Goal: Task Accomplishment & Management: Manage account settings

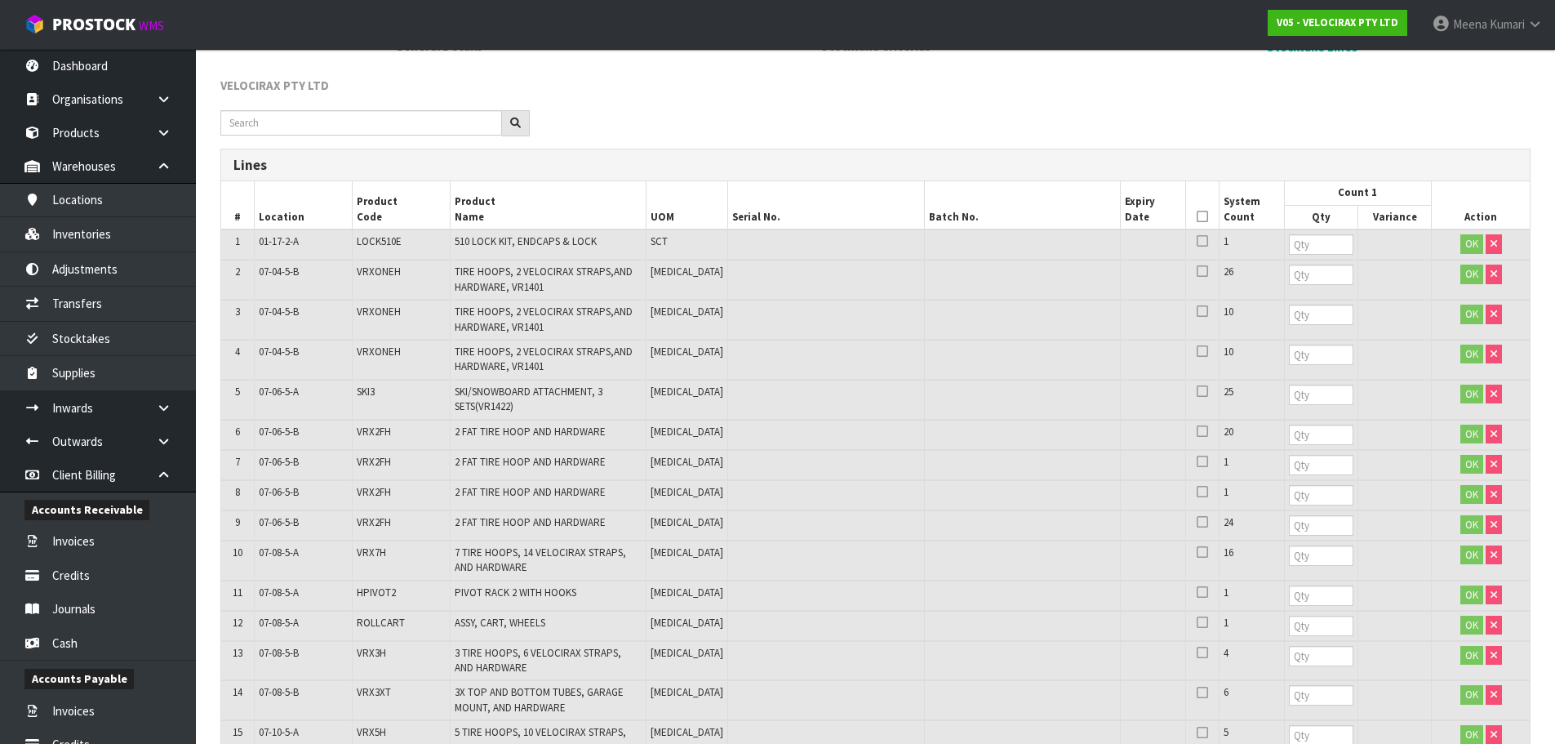
scroll to position [243, 0]
click at [1289, 240] on input "number" at bounding box center [1321, 246] width 64 height 20
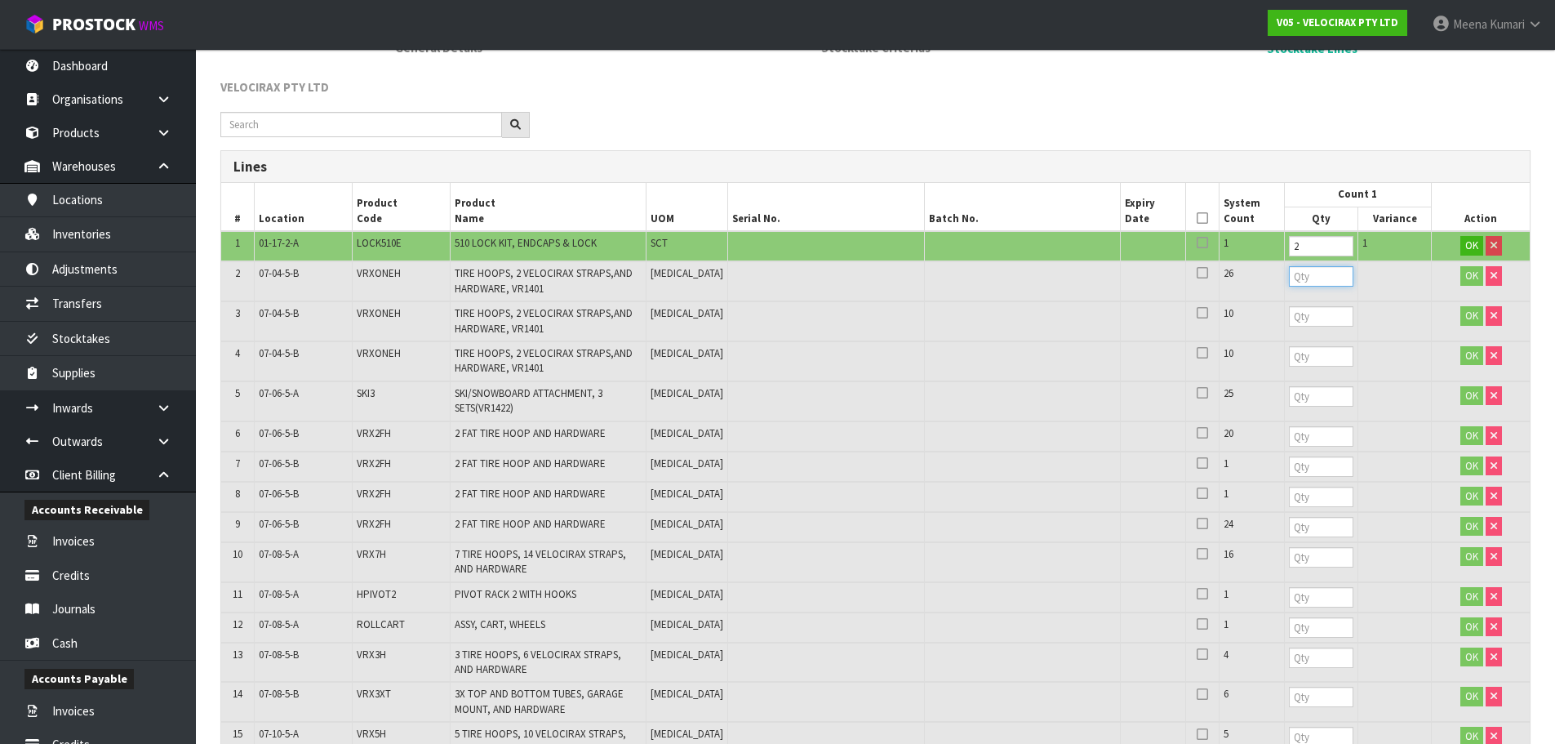
click at [1289, 284] on input "number" at bounding box center [1321, 276] width 64 height 20
drag, startPoint x: 1275, startPoint y: 246, endPoint x: 1189, endPoint y: 249, distance: 85.8
click at [1189, 249] on tr "1 01-17-2-A LOCK510E 510 LOCK KIT, ENDCAPS & LOCK SCT 1 2 1 OK" at bounding box center [875, 246] width 1308 height 30
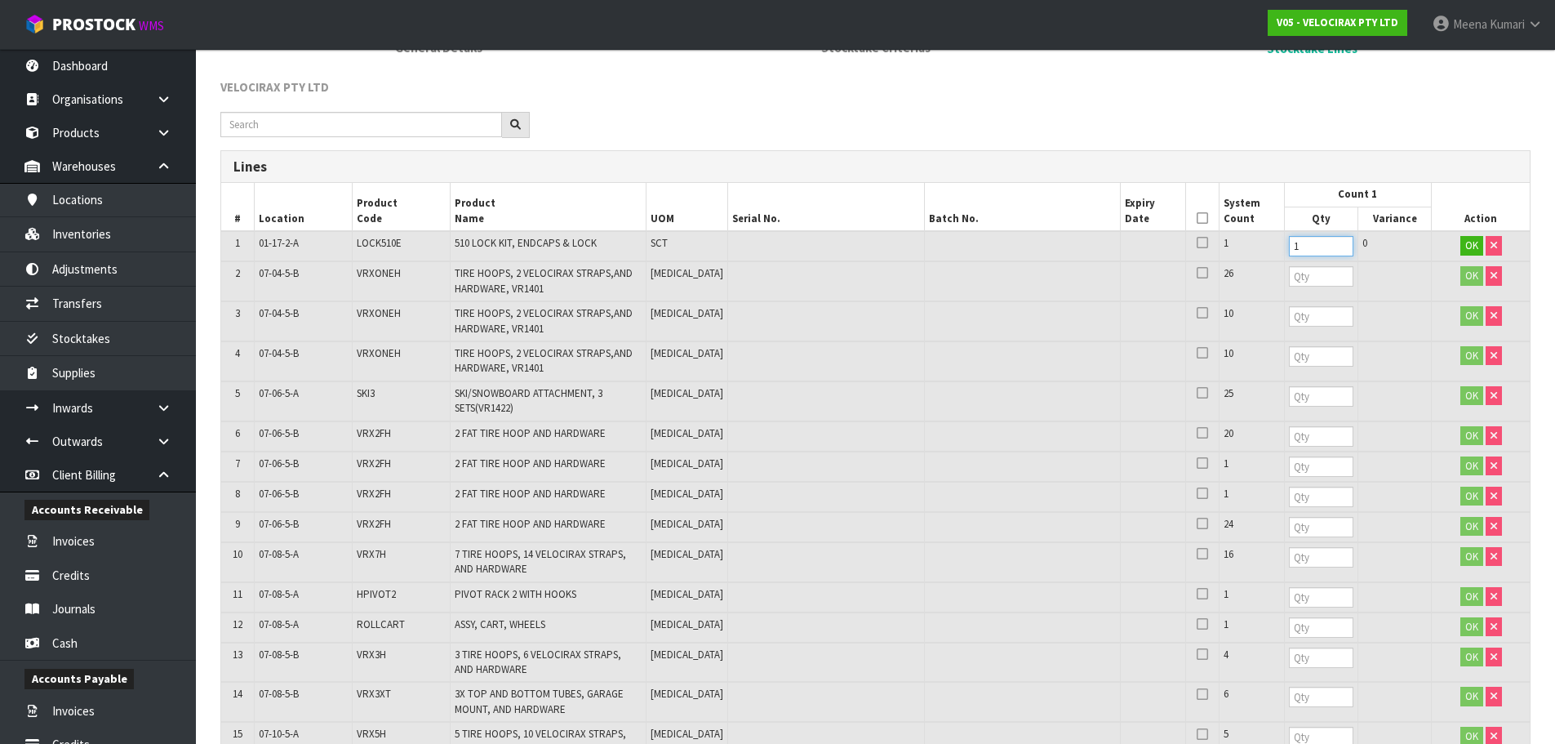
type input "1"
click at [1289, 273] on input "number" at bounding box center [1321, 276] width 64 height 20
type input "26"
click at [1289, 312] on input "number" at bounding box center [1321, 316] width 64 height 20
type input "10"
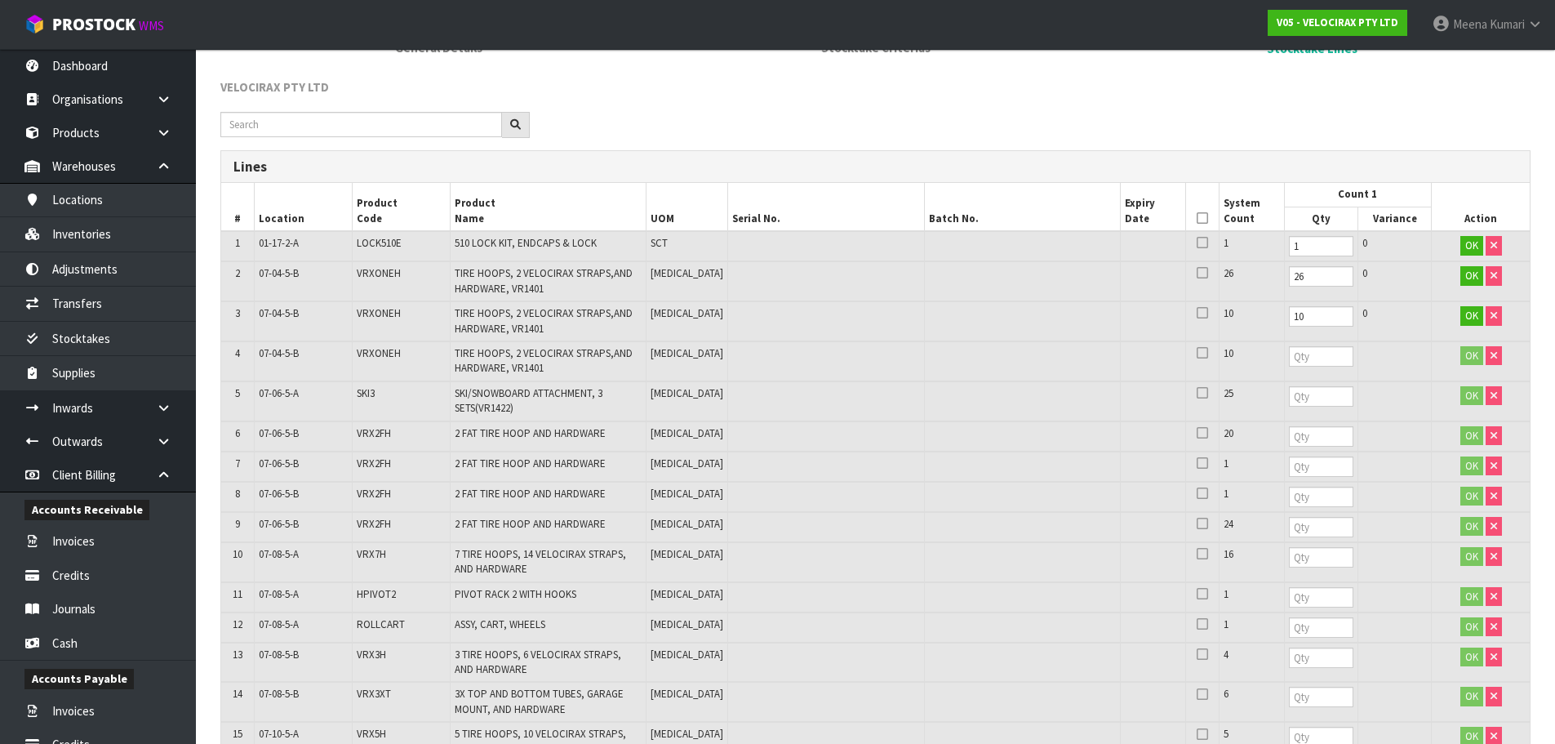
click at [1284, 344] on td at bounding box center [1320, 361] width 73 height 40
click at [1289, 366] on input "number" at bounding box center [1321, 356] width 64 height 20
type input "10"
click at [1289, 397] on input "number" at bounding box center [1321, 396] width 64 height 20
type input "25"
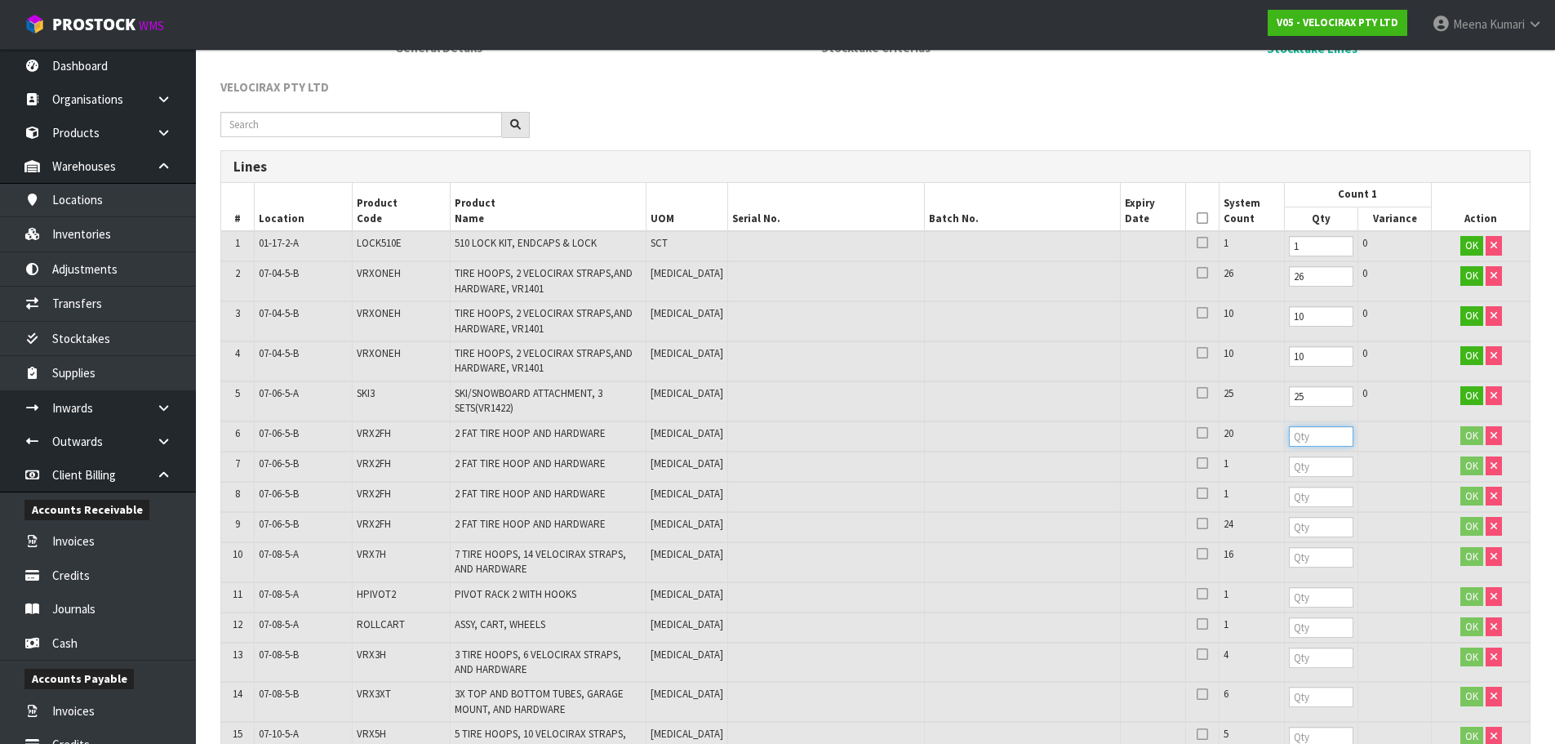
click at [1289, 433] on input "number" at bounding box center [1321, 436] width 64 height 20
type input "20"
click at [1289, 472] on input "number" at bounding box center [1321, 466] width 64 height 20
type input "1"
click at [1289, 498] on input "number" at bounding box center [1321, 496] width 64 height 20
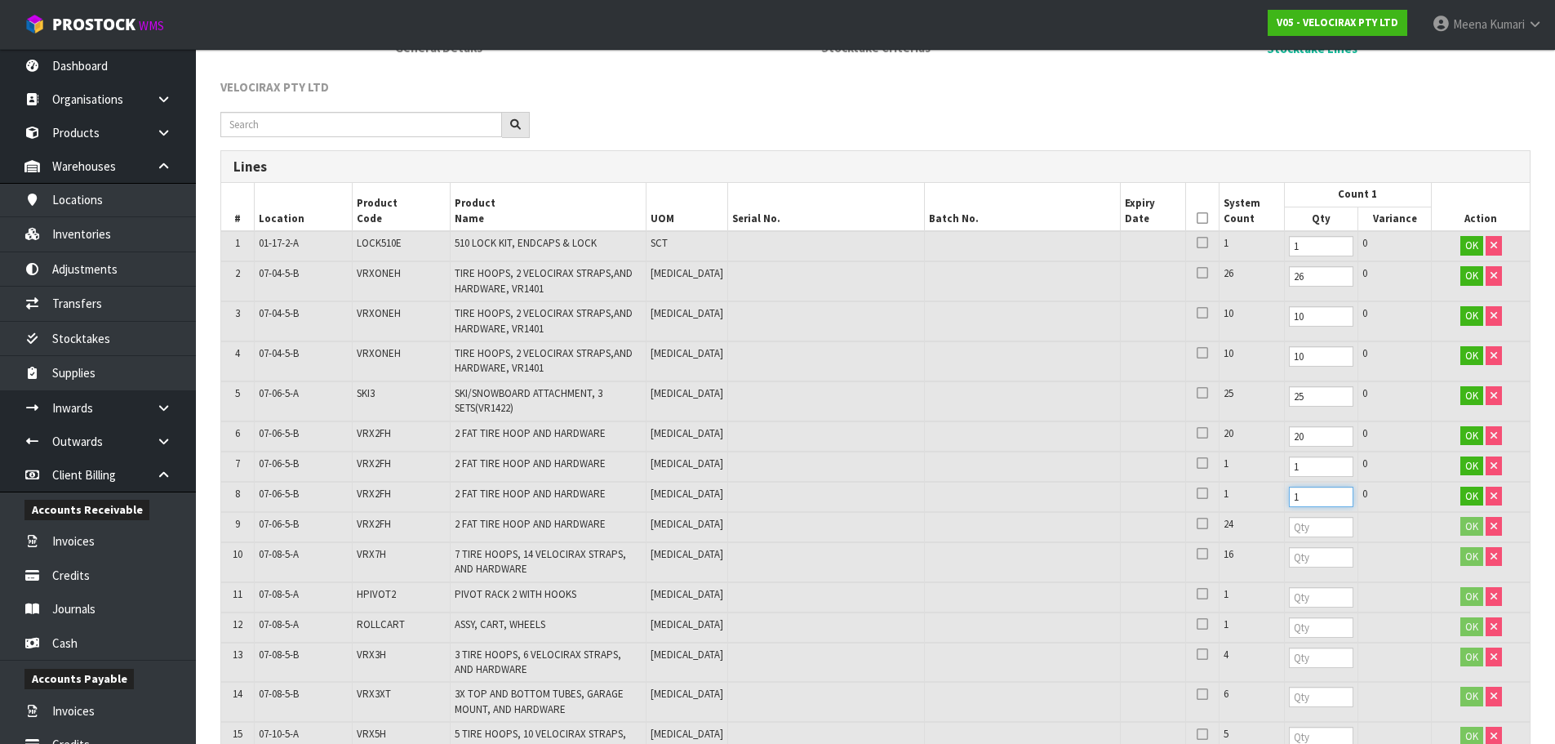
type input "1"
click at [1289, 531] on input "number" at bounding box center [1321, 527] width 64 height 20
type input "24"
click at [1289, 557] on input "number" at bounding box center [1321, 557] width 64 height 20
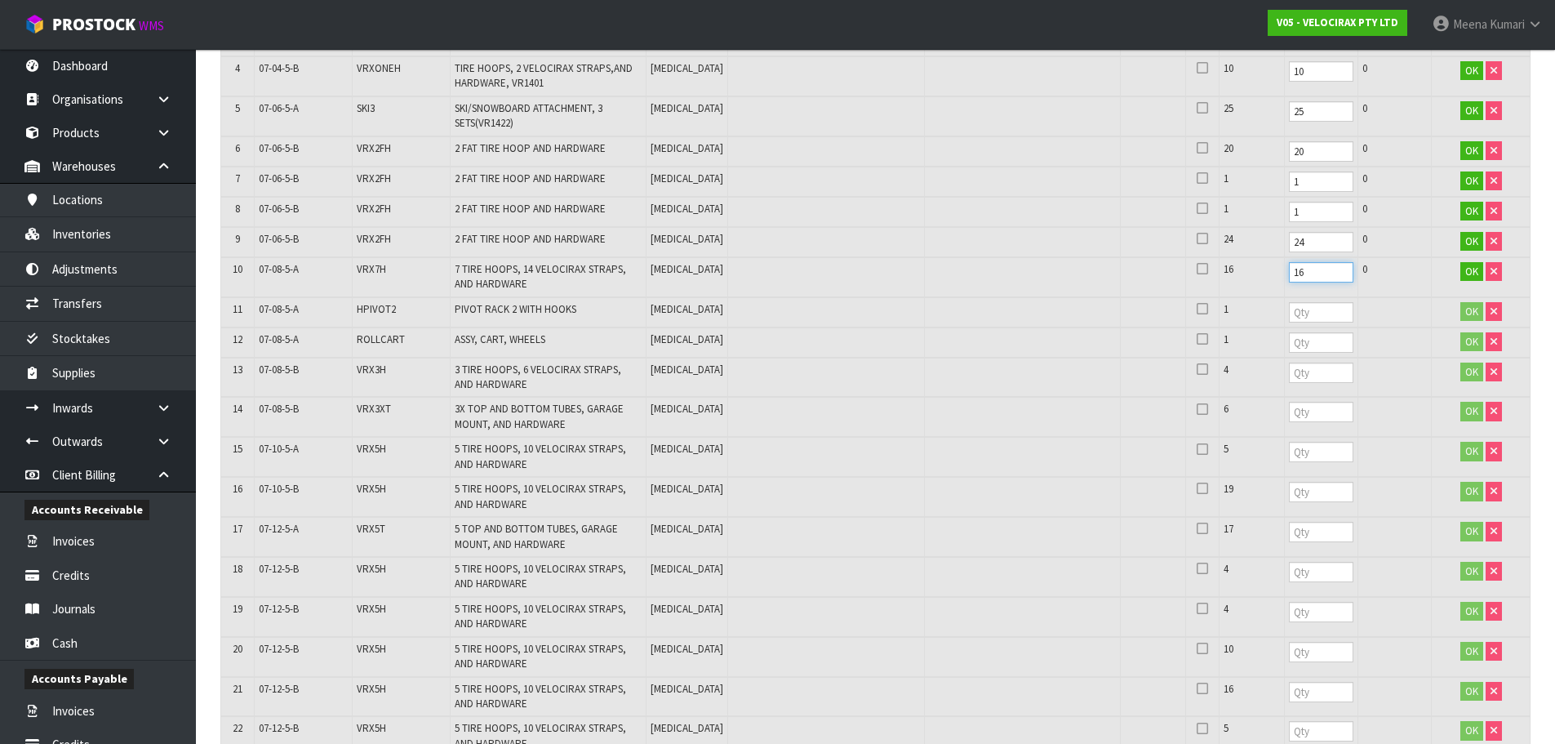
scroll to position [651, 0]
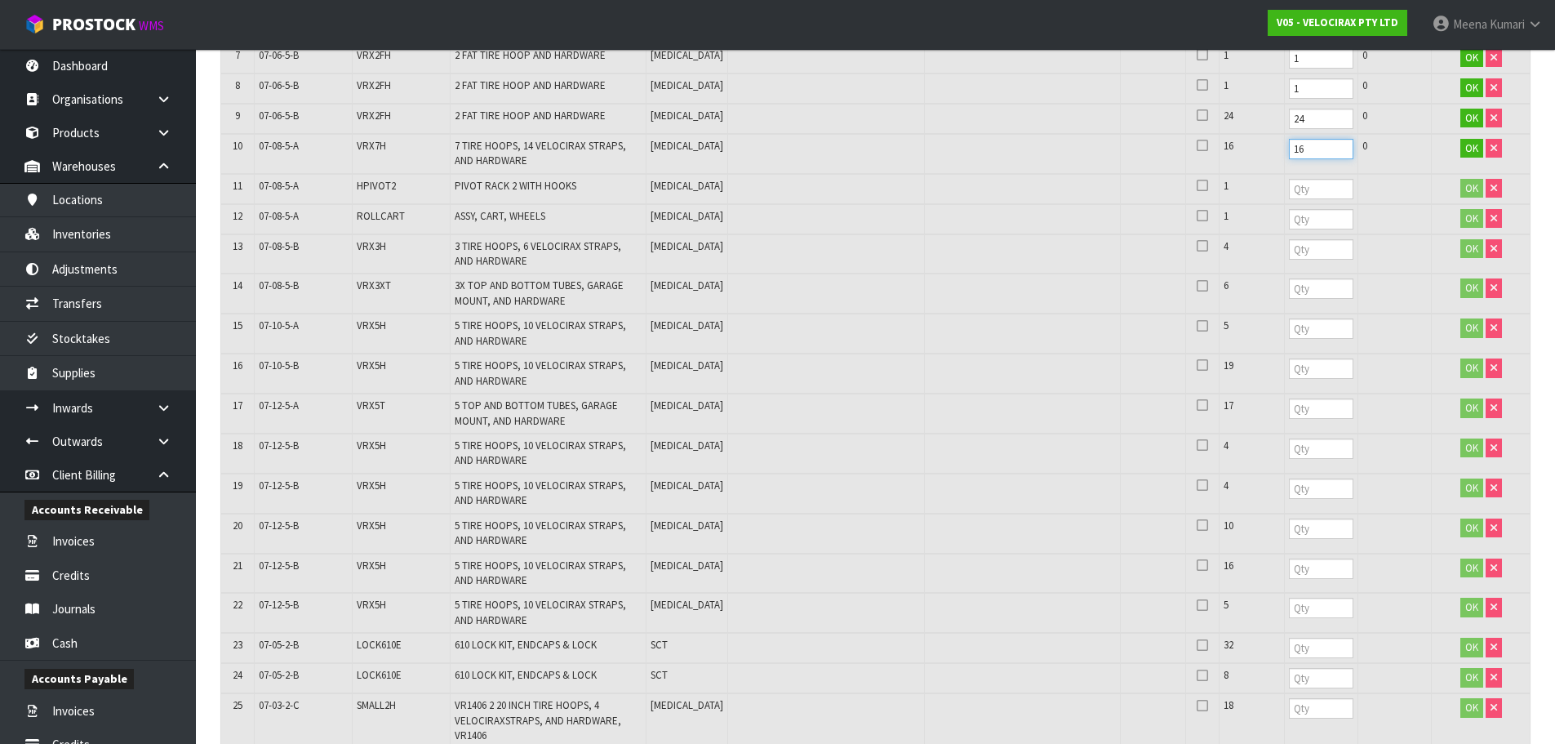
type input "16"
click at [1289, 187] on input "number" at bounding box center [1321, 189] width 64 height 20
type input "1"
click at [1289, 220] on input "number" at bounding box center [1321, 219] width 64 height 20
type input "1"
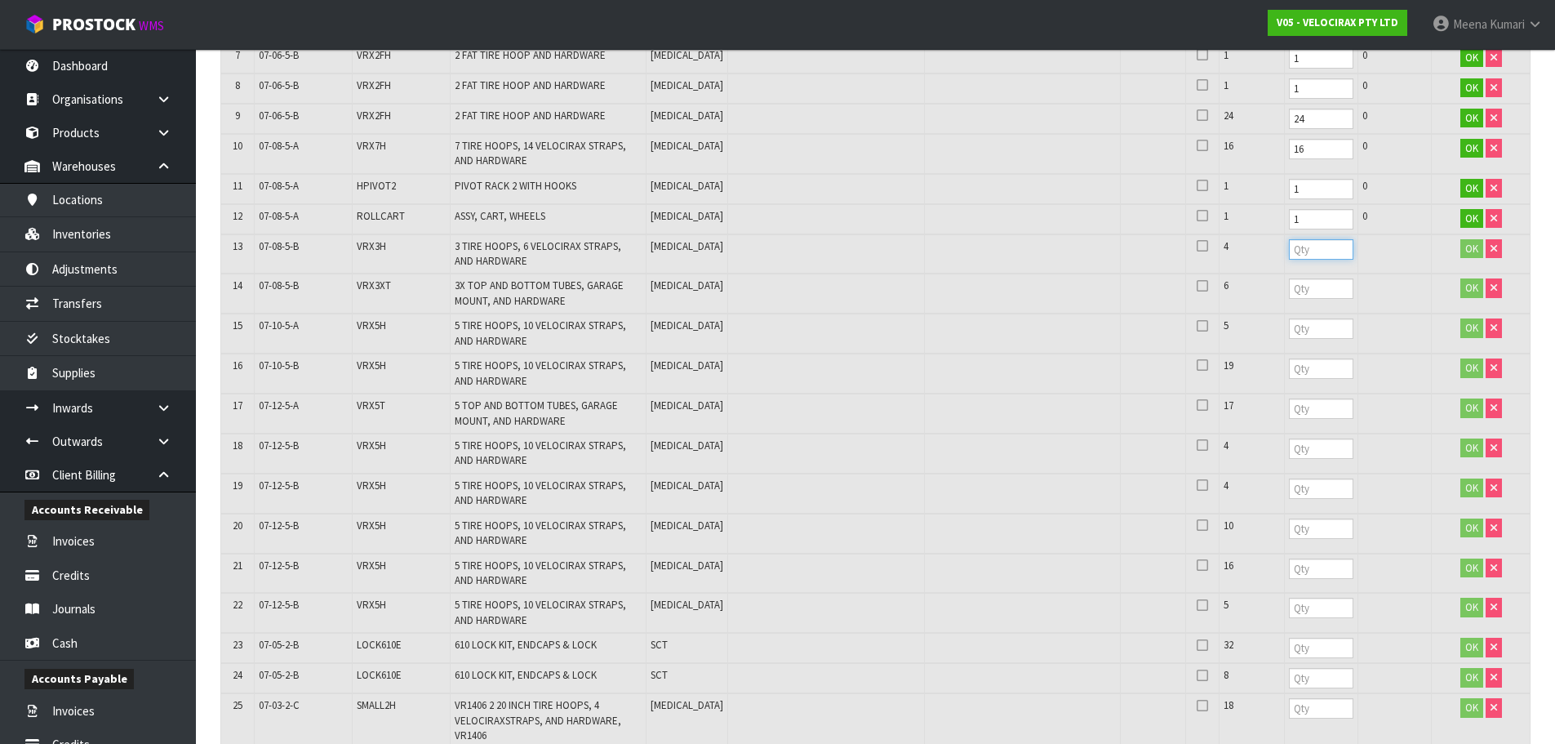
click at [1290, 255] on input "number" at bounding box center [1321, 249] width 64 height 20
type input "4"
click at [1290, 287] on input "number" at bounding box center [1321, 288] width 64 height 20
type input "6"
click at [1287, 340] on td at bounding box center [1320, 333] width 73 height 40
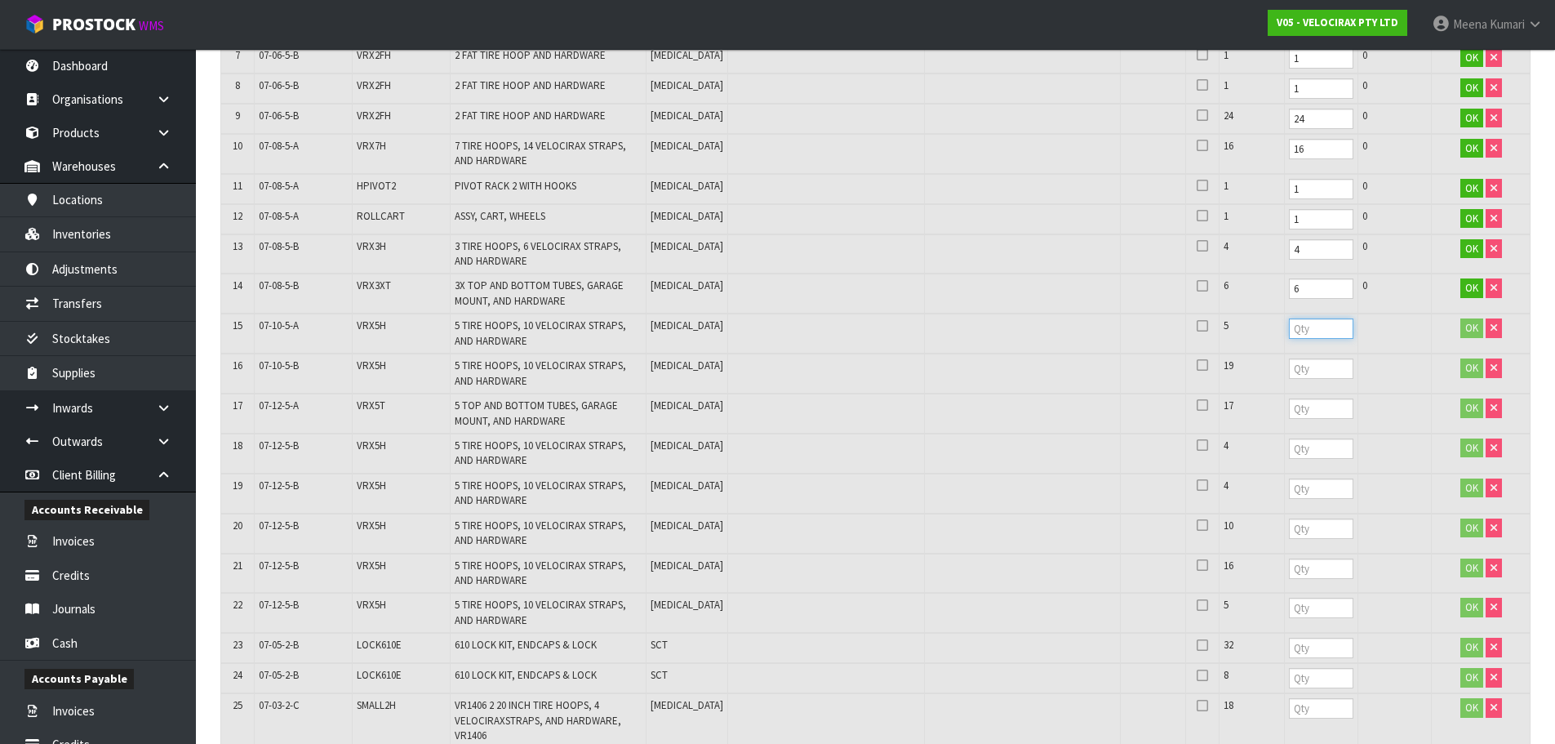
click at [1289, 336] on input "number" at bounding box center [1321, 328] width 64 height 20
type input "5"
click at [1289, 369] on input "number" at bounding box center [1321, 368] width 64 height 20
type input "19"
click at [1289, 404] on input "number" at bounding box center [1321, 408] width 64 height 20
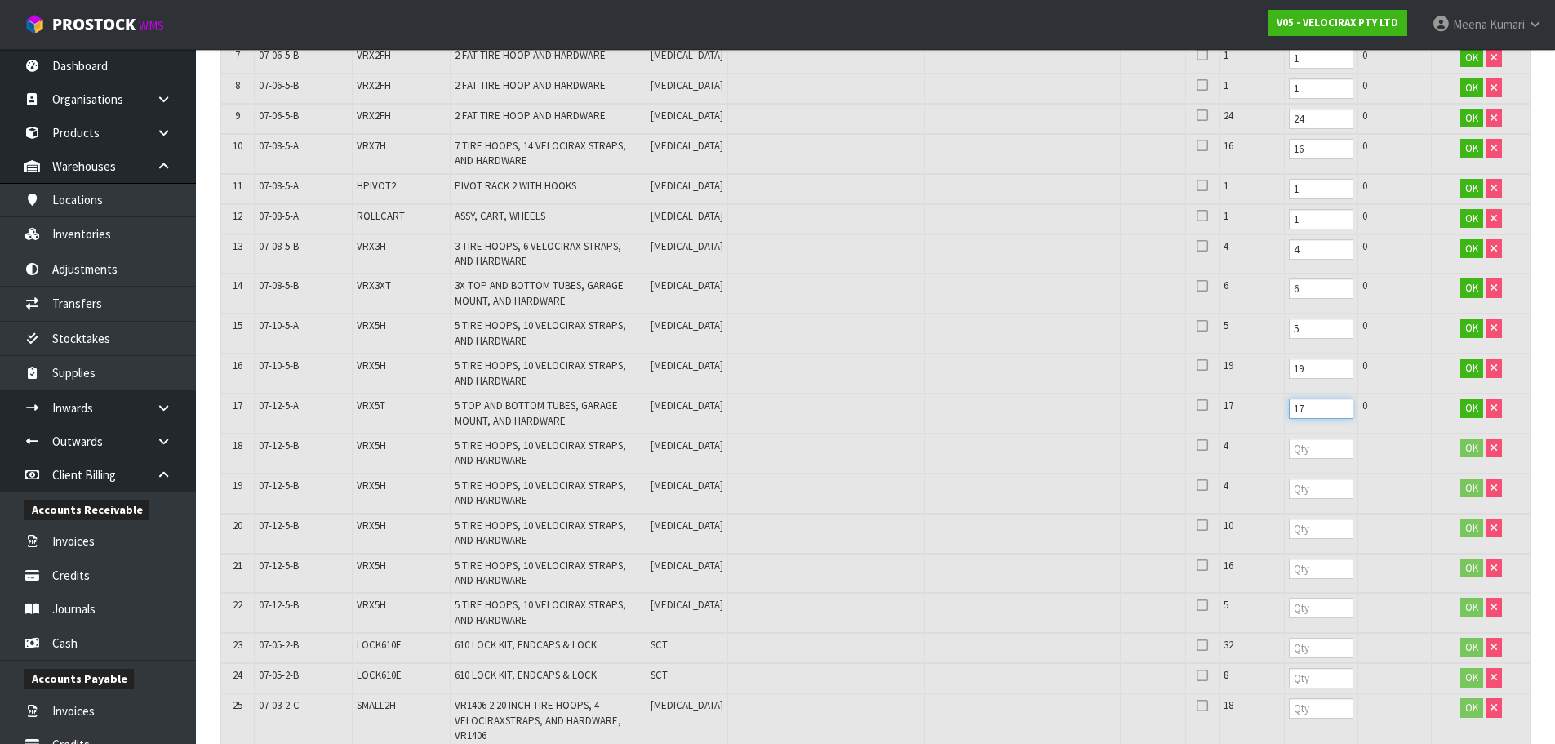
type input "17"
click at [1289, 449] on input "number" at bounding box center [1321, 448] width 64 height 20
type input "4"
click at [1289, 491] on input "number" at bounding box center [1321, 488] width 64 height 20
type input "4"
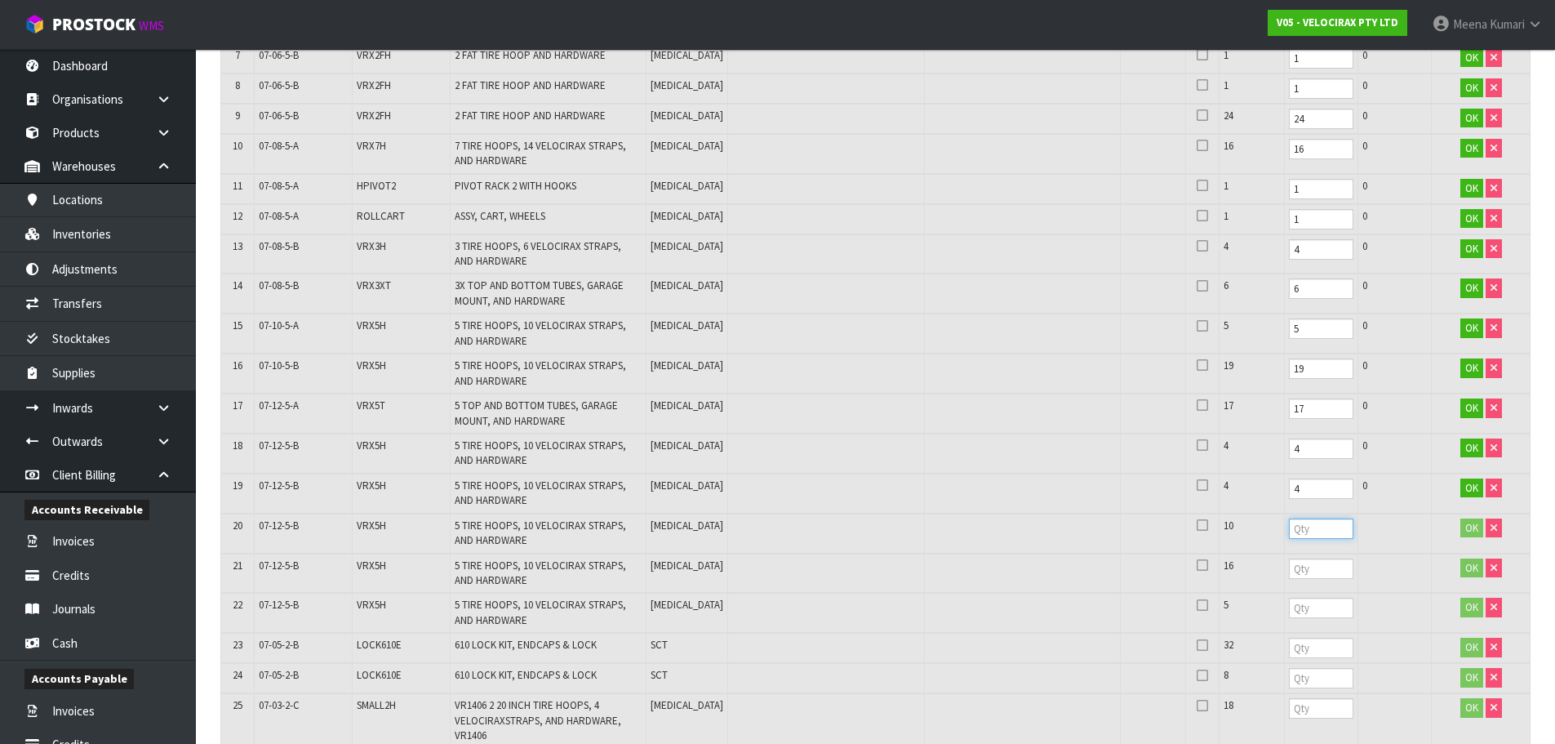
click at [1289, 522] on input "number" at bounding box center [1321, 528] width 64 height 20
type input "10"
click at [1289, 571] on input "number" at bounding box center [1321, 568] width 64 height 20
type input "16"
click at [1289, 615] on input "number" at bounding box center [1321, 607] width 64 height 20
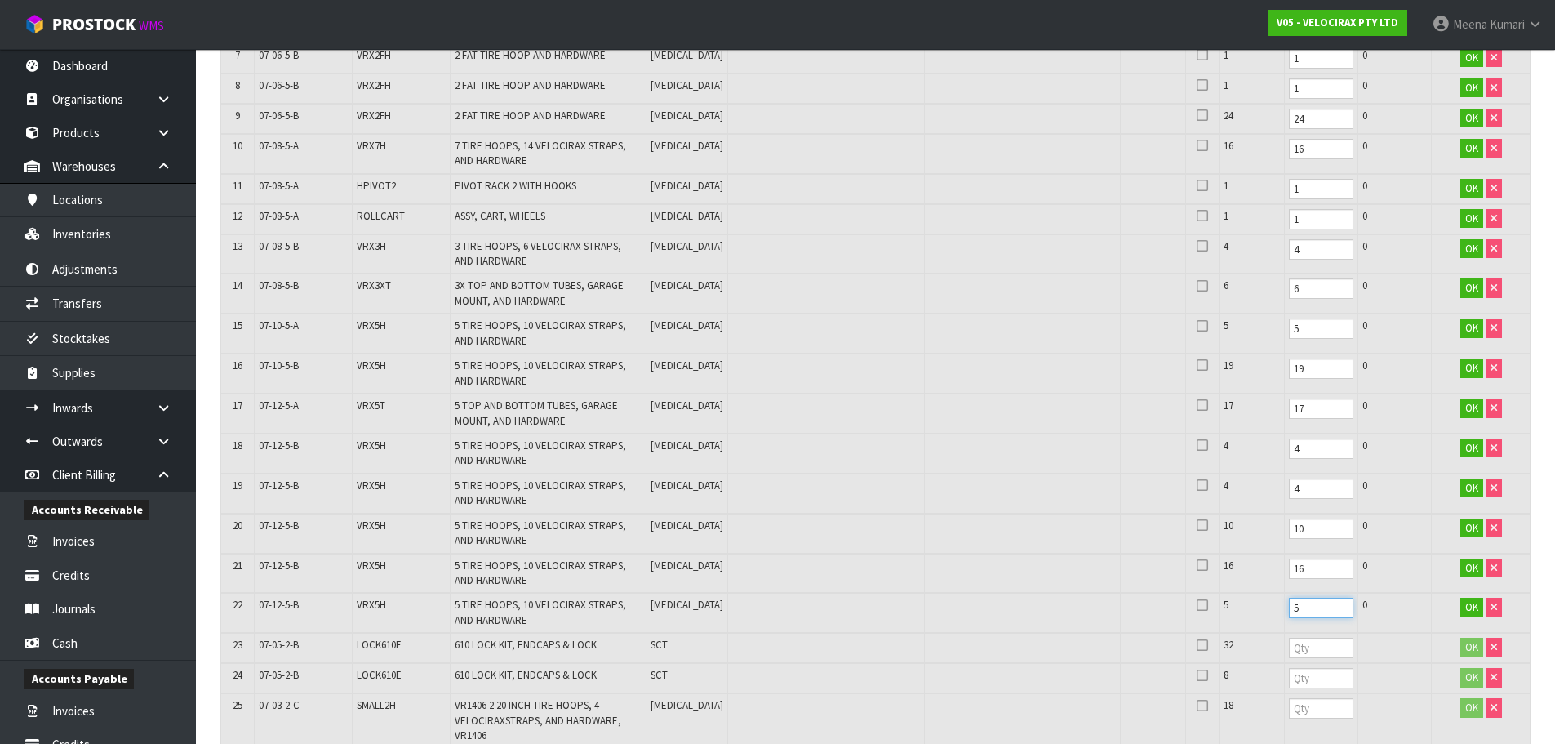
type input "5"
click at [1289, 652] on input "number" at bounding box center [1321, 647] width 64 height 20
type input "32"
click at [1299, 664] on td at bounding box center [1320, 678] width 73 height 30
click at [1295, 675] on input "number" at bounding box center [1321, 678] width 64 height 20
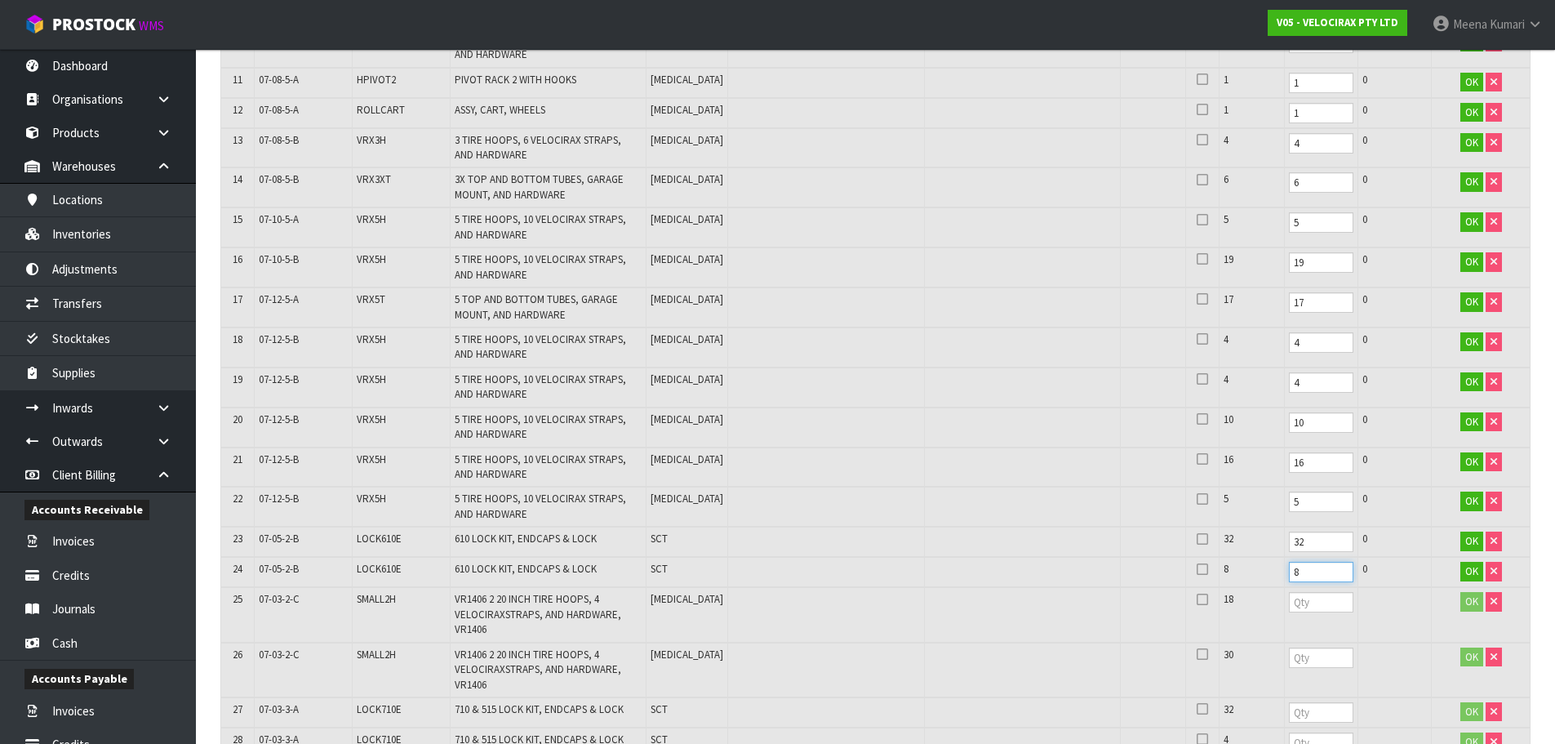
scroll to position [978, 0]
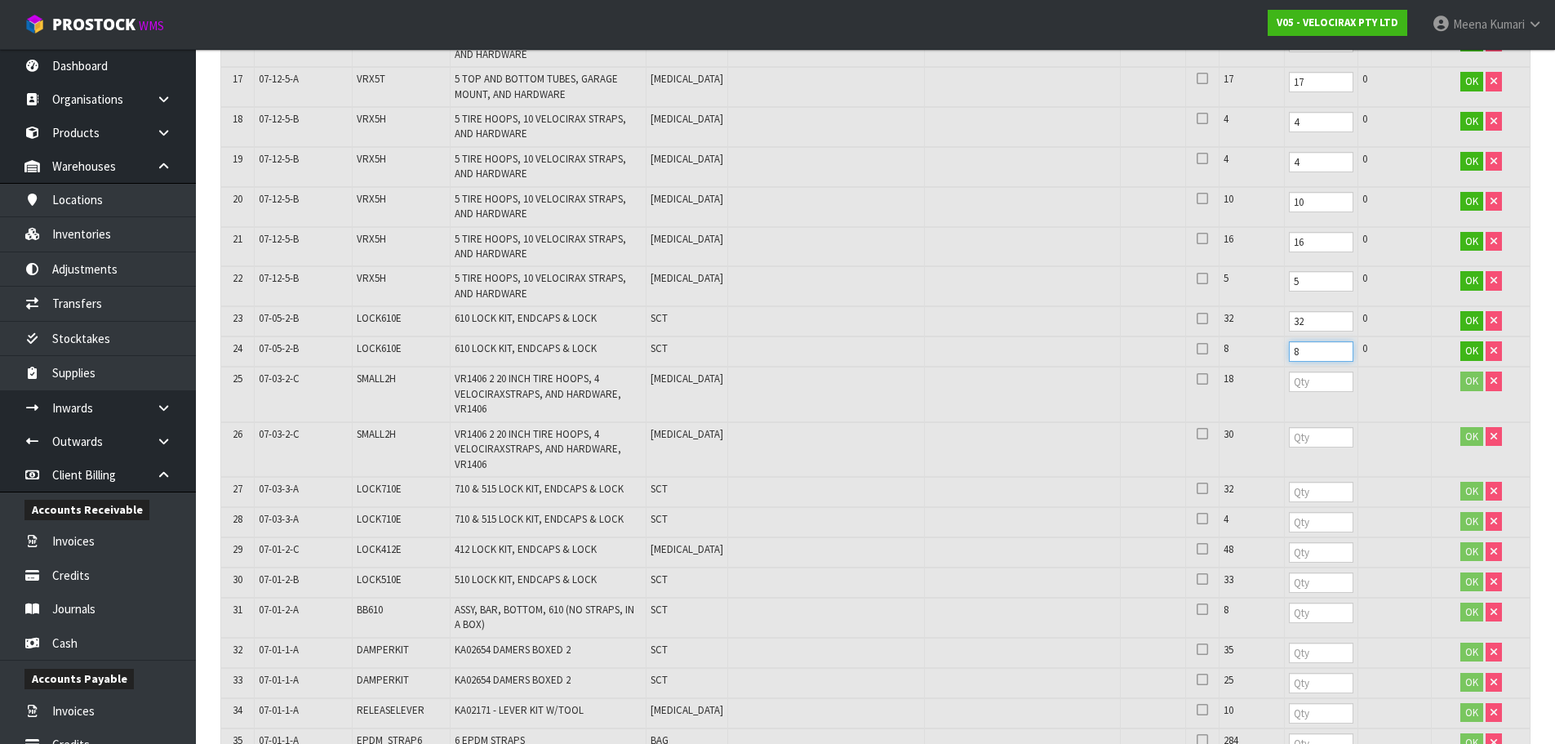
type input "8"
click at [1289, 387] on input "number" at bounding box center [1321, 381] width 64 height 20
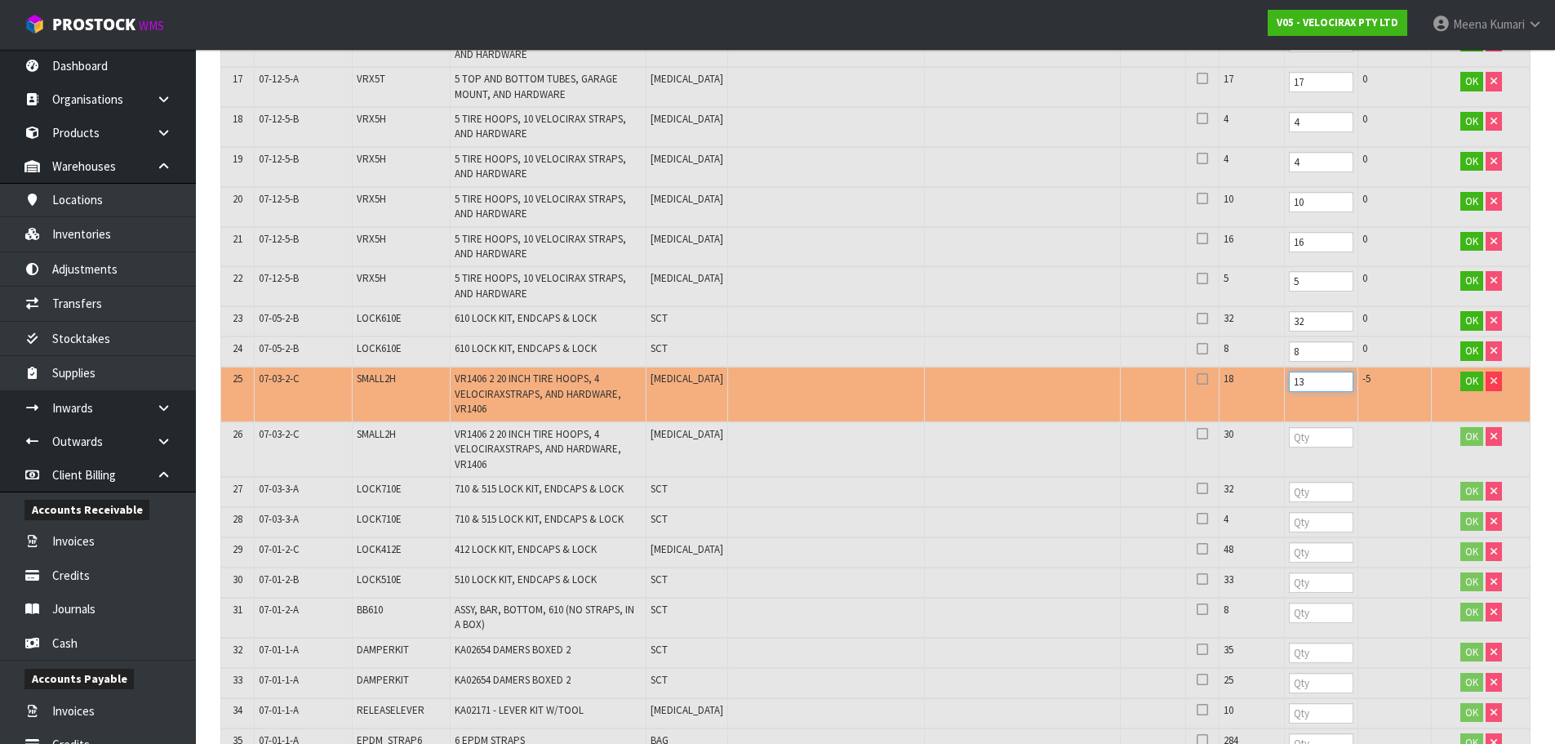
type input "13"
click at [1289, 444] on input "number" at bounding box center [1321, 437] width 64 height 20
type input "30"
click at [1289, 493] on input "number" at bounding box center [1321, 492] width 64 height 20
type input "32"
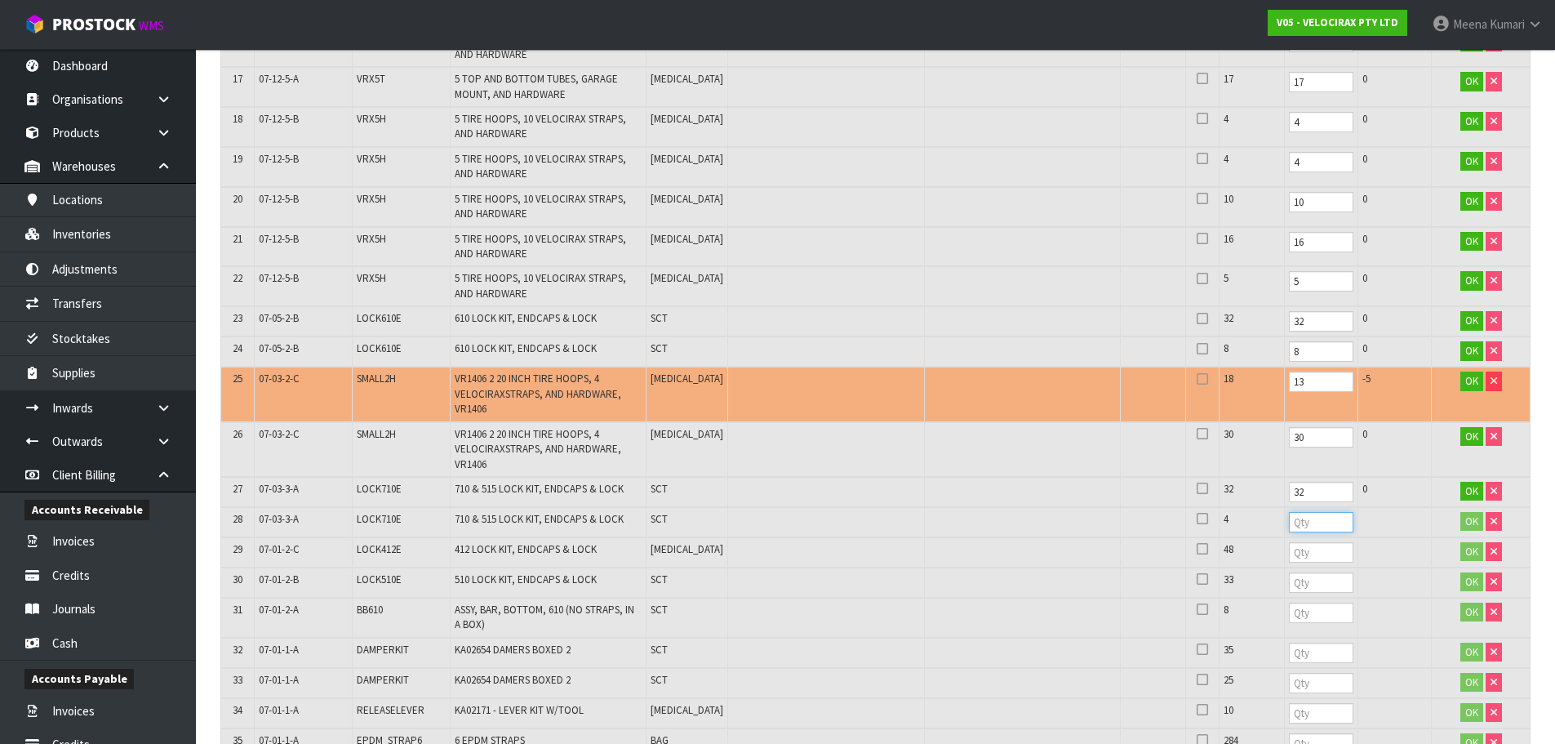
click at [1289, 518] on input "number" at bounding box center [1321, 522] width 64 height 20
type input "4"
click at [1289, 553] on input "number" at bounding box center [1321, 552] width 64 height 20
type input "48"
click at [1289, 590] on input "number" at bounding box center [1321, 582] width 64 height 20
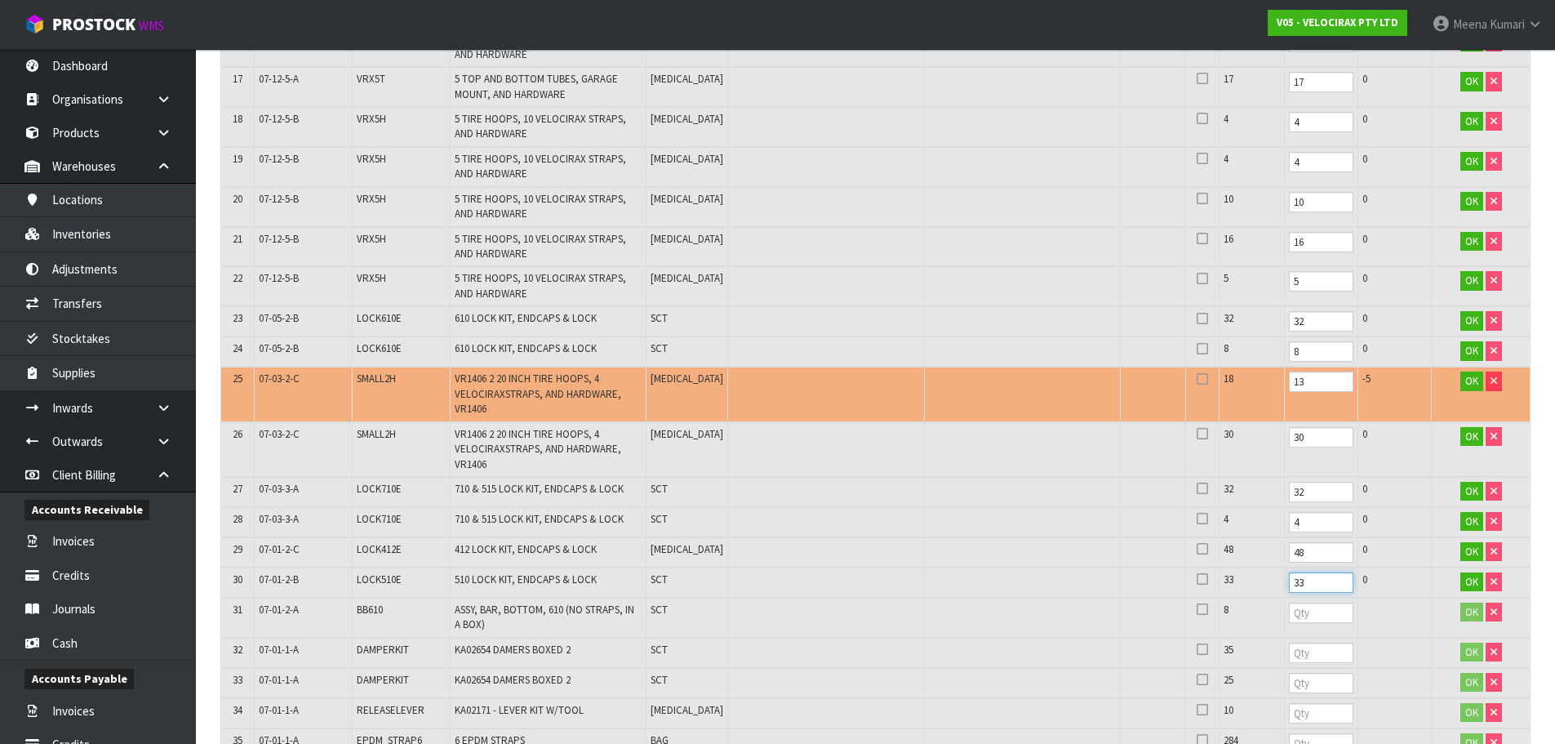
type input "33"
click at [1289, 615] on input "number" at bounding box center [1321, 612] width 64 height 20
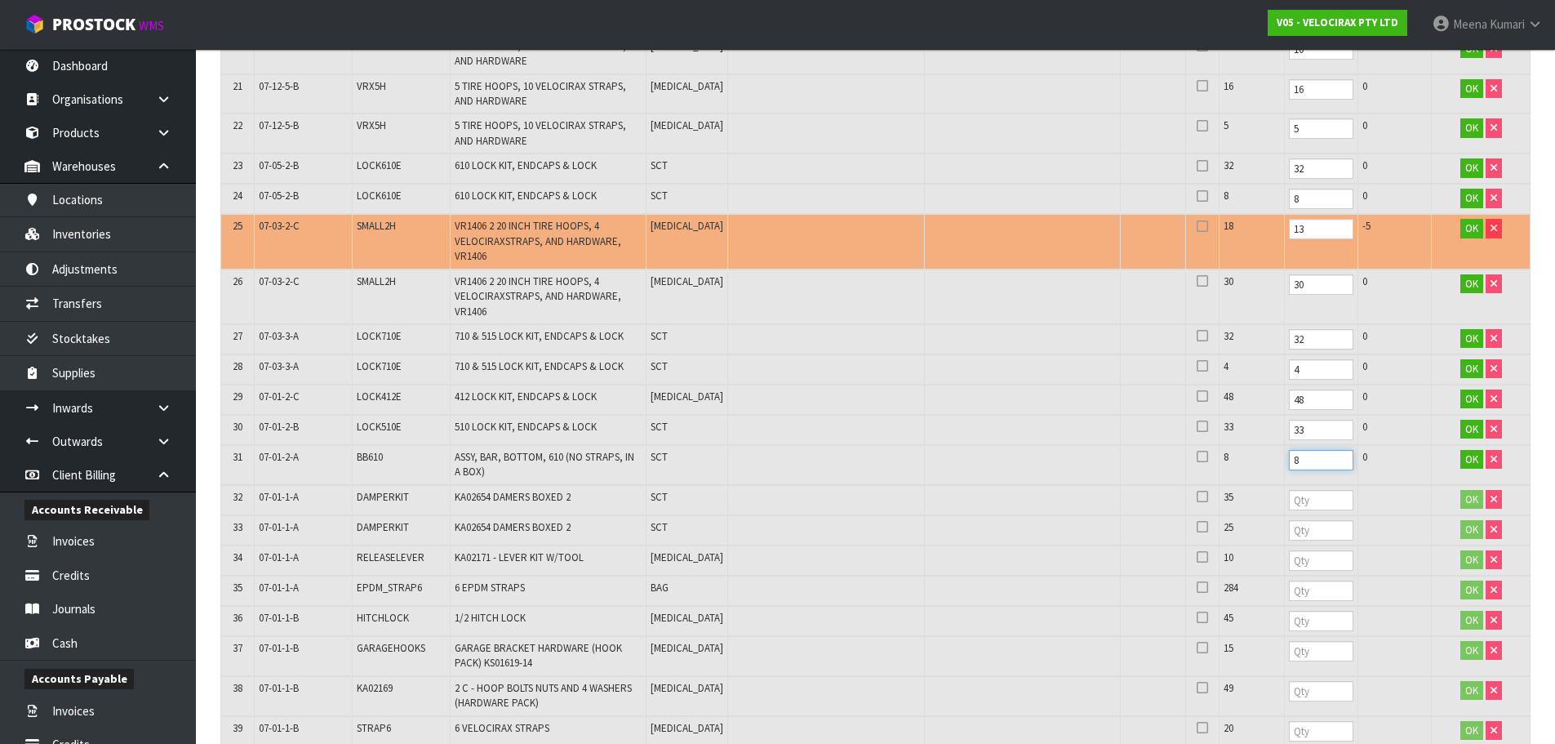
scroll to position [1304, 0]
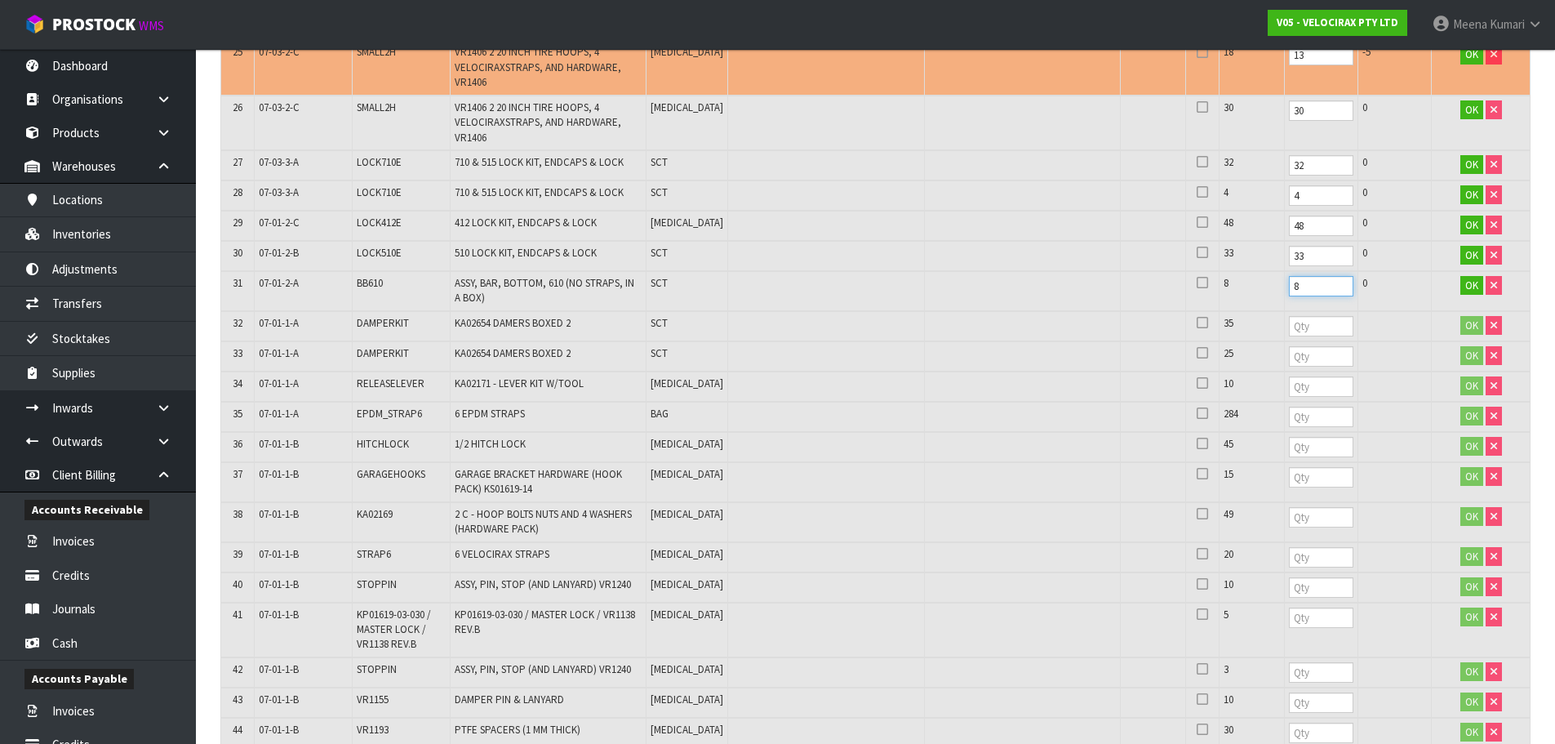
type input "8"
click at [1289, 326] on input "number" at bounding box center [1321, 326] width 64 height 20
type input "35"
click at [1289, 362] on input "number" at bounding box center [1321, 356] width 64 height 20
type input "25"
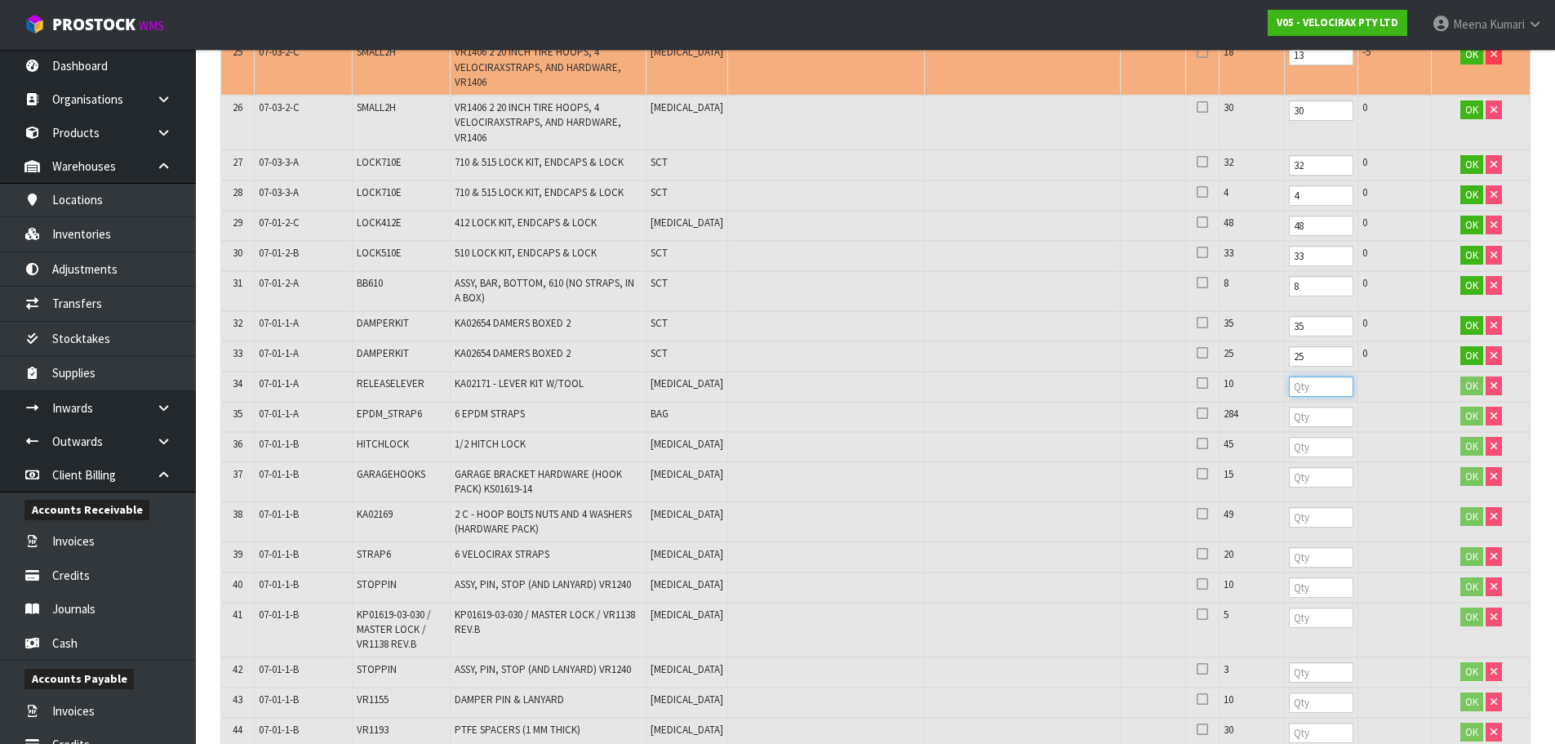
click at [1295, 389] on input "number" at bounding box center [1321, 386] width 64 height 20
type input "10"
click at [1289, 415] on input "number" at bounding box center [1321, 416] width 64 height 20
type input "284"
click at [1289, 448] on input "number" at bounding box center [1321, 447] width 64 height 20
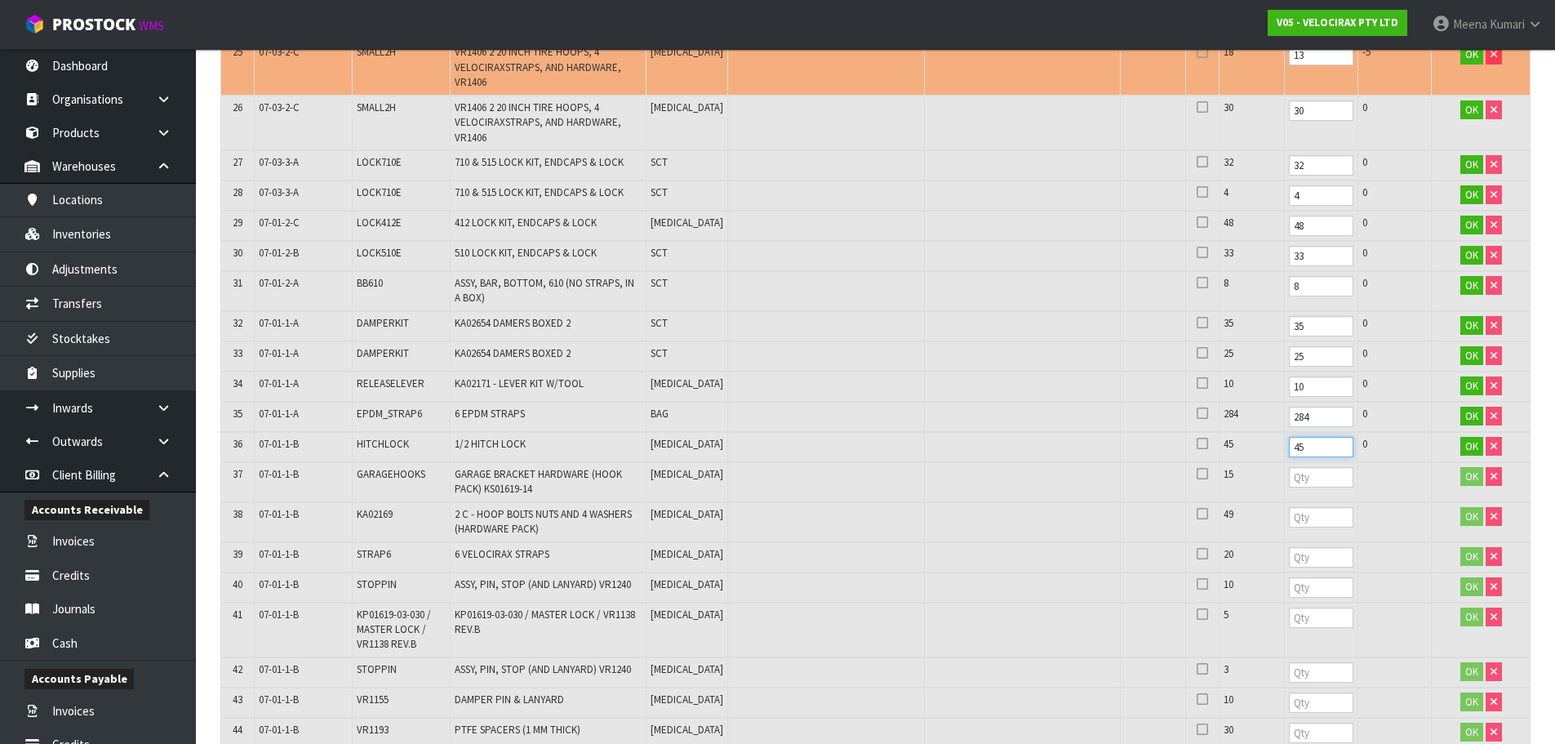
type input "45"
click at [1290, 487] on td at bounding box center [1320, 482] width 73 height 40
click at [1289, 473] on input "number" at bounding box center [1321, 477] width 64 height 20
type input "15"
click at [1289, 525] on input "number" at bounding box center [1321, 517] width 64 height 20
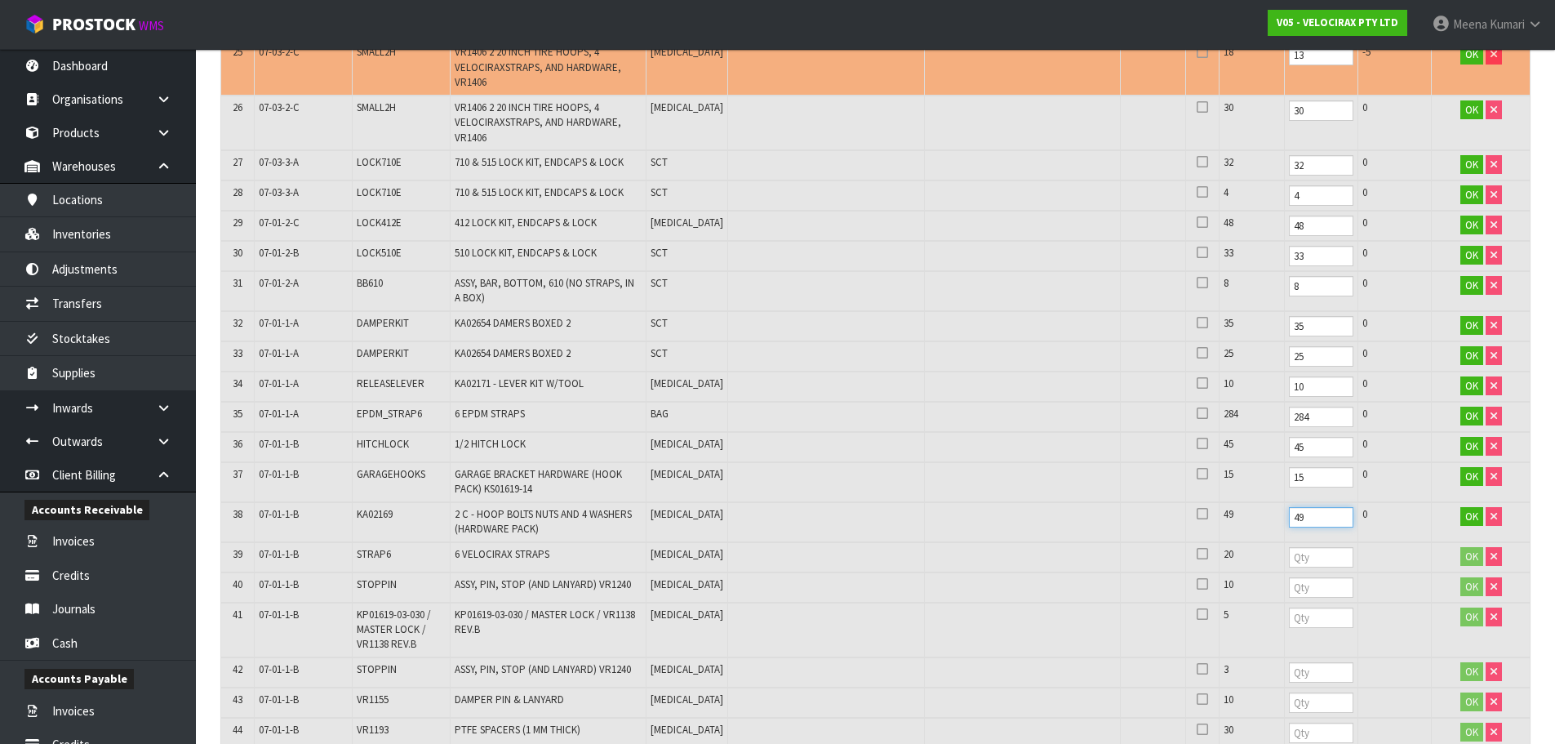
type input "49"
click at [1289, 557] on input "number" at bounding box center [1321, 557] width 64 height 20
type input "20"
click at [1289, 591] on input "number" at bounding box center [1321, 587] width 64 height 20
type input "10"
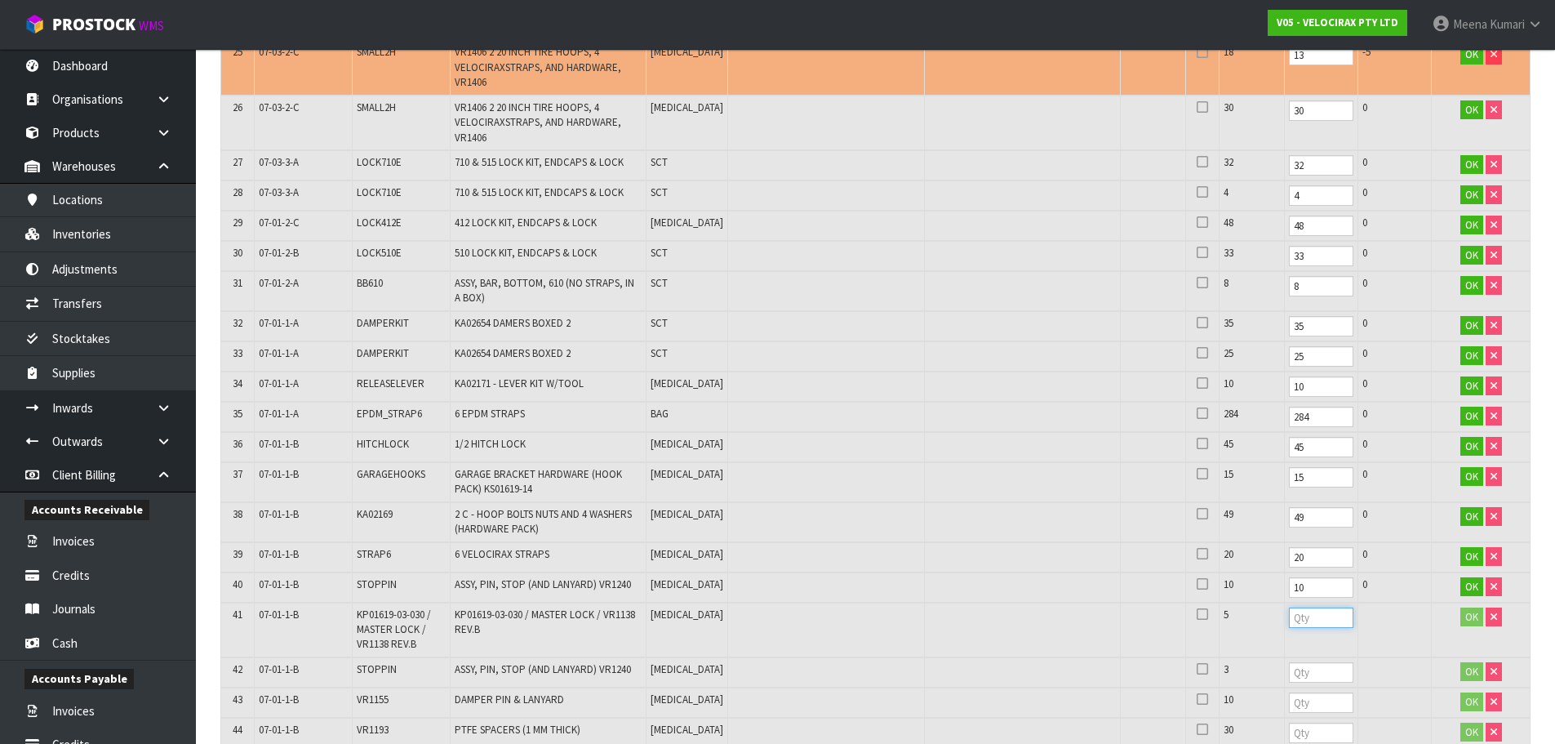
click at [1289, 622] on input "number" at bounding box center [1321, 617] width 64 height 20
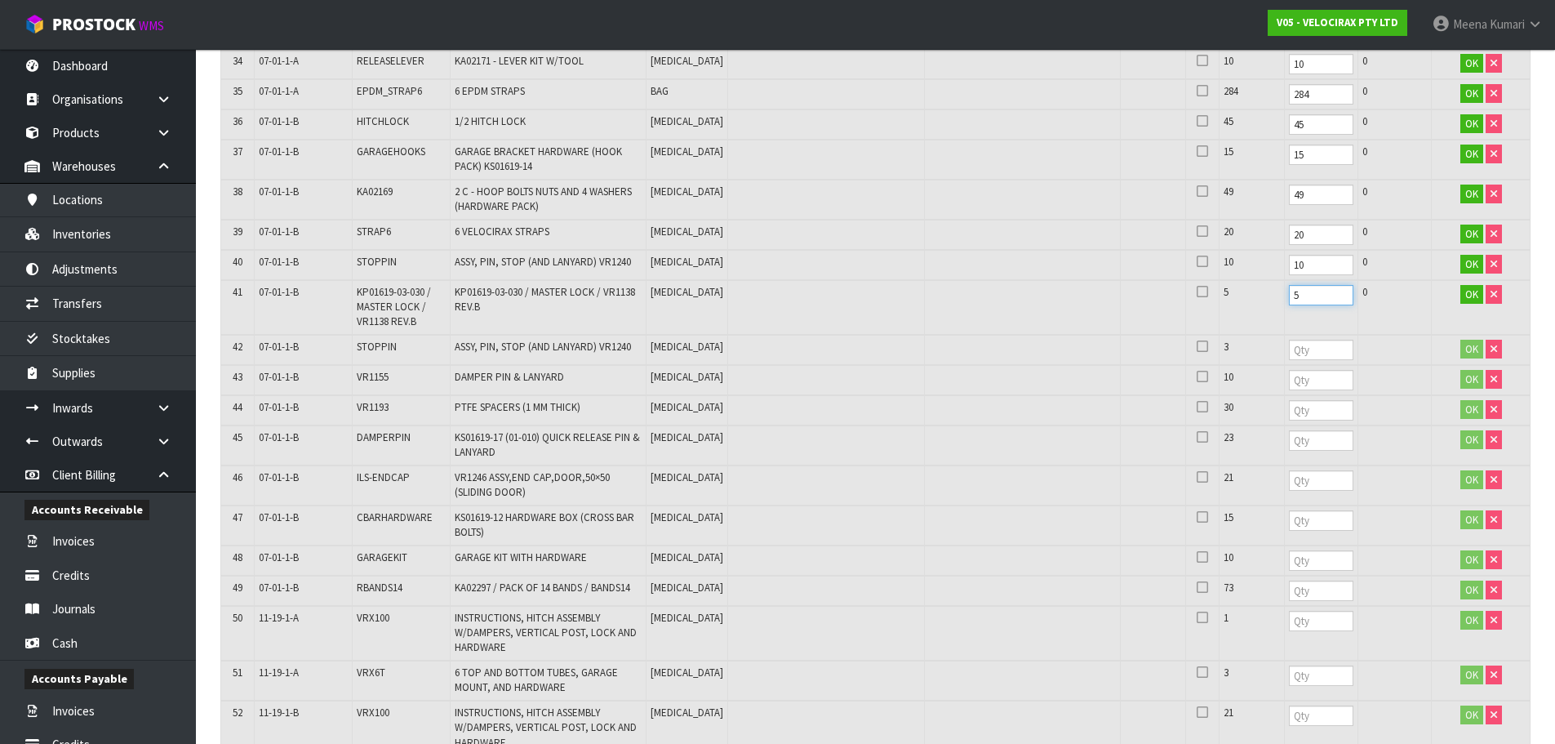
scroll to position [1631, 0]
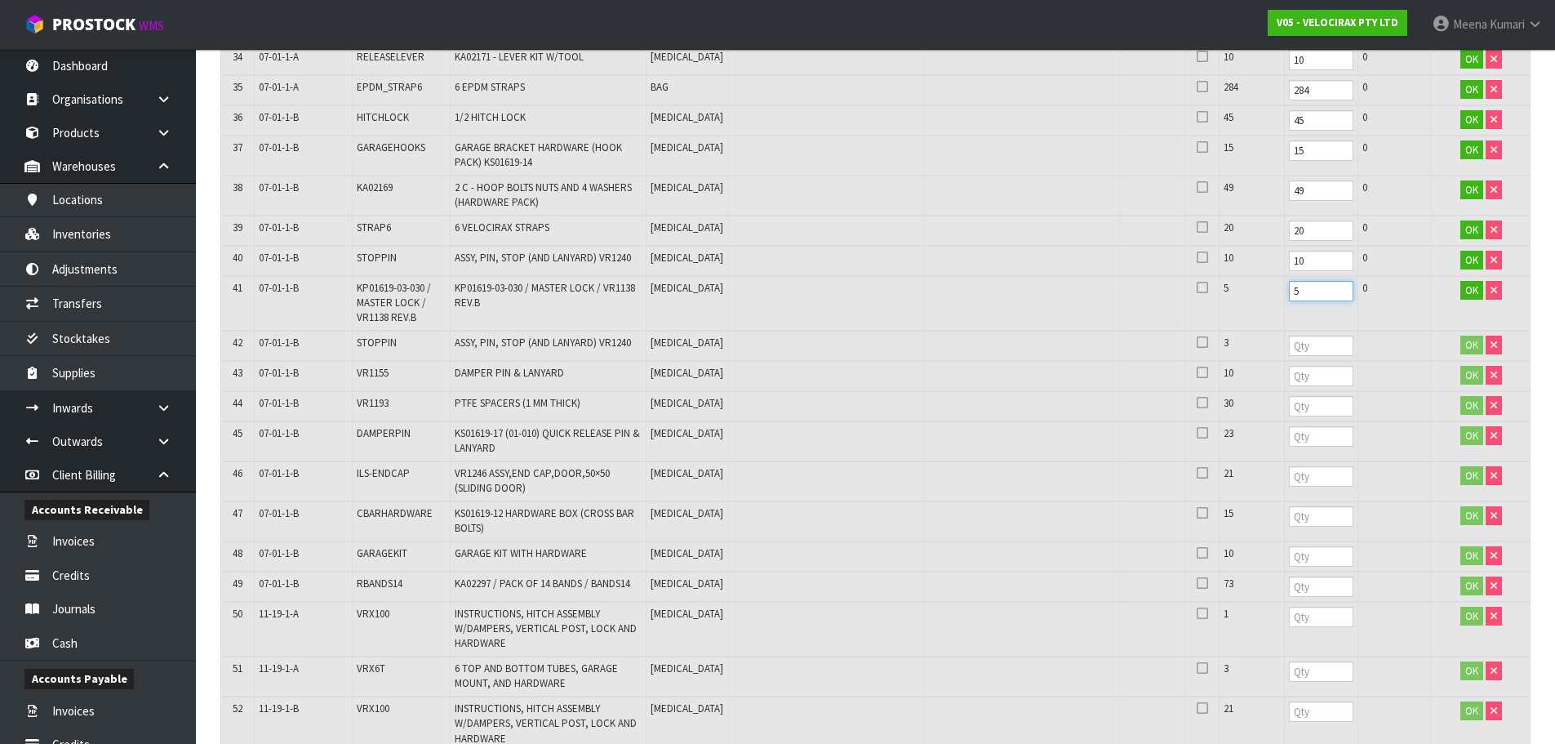
type input "5"
click at [1289, 352] on input "number" at bounding box center [1321, 345] width 64 height 20
type input "3"
click at [1284, 388] on td at bounding box center [1320, 376] width 73 height 30
click at [1289, 384] on input "number" at bounding box center [1321, 376] width 64 height 20
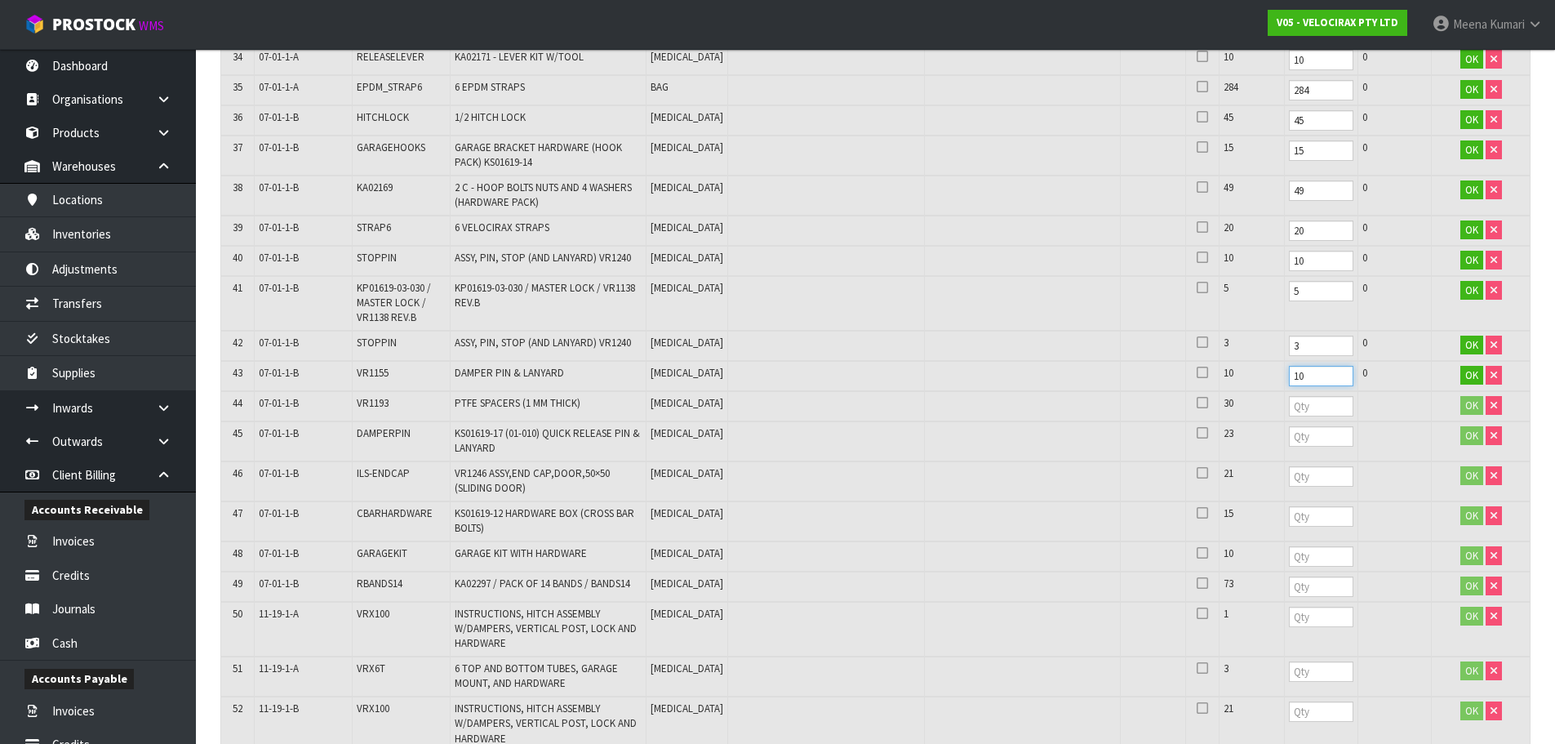
type input "10"
click at [1284, 418] on td at bounding box center [1320, 406] width 73 height 30
click at [1289, 411] on input "number" at bounding box center [1321, 406] width 64 height 20
type input "30"
click at [1289, 429] on input "number" at bounding box center [1321, 436] width 64 height 20
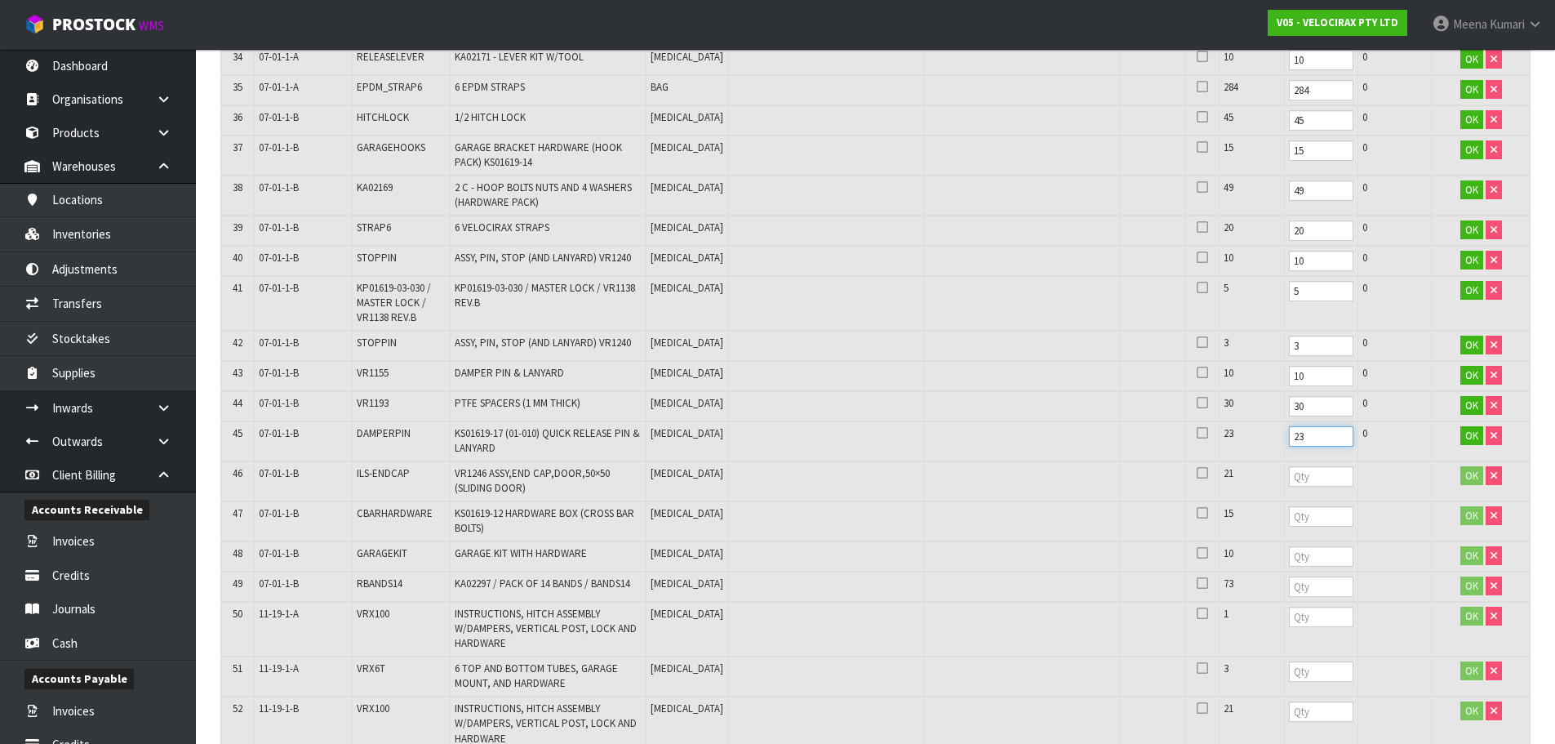
type input "23"
click at [1295, 473] on input "number" at bounding box center [1321, 476] width 64 height 20
type input "21"
click at [1298, 515] on input "number" at bounding box center [1321, 516] width 64 height 20
type input "15"
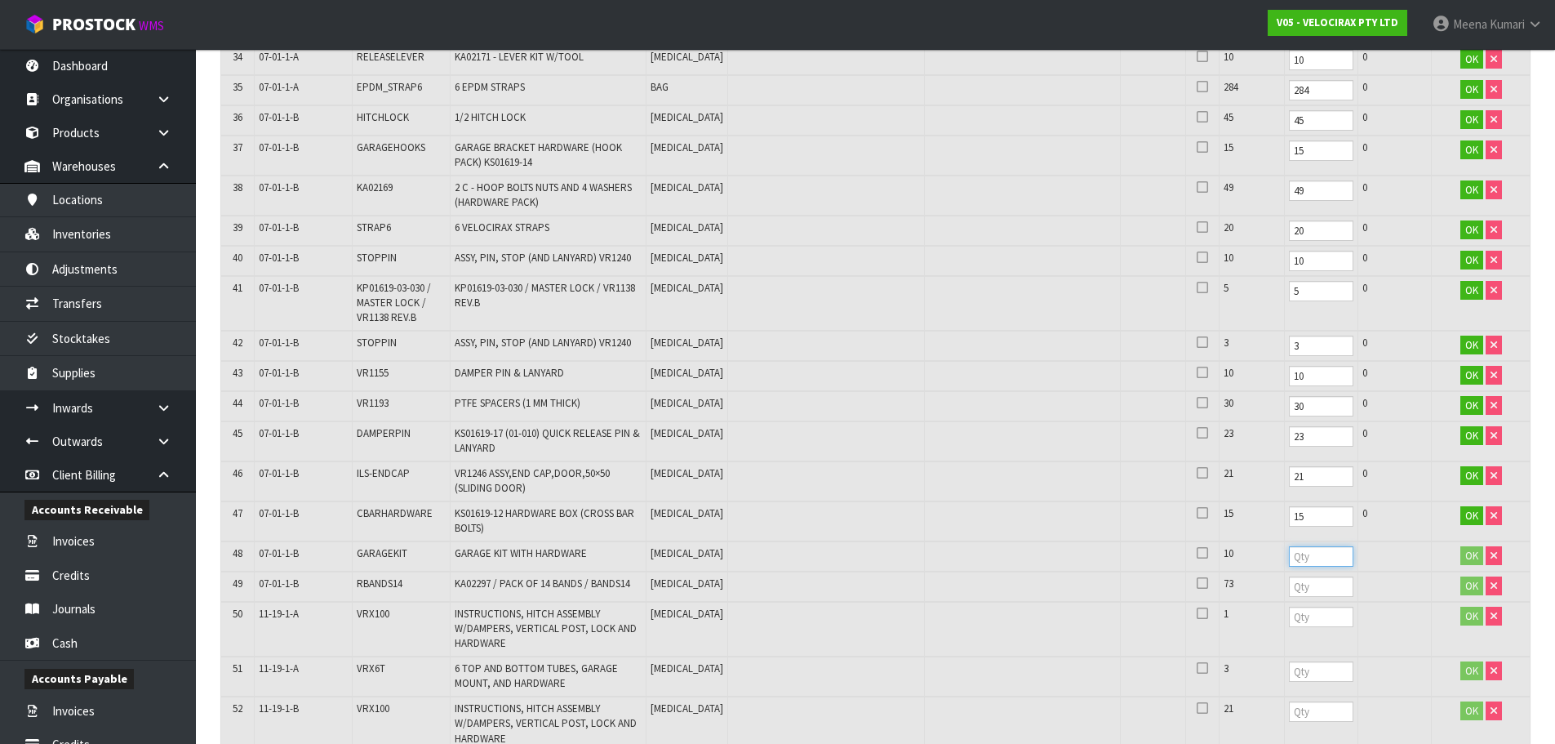
click at [1289, 546] on input "number" at bounding box center [1321, 556] width 64 height 20
type input "10"
click at [1289, 578] on input "number" at bounding box center [1321, 586] width 64 height 20
type input "73"
click at [1289, 623] on input "number" at bounding box center [1321, 616] width 64 height 20
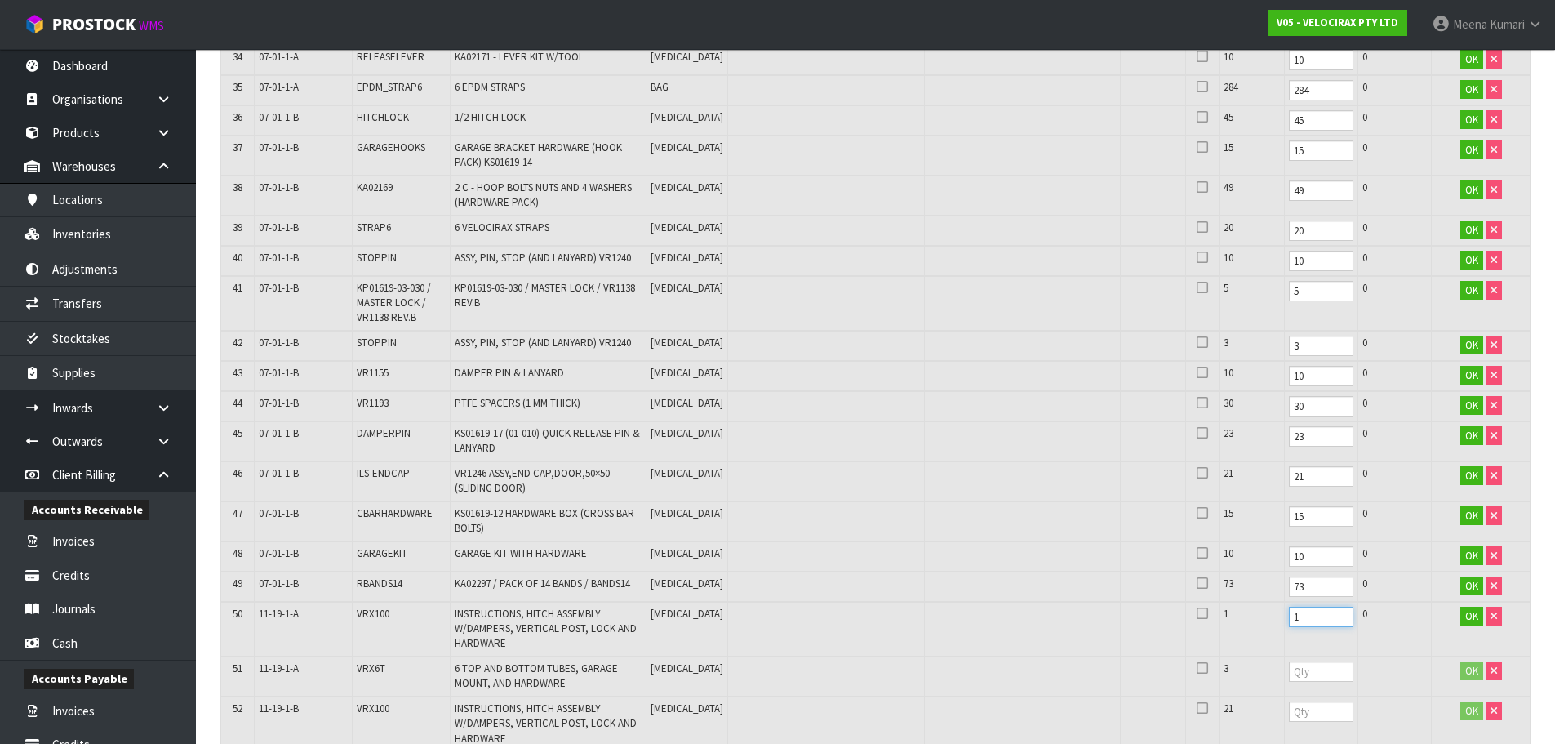
scroll to position [2121, 0]
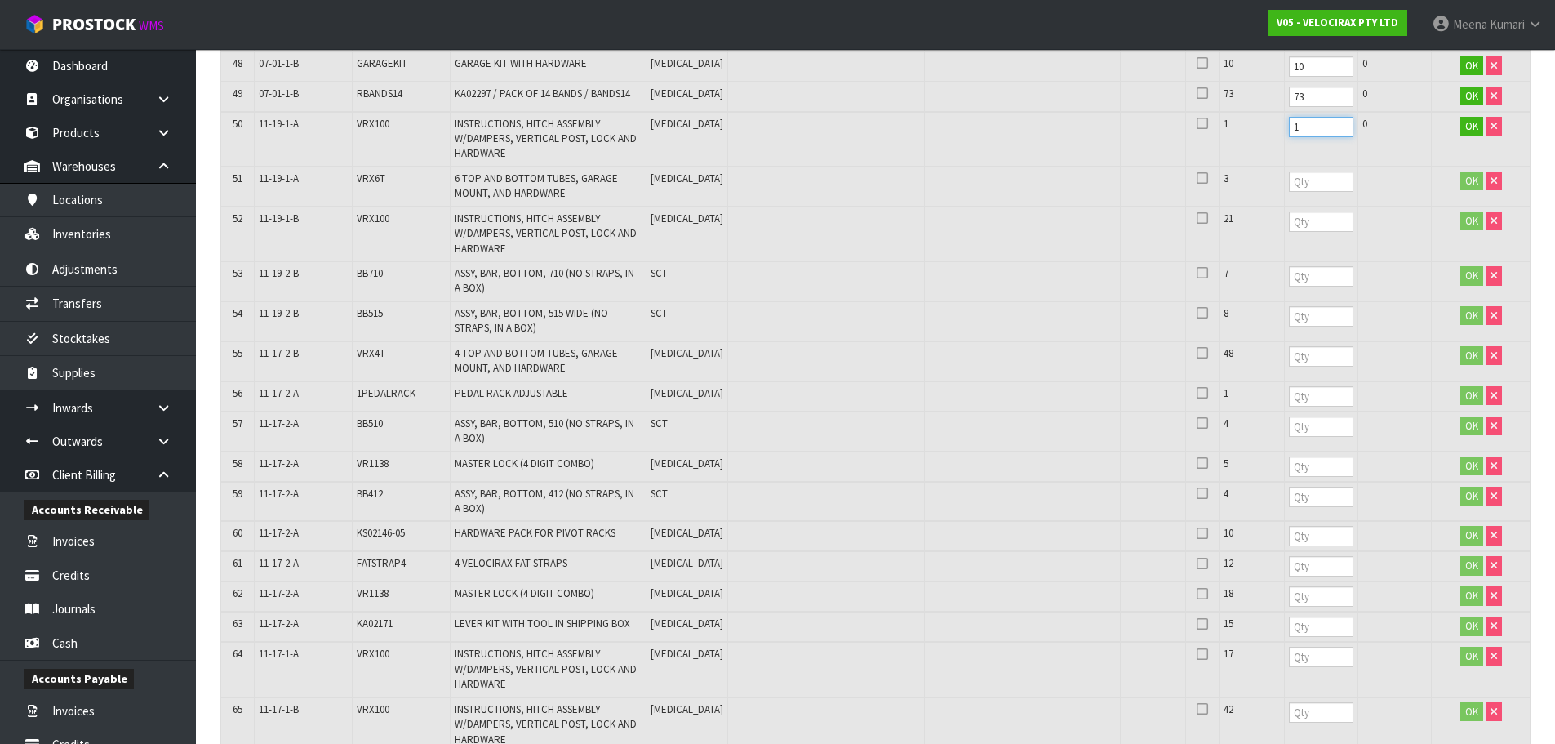
type input "1"
click at [1289, 175] on input "number" at bounding box center [1321, 181] width 64 height 20
type input "3"
click at [1289, 225] on input "number" at bounding box center [1321, 221] width 64 height 20
type input "21"
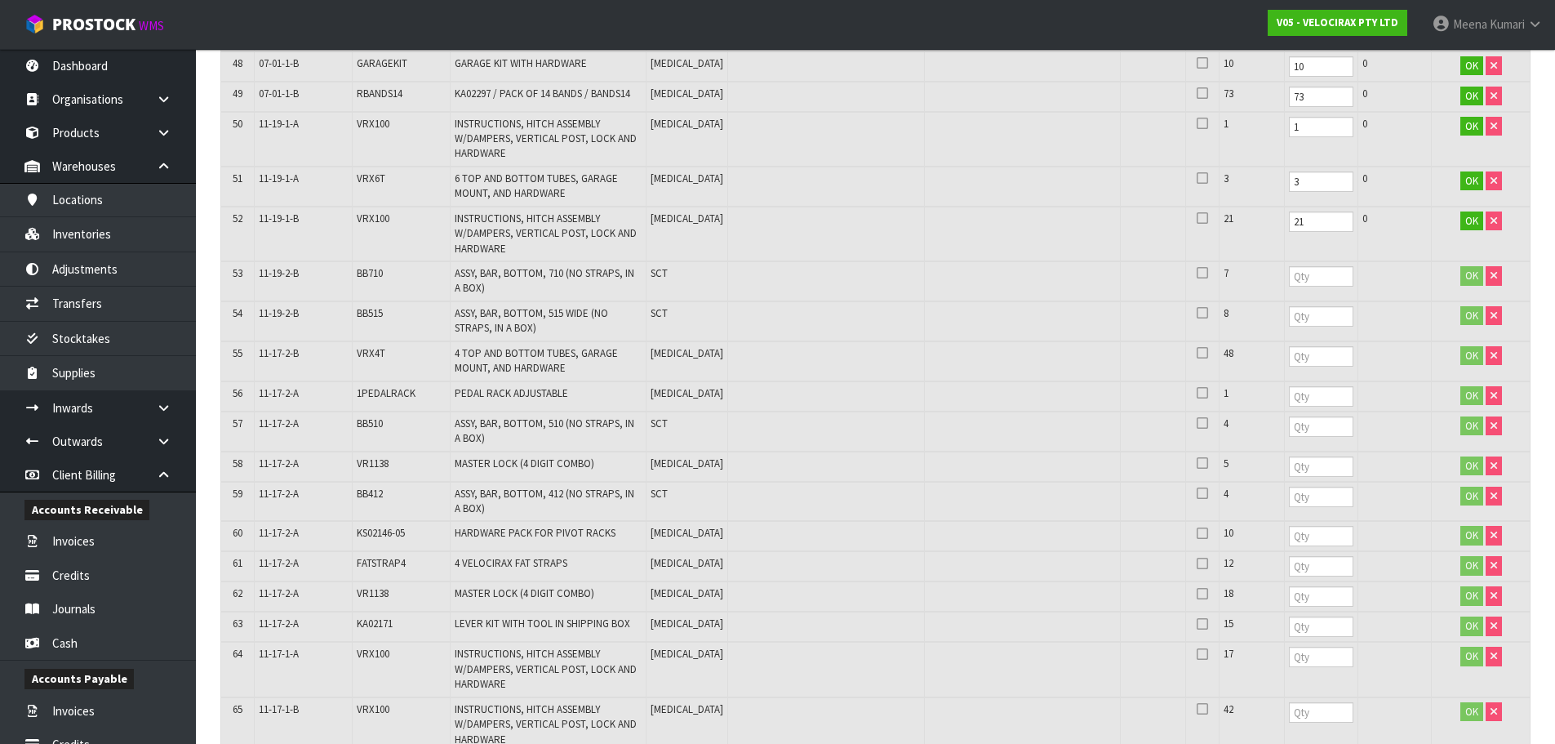
click at [1291, 287] on td at bounding box center [1320, 281] width 73 height 40
click at [1289, 273] on input "number" at bounding box center [1321, 276] width 64 height 20
type input "7"
click at [1289, 313] on input "number" at bounding box center [1321, 316] width 64 height 20
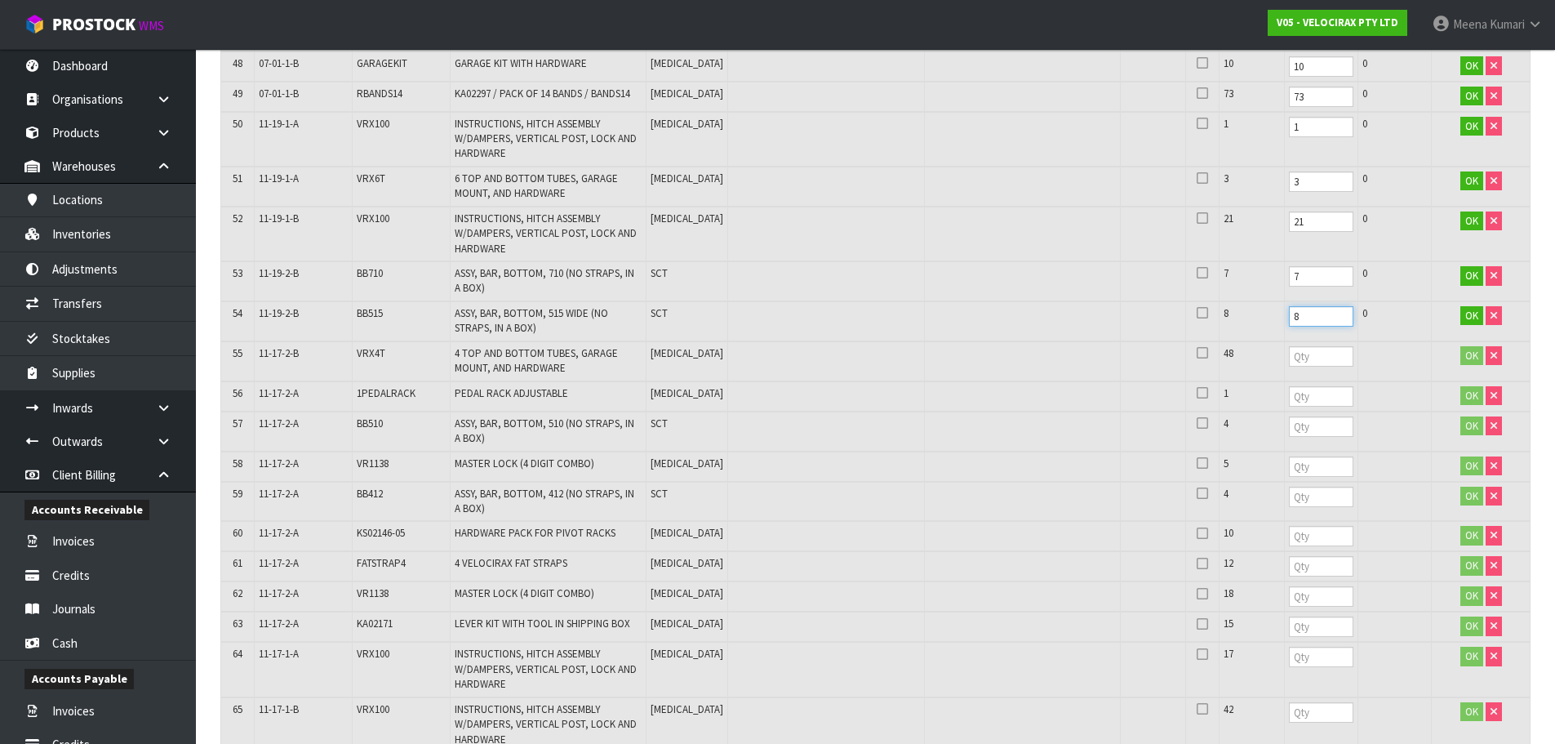
type input "8"
click at [1289, 350] on input "number" at bounding box center [1321, 356] width 64 height 20
type input "48"
click at [1289, 398] on input "number" at bounding box center [1321, 396] width 64 height 20
type input "1"
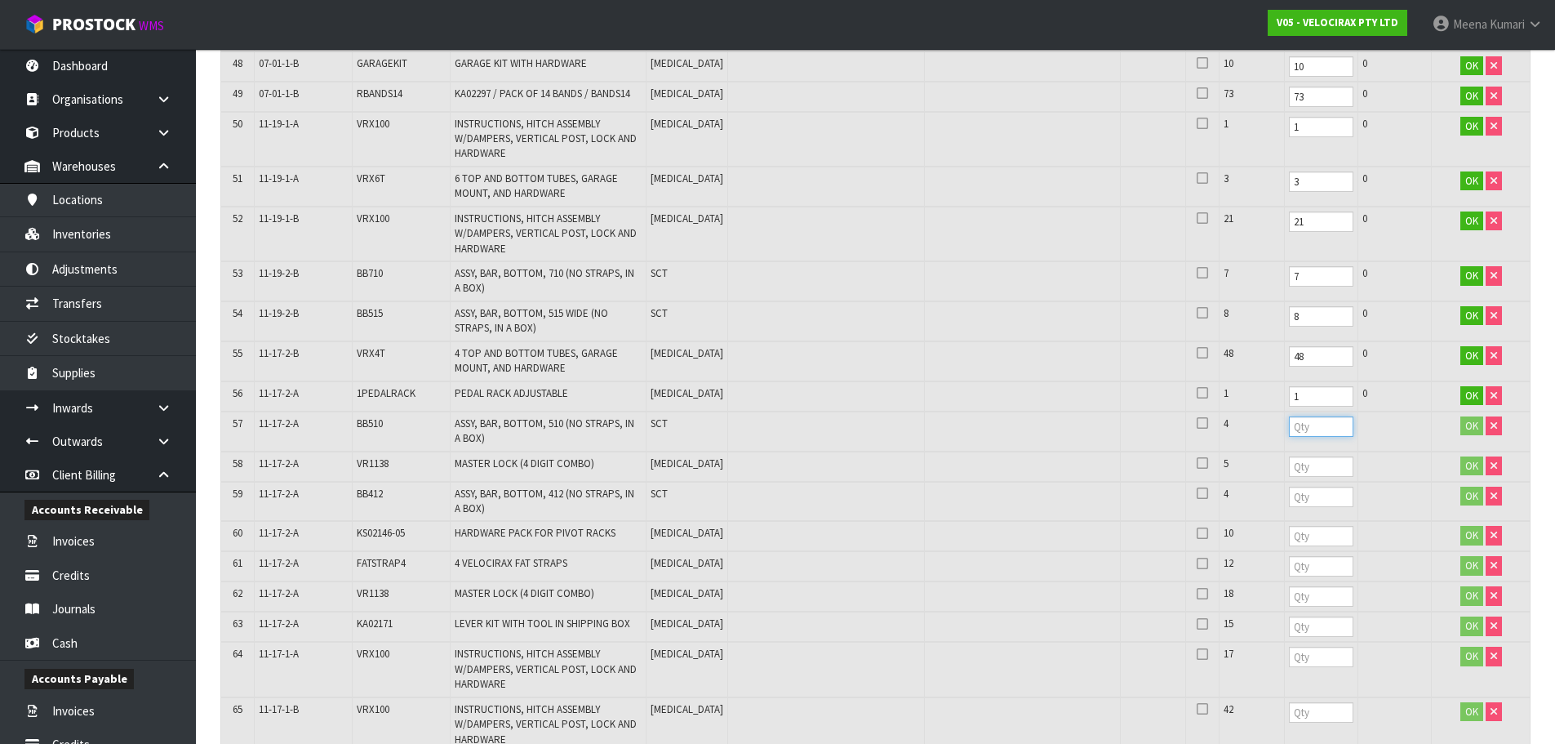
click at [1289, 432] on input "number" at bounding box center [1321, 426] width 64 height 20
type input "4"
click at [1284, 451] on td at bounding box center [1320, 466] width 73 height 30
click at [1284, 480] on td at bounding box center [1320, 466] width 73 height 30
click at [1289, 464] on input "number" at bounding box center [1321, 466] width 64 height 20
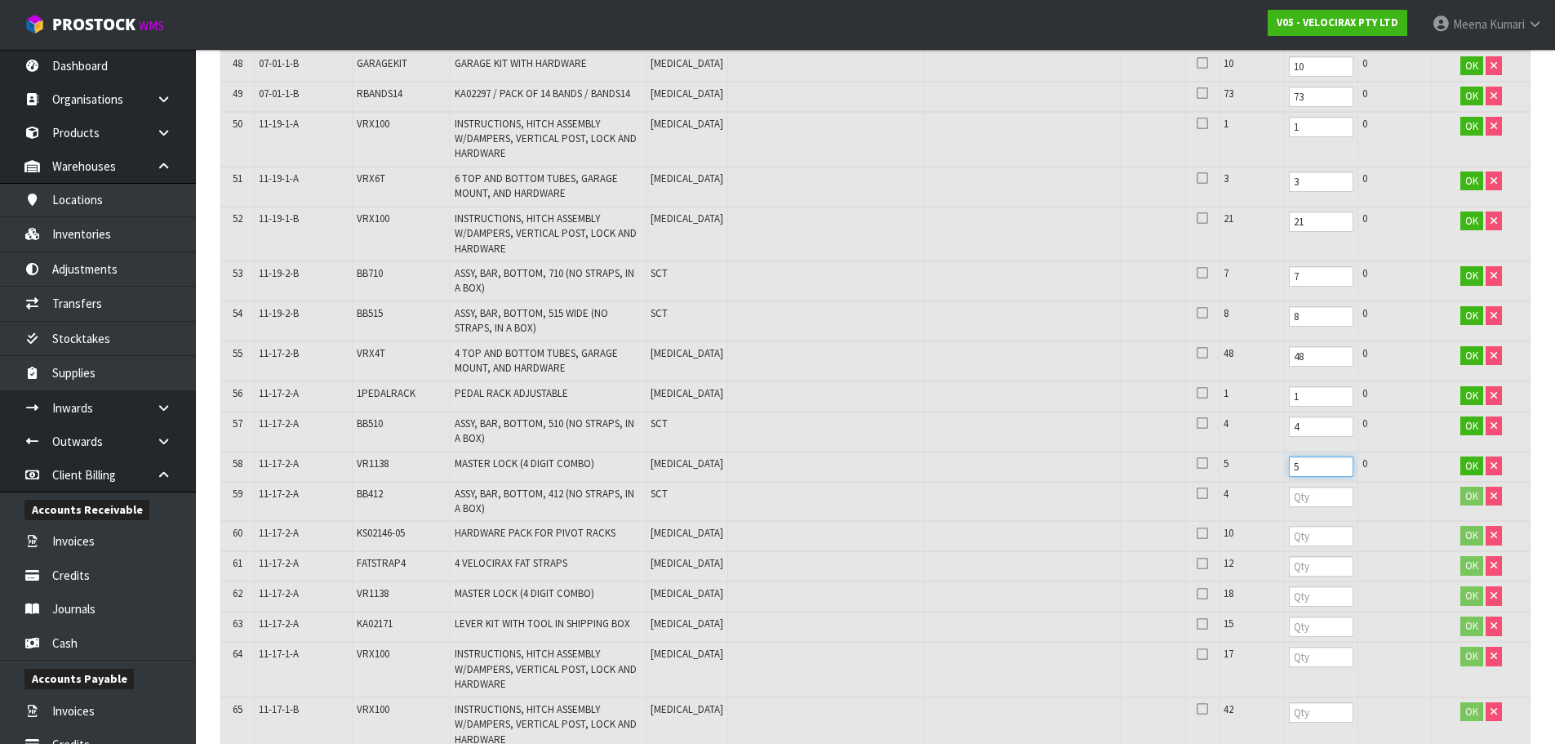
type input "5"
click at [1289, 504] on input "number" at bounding box center [1321, 496] width 64 height 20
type input "4"
click at [1284, 525] on td at bounding box center [1320, 536] width 73 height 30
click at [1289, 535] on input "number" at bounding box center [1321, 536] width 64 height 20
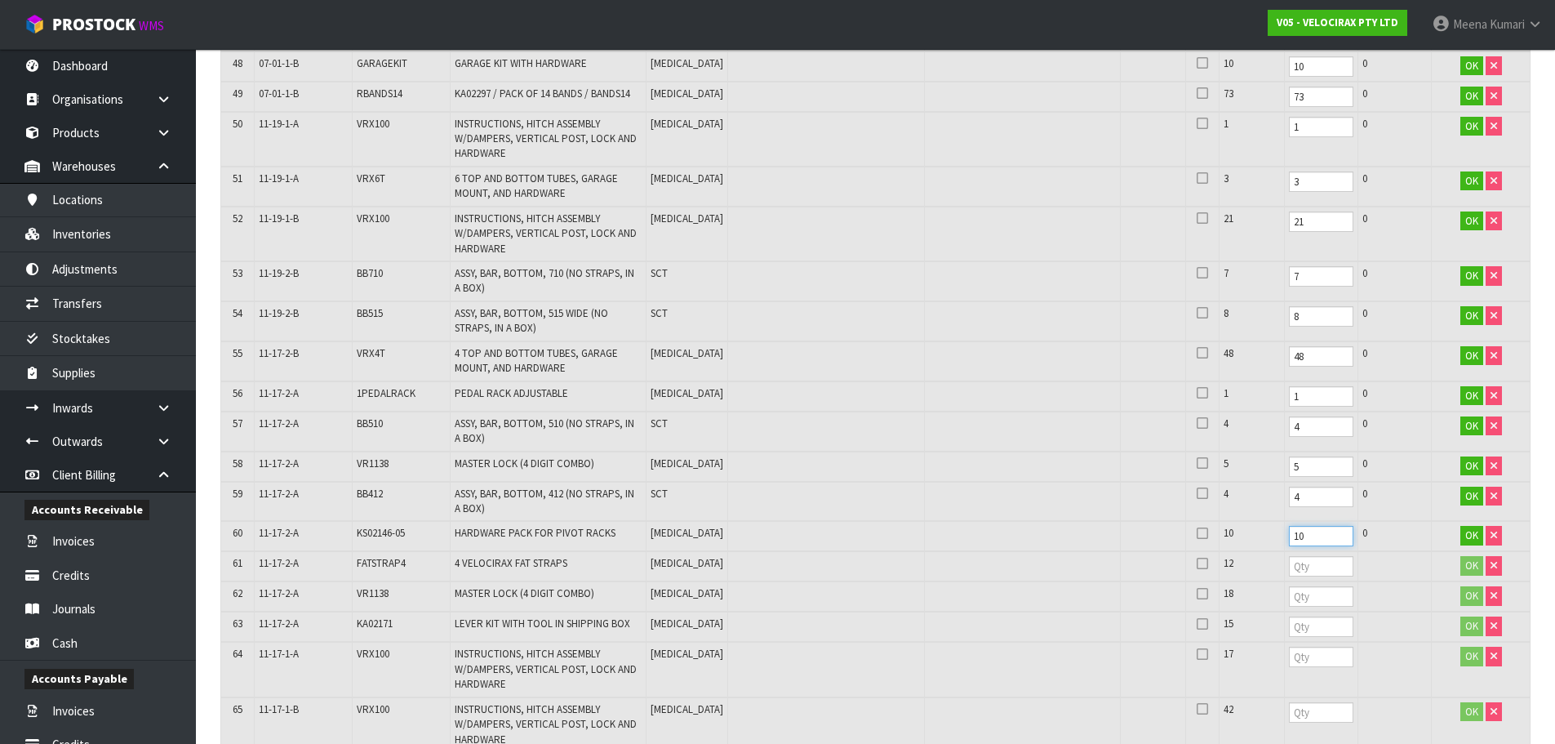
type input "10"
click at [1289, 570] on input "number" at bounding box center [1321, 566] width 64 height 20
type input "12"
click at [1300, 597] on input "number" at bounding box center [1321, 596] width 64 height 20
type input "18"
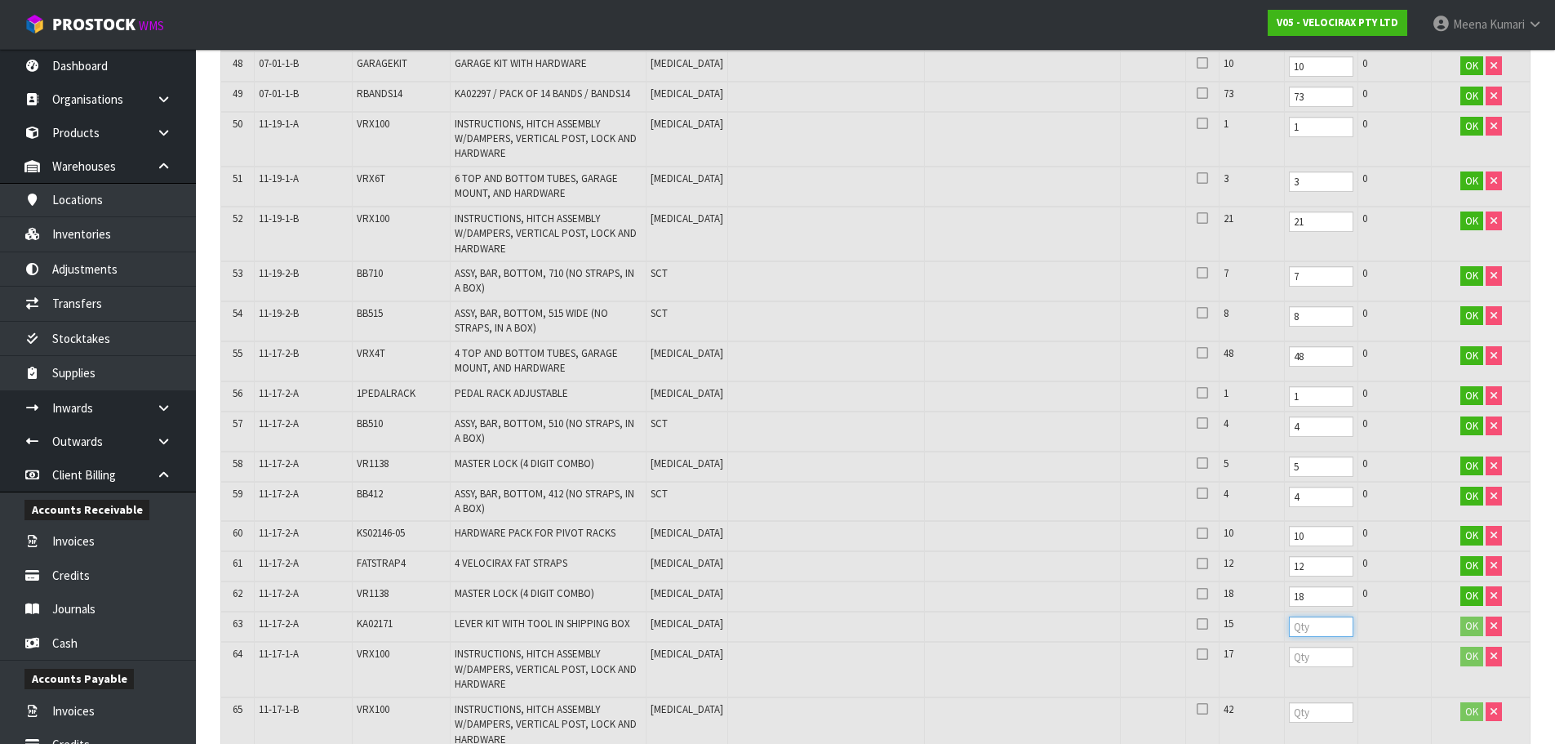
click at [1298, 623] on input "number" at bounding box center [1321, 626] width 64 height 20
type input "15"
click at [1296, 664] on input "number" at bounding box center [1321, 656] width 64 height 20
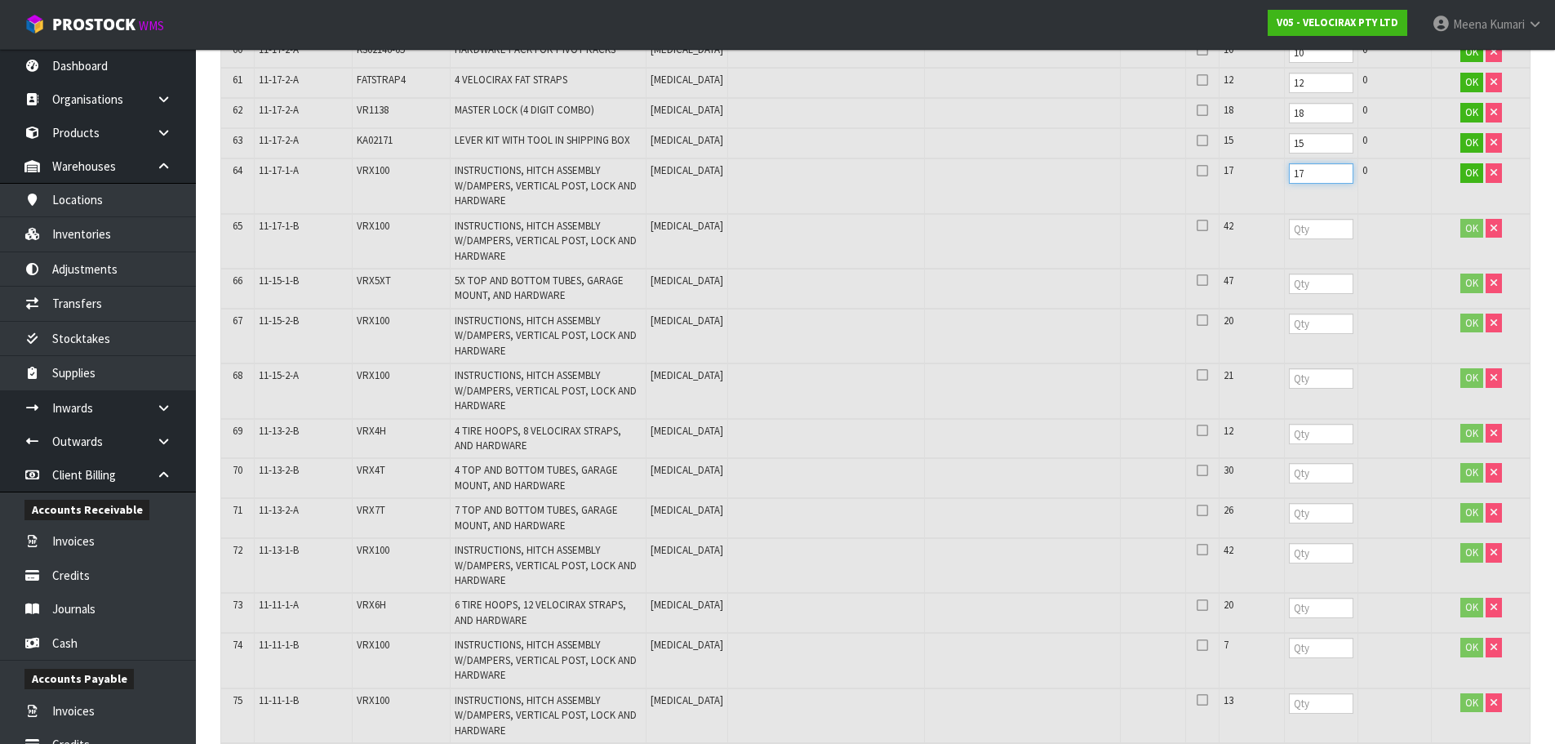
scroll to position [2610, 0]
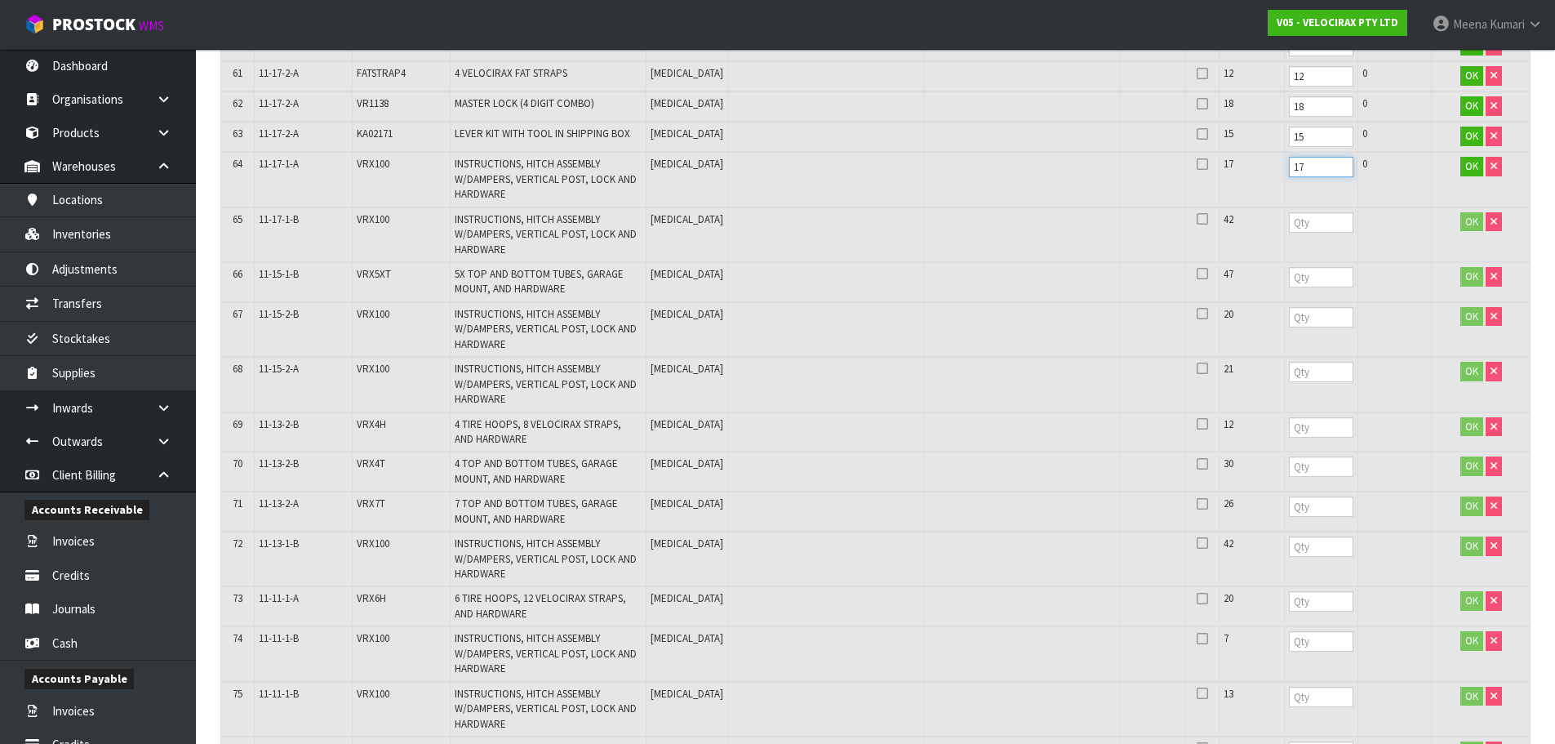
type input "17"
click at [1289, 224] on input "number" at bounding box center [1321, 222] width 64 height 20
type input "42"
drag, startPoint x: 1258, startPoint y: 295, endPoint x: 1271, endPoint y: 273, distance: 24.9
click at [1284, 294] on td at bounding box center [1320, 282] width 73 height 40
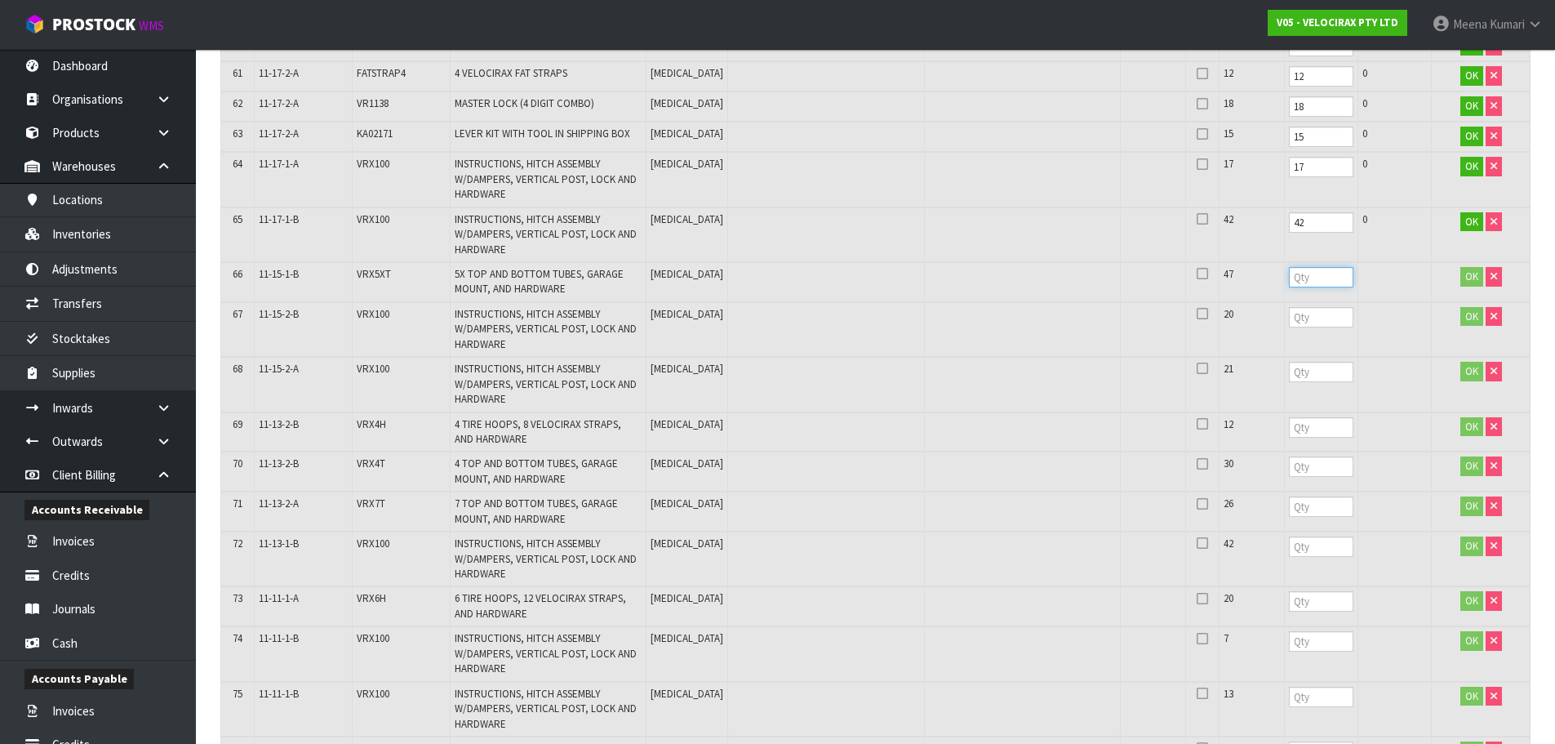
click at [1289, 273] on input "number" at bounding box center [1321, 277] width 64 height 20
type input "47"
click at [1289, 326] on input "number" at bounding box center [1321, 317] width 64 height 20
type input "20"
click at [1289, 369] on input "number" at bounding box center [1321, 372] width 64 height 20
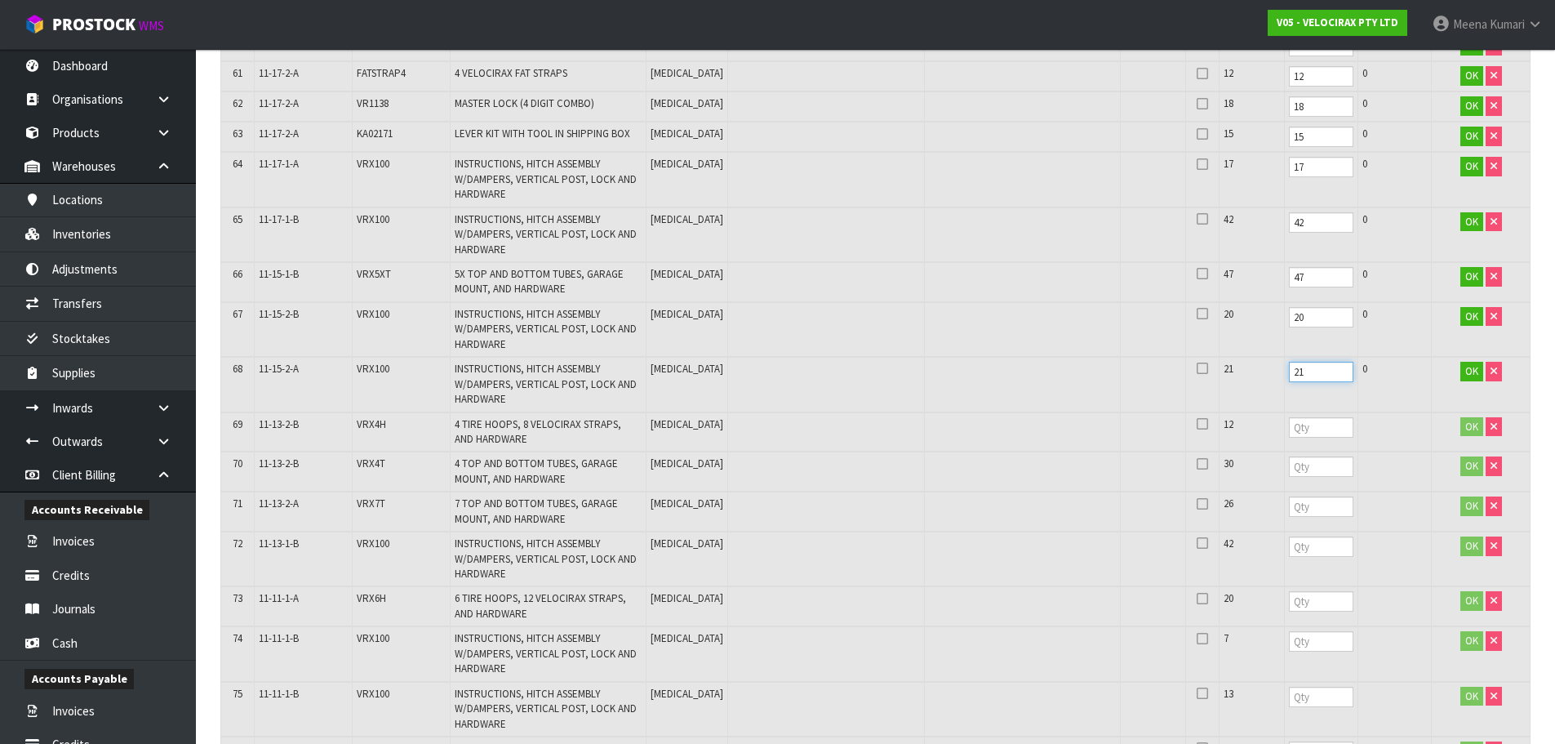
type input "21"
click at [1293, 435] on input "number" at bounding box center [1321, 427] width 64 height 20
type input "12"
click at [1289, 469] on input "number" at bounding box center [1321, 466] width 64 height 20
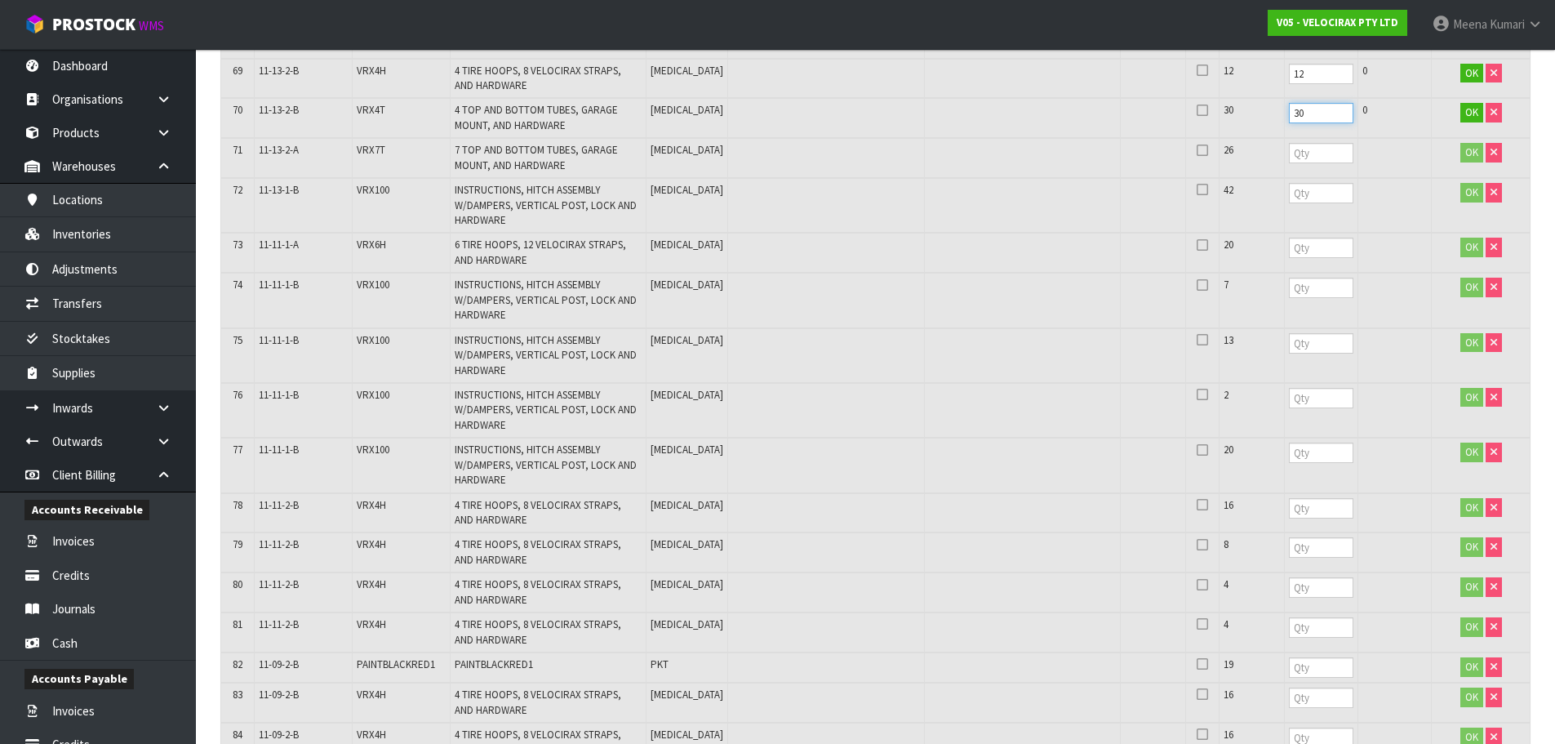
scroll to position [2937, 0]
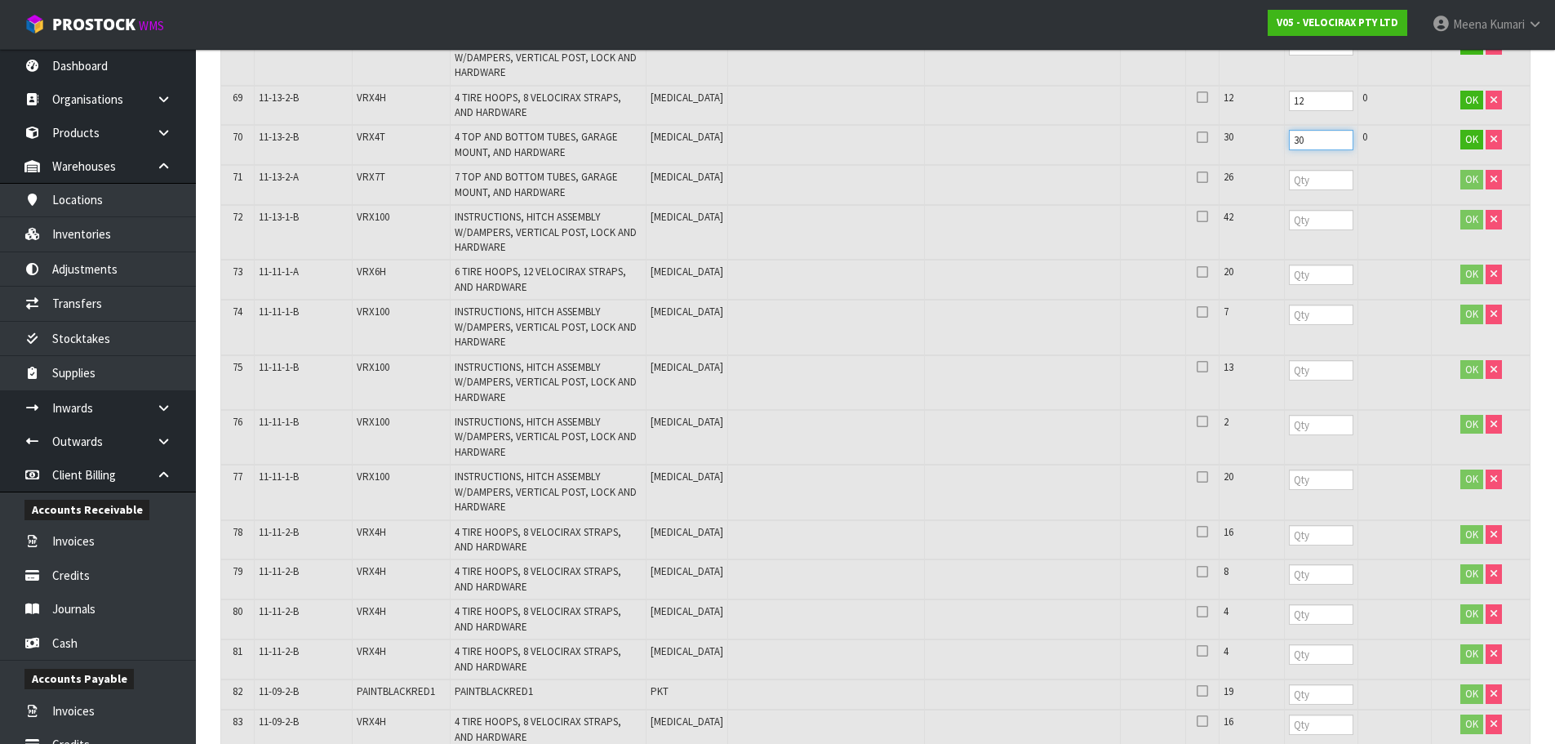
type input "30"
click at [1289, 177] on input "number" at bounding box center [1321, 180] width 64 height 20
type input "26"
click at [1289, 215] on input "number" at bounding box center [1321, 220] width 64 height 20
type input "42"
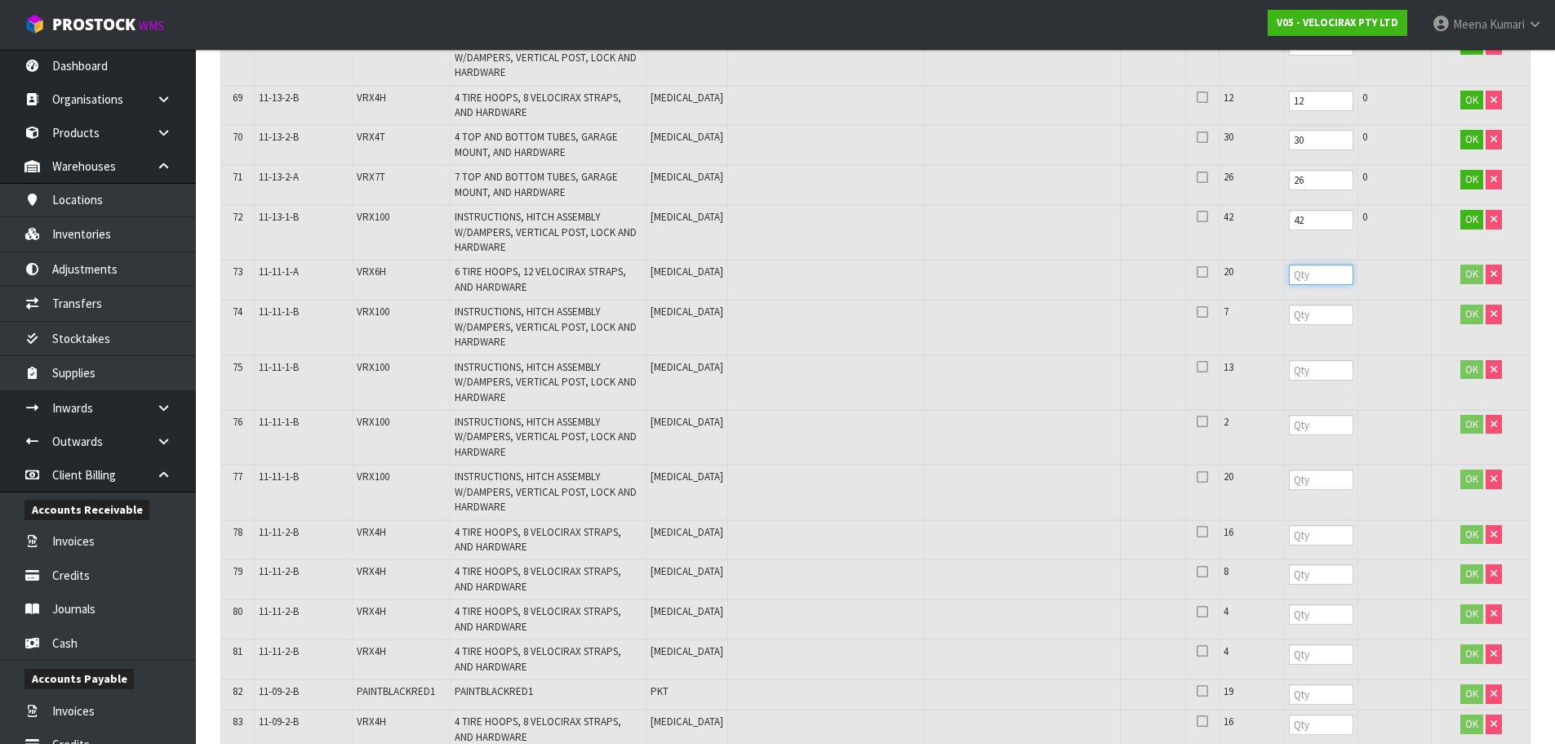
click at [1289, 270] on input "number" at bounding box center [1321, 274] width 64 height 20
type input "20"
click at [1289, 312] on input "number" at bounding box center [1321, 314] width 64 height 20
type input "7"
click at [1289, 371] on input "number" at bounding box center [1321, 370] width 64 height 20
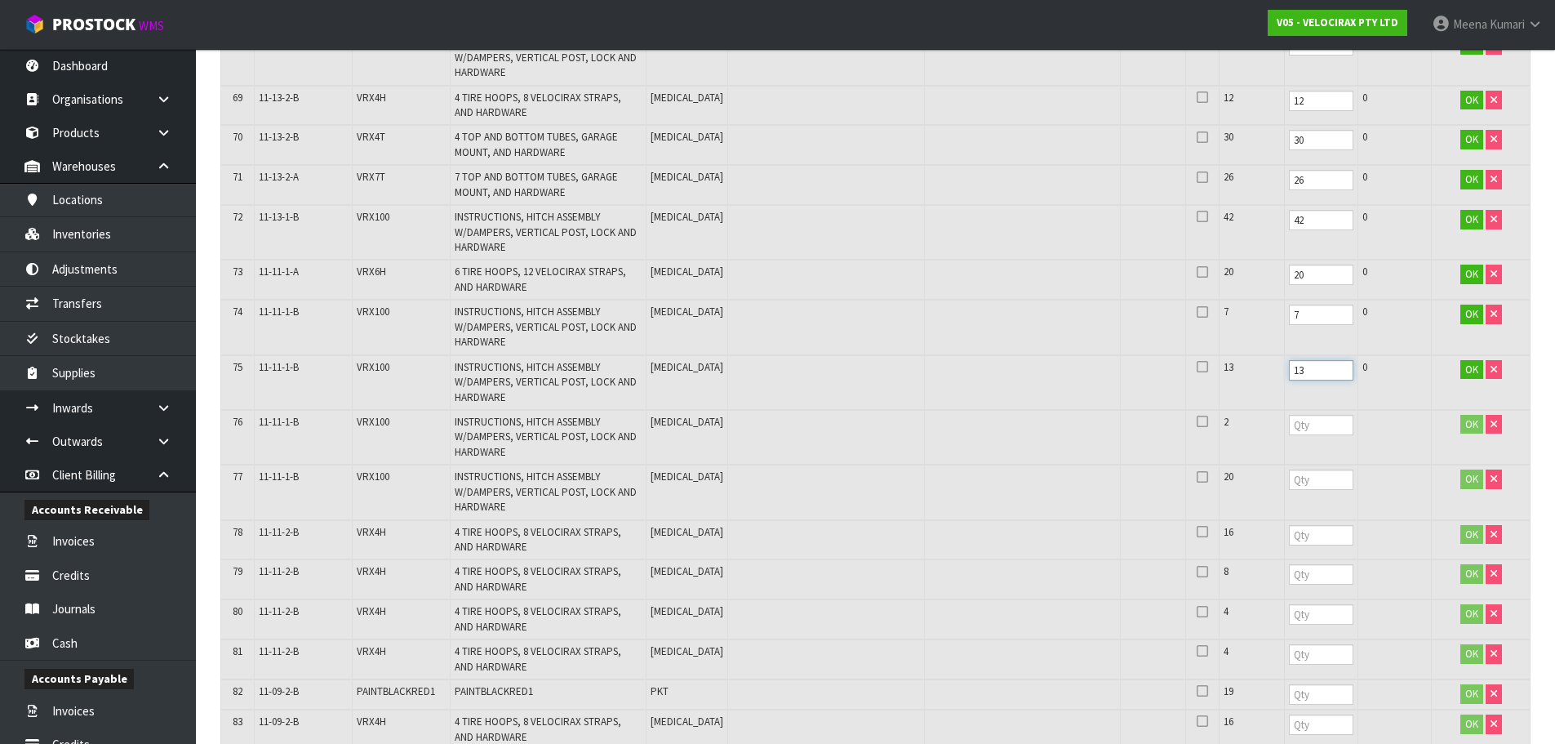
type input "13"
click at [1289, 429] on input "number" at bounding box center [1321, 425] width 64 height 20
type input "2"
click at [1289, 485] on input "number" at bounding box center [1321, 479] width 64 height 20
type input "20"
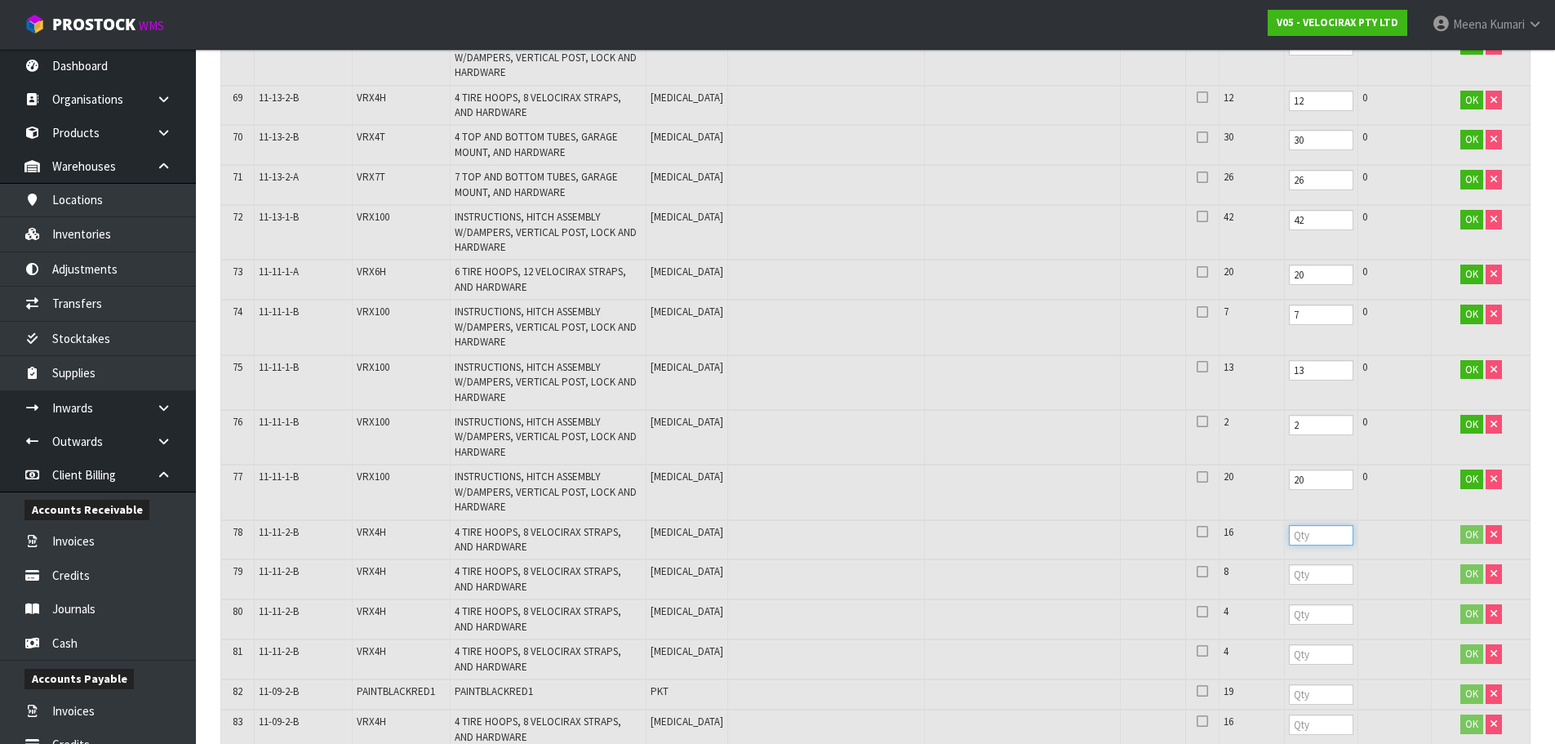
click at [1289, 537] on input "number" at bounding box center [1321, 535] width 64 height 20
type input "16"
click at [1289, 578] on input "number" at bounding box center [1321, 574] width 64 height 20
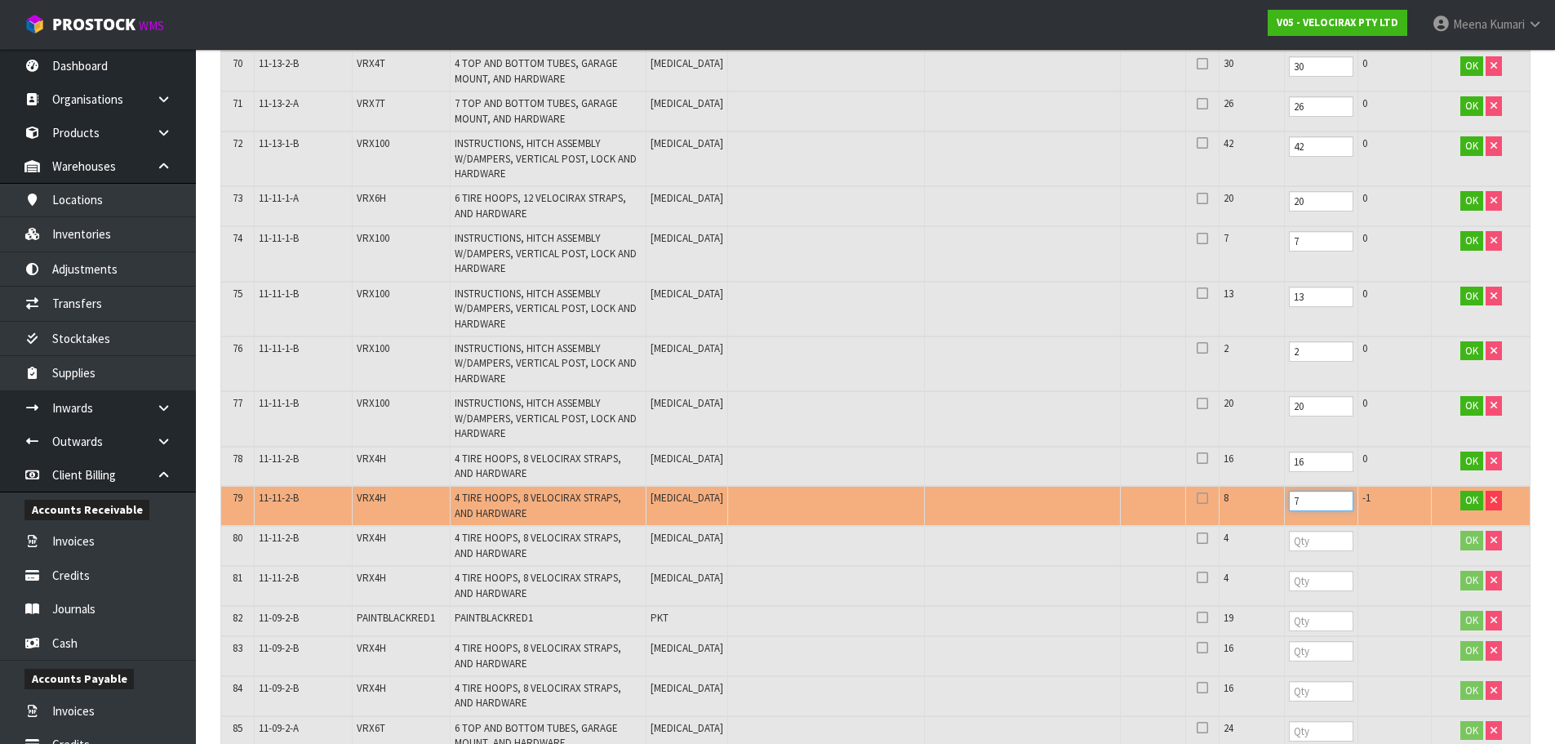
scroll to position [3100, 0]
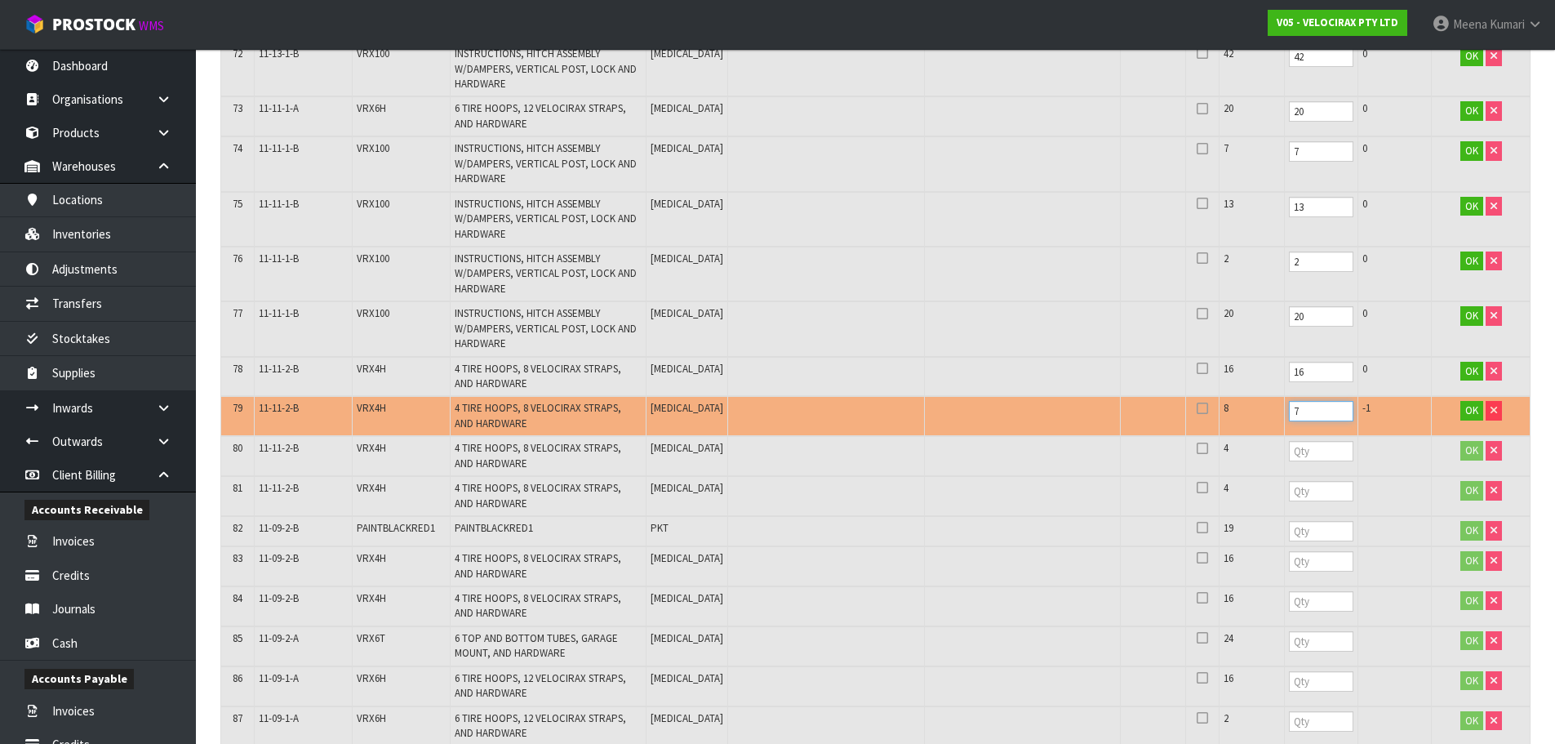
drag, startPoint x: 1263, startPoint y: 410, endPoint x: 1223, endPoint y: 418, distance: 40.8
click at [1223, 418] on tr "79 11-11-2-B VRX4H 4 TIRE HOOPS, 8 VELOCIRAX STRAPS, AND HARDWARE PCE 8 7 -1 OK" at bounding box center [875, 416] width 1308 height 40
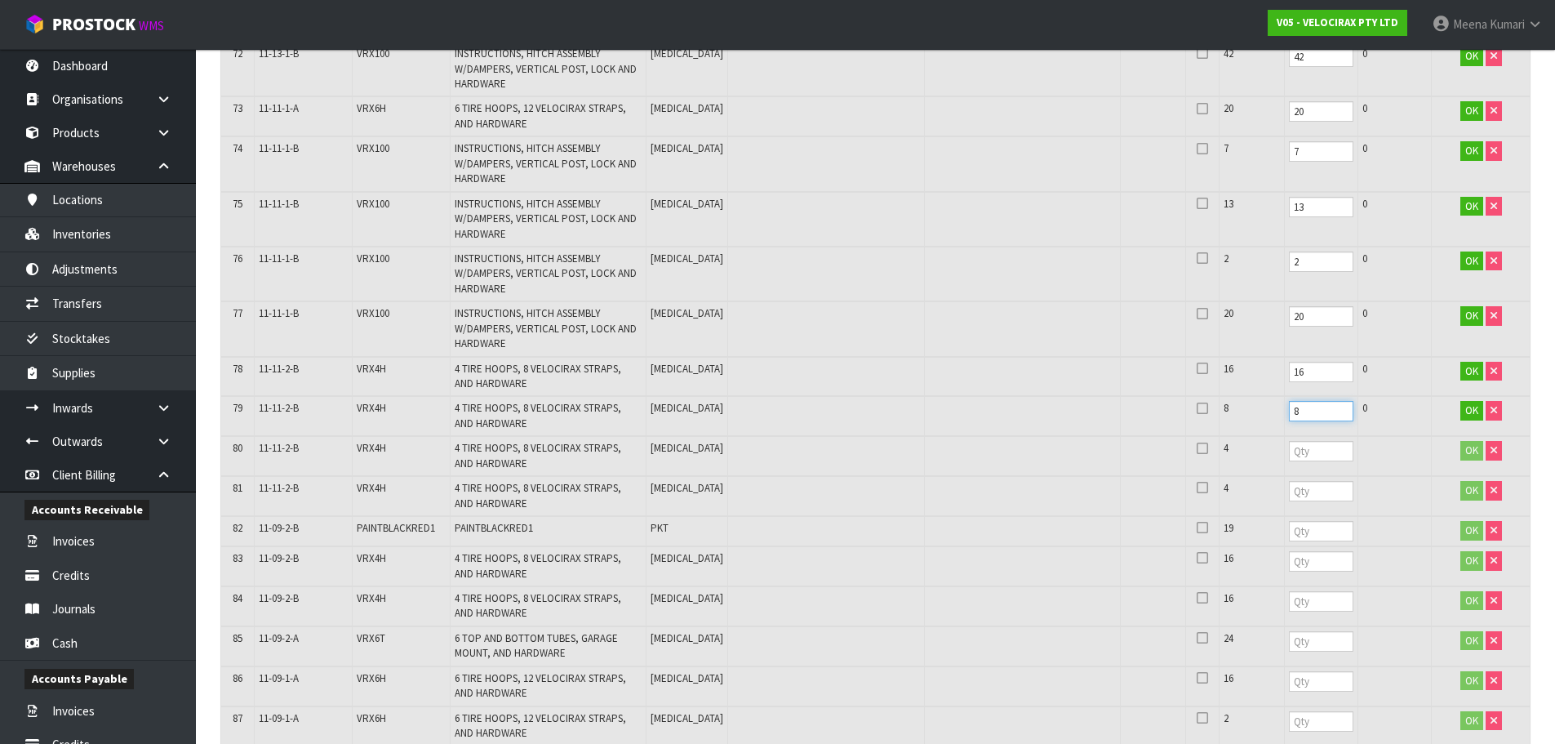
type input "8"
click at [1289, 450] on input "number" at bounding box center [1321, 451] width 64 height 20
type input "4"
click at [1284, 471] on td "4" at bounding box center [1320, 456] width 73 height 40
click at [1289, 497] on input "number" at bounding box center [1321, 491] width 64 height 20
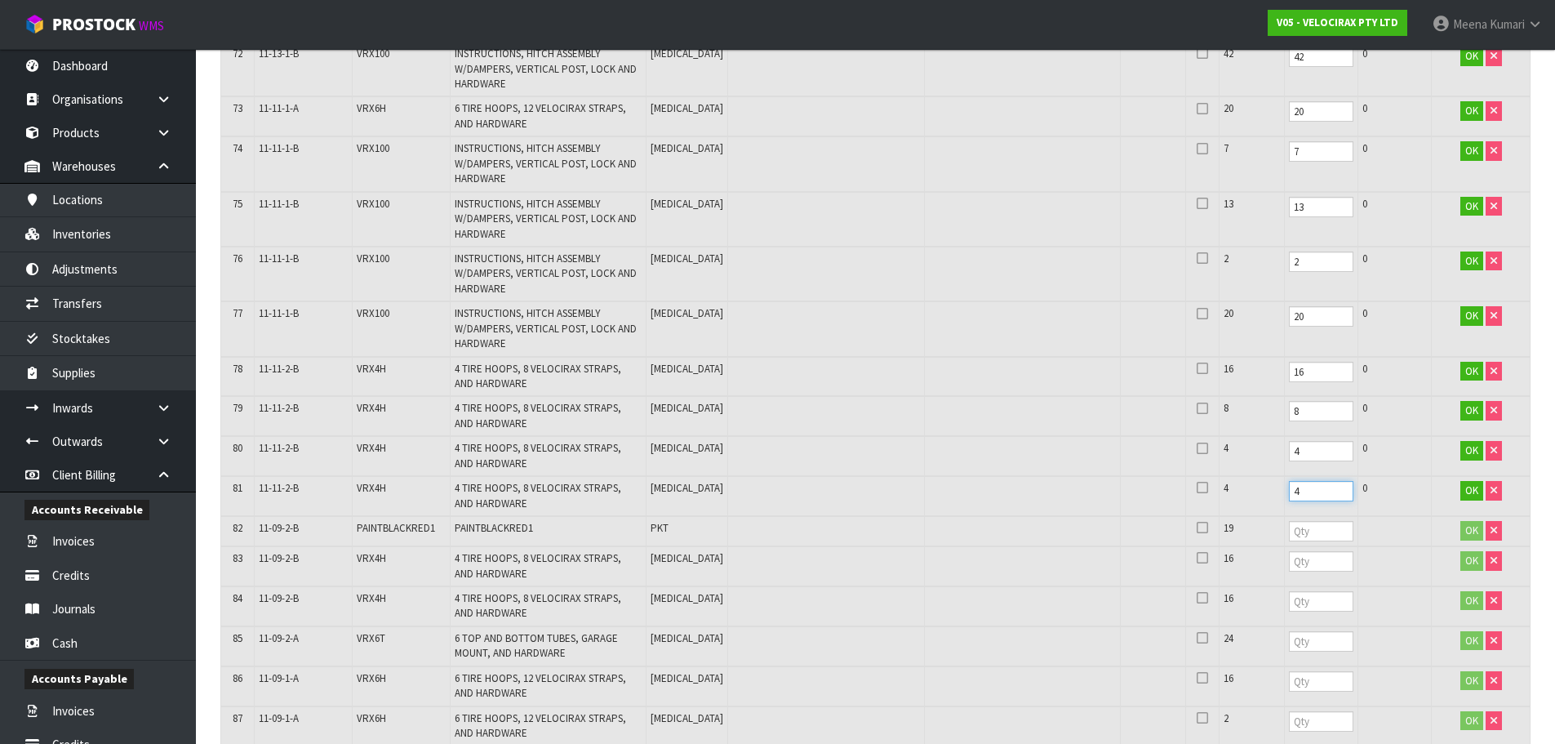
type input "4"
click at [1289, 524] on input "number" at bounding box center [1321, 531] width 64 height 20
type input "19"
click at [1289, 555] on input "number" at bounding box center [1321, 561] width 64 height 20
type input "16"
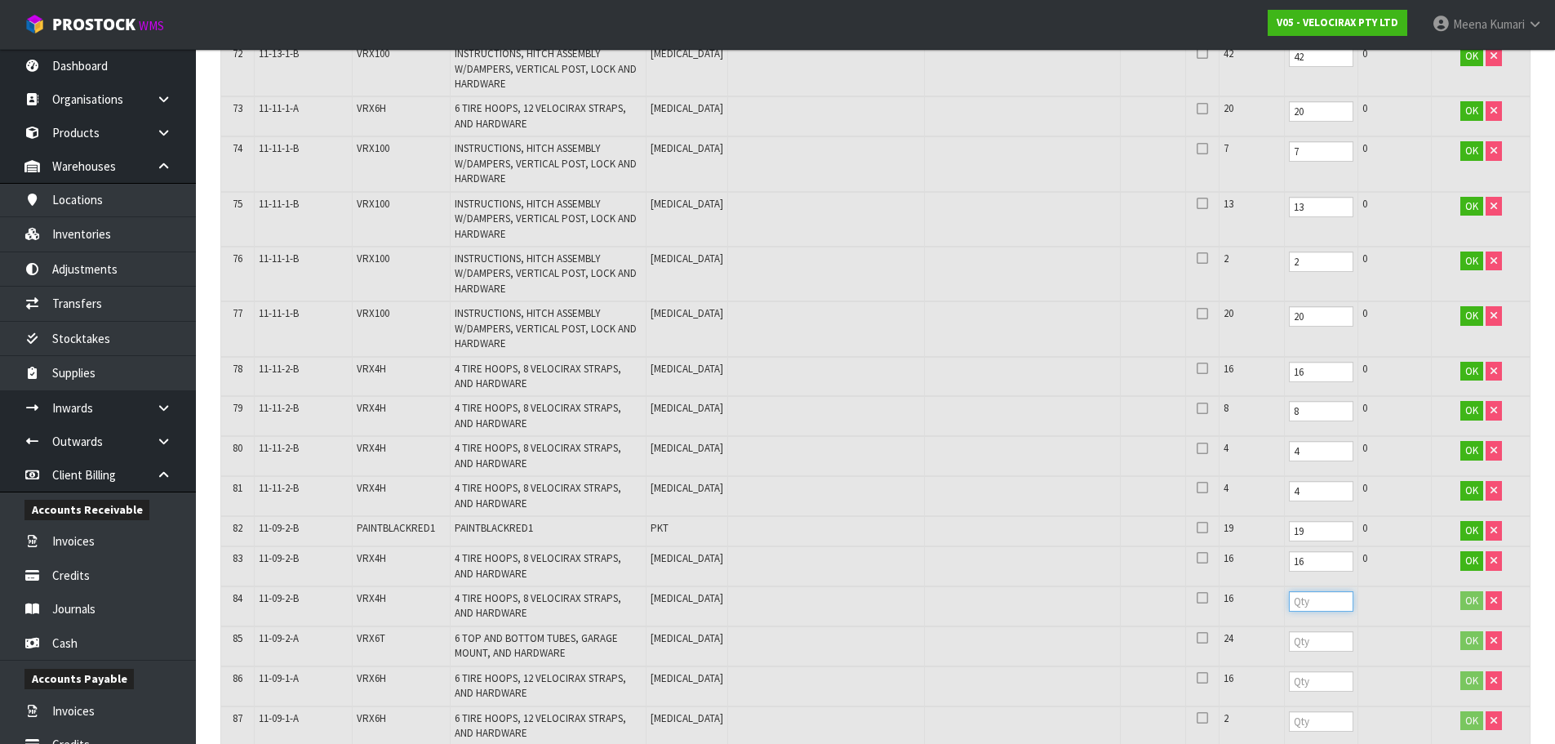
click at [1289, 610] on input "number" at bounding box center [1321, 601] width 64 height 20
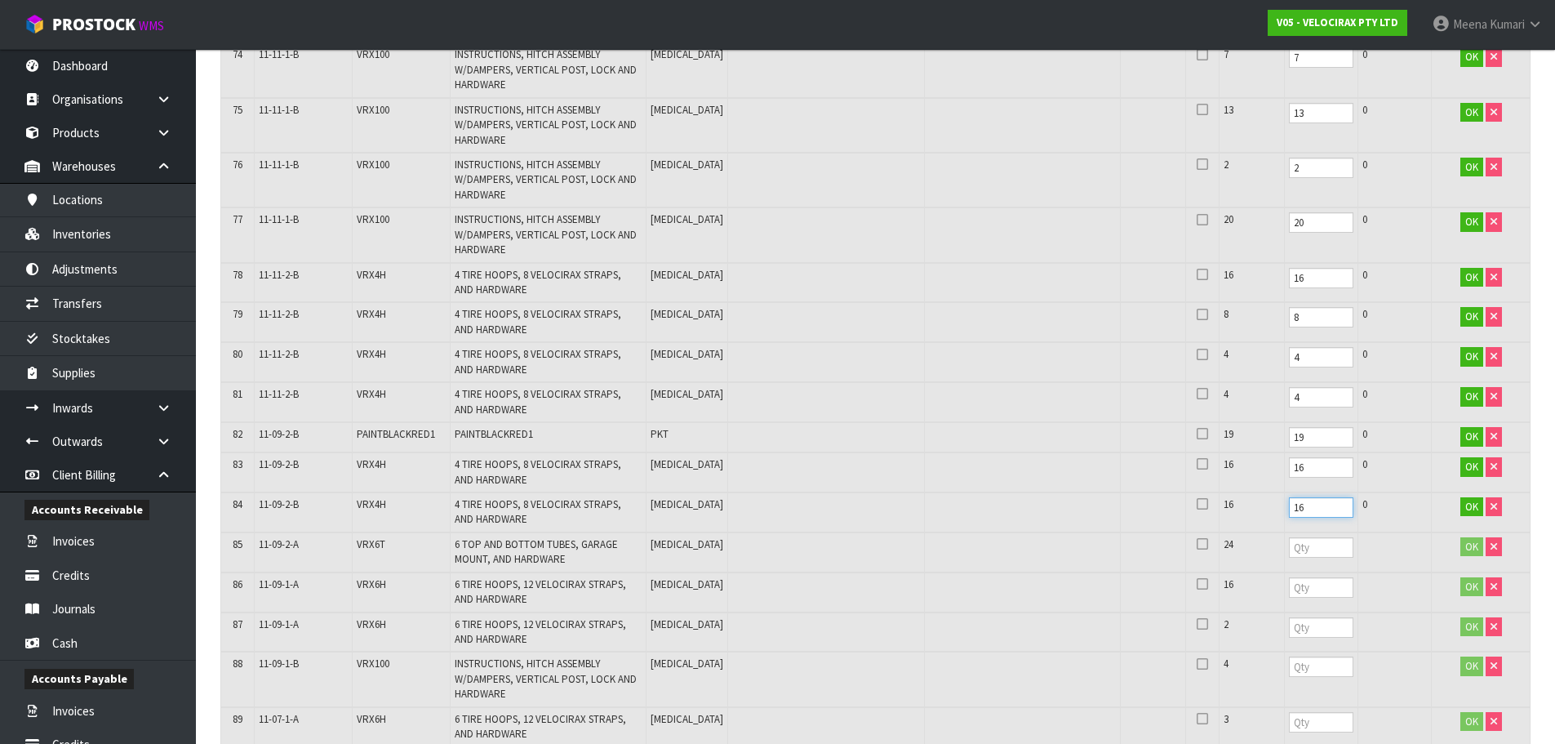
scroll to position [3426, 0]
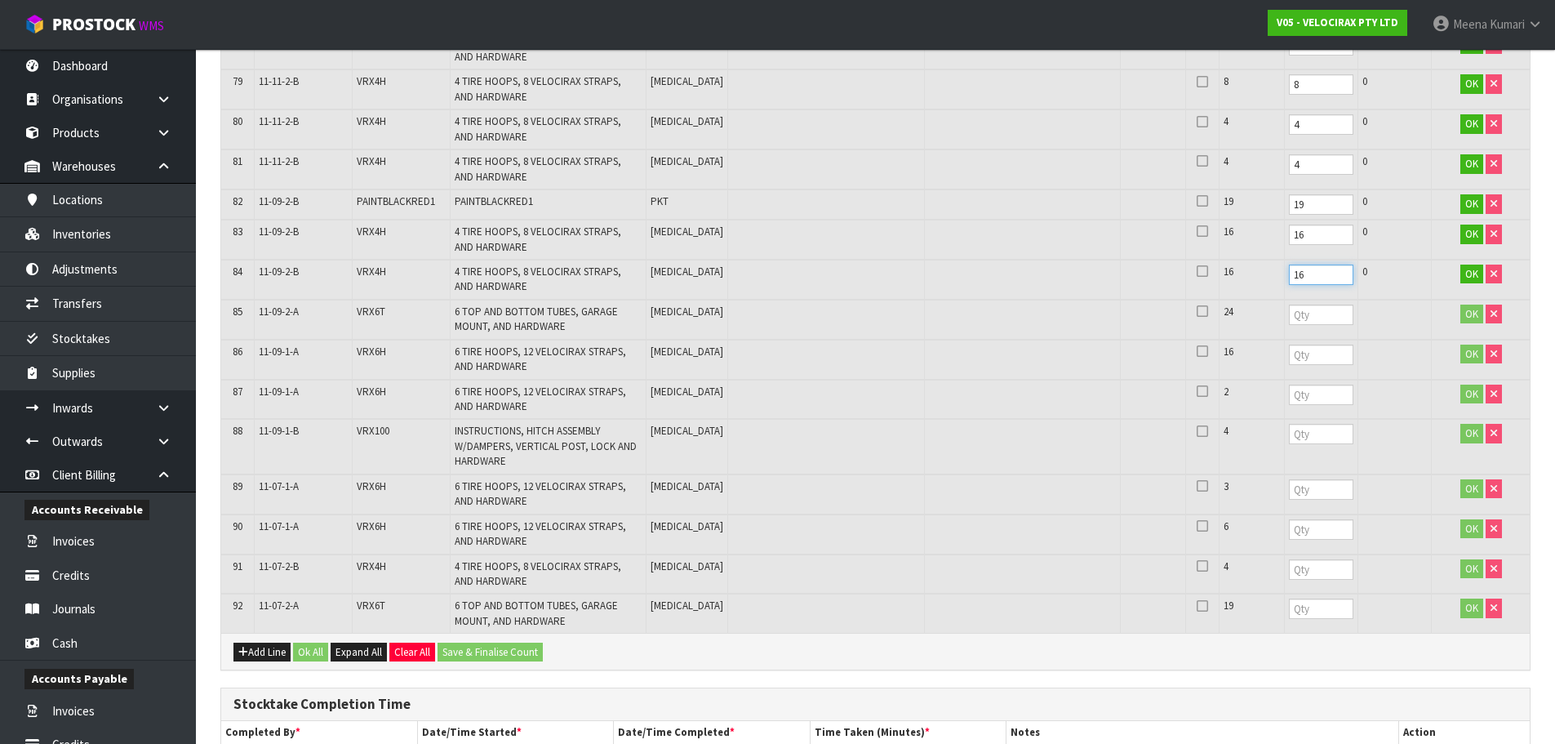
type input "16"
click at [1289, 313] on input "number" at bounding box center [1321, 314] width 64 height 20
type input "24"
click at [1289, 357] on input "number" at bounding box center [1321, 354] width 64 height 20
type input "16"
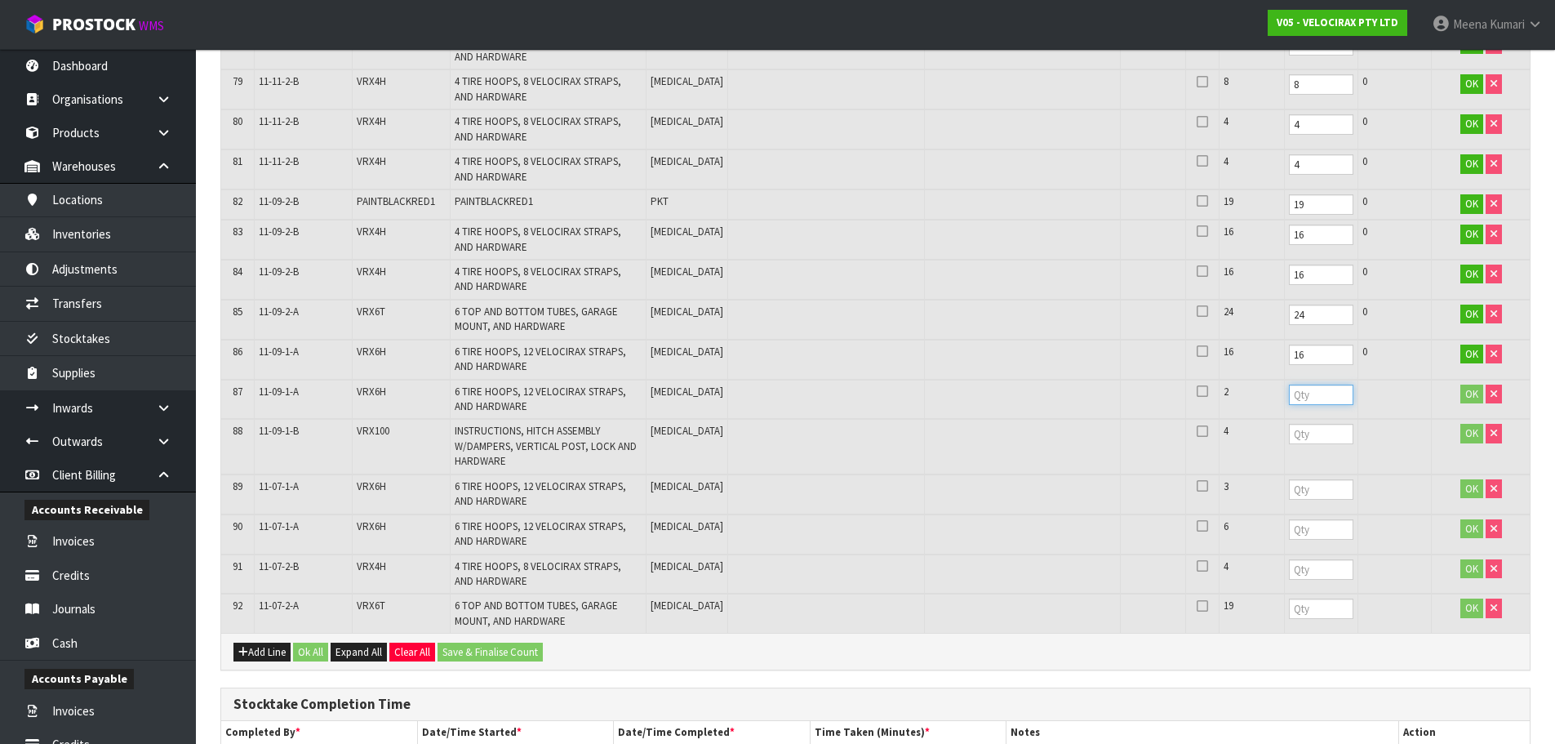
click at [1289, 403] on input "number" at bounding box center [1321, 394] width 64 height 20
type input "2"
click at [1289, 429] on input "number" at bounding box center [1321, 434] width 64 height 20
type input "4"
click at [1289, 495] on input "number" at bounding box center [1321, 489] width 64 height 20
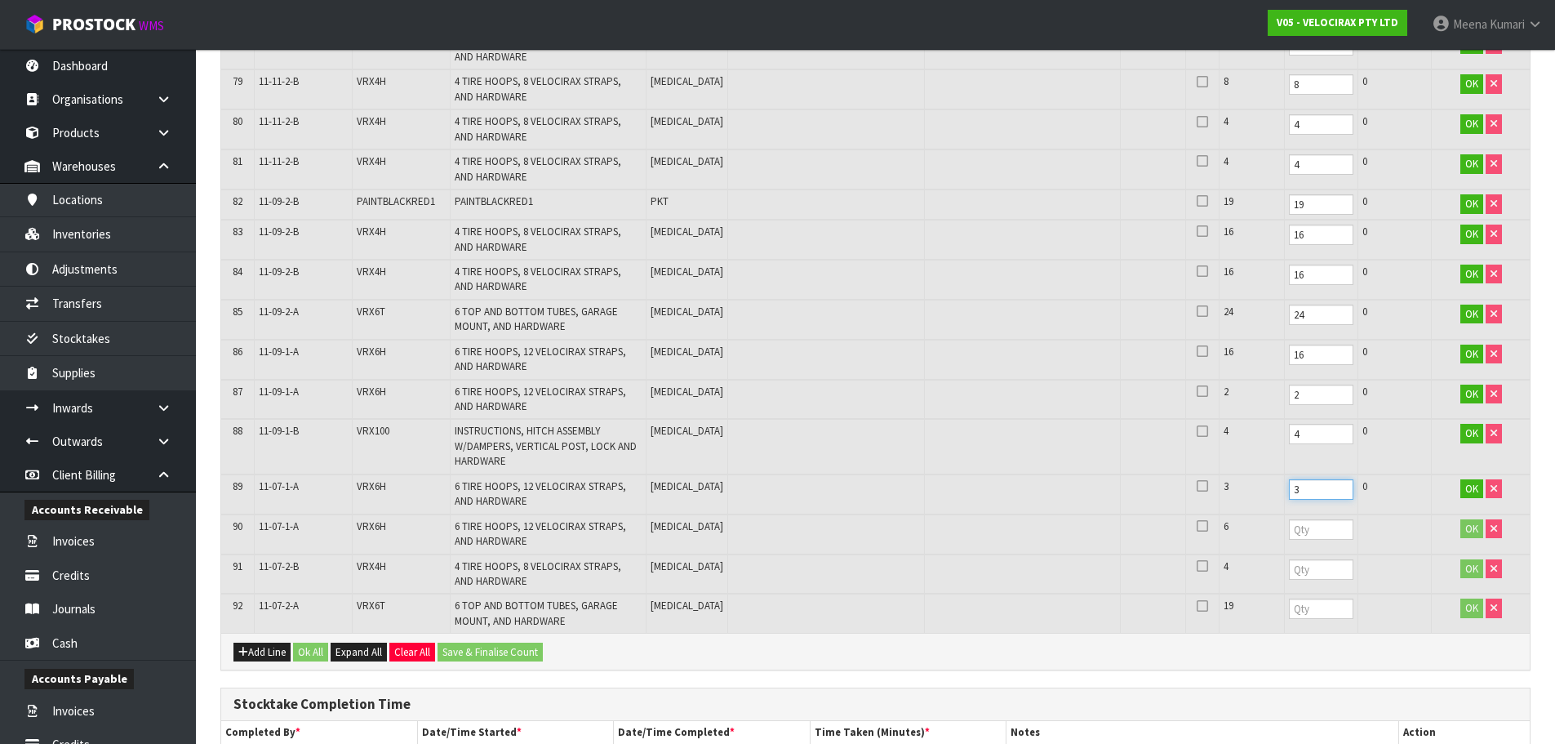
type input "3"
click at [1284, 542] on td at bounding box center [1320, 534] width 73 height 40
click at [1289, 531] on input "number" at bounding box center [1321, 529] width 64 height 20
type input "6"
click at [1289, 571] on input "number" at bounding box center [1321, 569] width 64 height 20
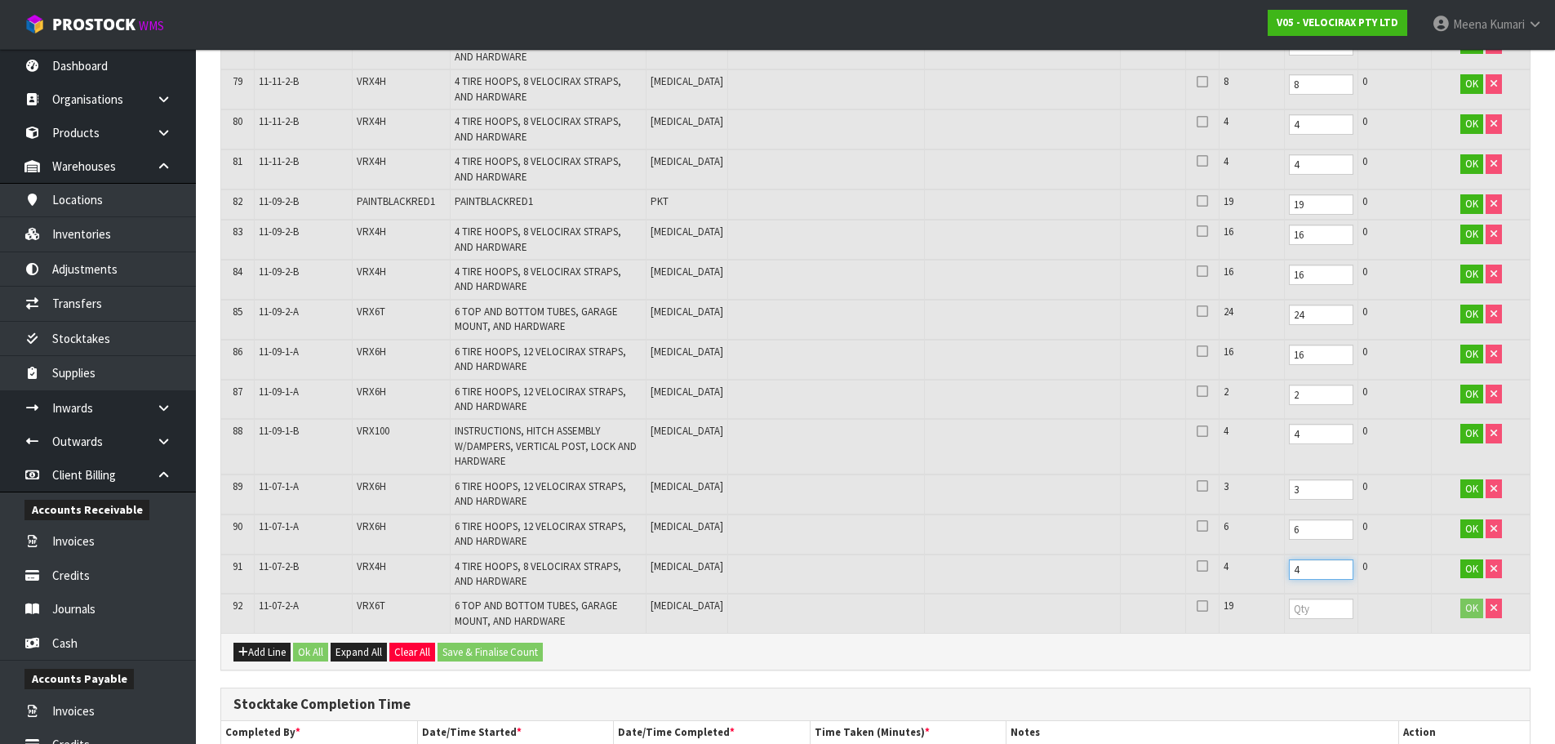
type input "4"
click at [1284, 620] on td at bounding box center [1320, 612] width 73 height 39
click at [1289, 605] on input "number" at bounding box center [1321, 608] width 64 height 20
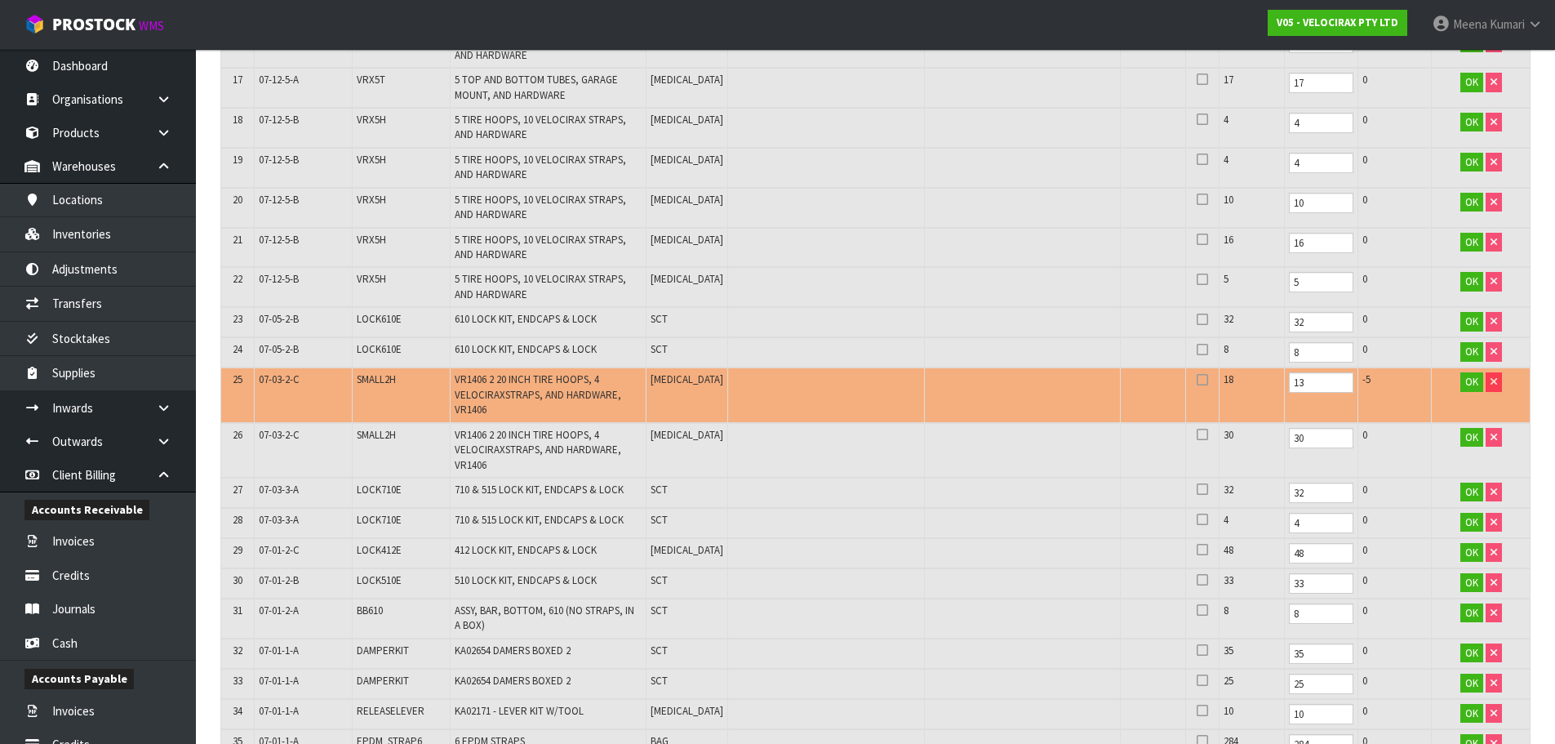
scroll to position [978, 0]
type input "19"
drag, startPoint x: 1265, startPoint y: 373, endPoint x: 1207, endPoint y: 379, distance: 58.2
click at [1207, 379] on tr "25 07-03-2-C SMALL2H VR1406 2 20 INCH TIRE HOOPS, 4 VELOCIRAXSTRAPS, AND HARDWA…" at bounding box center [875, 393] width 1308 height 55
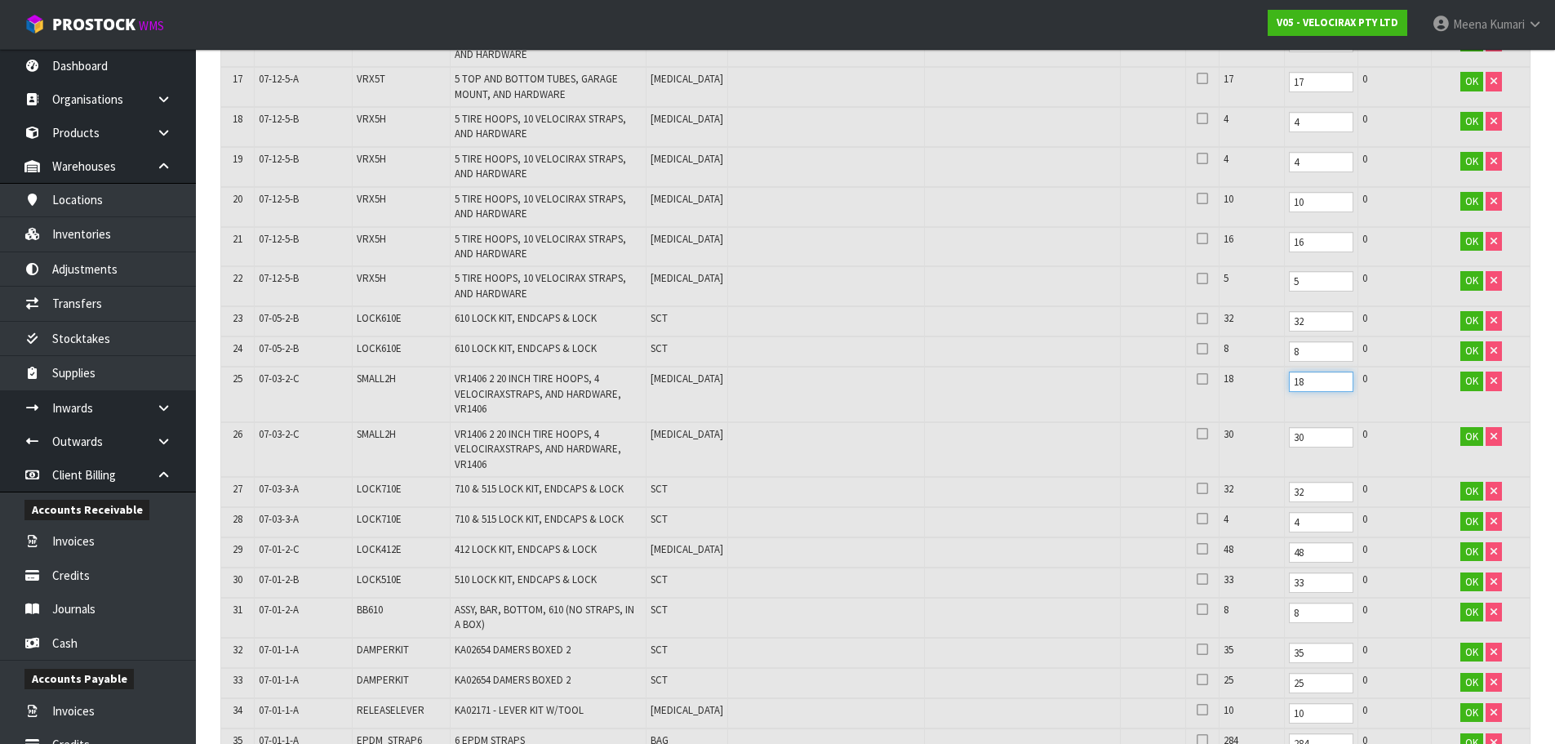
type input "18"
click at [966, 369] on td at bounding box center [1022, 393] width 196 height 55
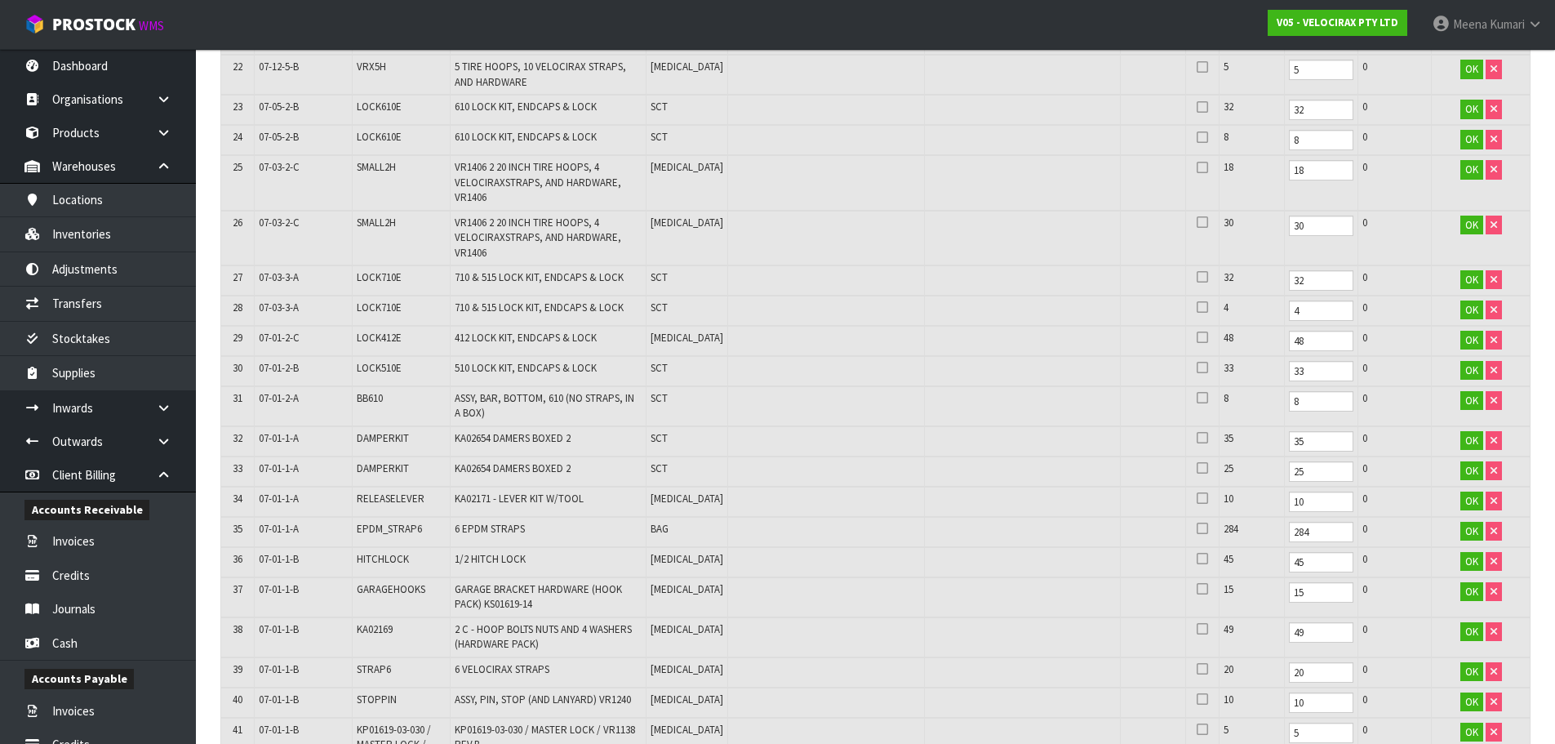
scroll to position [1224, 0]
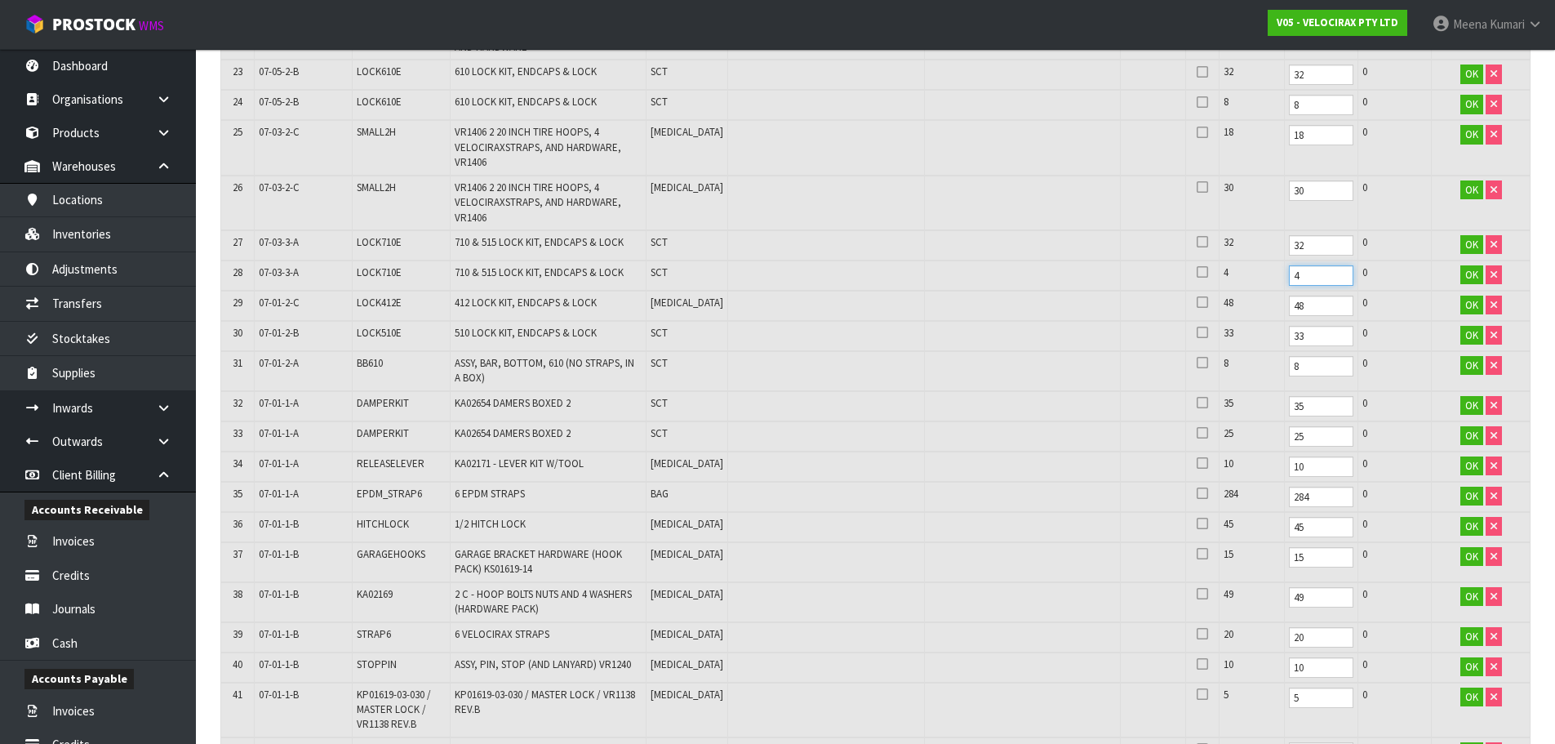
drag, startPoint x: 1264, startPoint y: 276, endPoint x: 1232, endPoint y: 277, distance: 31.8
click at [1232, 277] on tr "28 07-03-3-A LOCK710E 710 & 515 LOCK KIT, ENDCAPS & LOCK SCT 4 4 0 OK" at bounding box center [875, 275] width 1308 height 30
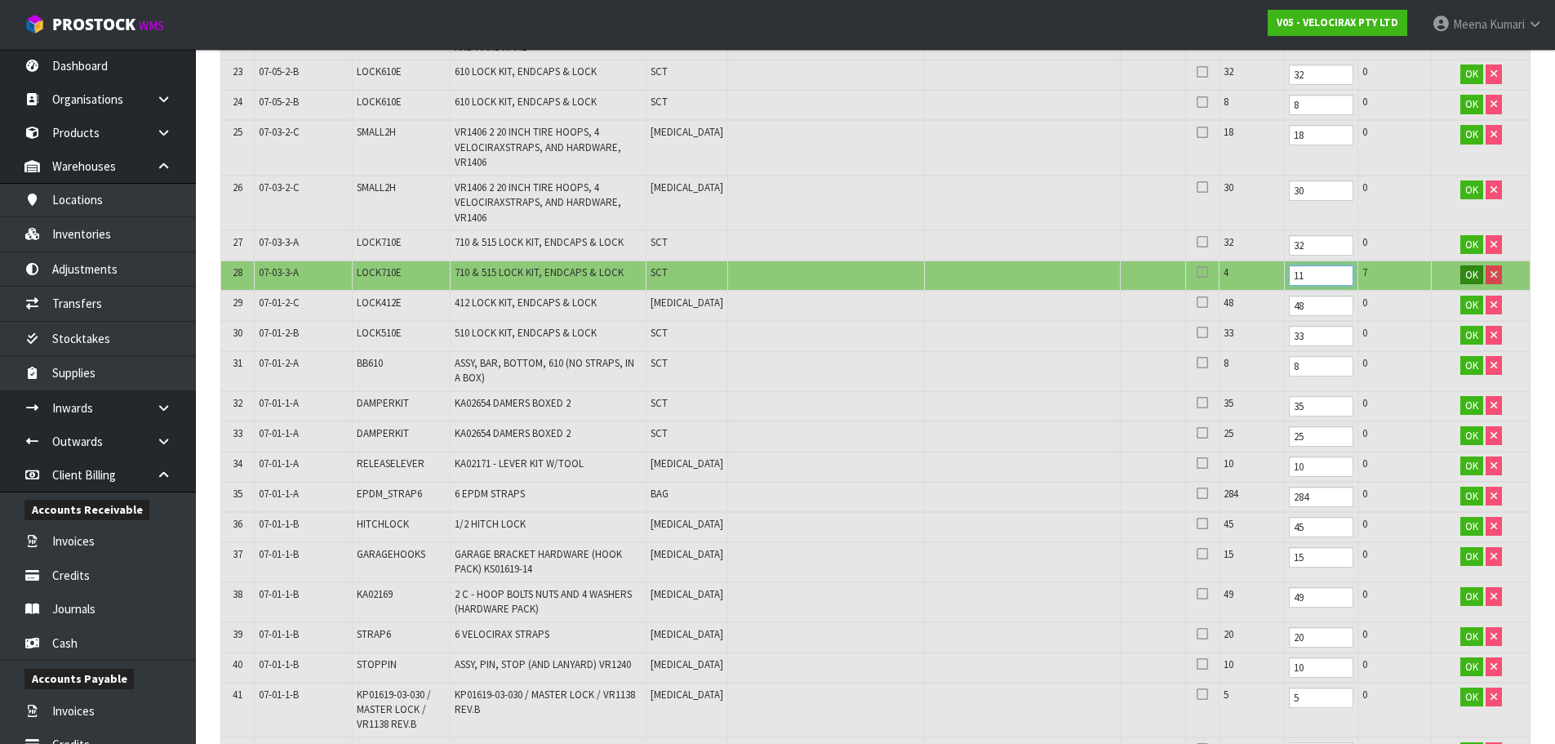
type input "11"
click at [1468, 277] on span "OK" at bounding box center [1471, 275] width 13 height 14
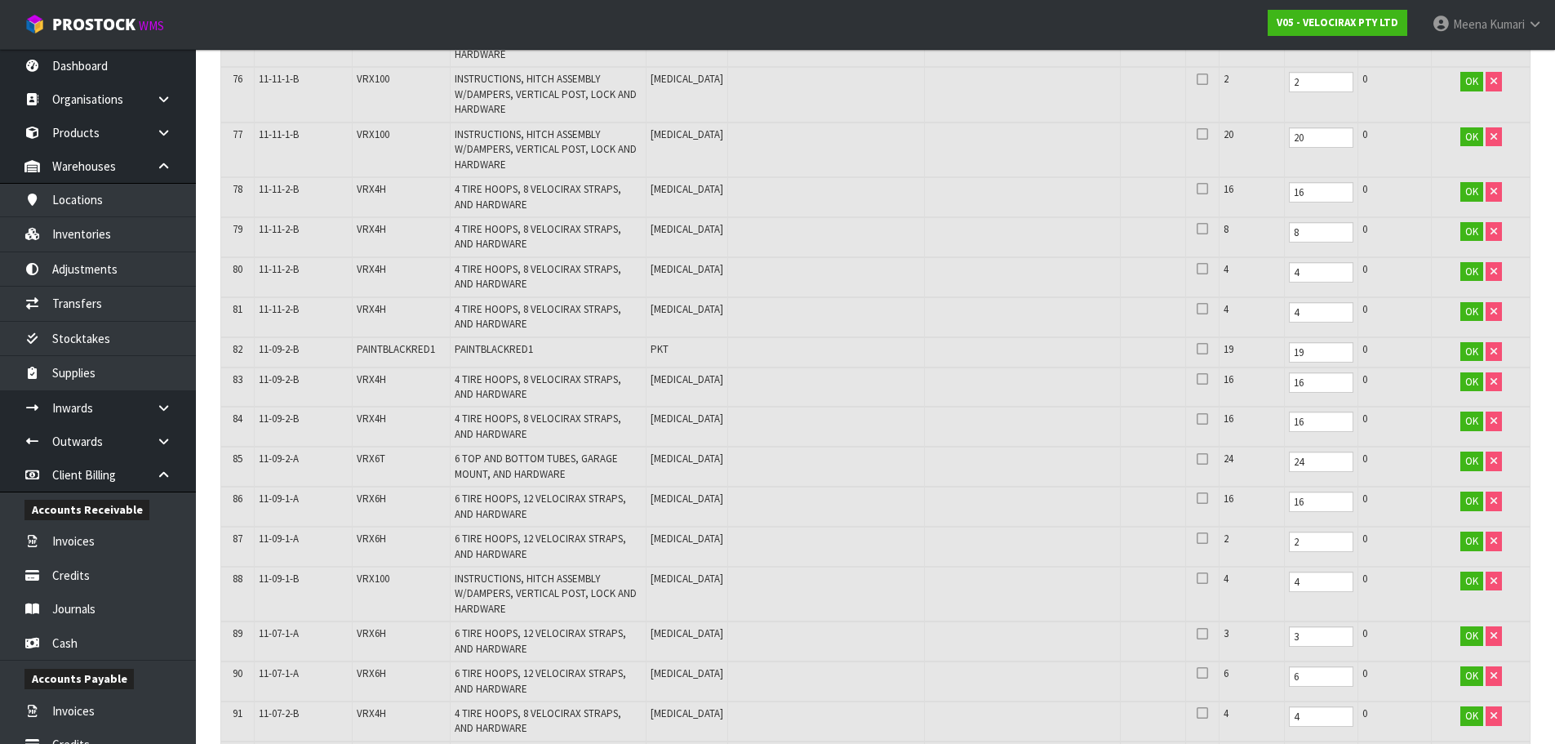
scroll to position [3346, 0]
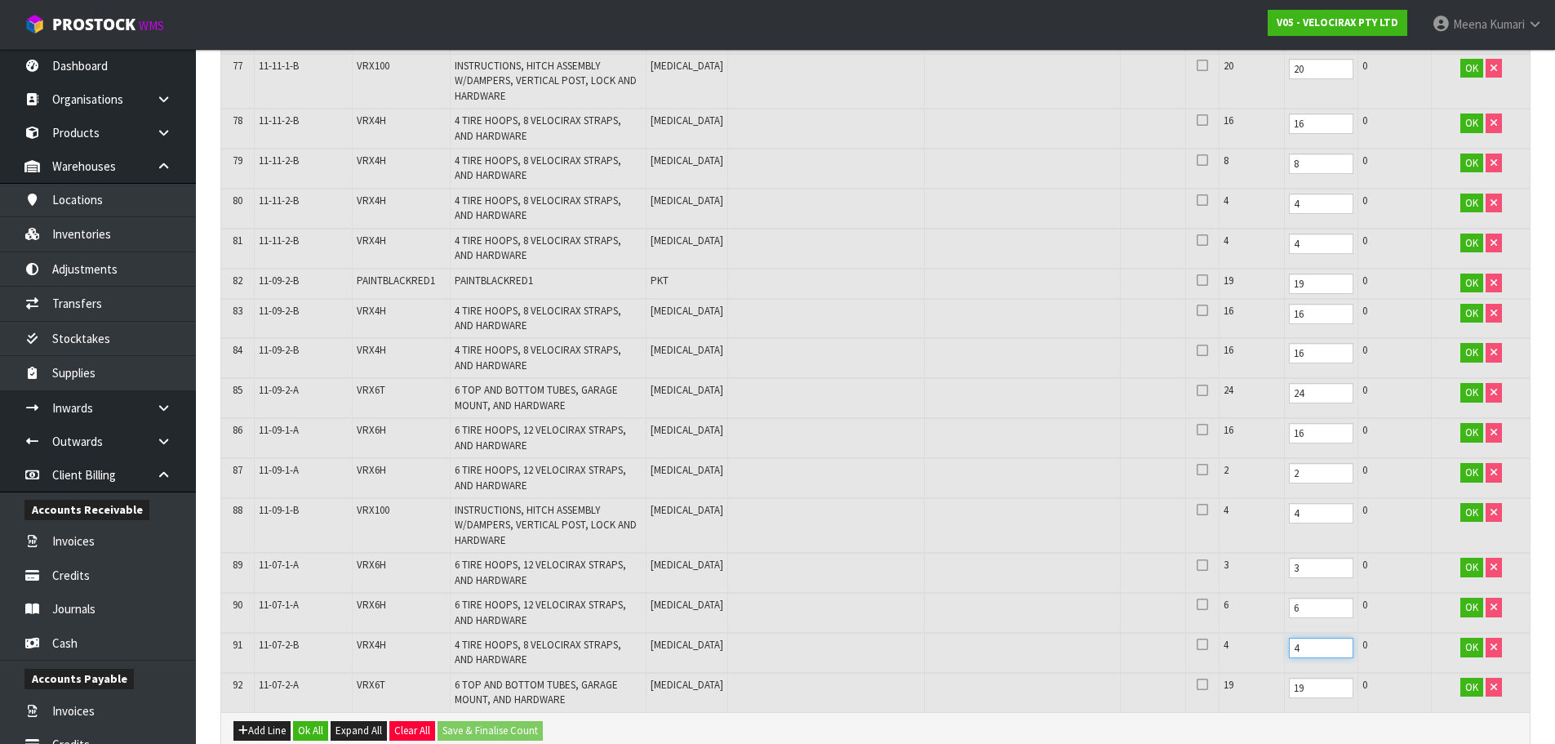
drag, startPoint x: 1264, startPoint y: 647, endPoint x: 1161, endPoint y: 669, distance: 105.2
click at [1161, 669] on tr "91 11-07-2-B VRX4H 4 TIRE HOOPS, 8 VELOCIRAX STRAPS, AND HARDWARE PCE 4 4 0 OK" at bounding box center [875, 653] width 1308 height 40
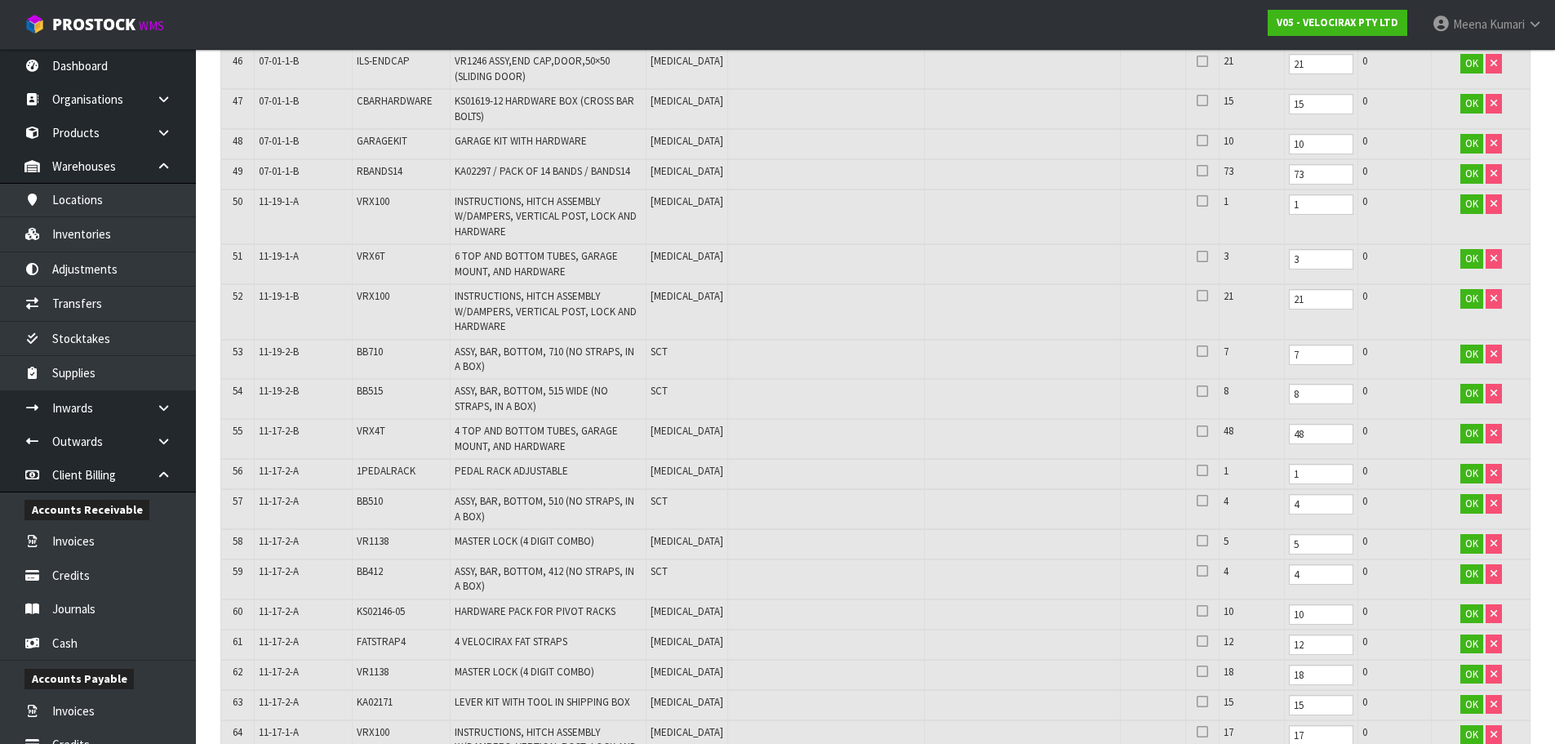
scroll to position [2037, 0]
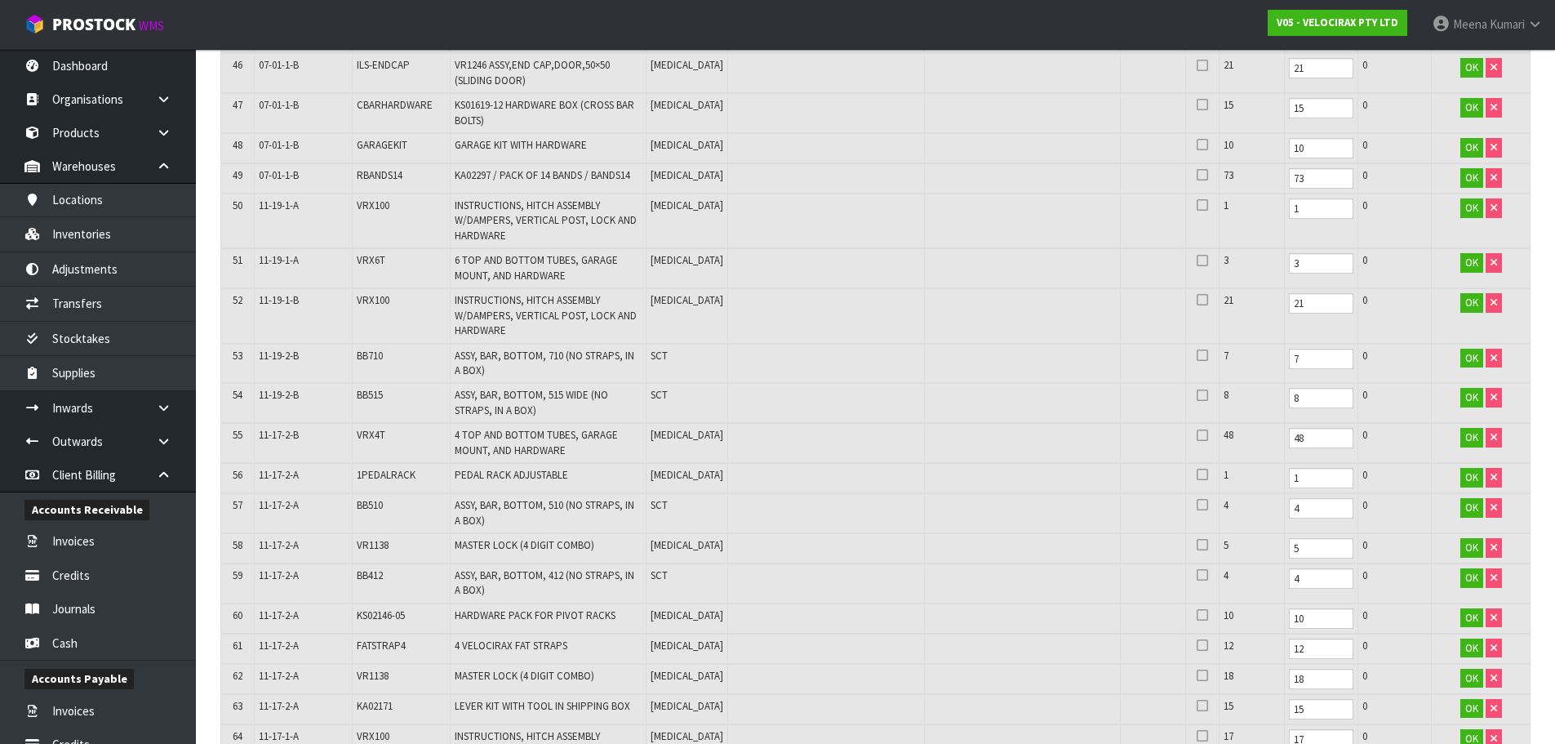
type input "5"
drag, startPoint x: 1241, startPoint y: 263, endPoint x: 1224, endPoint y: 262, distance: 16.3
click at [1224, 262] on tr "51 11-19-1-A VRX6T 6 TOP AND BOTTOM TUBES, GARAGE MOUNT, AND HARDWARE PCE 3 3 0…" at bounding box center [875, 268] width 1308 height 40
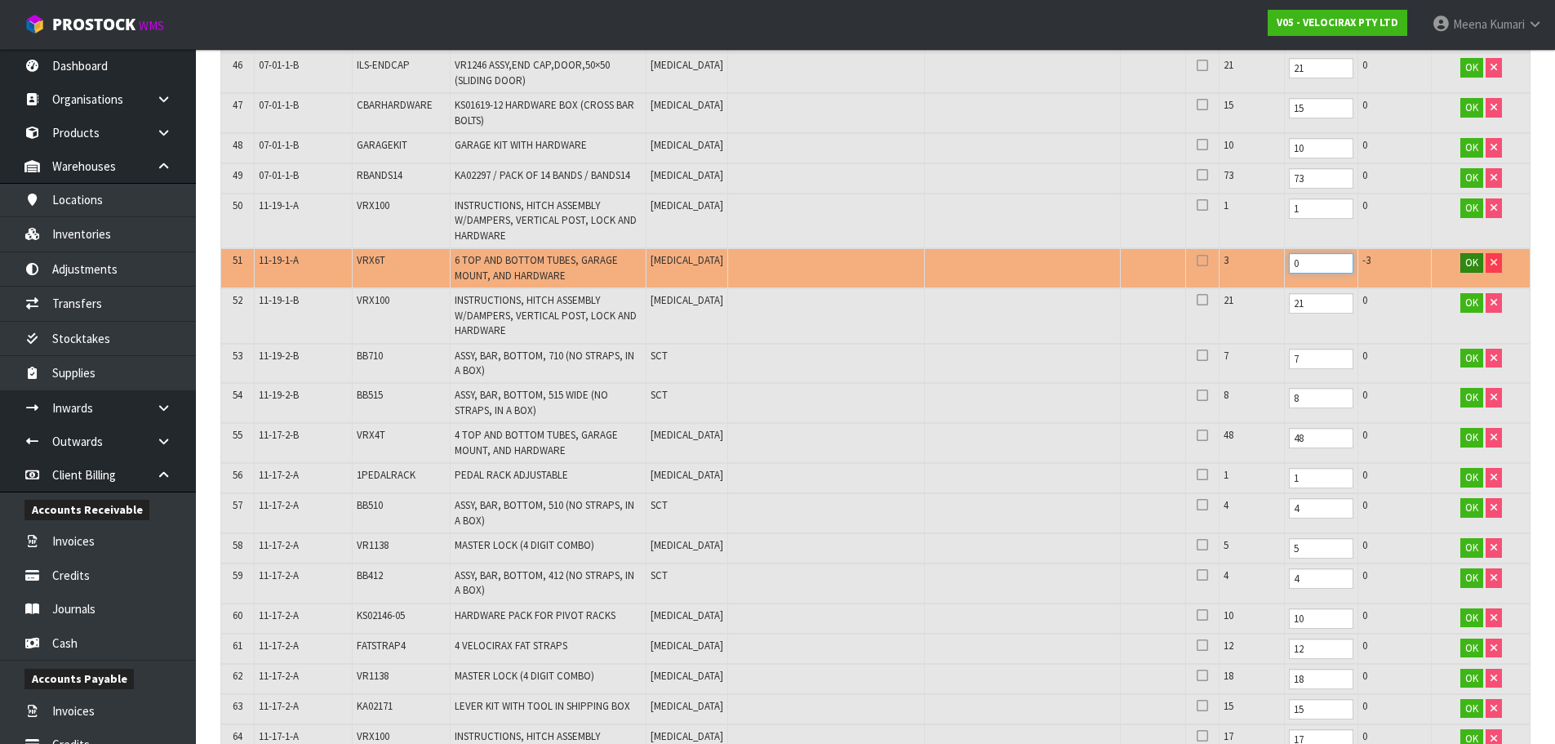
type input "0"
click at [1468, 261] on span "OK" at bounding box center [1471, 262] width 13 height 14
click at [362, 259] on span "VRX6T" at bounding box center [371, 260] width 29 height 14
click at [382, 259] on span "VRX6T" at bounding box center [371, 260] width 29 height 14
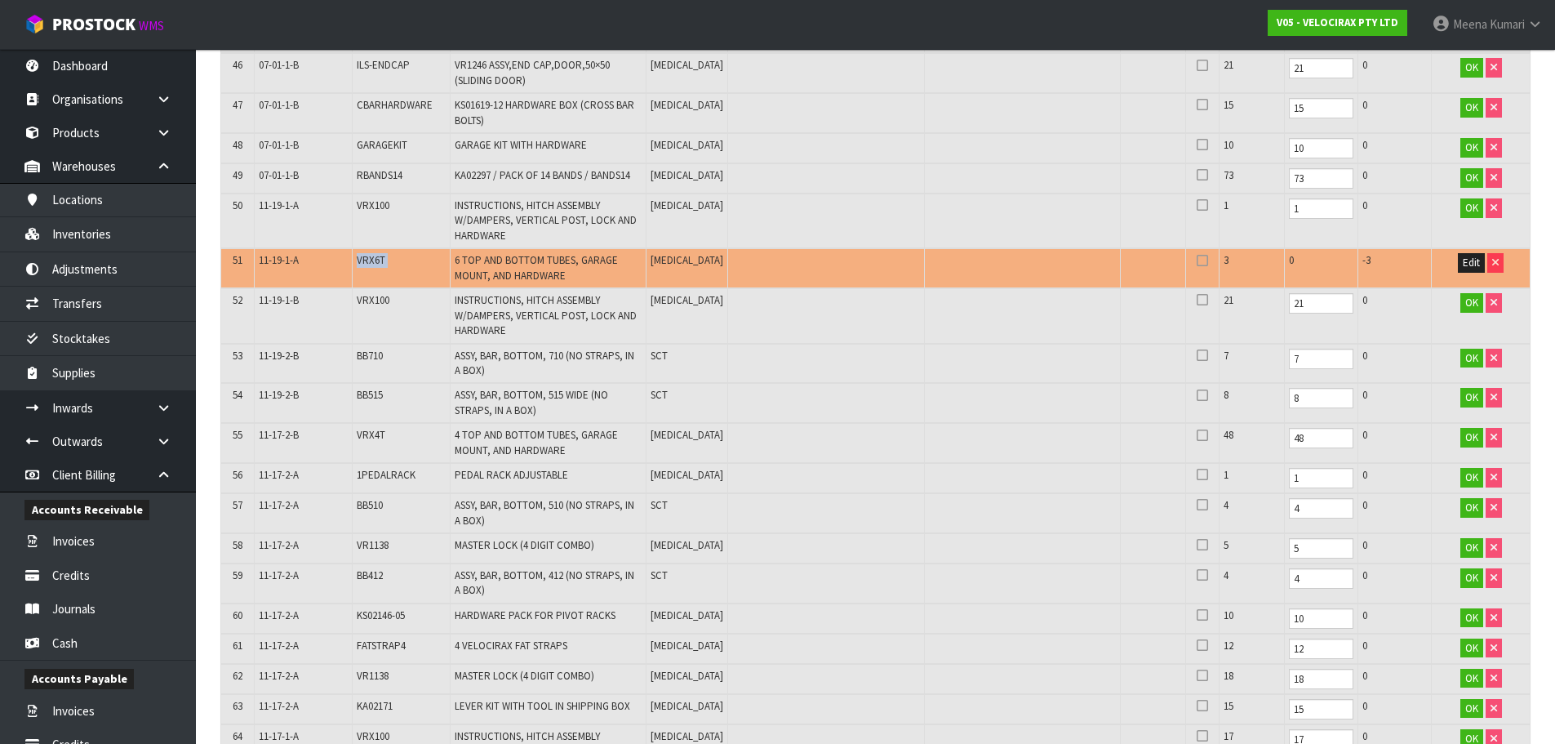
click at [382, 259] on span "VRX6T" at bounding box center [371, 260] width 29 height 14
copy tr "VRX6T"
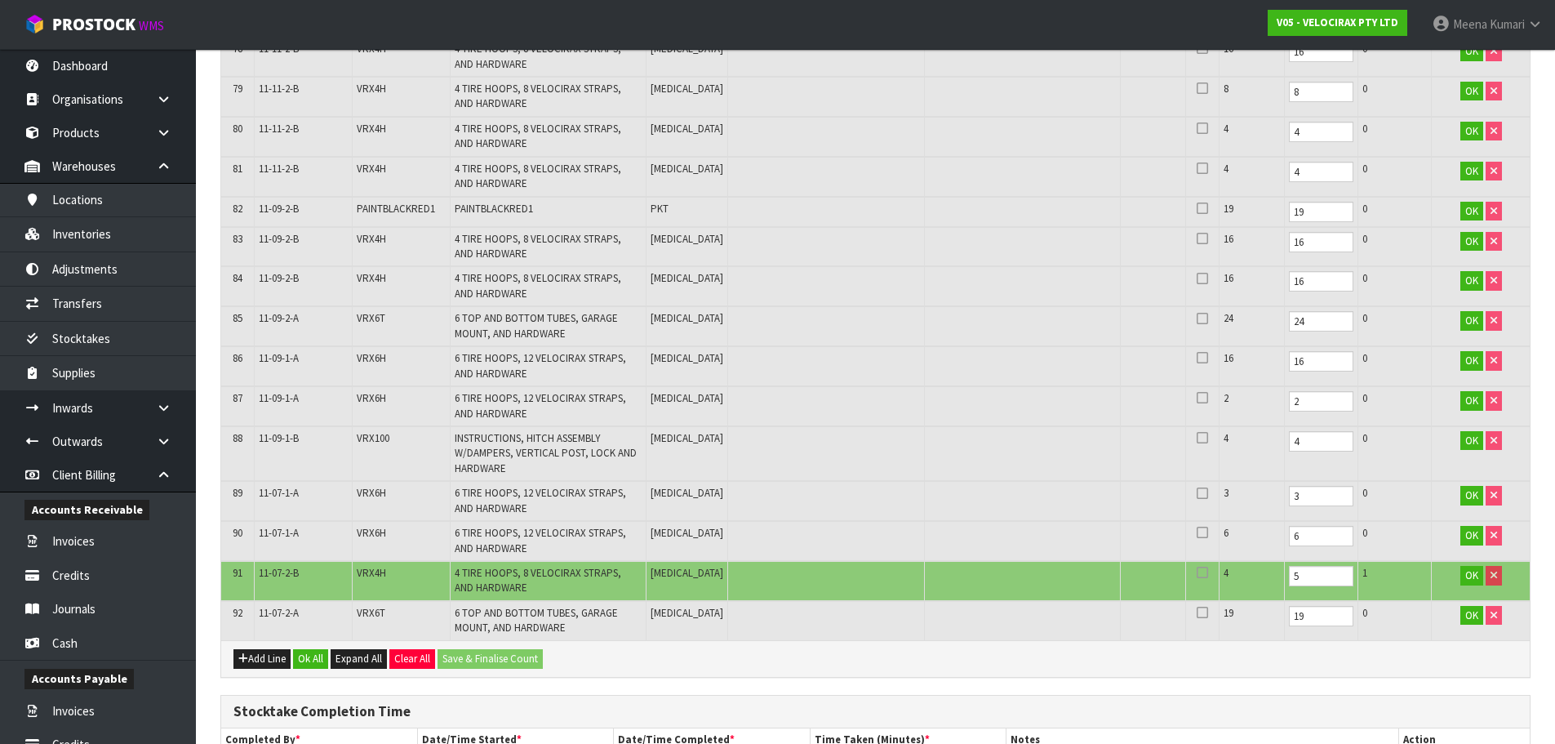
scroll to position [3588, 0]
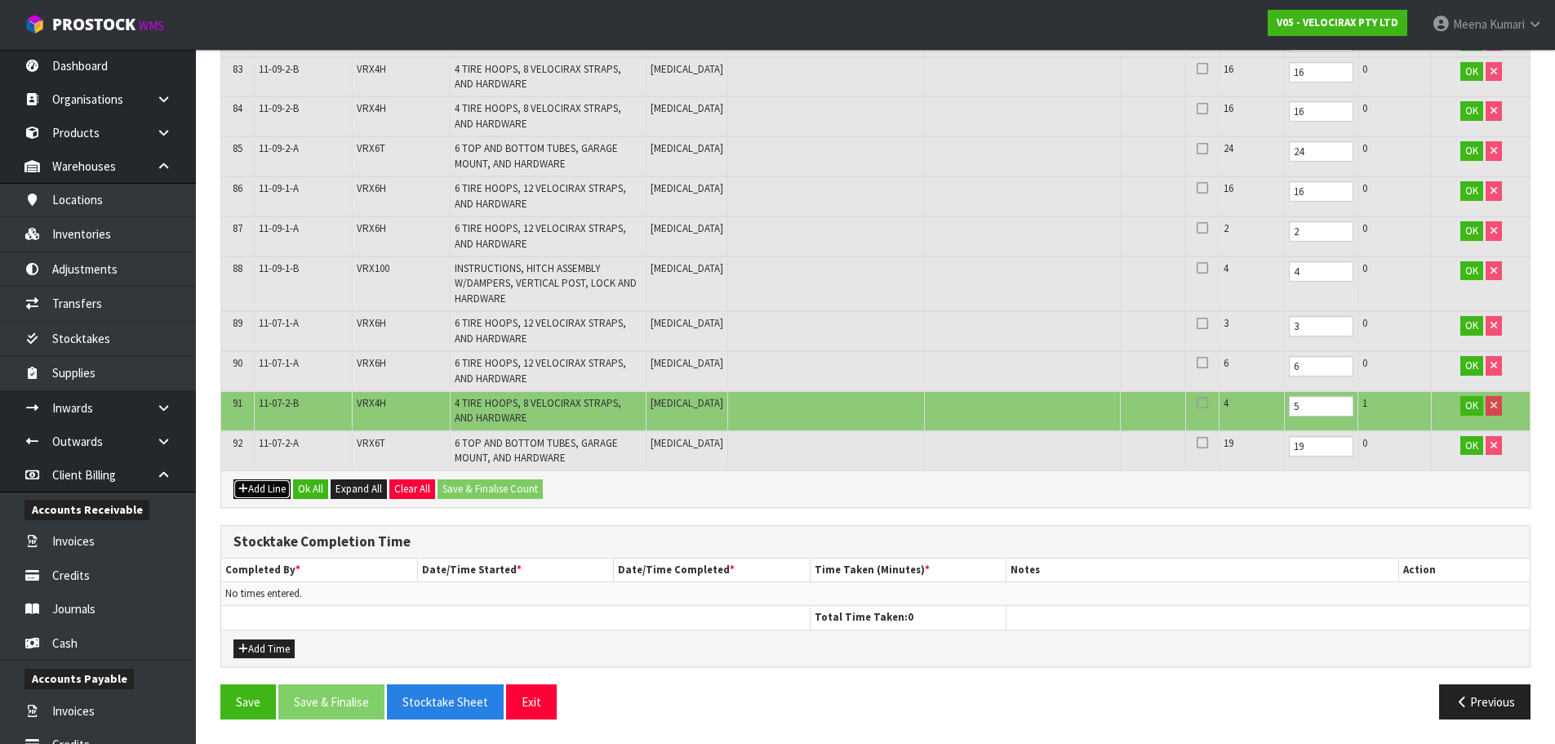
click at [260, 487] on button "Add Line" at bounding box center [261, 489] width 57 height 20
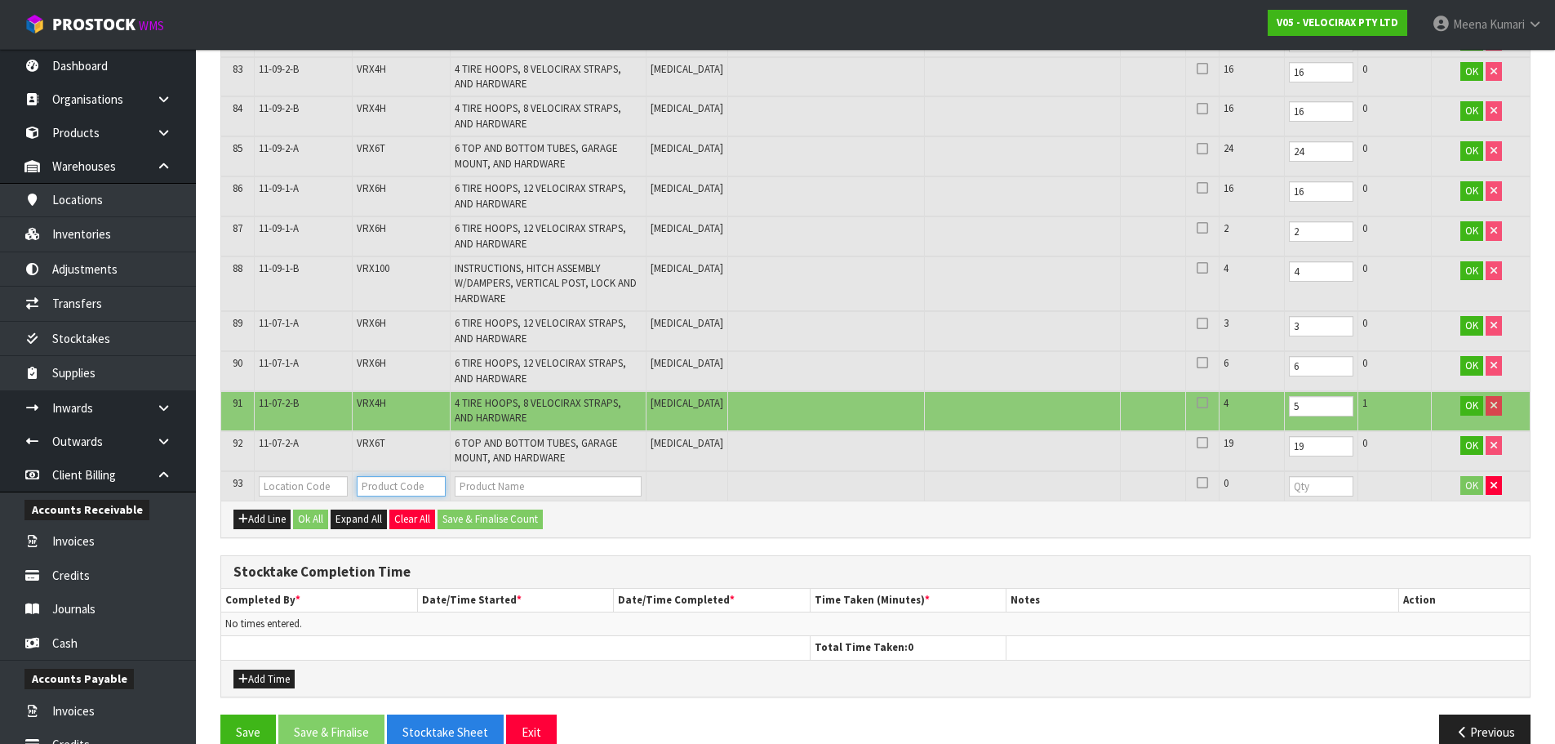
click at [388, 486] on input "text" at bounding box center [401, 486] width 89 height 20
paste input "VRX6T"
type input "VRX6T"
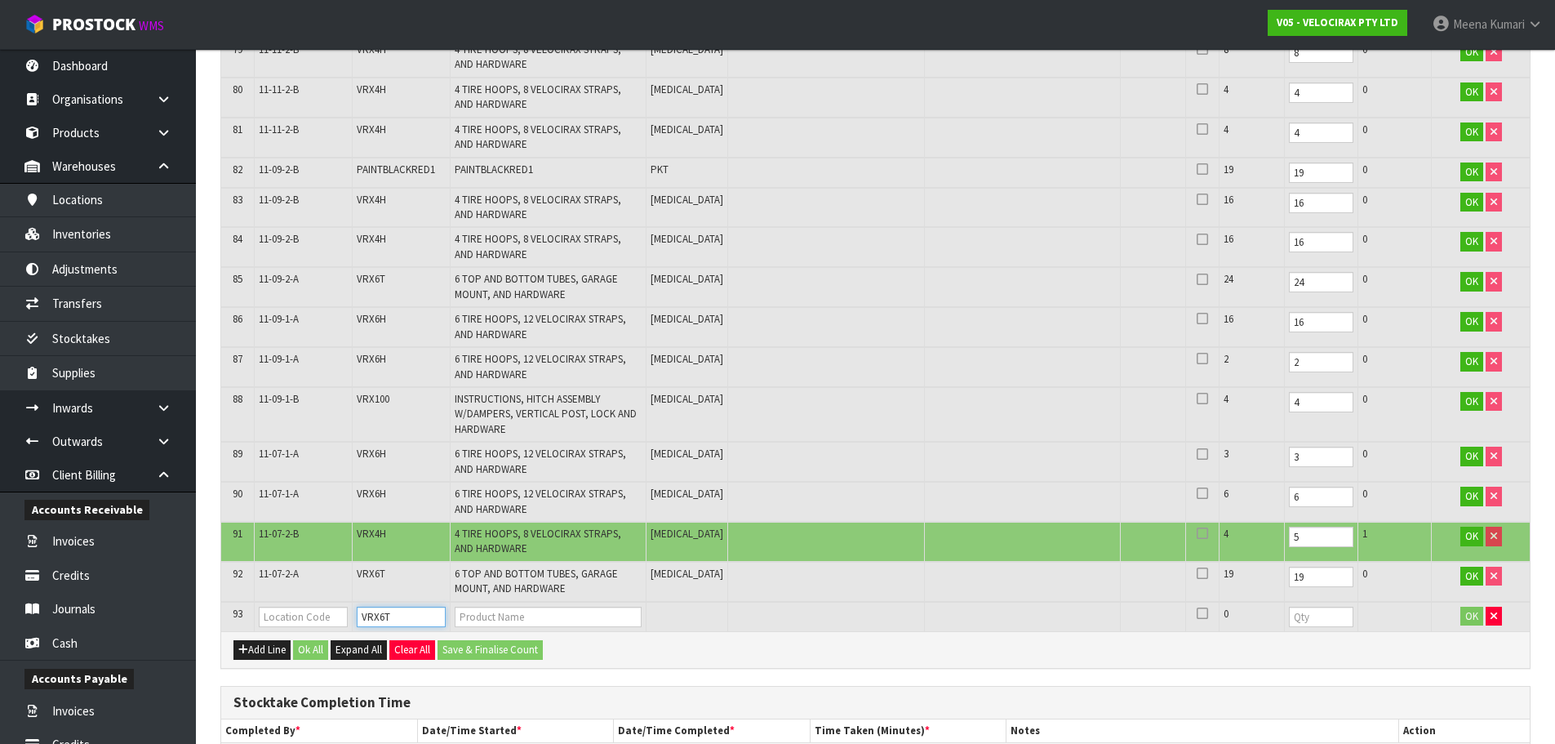
type input "6 TOP AND BOTTOM TUBES, GARAGE MOUNT, AND HARDWARE"
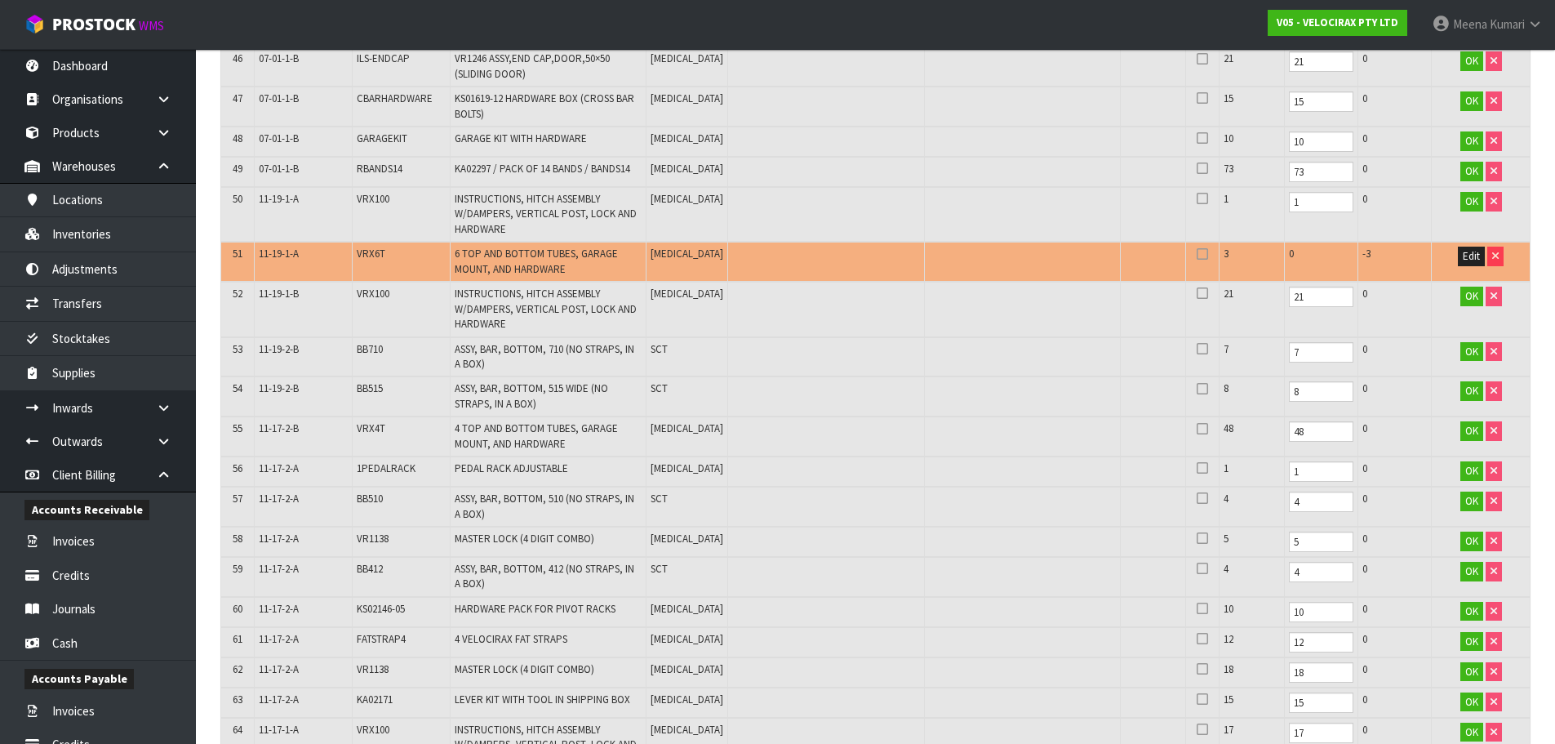
scroll to position [2037, 0]
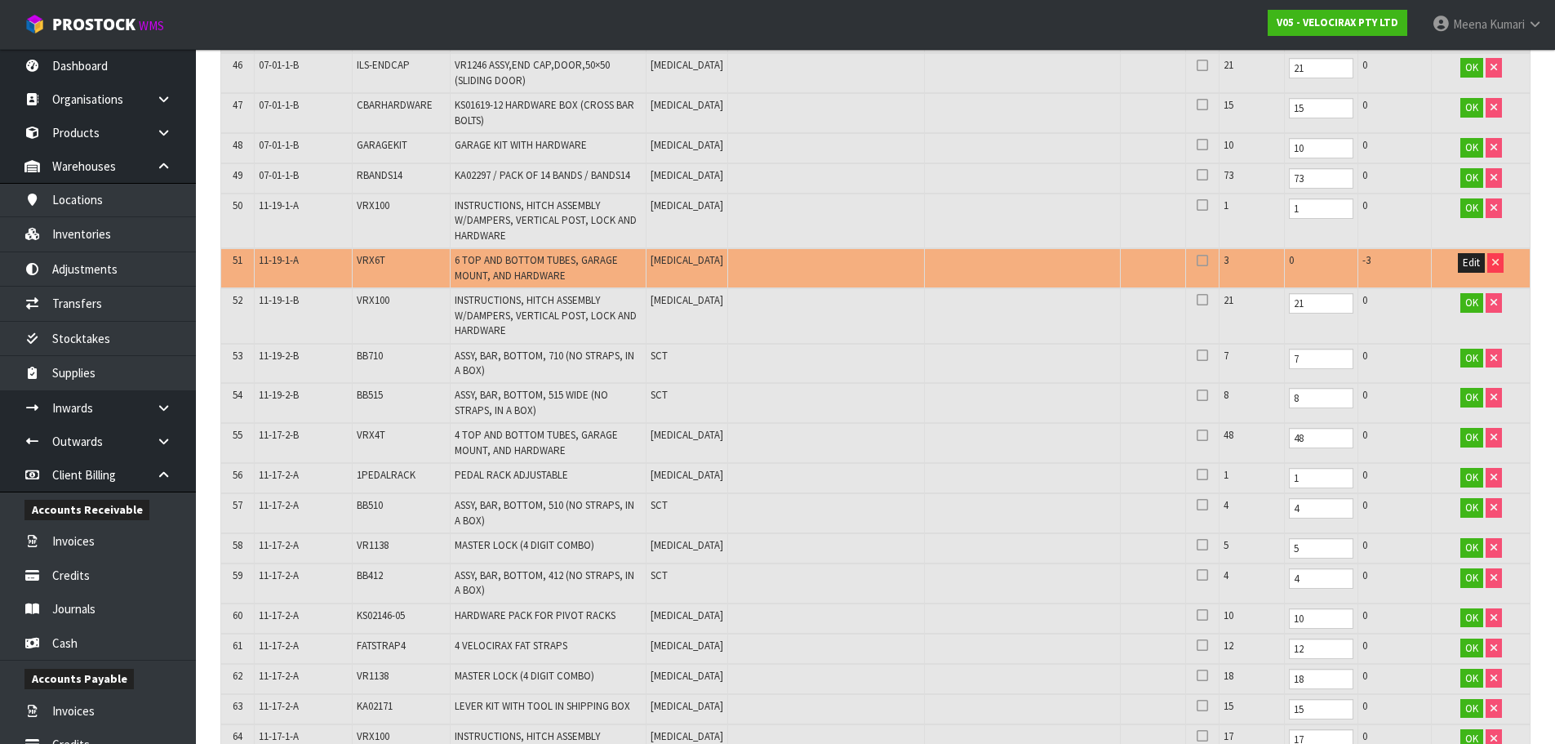
type input "VRX6T"
click at [303, 255] on td "11-19-1-A" at bounding box center [303, 268] width 98 height 40
copy tr "11-19-1-A"
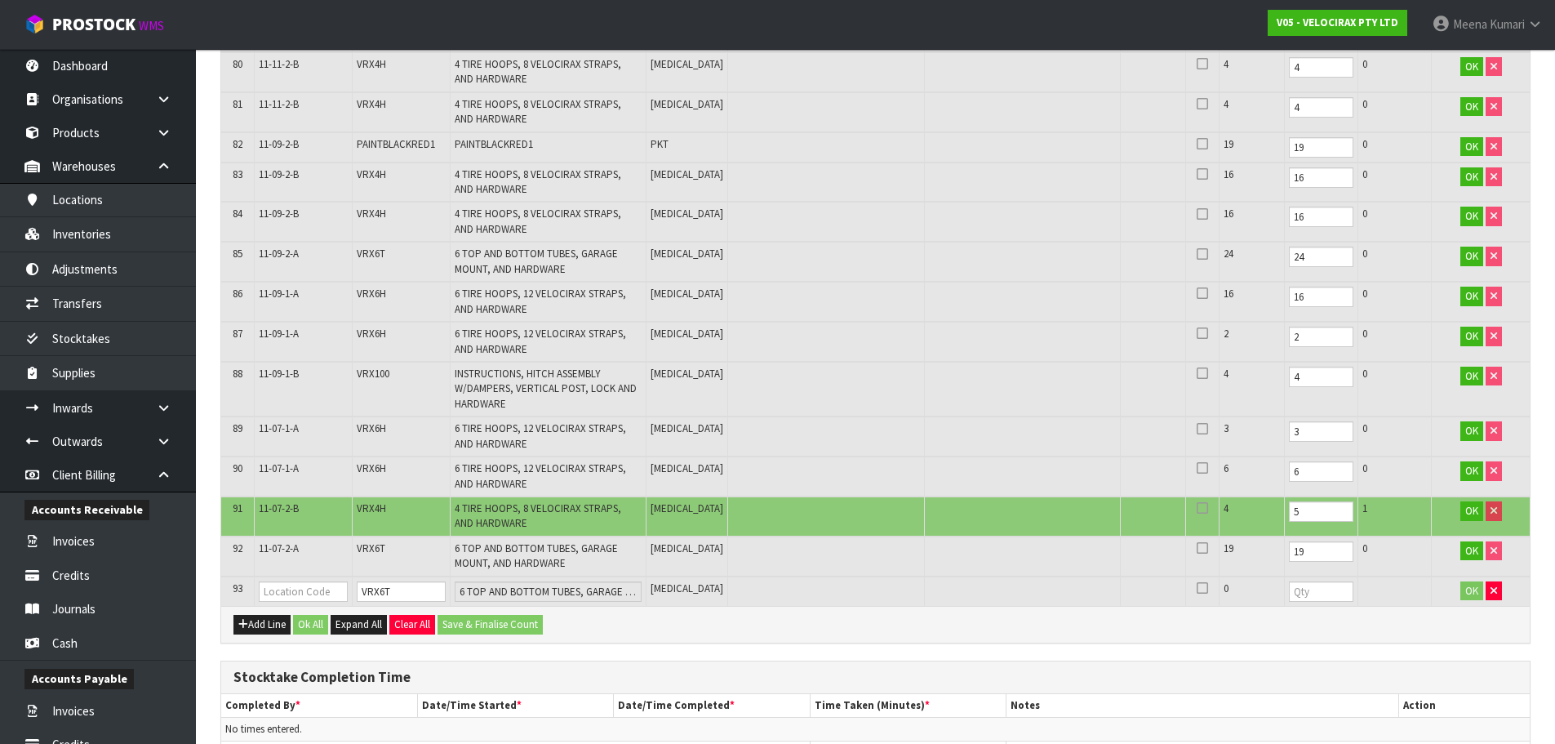
scroll to position [3618, 0]
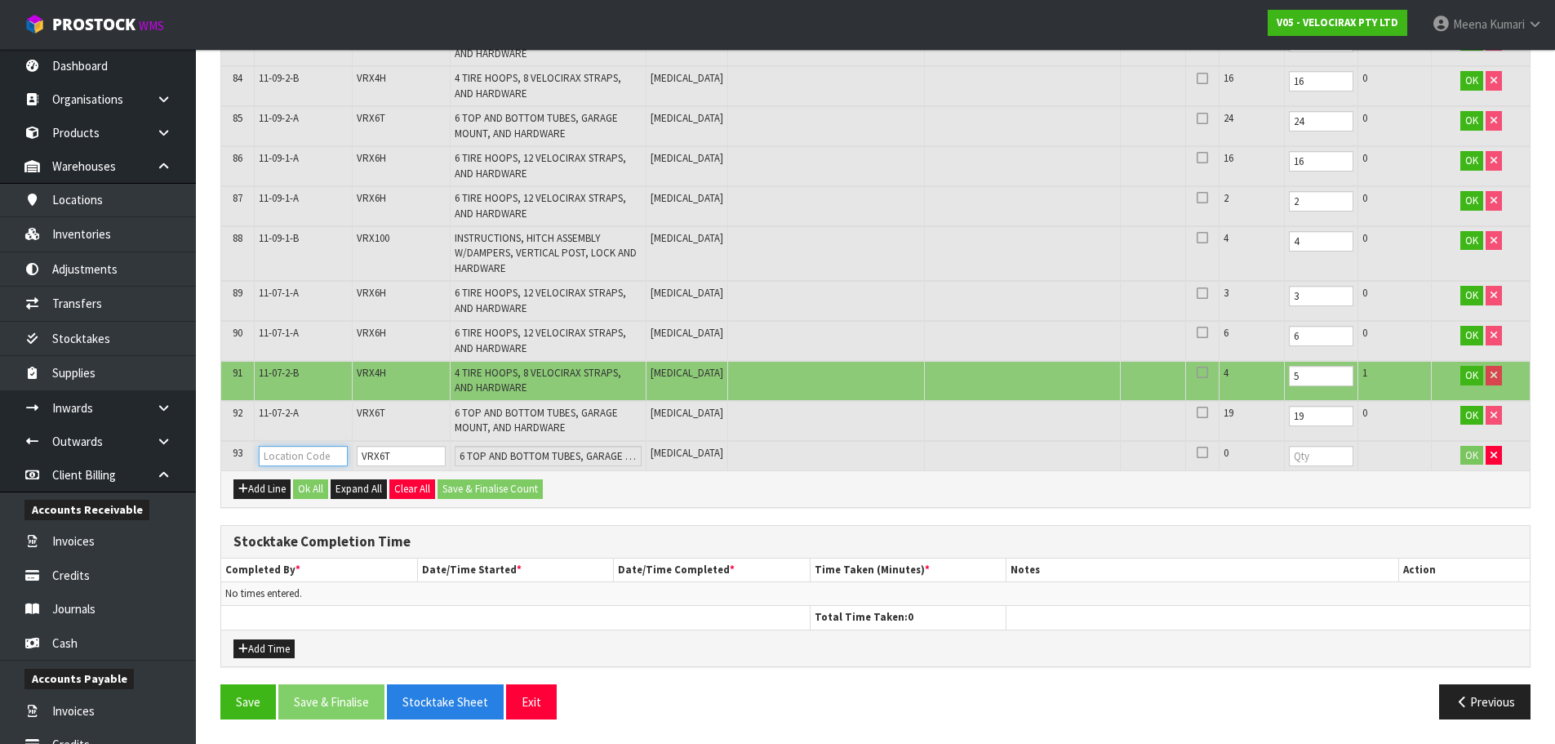
click at [288, 455] on input "text" at bounding box center [303, 456] width 89 height 20
paste input "11-19-1-A"
type input "11-19-1-A"
click at [1289, 455] on input "number" at bounding box center [1321, 456] width 64 height 20
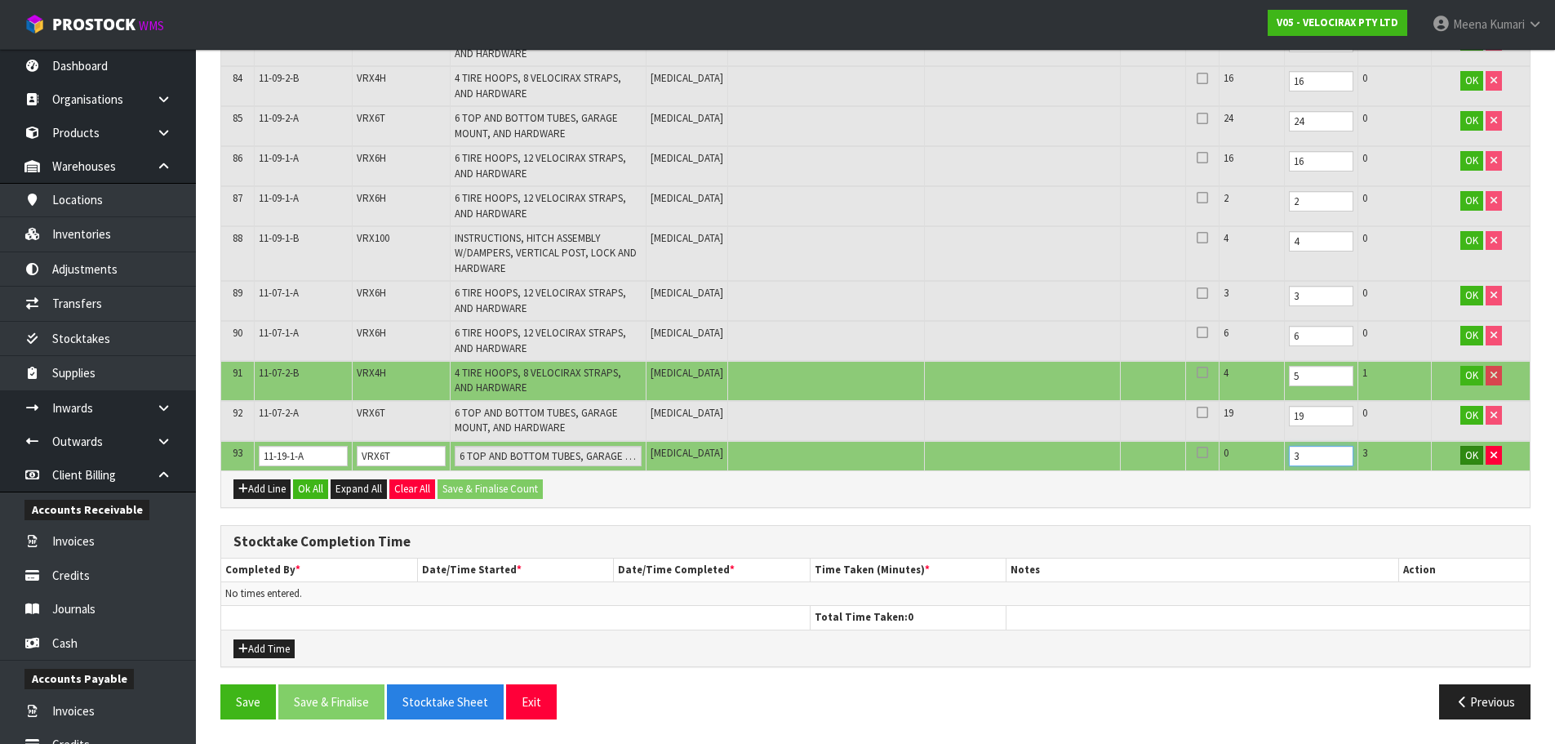
type input "3"
click at [1476, 462] on button "OK" at bounding box center [1471, 456] width 23 height 20
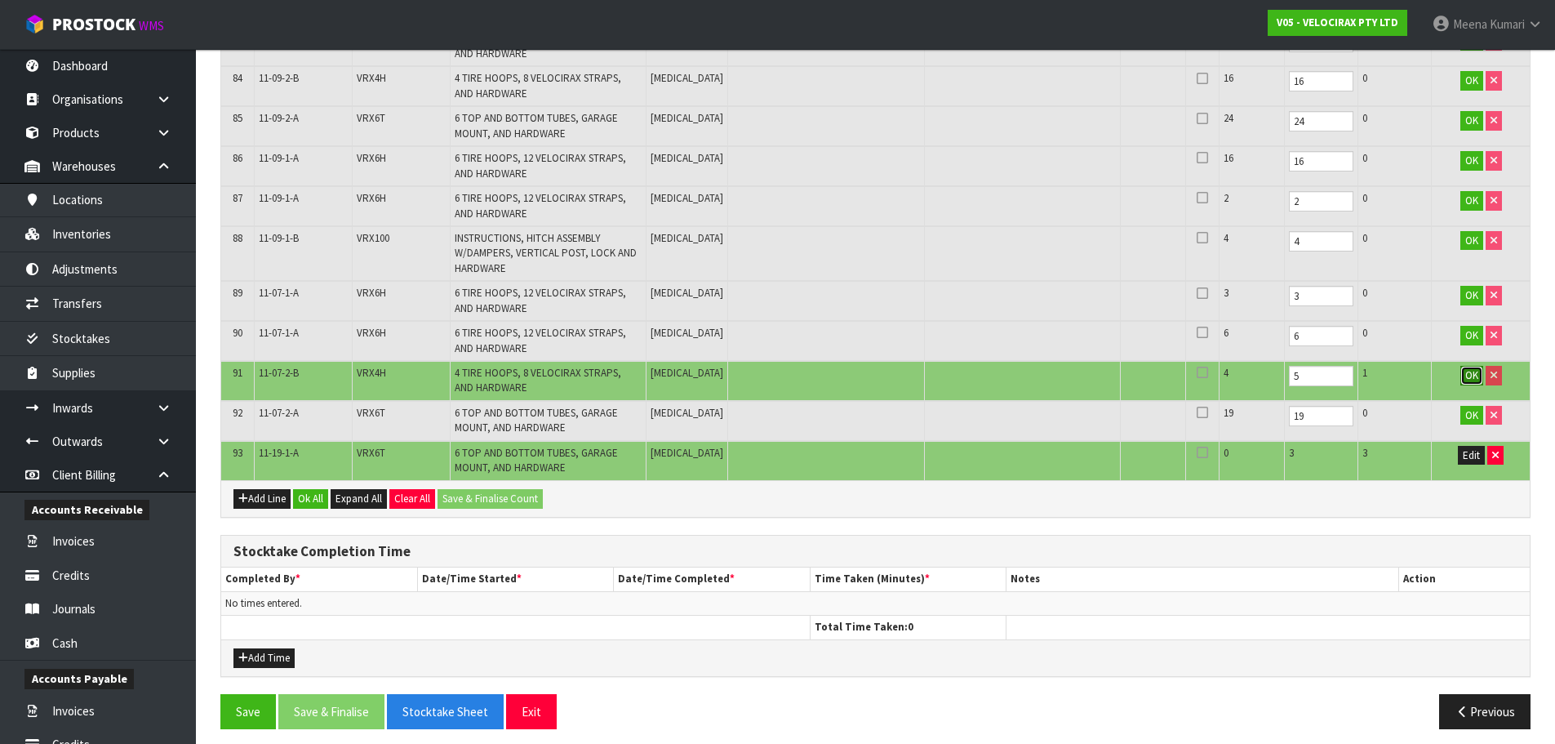
click at [1473, 379] on span "OK" at bounding box center [1471, 375] width 13 height 14
click at [1461, 423] on button "OK" at bounding box center [1471, 416] width 23 height 20
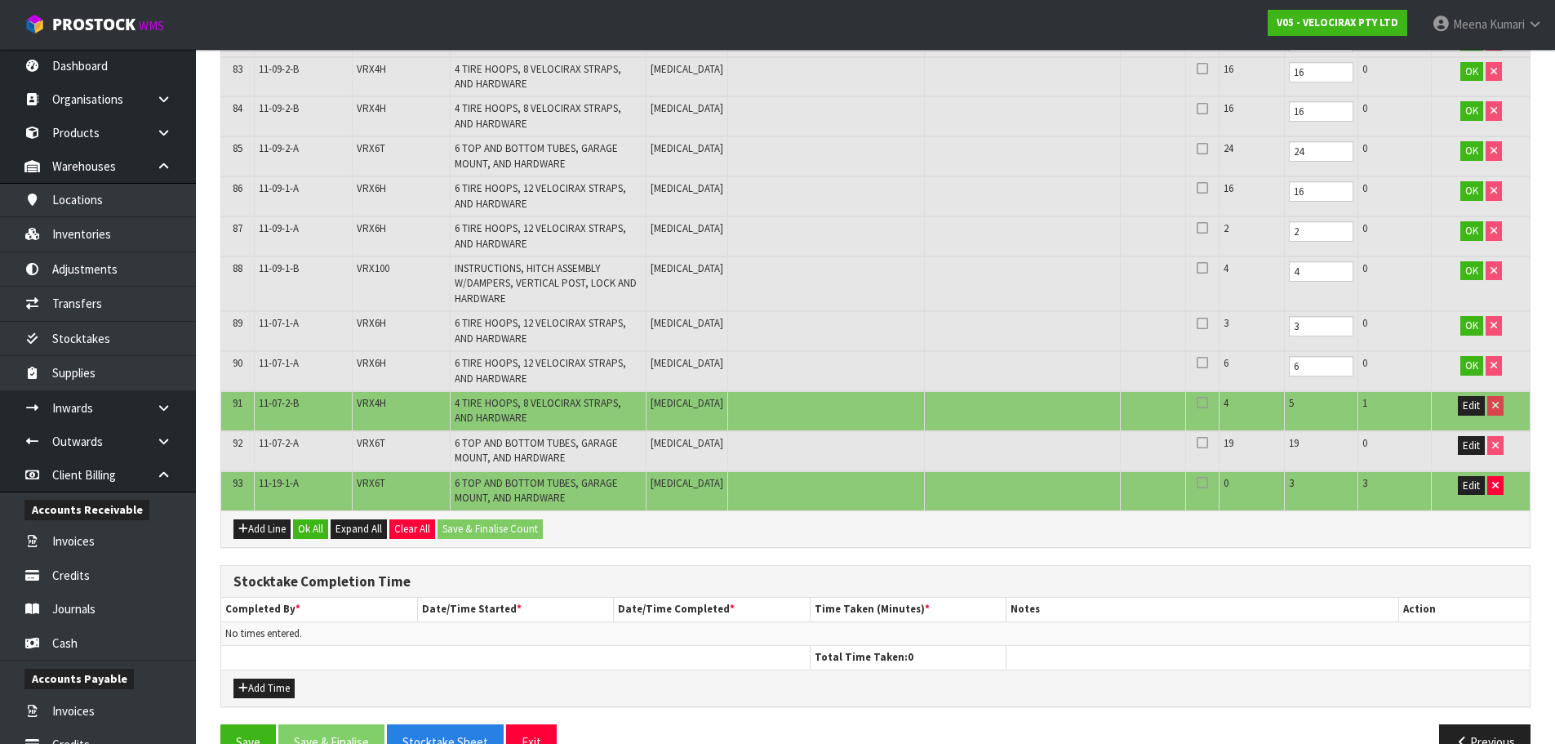
scroll to position [3628, 0]
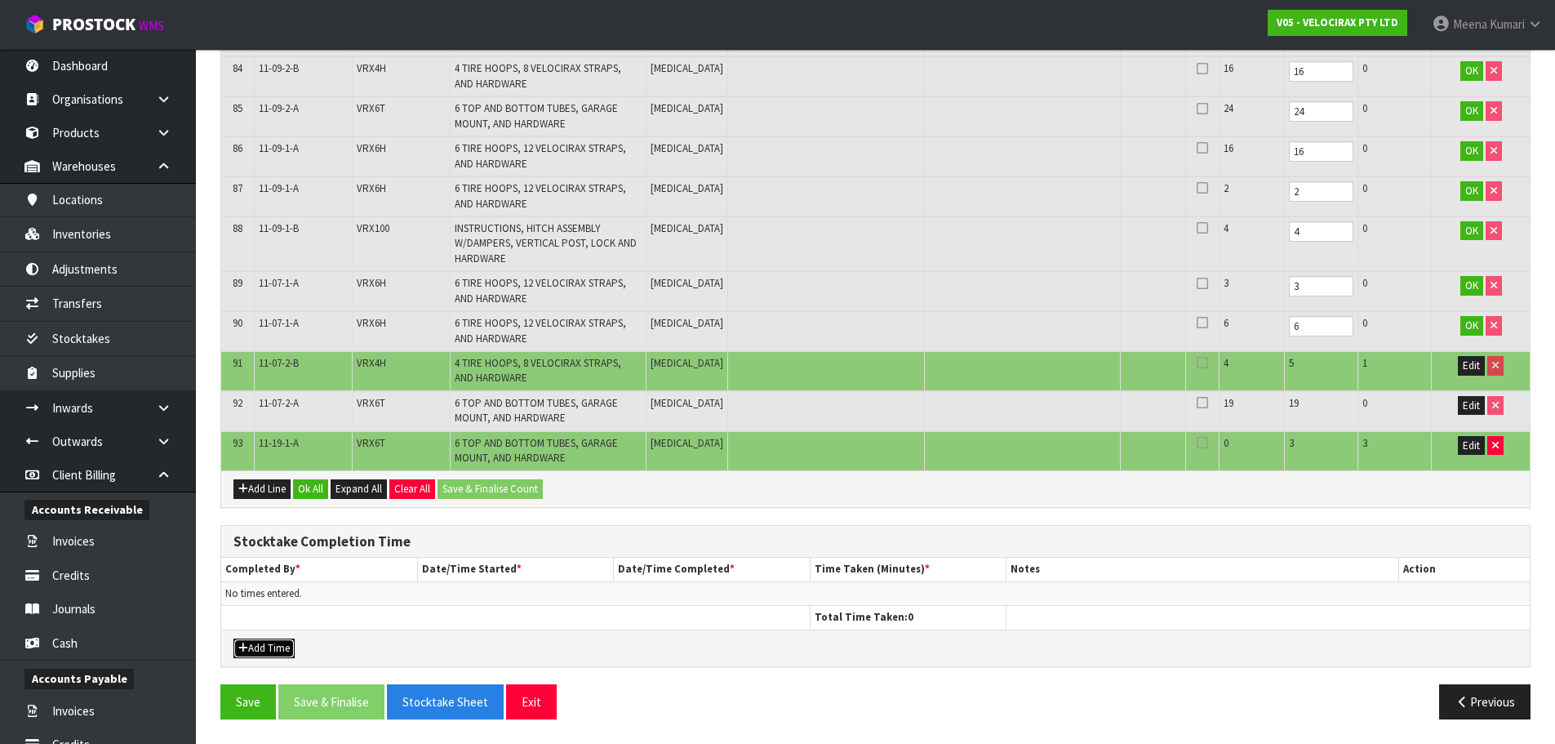
click at [286, 639] on button "Add Time" at bounding box center [263, 648] width 61 height 20
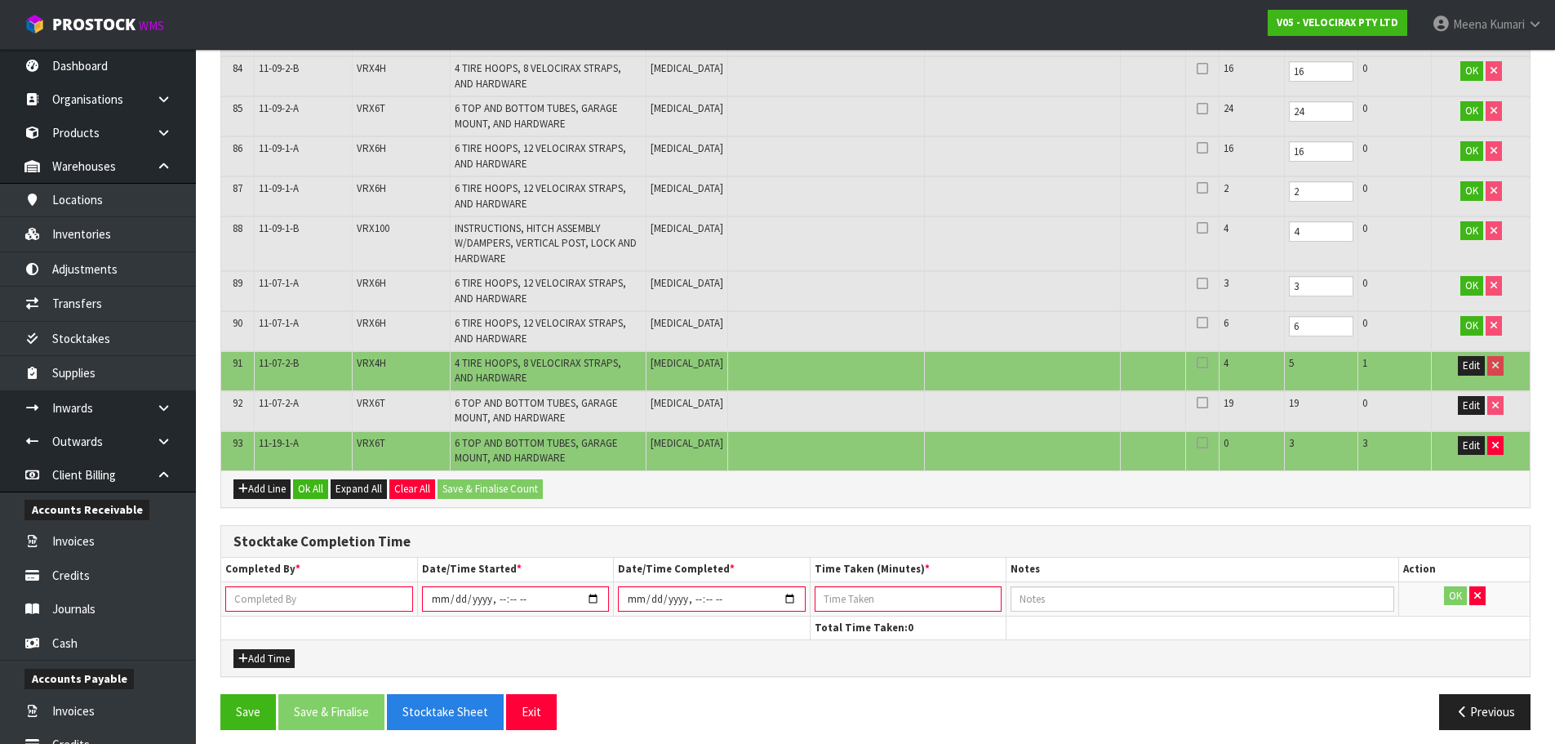
click at [297, 607] on input "text" at bounding box center [319, 598] width 188 height 25
type input "MEENA KUMARI"
click at [593, 597] on input "datetime-local" at bounding box center [515, 598] width 187 height 25
click at [496, 602] on input "datetime-local" at bounding box center [515, 598] width 187 height 25
type input "2025-10-01T11:00"
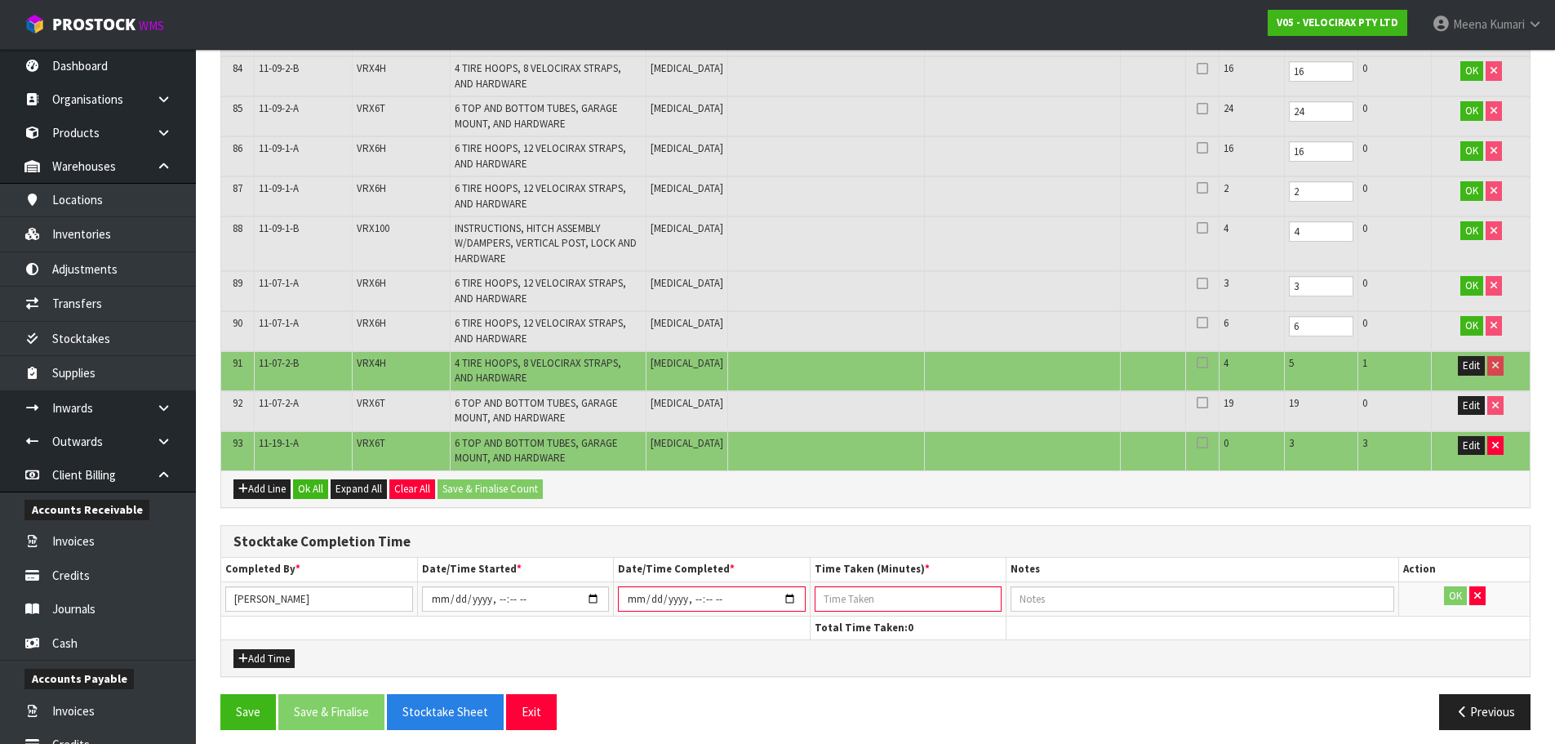
click at [803, 594] on input "datetime-local" at bounding box center [711, 598] width 187 height 25
click at [793, 605] on input "datetime-local" at bounding box center [711, 598] width 187 height 25
click at [703, 604] on input "datetime-local" at bounding box center [711, 598] width 187 height 25
type input "2025-10-01T12:30"
click at [838, 595] on input "number" at bounding box center [908, 598] width 187 height 25
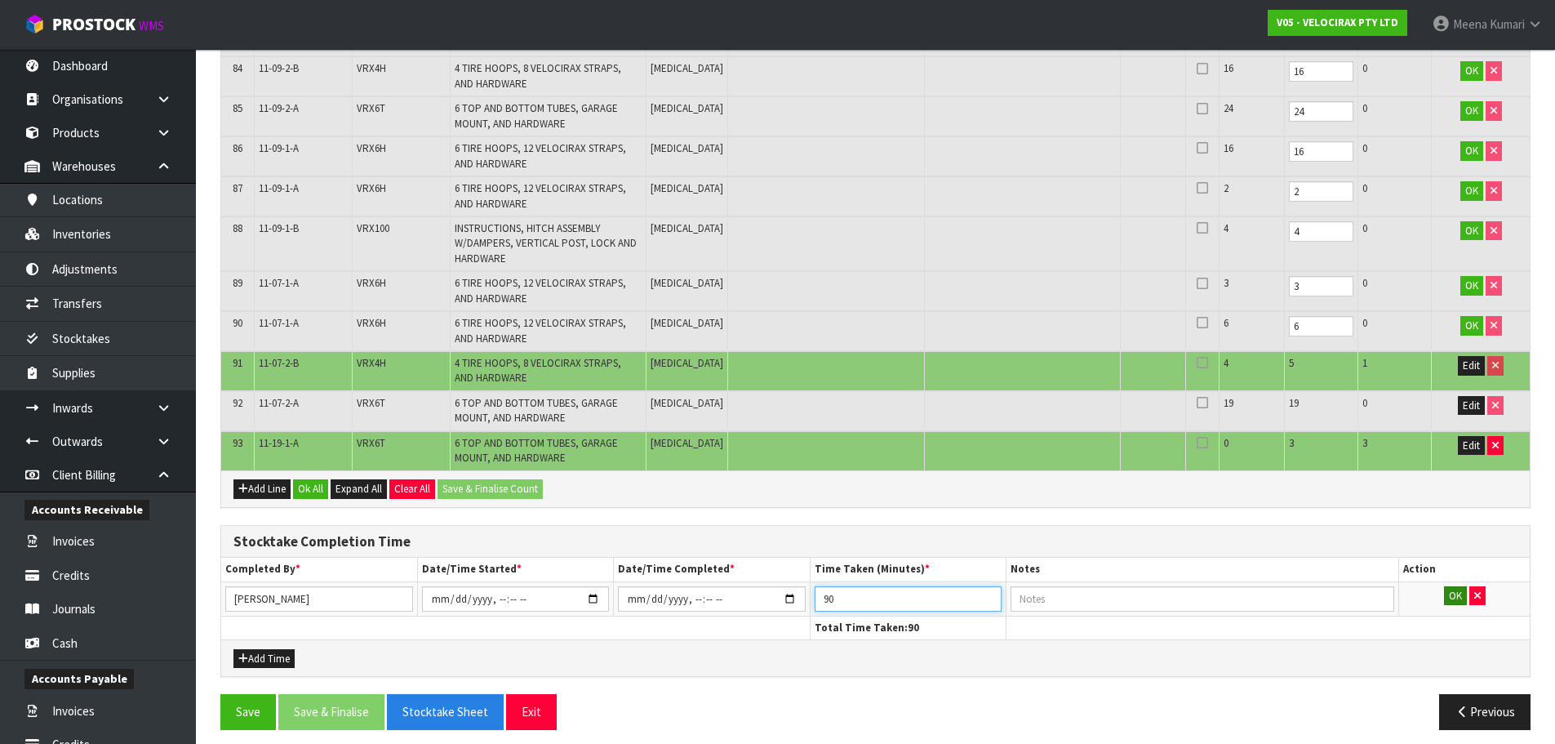
type input "90"
click at [1445, 599] on button "OK" at bounding box center [1455, 596] width 23 height 20
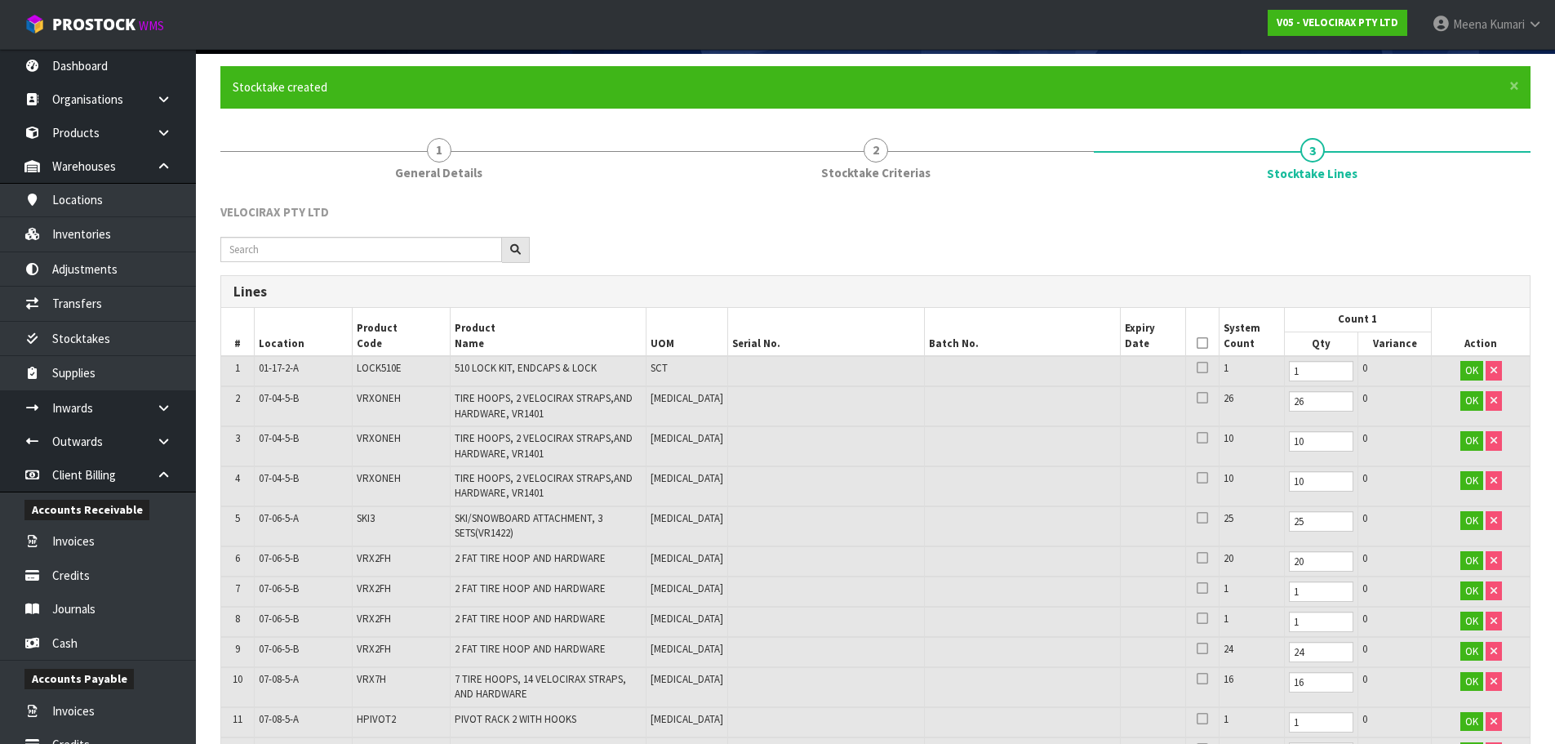
scroll to position [0, 0]
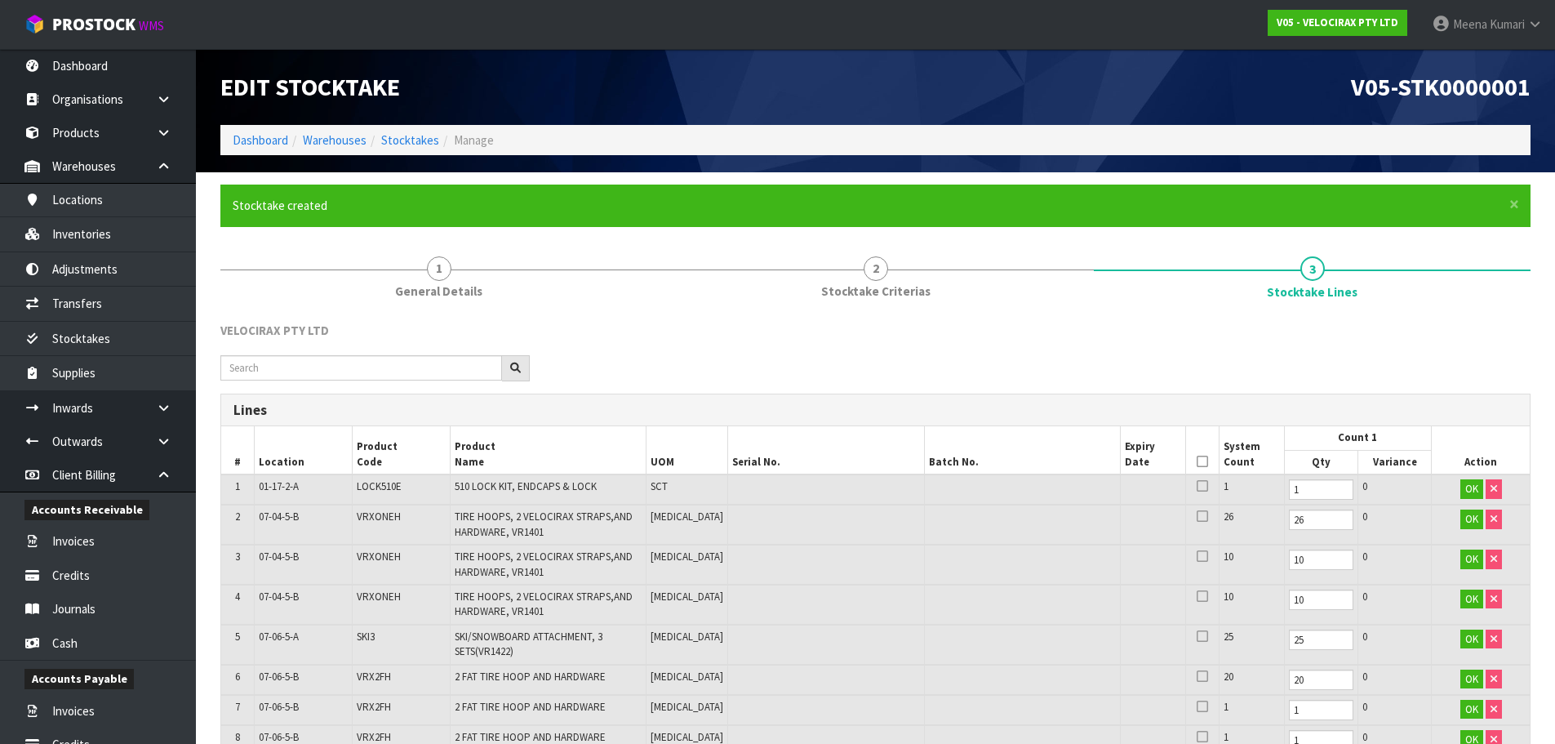
click at [1197, 462] on icon at bounding box center [1202, 461] width 11 height 1
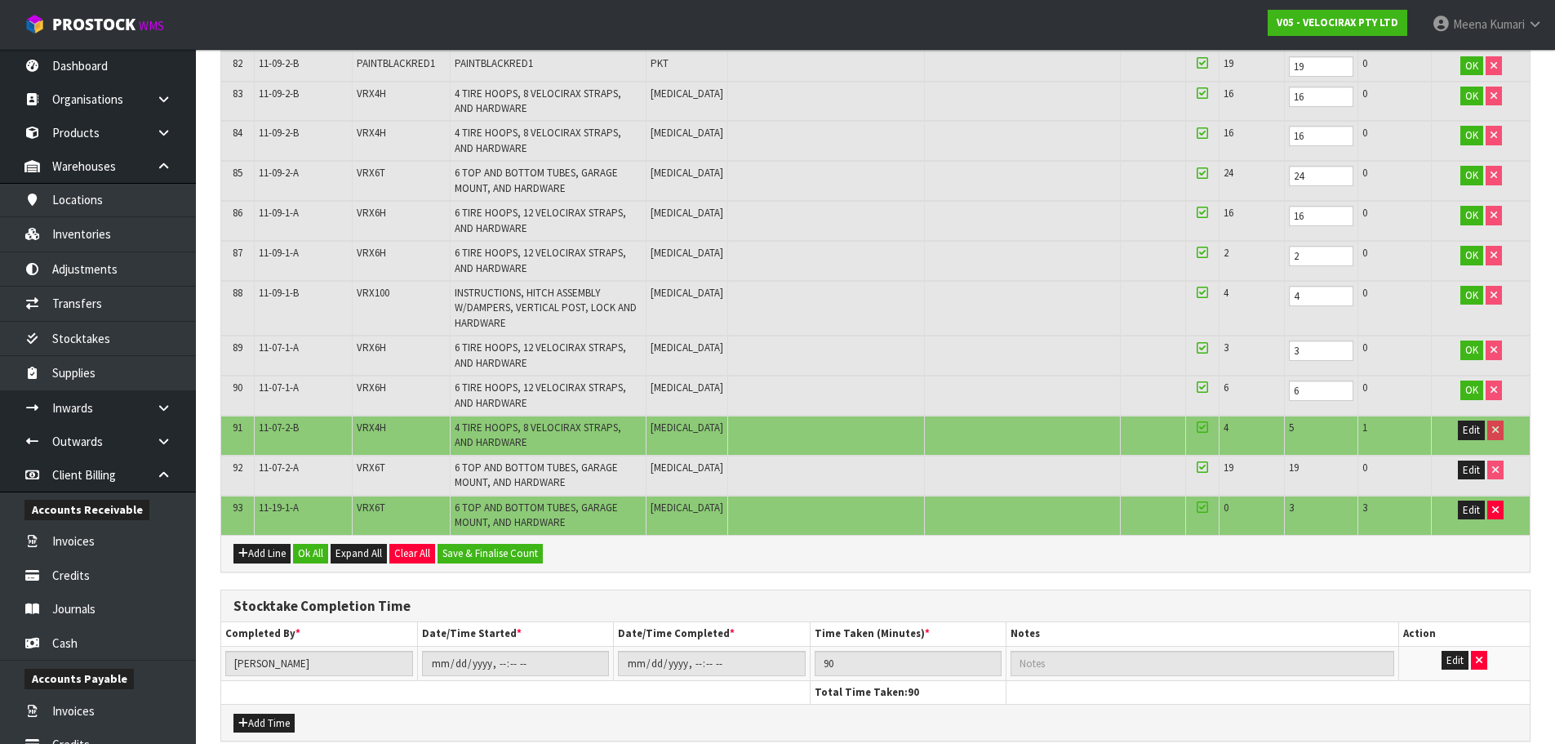
scroll to position [3639, 0]
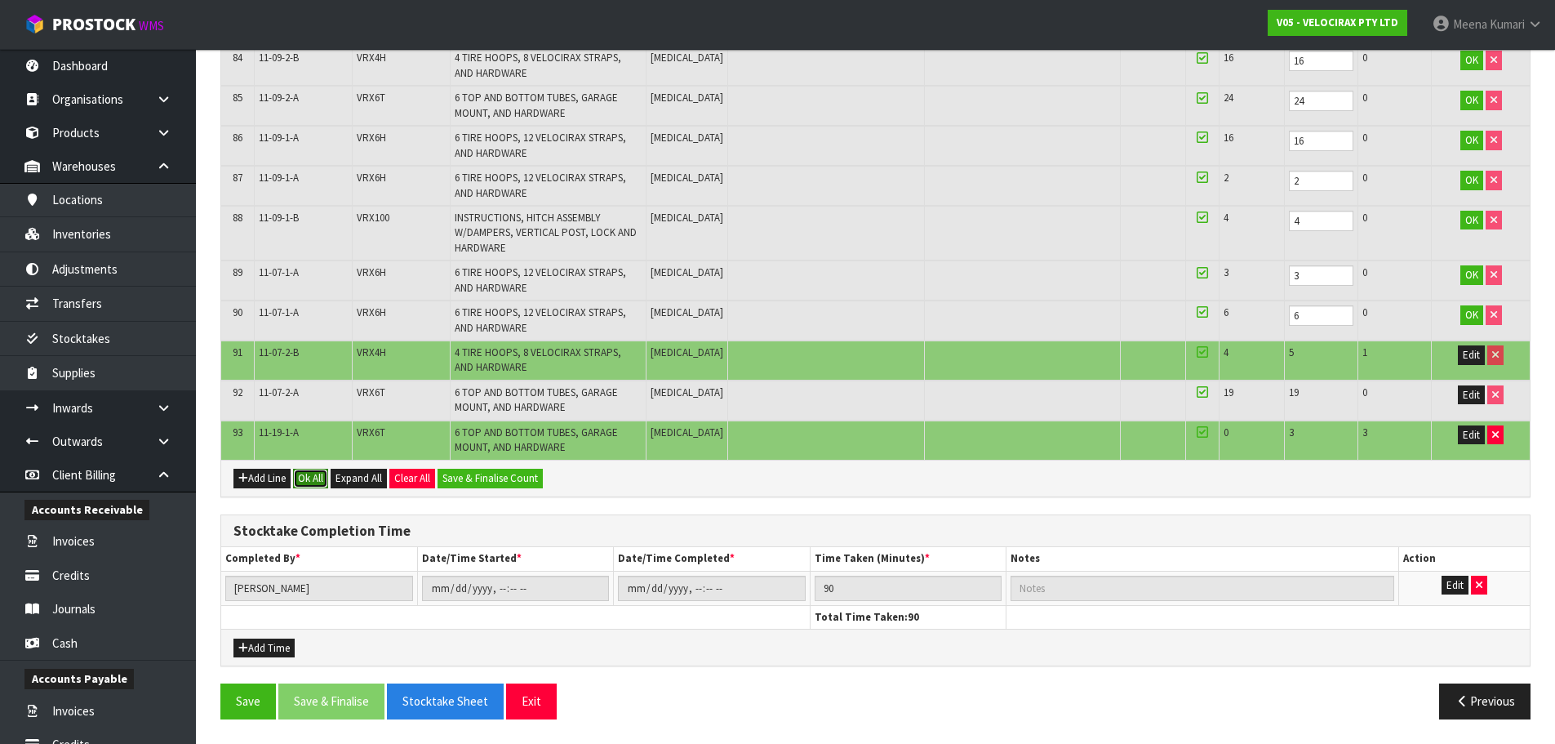
click at [315, 475] on button "Ok All" at bounding box center [310, 479] width 35 height 20
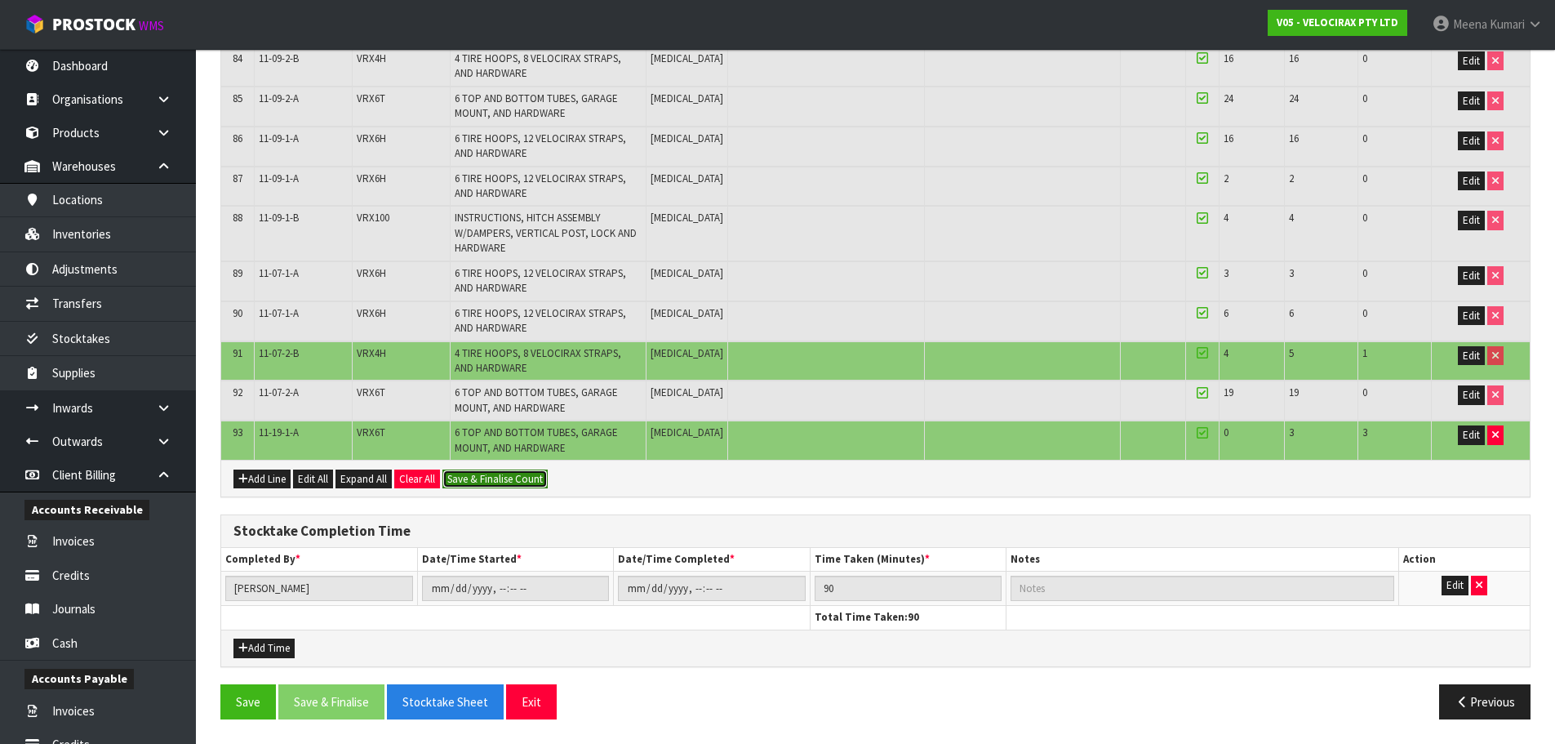
scroll to position [3600, 0]
click at [525, 477] on button "Save & Finalise Count" at bounding box center [494, 479] width 105 height 20
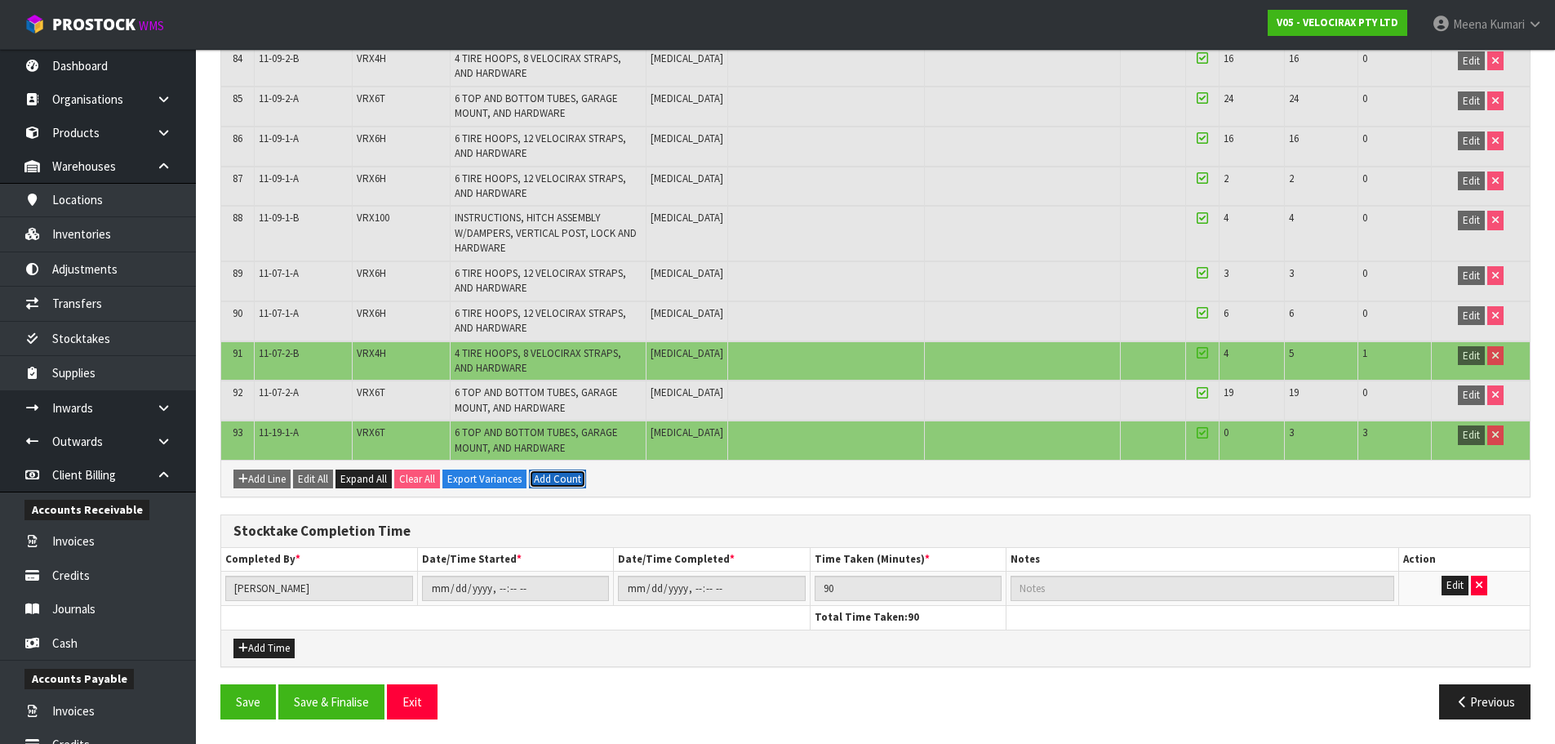
click at [562, 473] on button "Add Count" at bounding box center [557, 479] width 57 height 20
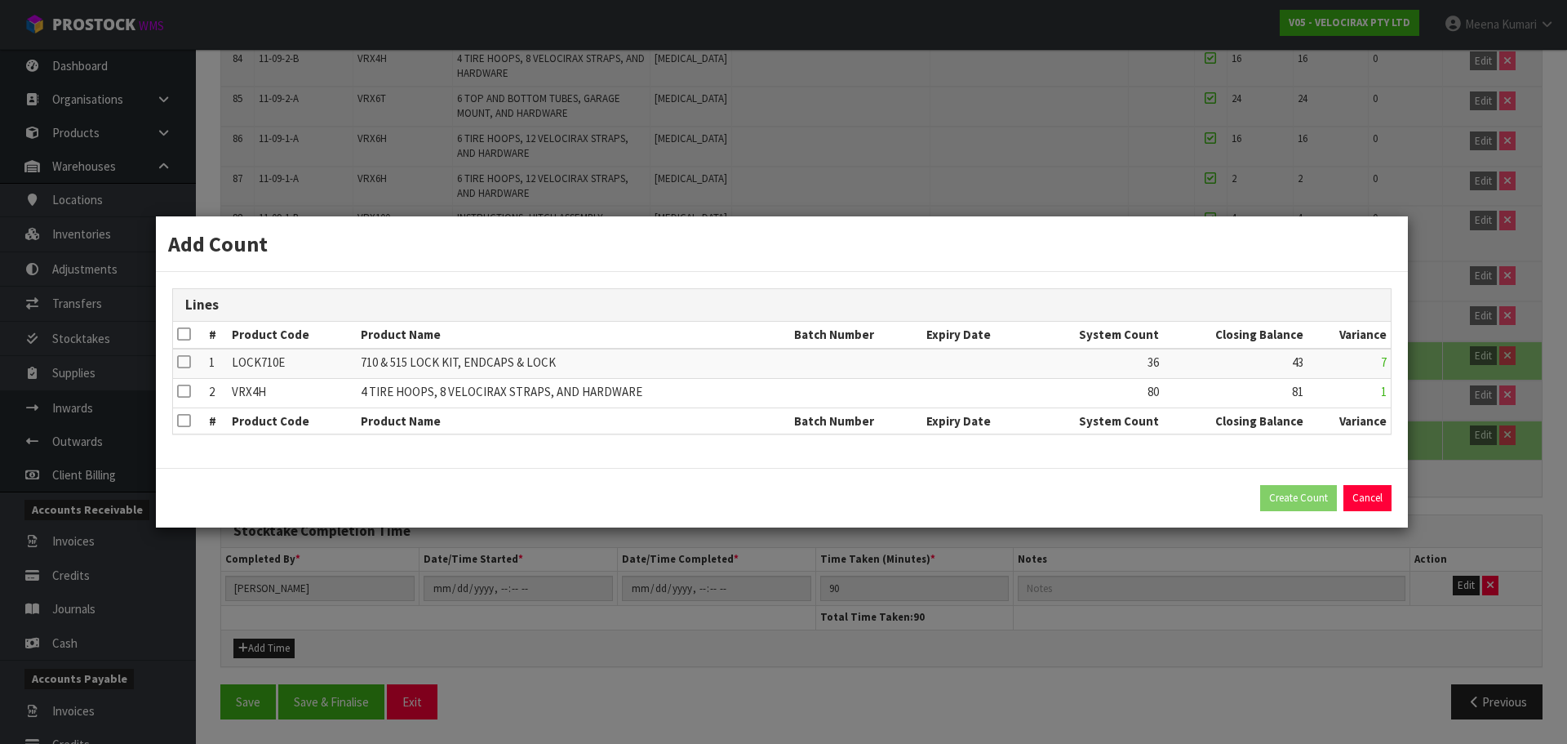
click at [187, 334] on icon at bounding box center [183, 334] width 13 height 1
click at [1290, 501] on button "Create Count" at bounding box center [1298, 498] width 77 height 26
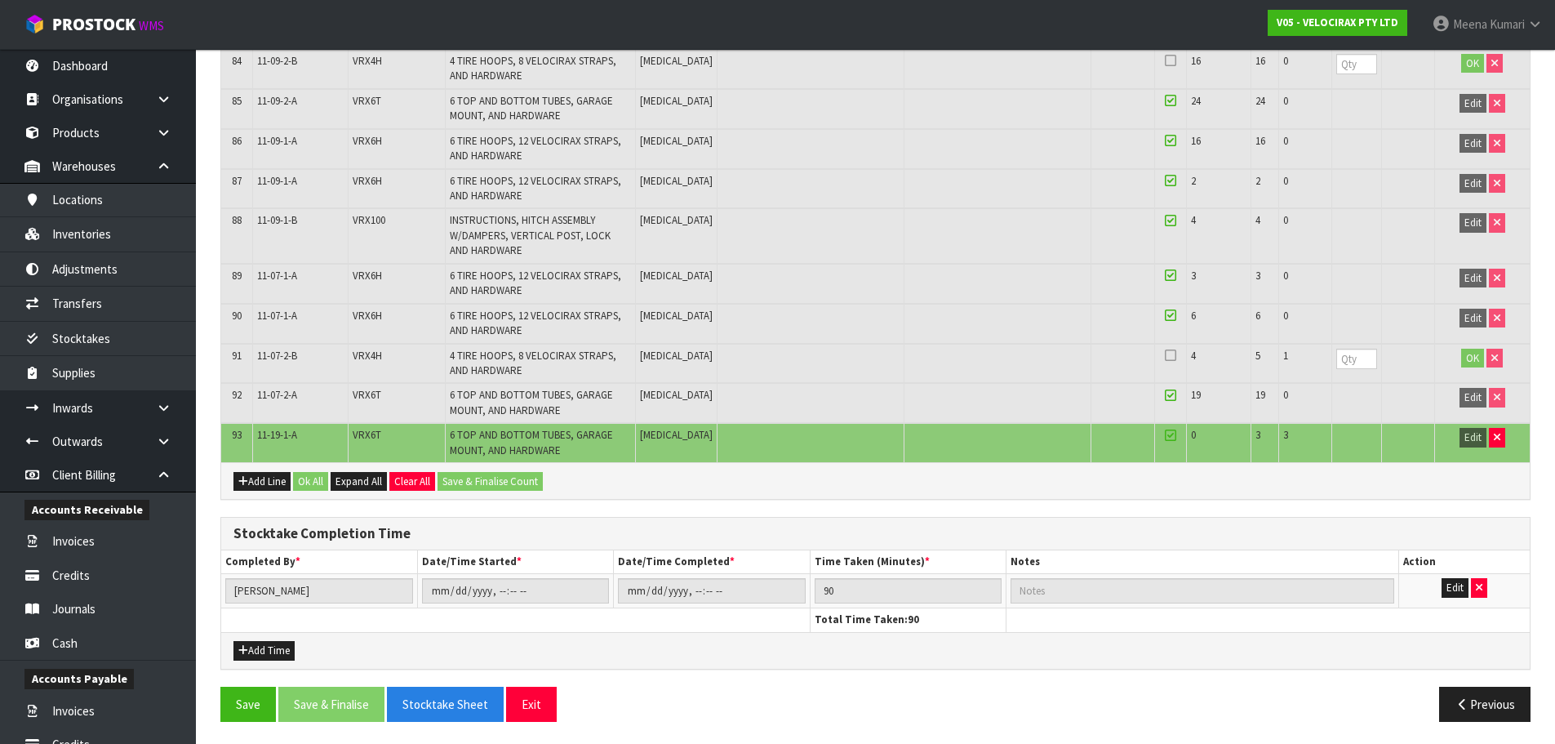
scroll to position [3603, 0]
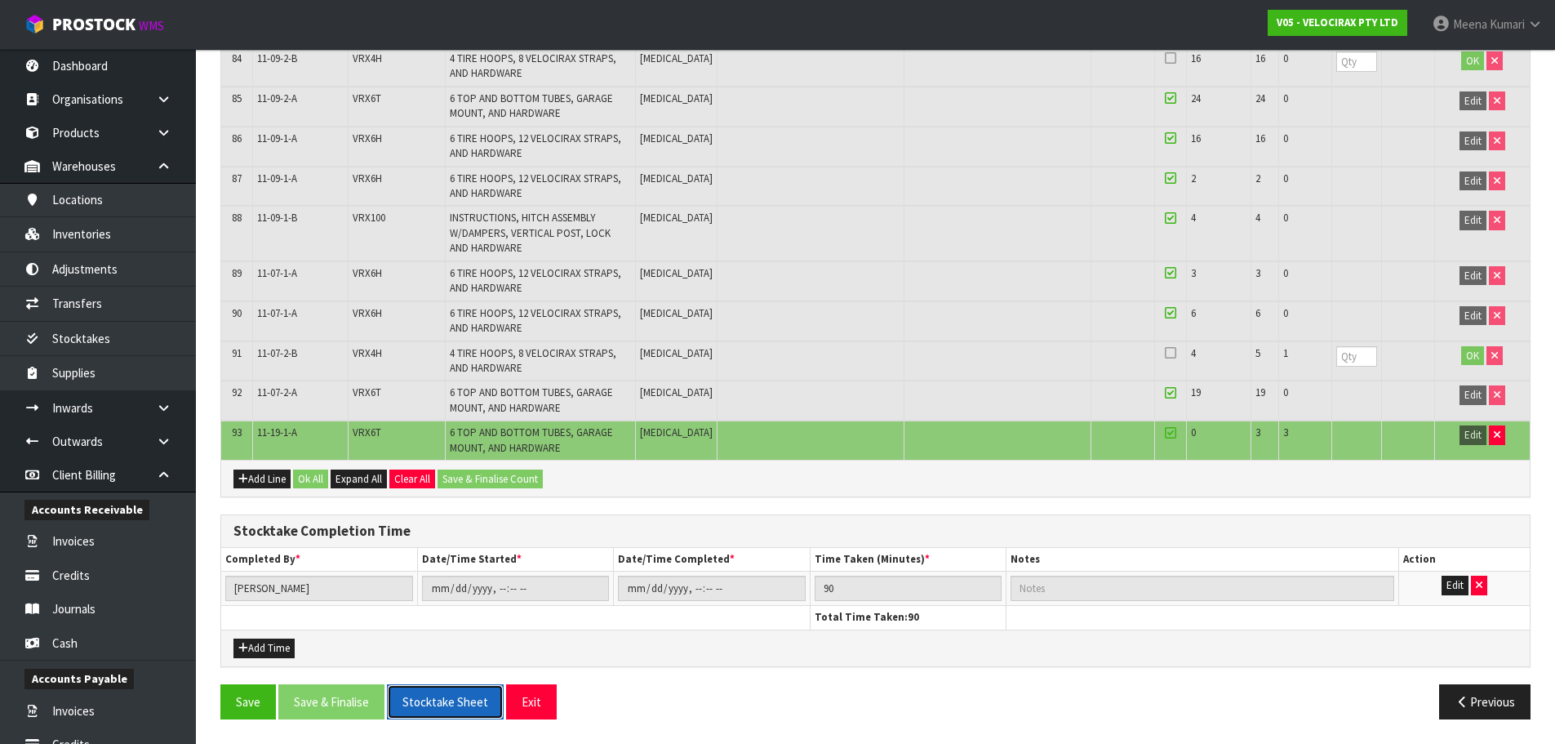
click at [462, 711] on button "Stocktake Sheet" at bounding box center [445, 701] width 117 height 35
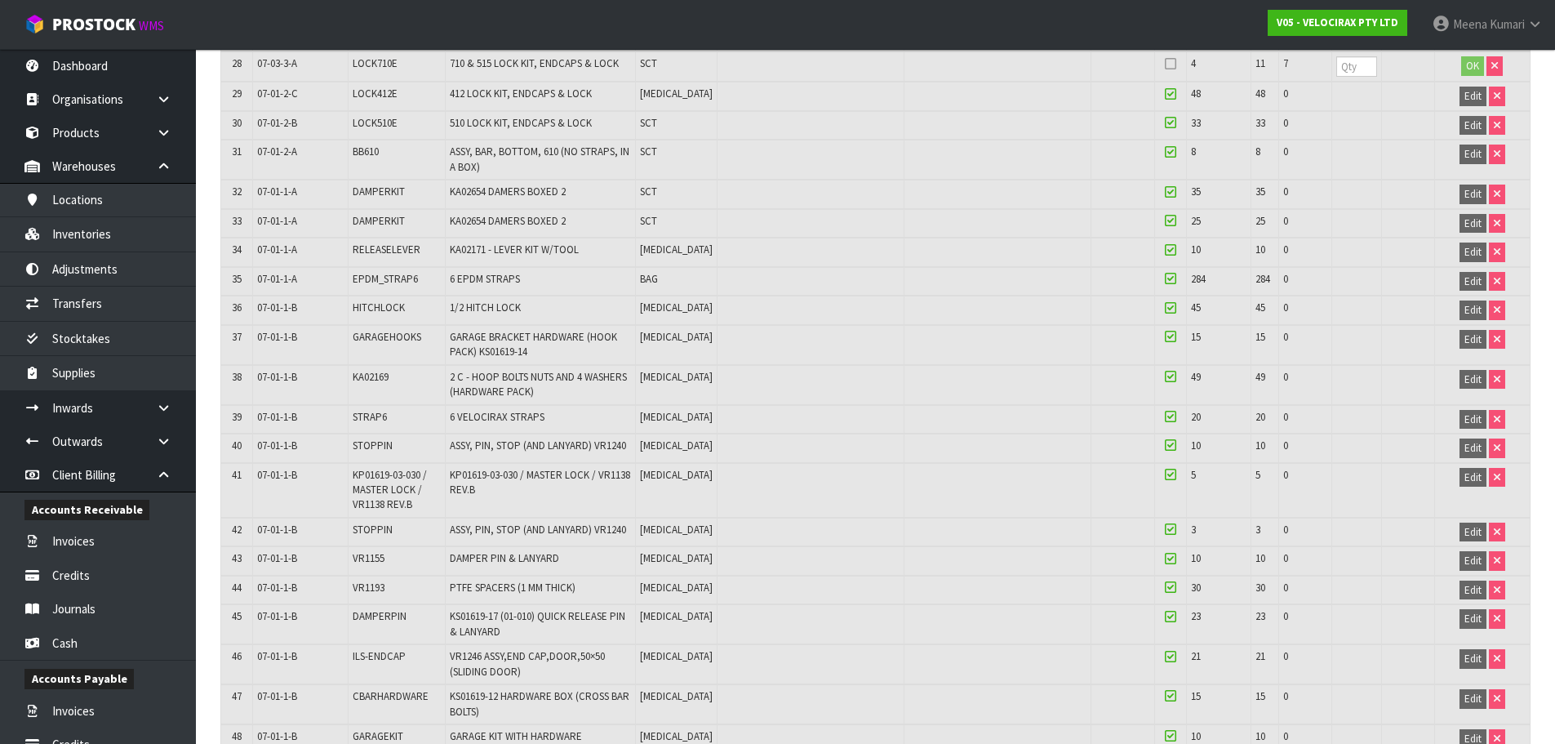
scroll to position [1154, 0]
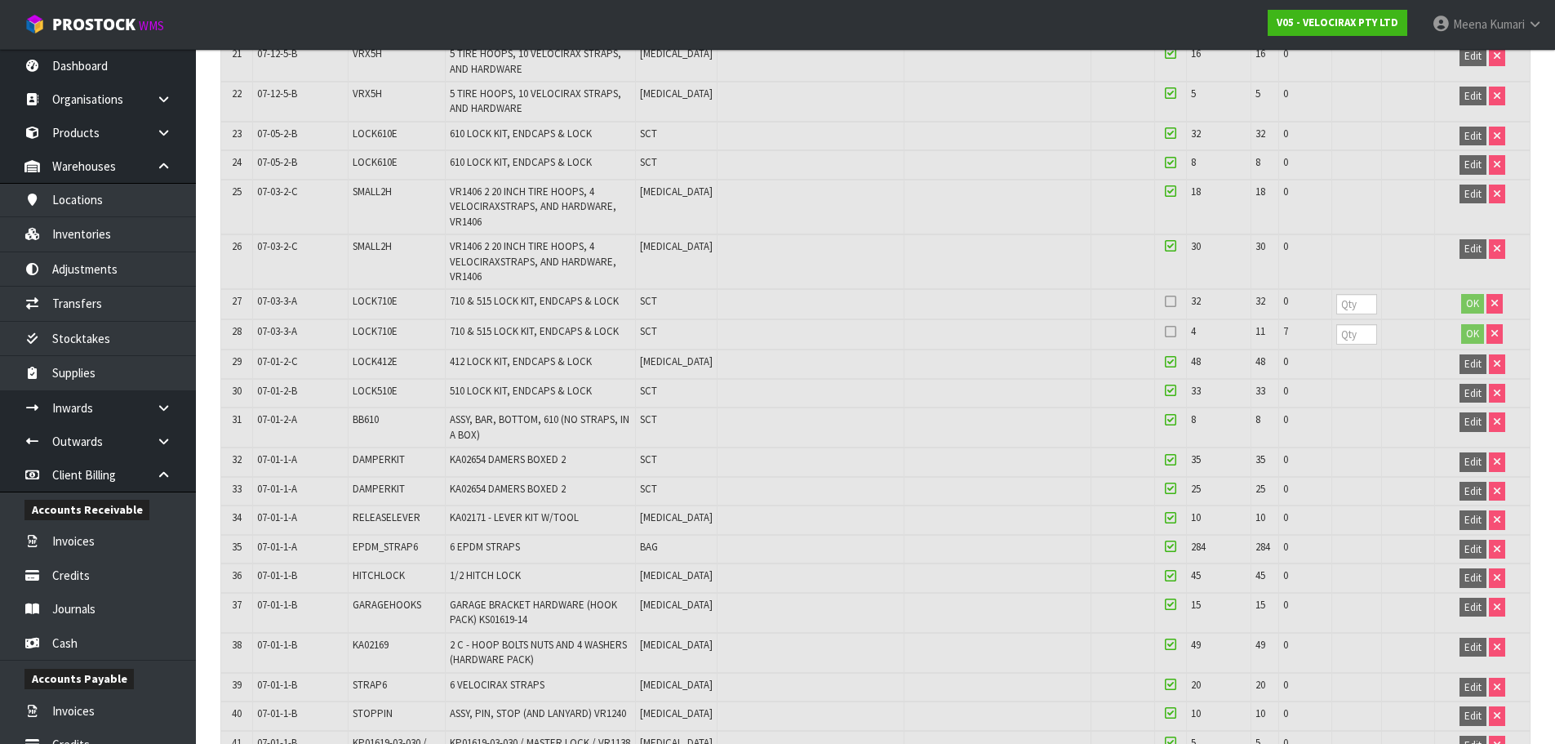
click at [404, 616] on td "GARAGEHOOKS" at bounding box center [397, 613] width 97 height 40
click at [406, 612] on td "GARAGEHOOKS" at bounding box center [397, 613] width 97 height 40
copy span "GARAGEHOOKS"
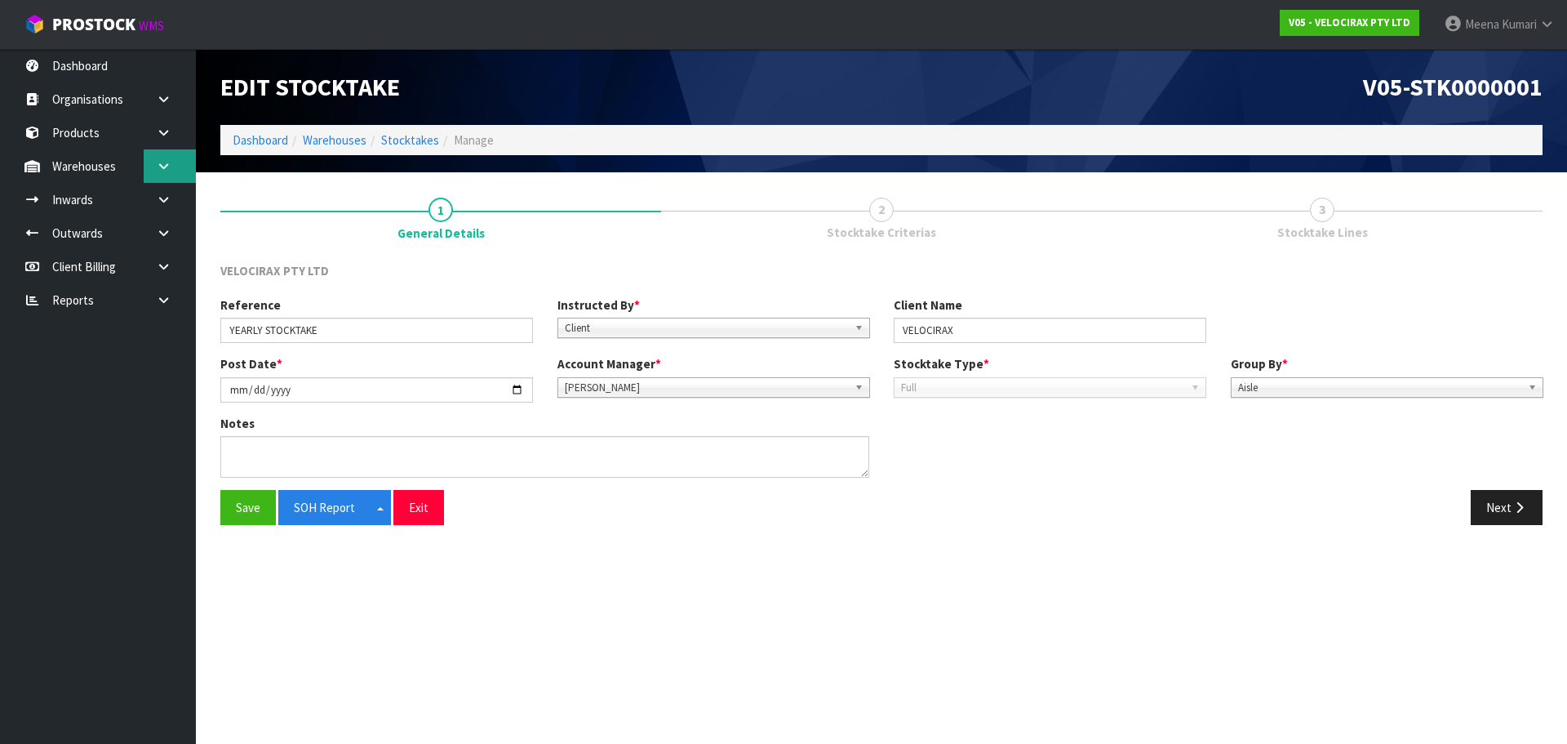
click at [176, 166] on link at bounding box center [170, 165] width 52 height 33
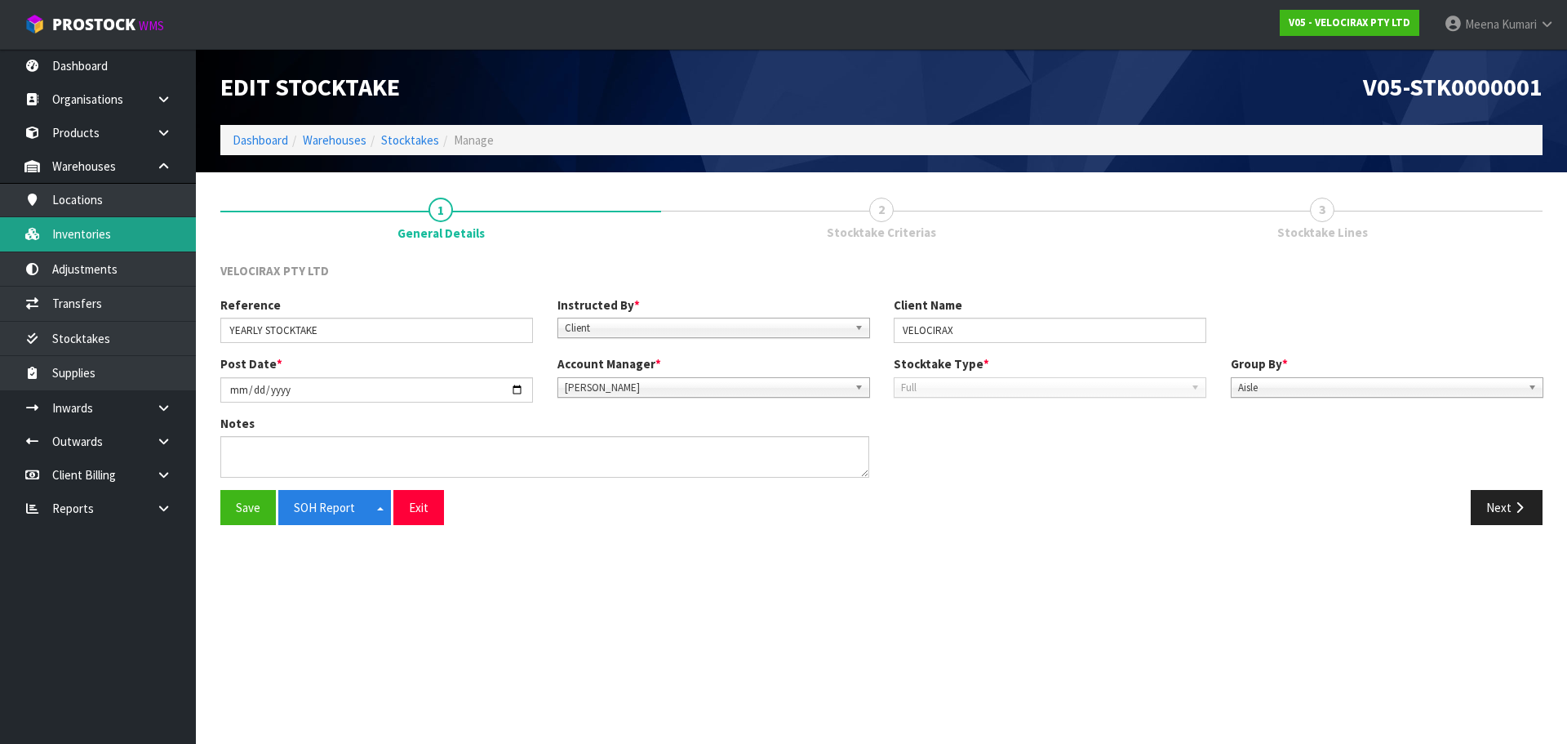
click at [143, 224] on link "Inventories" at bounding box center [98, 233] width 196 height 33
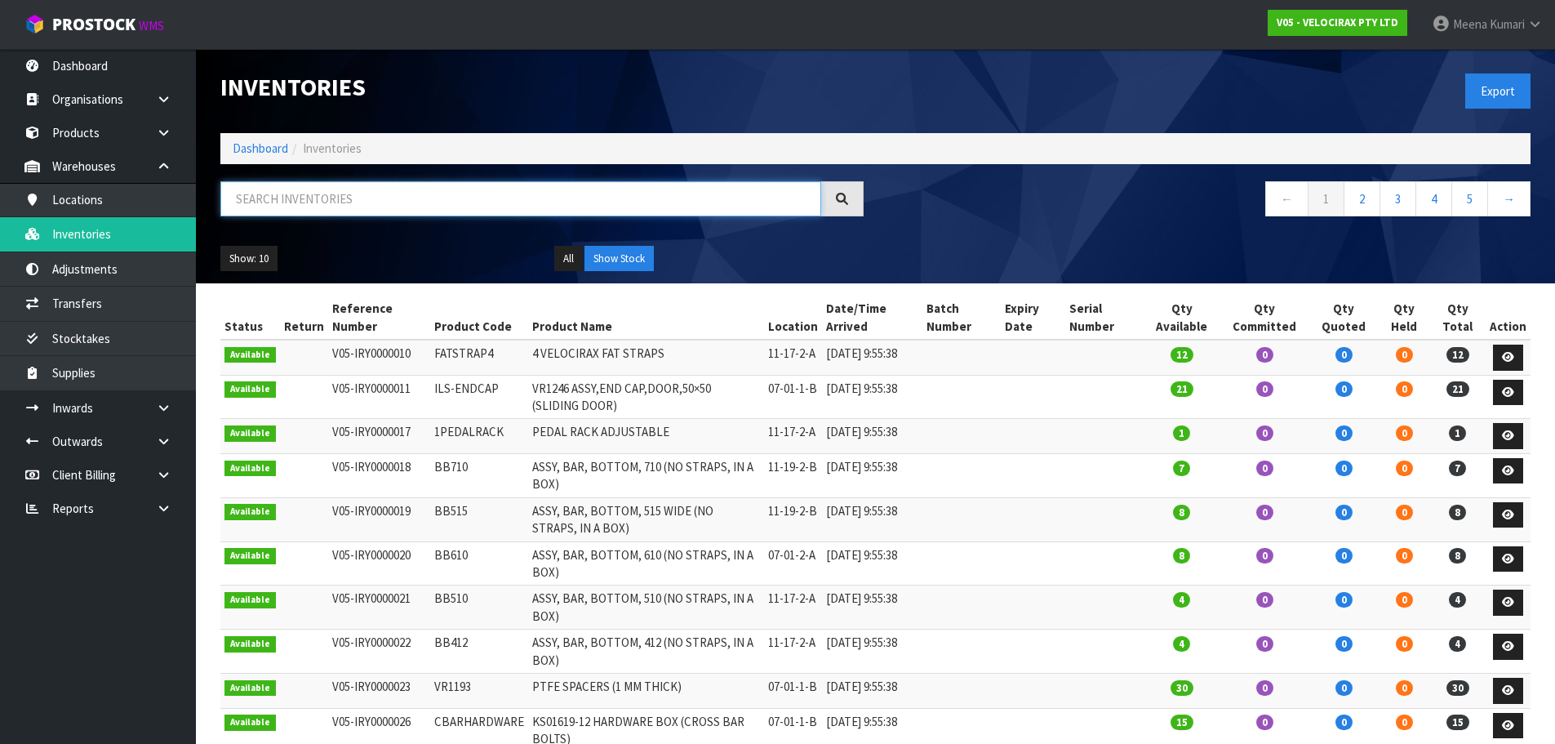
click at [265, 209] on input "text" at bounding box center [520, 198] width 601 height 35
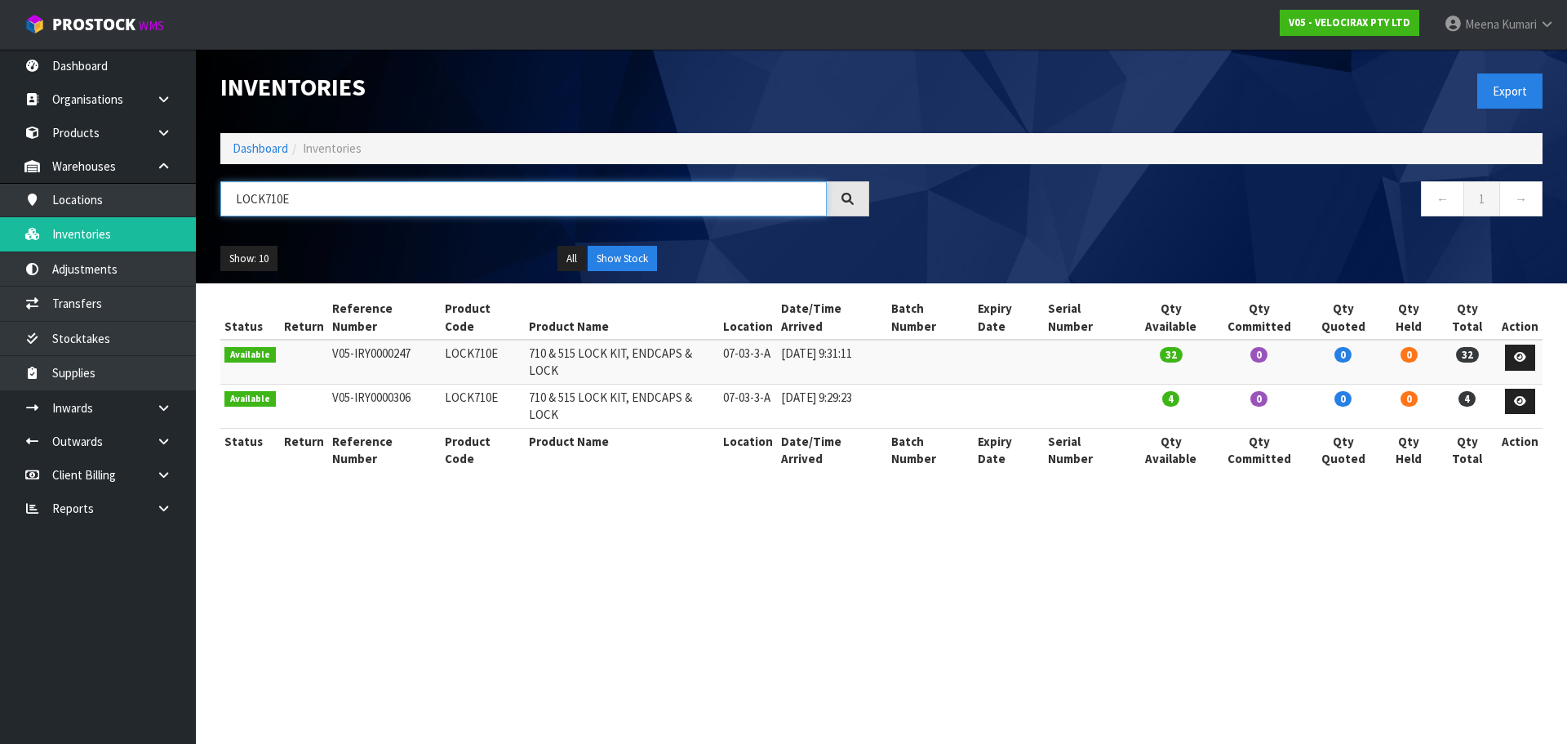
type input "LOCK710E"
click at [473, 340] on td "LOCK710E" at bounding box center [483, 362] width 84 height 44
copy td "LOCK710E"
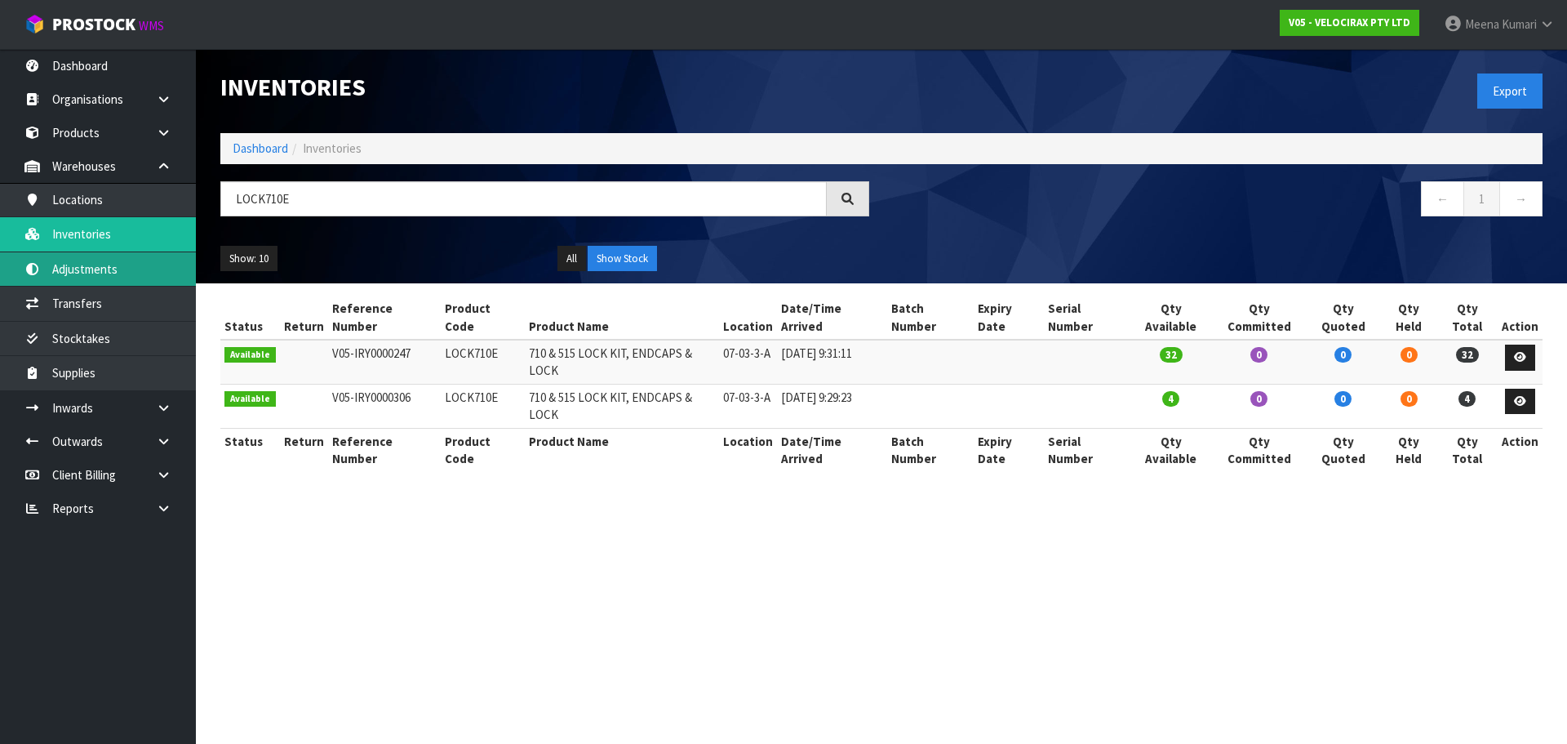
click at [166, 277] on link "Adjustments" at bounding box center [98, 268] width 196 height 33
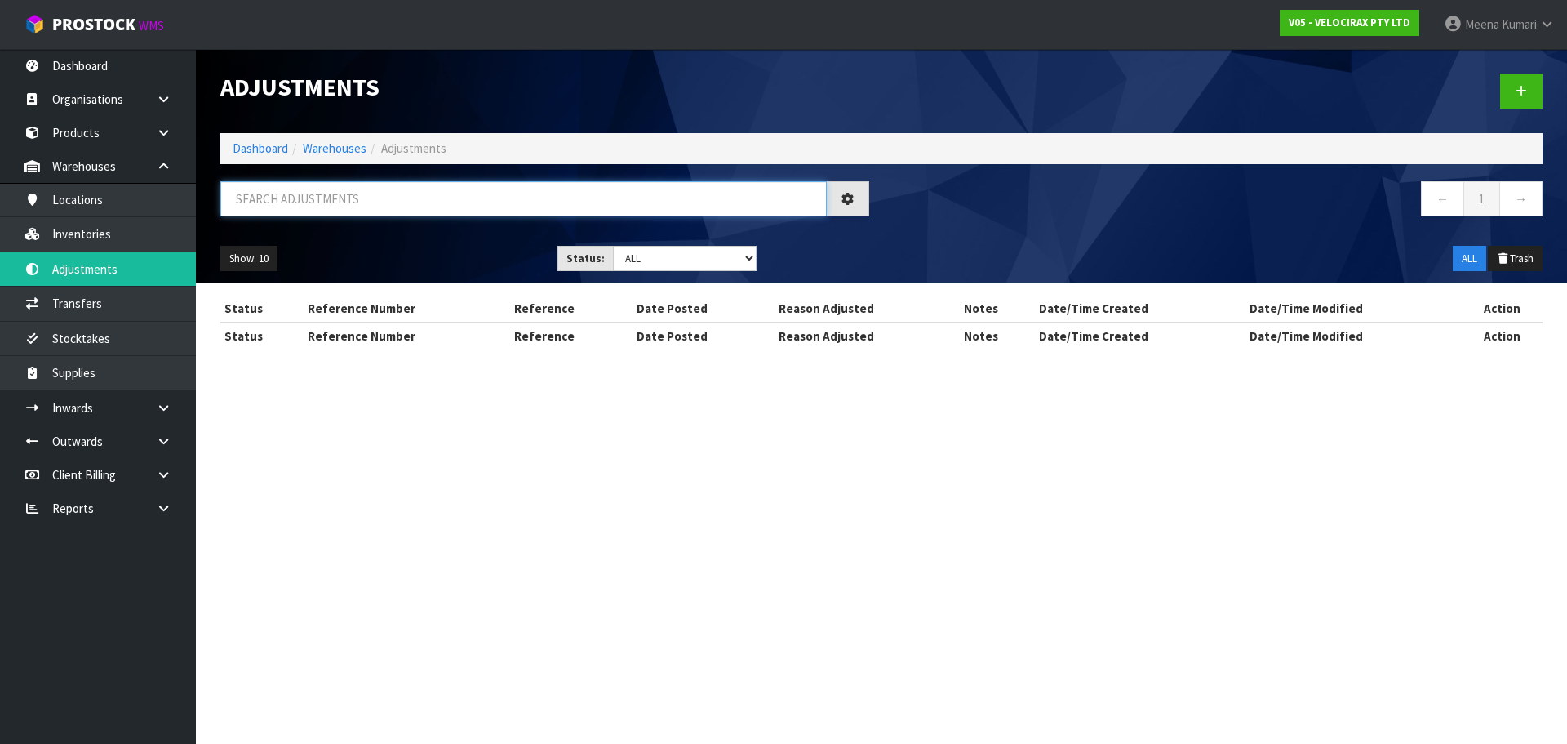
click at [293, 207] on input "text" at bounding box center [523, 198] width 606 height 35
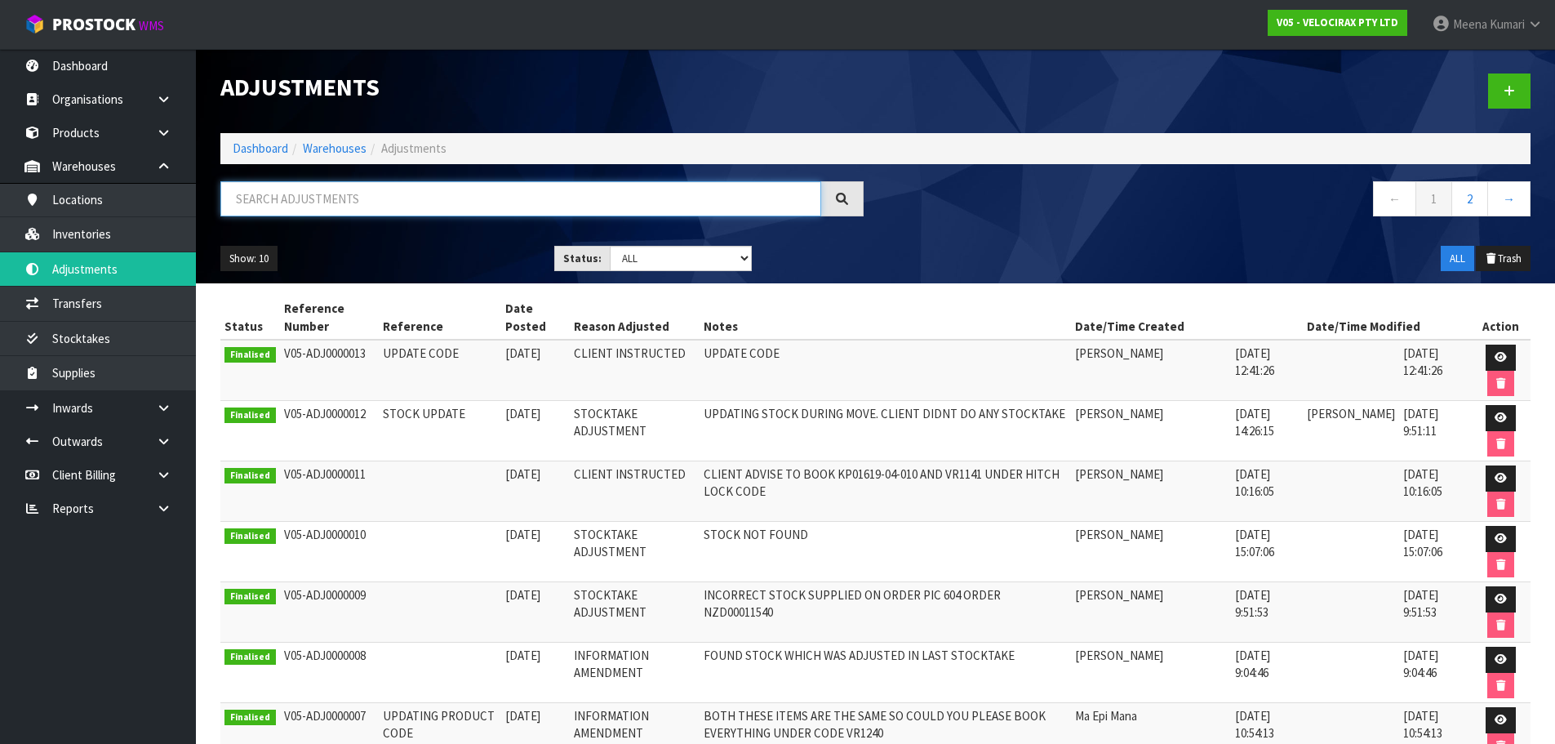
paste input "LOCK710E"
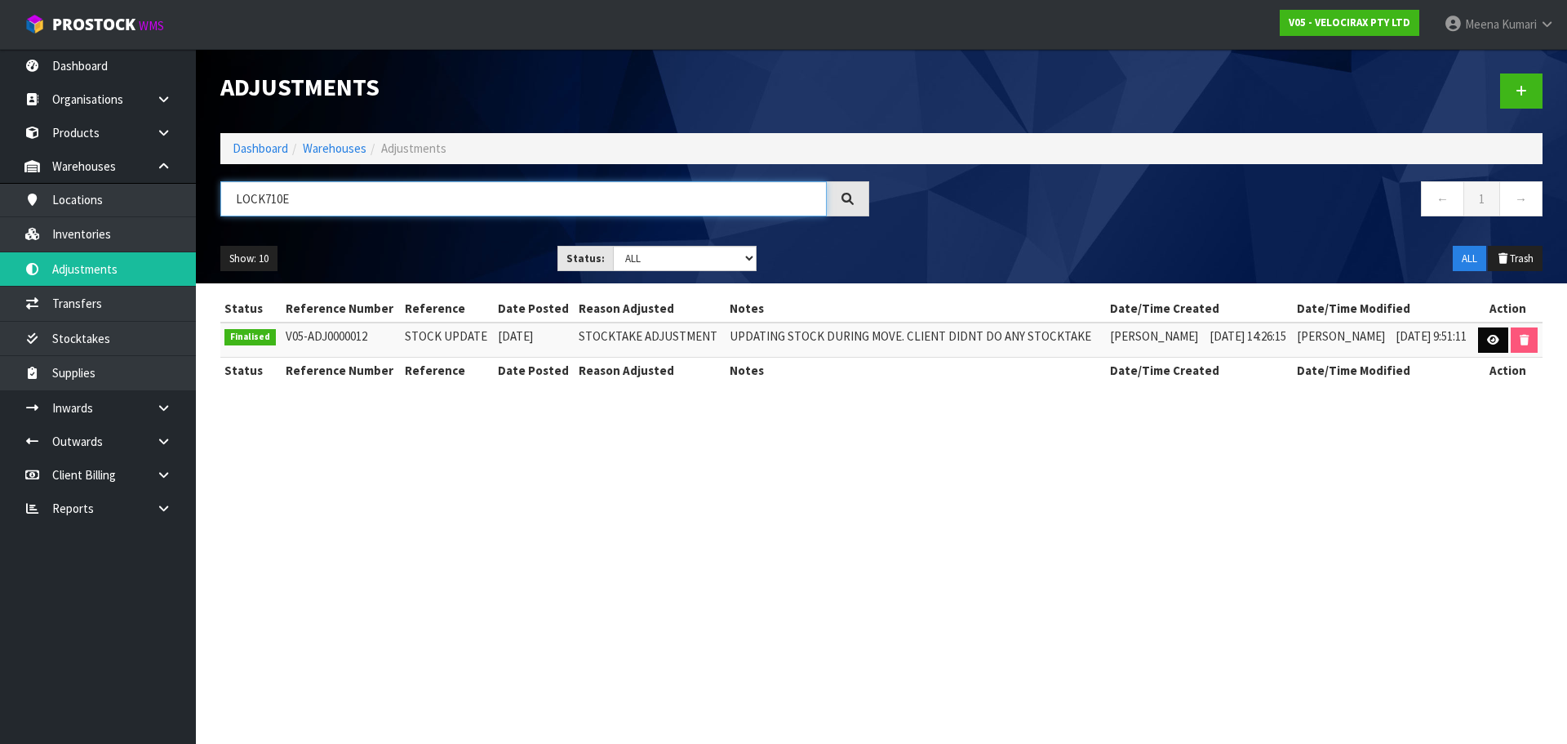
type input "LOCK710E"
click at [1489, 350] on link at bounding box center [1493, 340] width 30 height 26
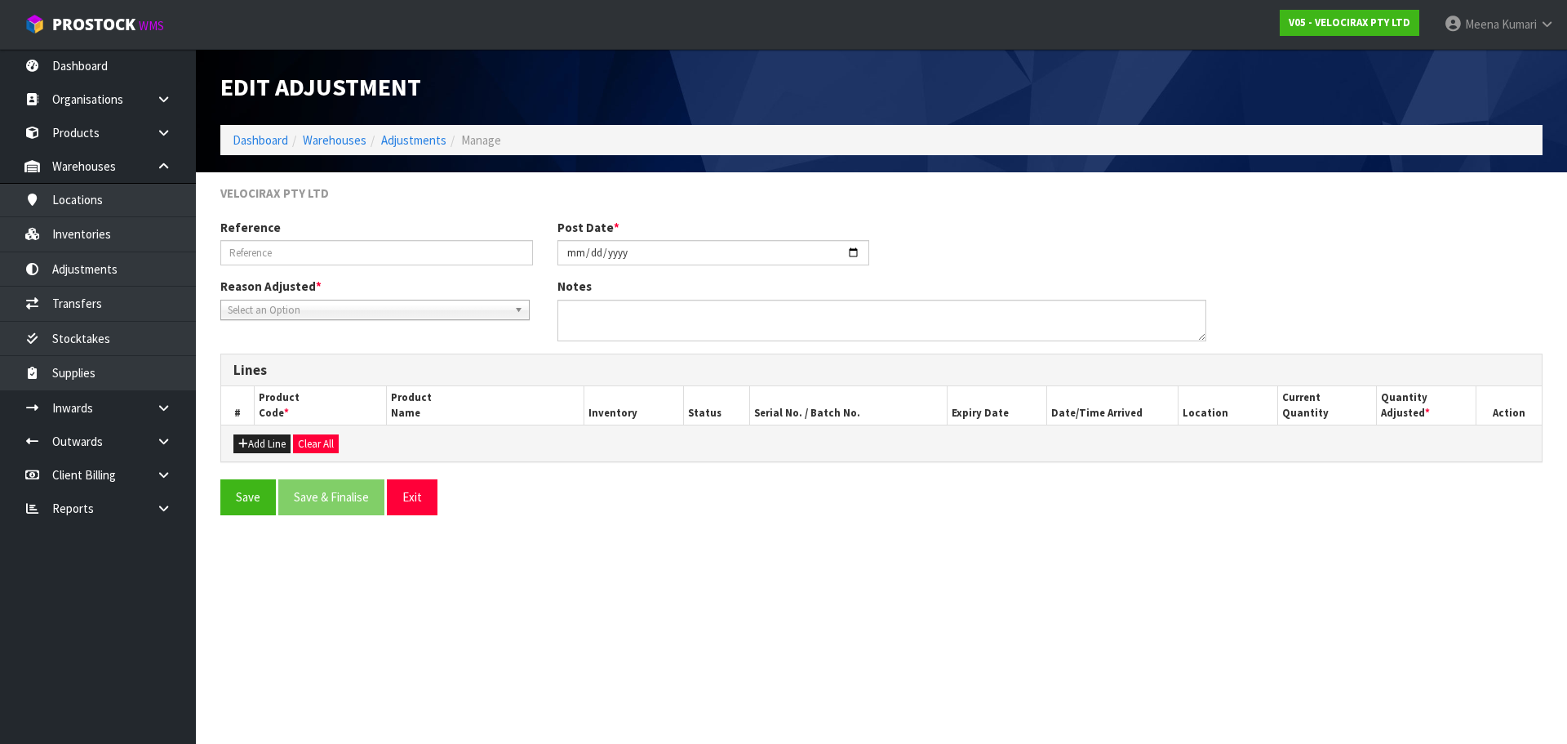
type input "STOCK UPDATE"
type input "2025-07-09"
type textarea "UPDATING STOCK DURING MOVE. CLIENT DIDNT DO ANY STOCKTAKE"
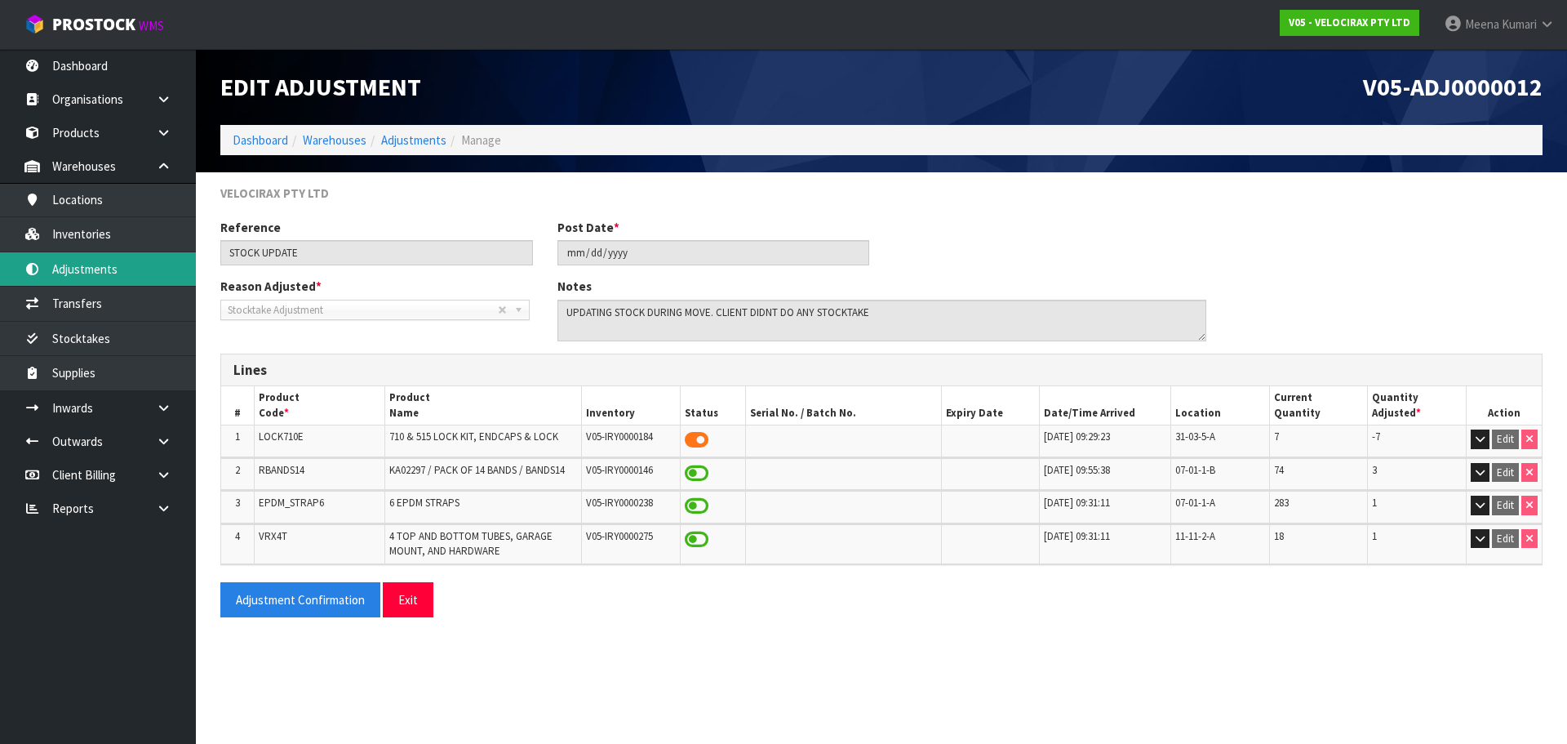
click at [135, 267] on link "Adjustments" at bounding box center [98, 268] width 196 height 33
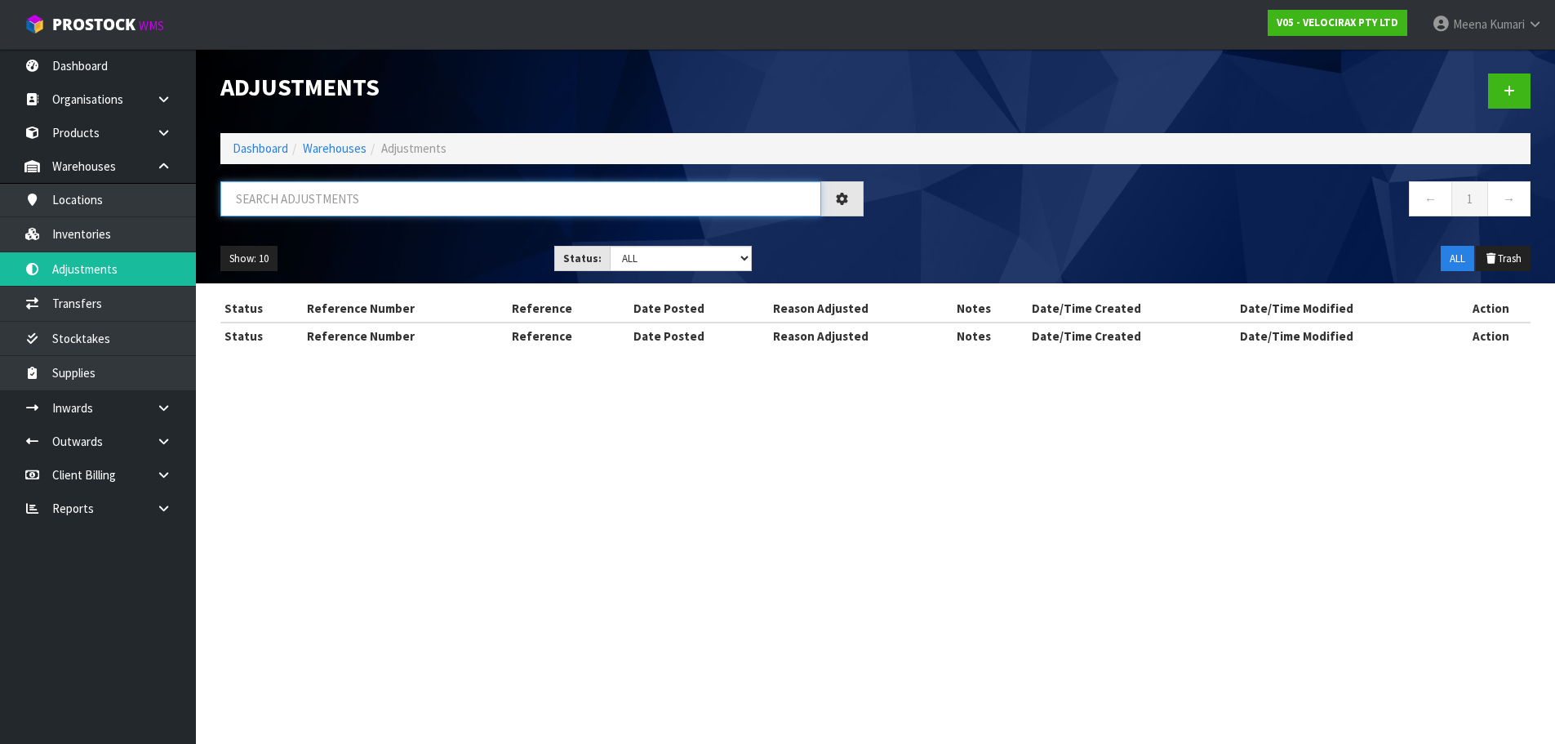
click at [335, 192] on input "text" at bounding box center [520, 198] width 601 height 35
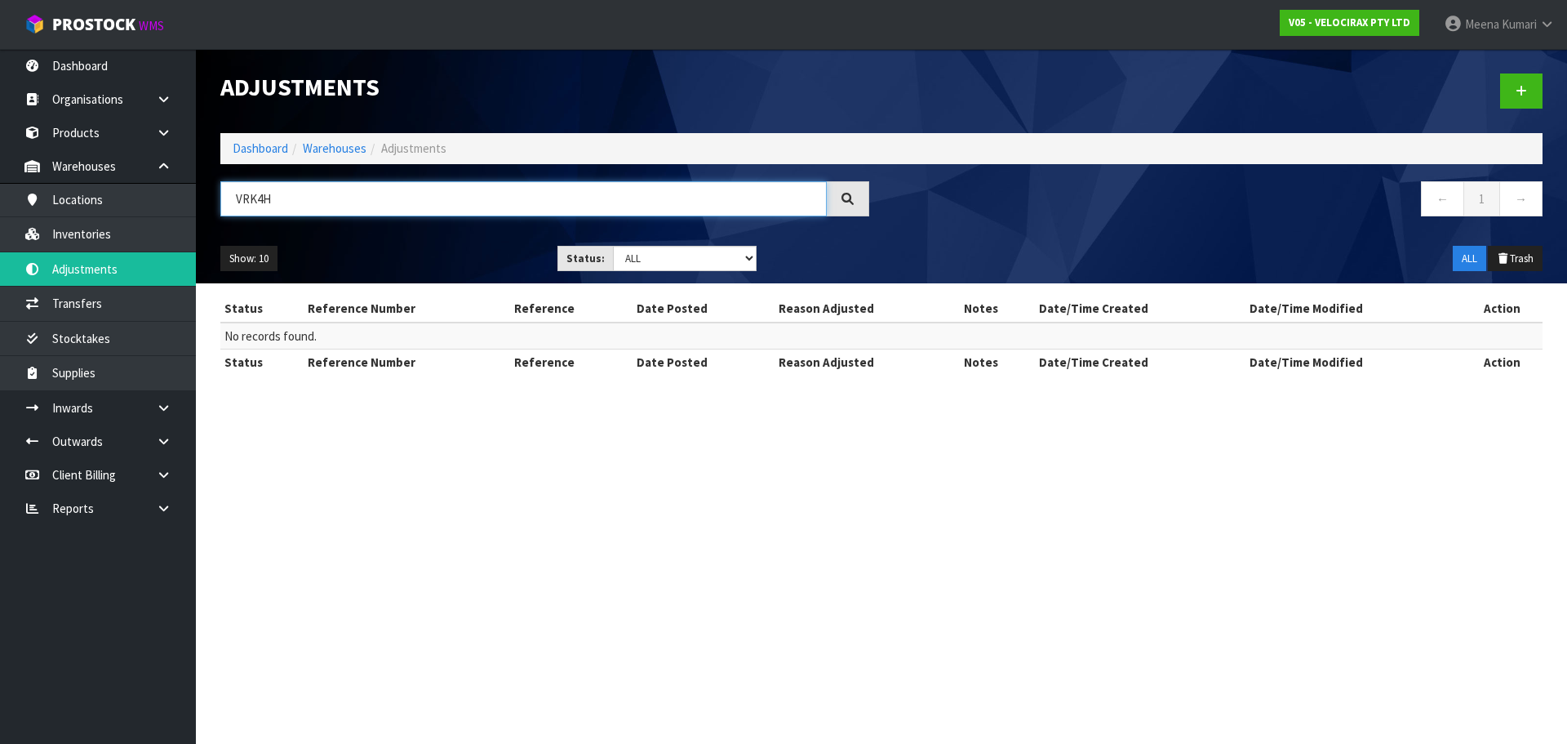
drag, startPoint x: 274, startPoint y: 204, endPoint x: 209, endPoint y: 200, distance: 65.4
click at [209, 200] on div "VRK4H" at bounding box center [544, 204] width 673 height 47
type input "VRK4H"
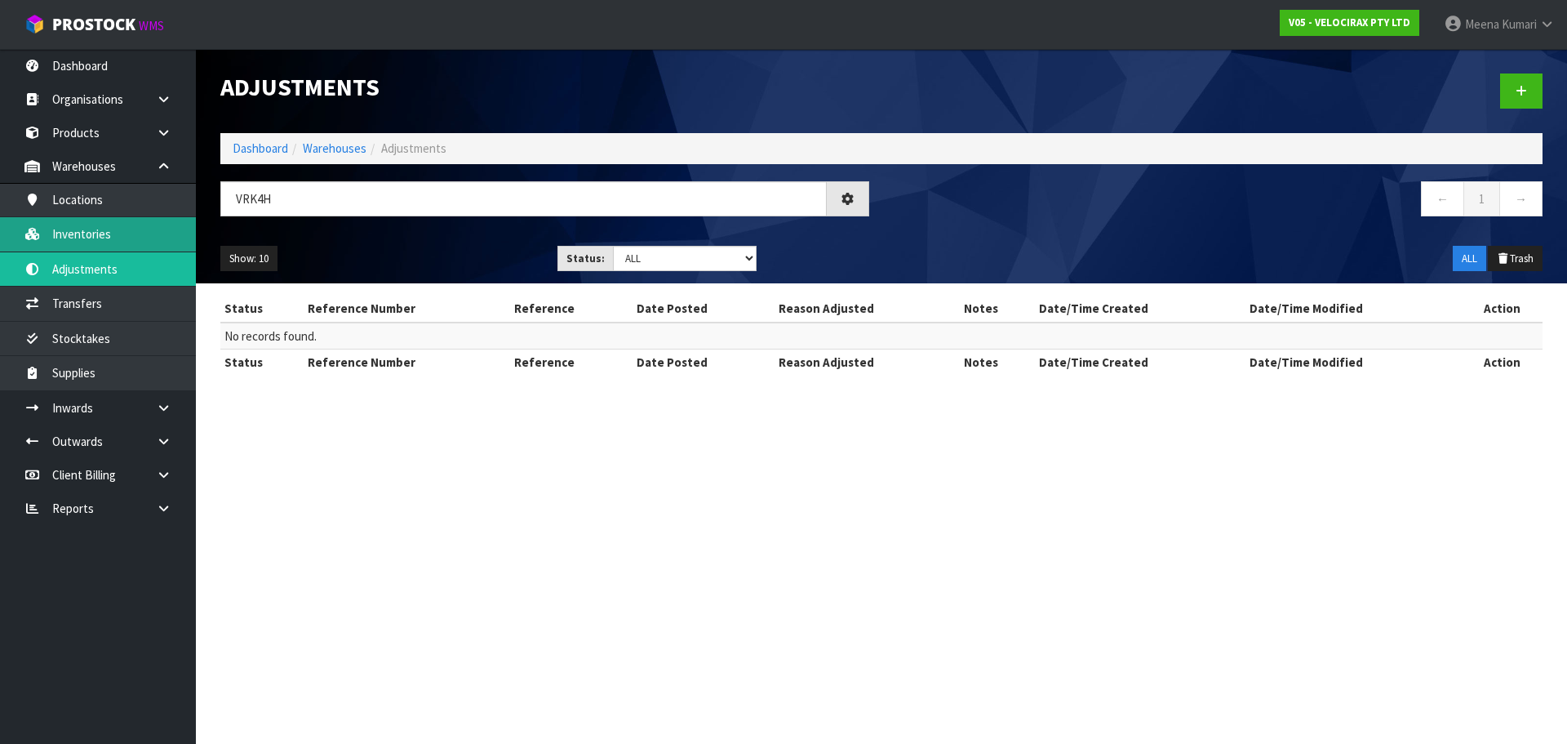
click at [69, 224] on link "Inventories" at bounding box center [98, 233] width 196 height 33
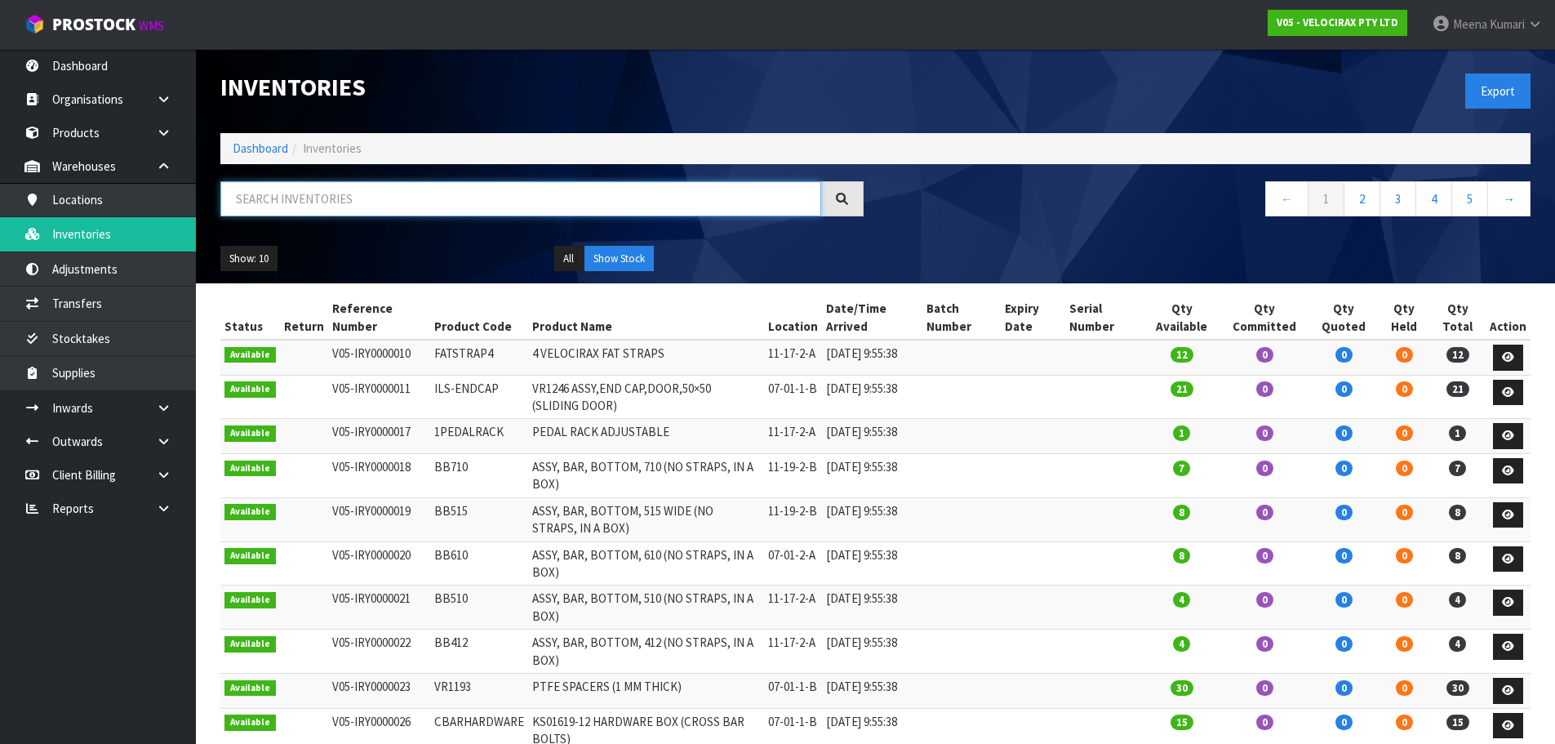
click at [363, 204] on input "text" at bounding box center [520, 198] width 601 height 35
paste input "VRK4H"
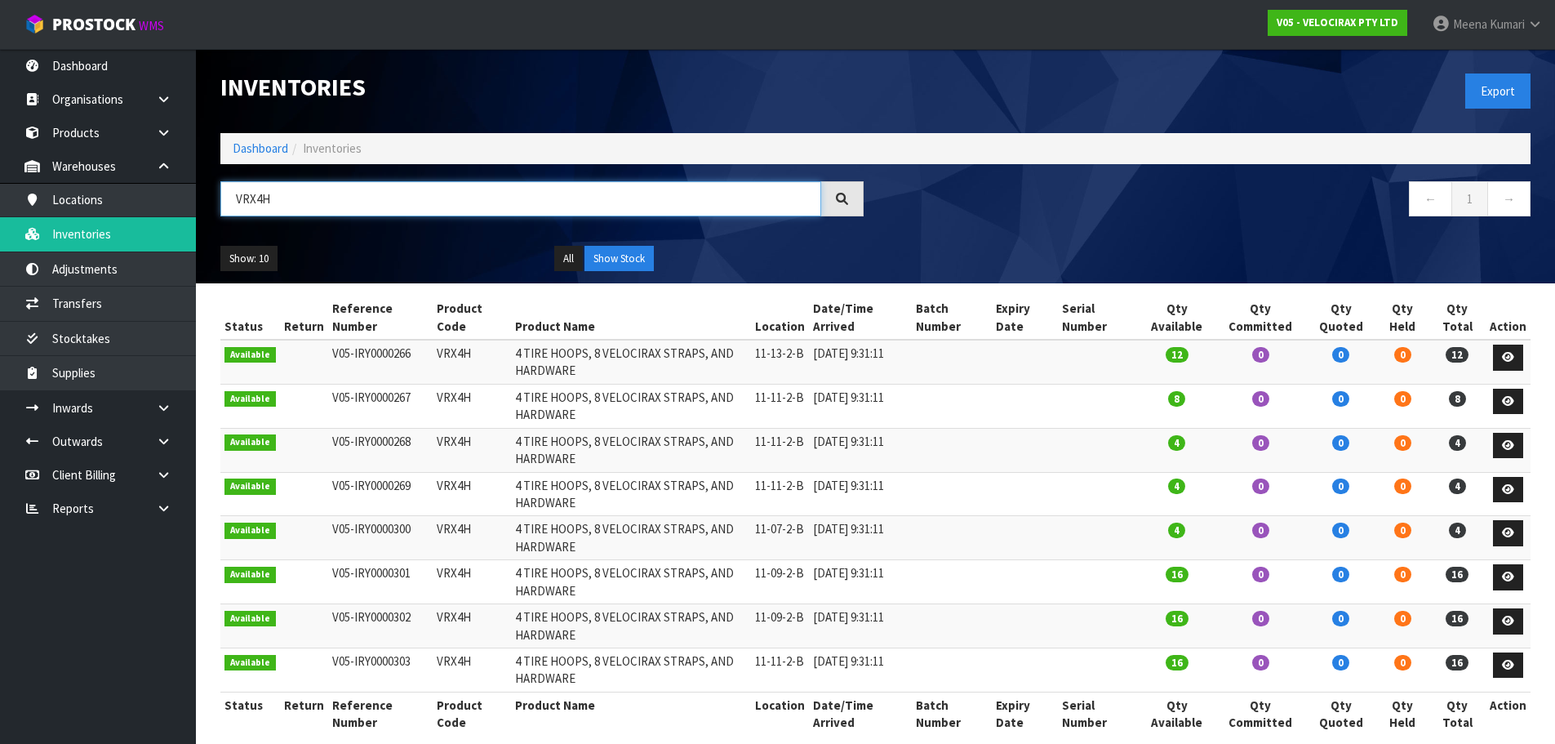
type input "VRX4H"
click at [618, 251] on button "Show Stock" at bounding box center [618, 259] width 69 height 26
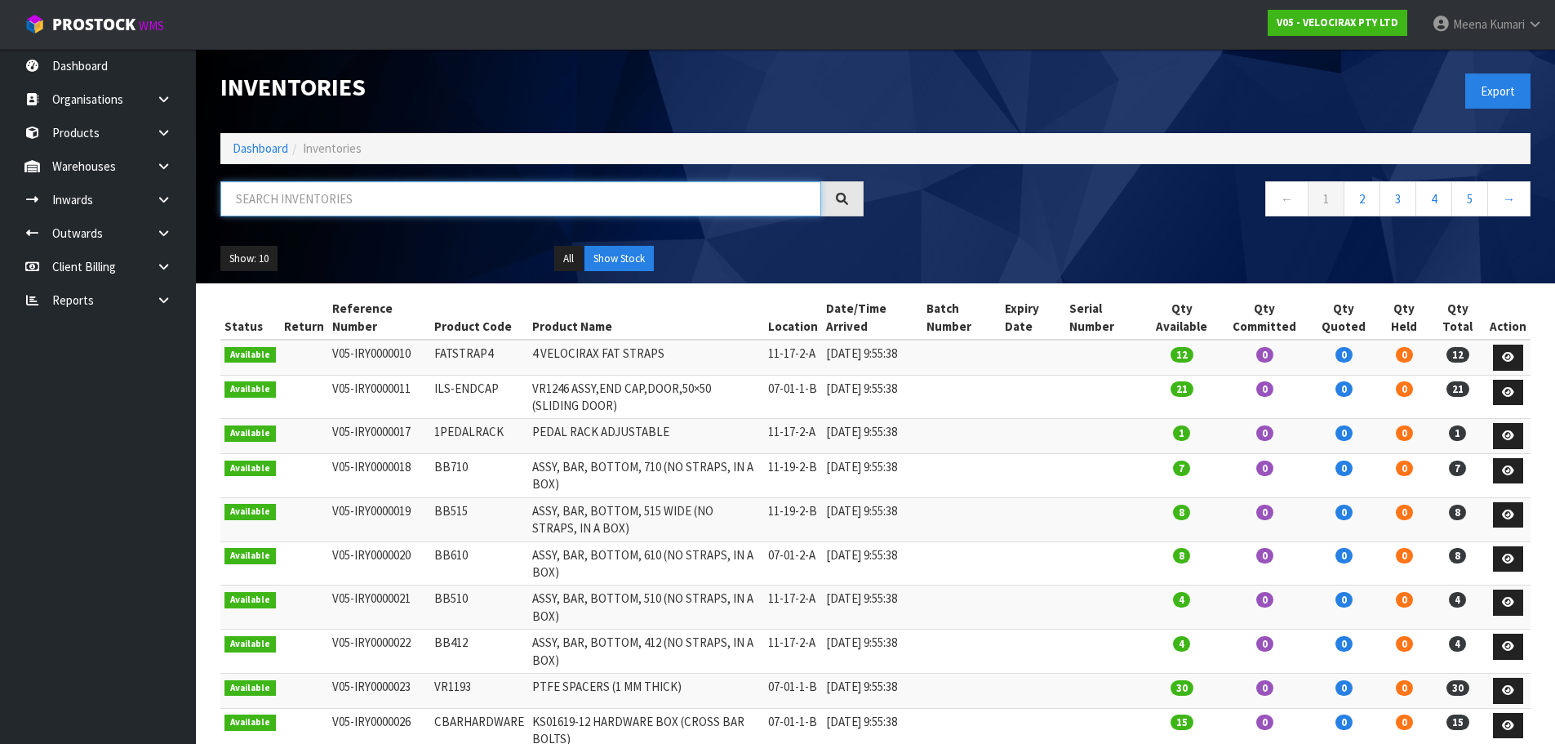
click at [389, 207] on input "text" at bounding box center [520, 198] width 601 height 35
click at [258, 140] on link "Dashboard" at bounding box center [261, 148] width 56 height 16
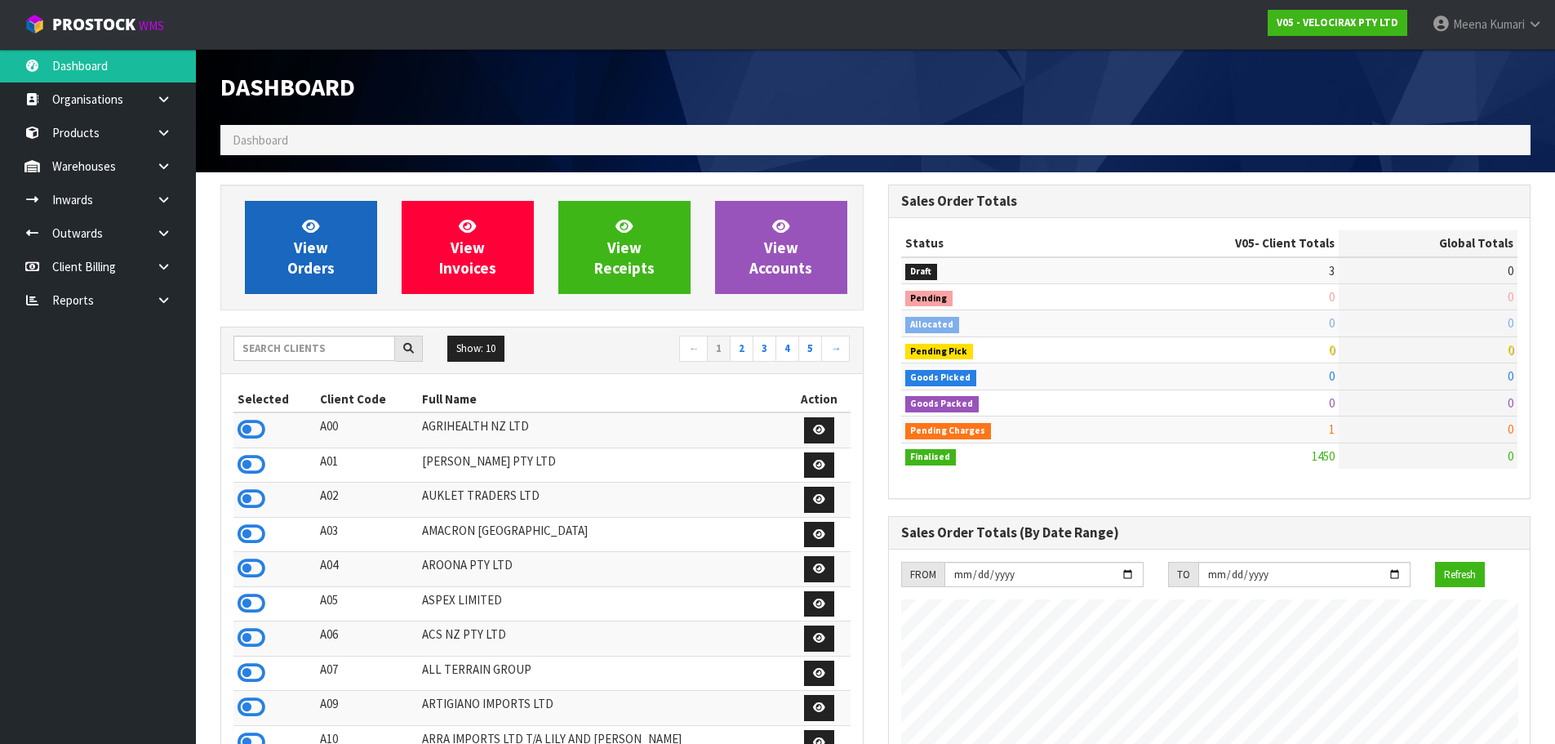
scroll to position [1246, 667]
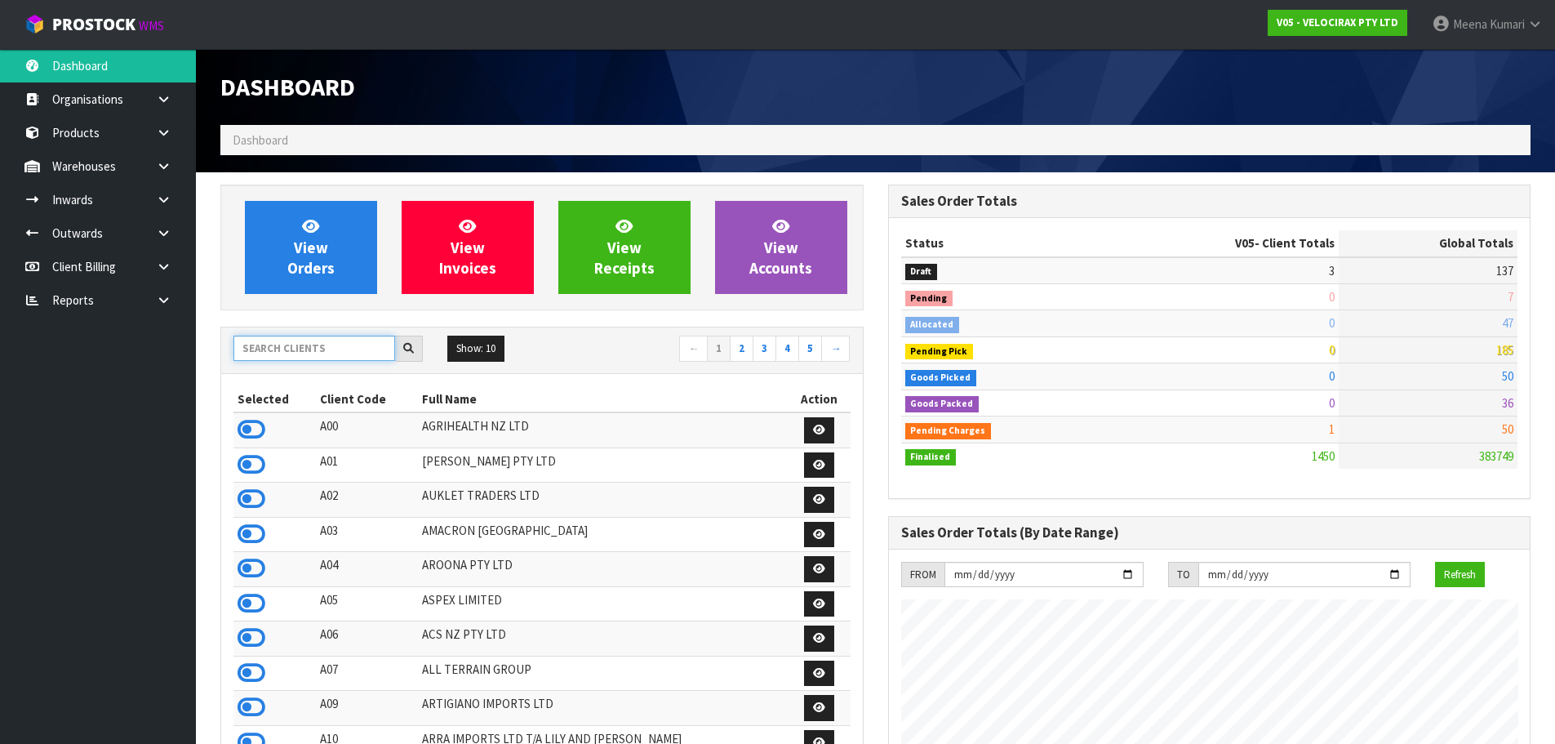
click at [304, 353] on input "text" at bounding box center [314, 347] width 162 height 25
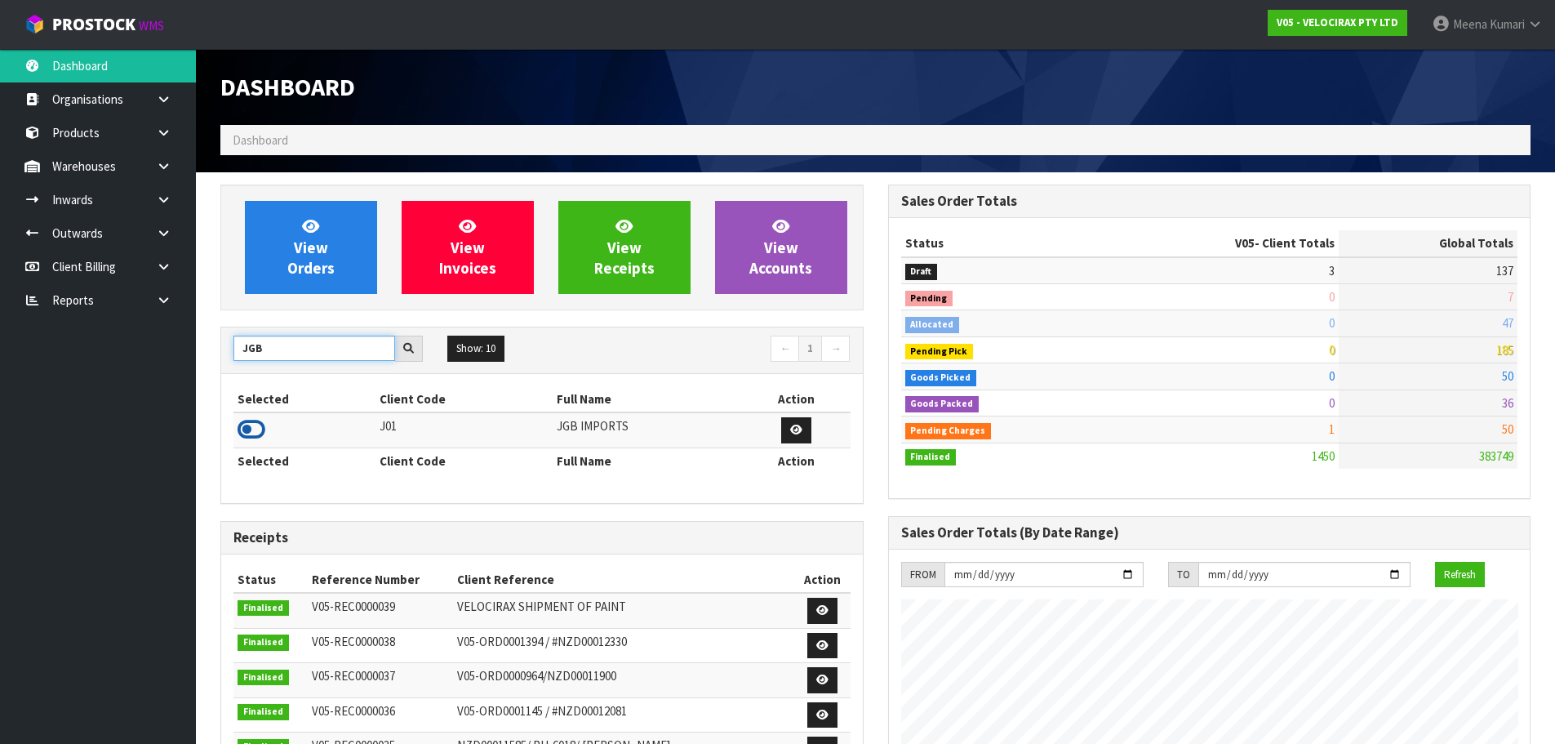
type input "JGB"
click at [263, 428] on icon at bounding box center [252, 429] width 28 height 24
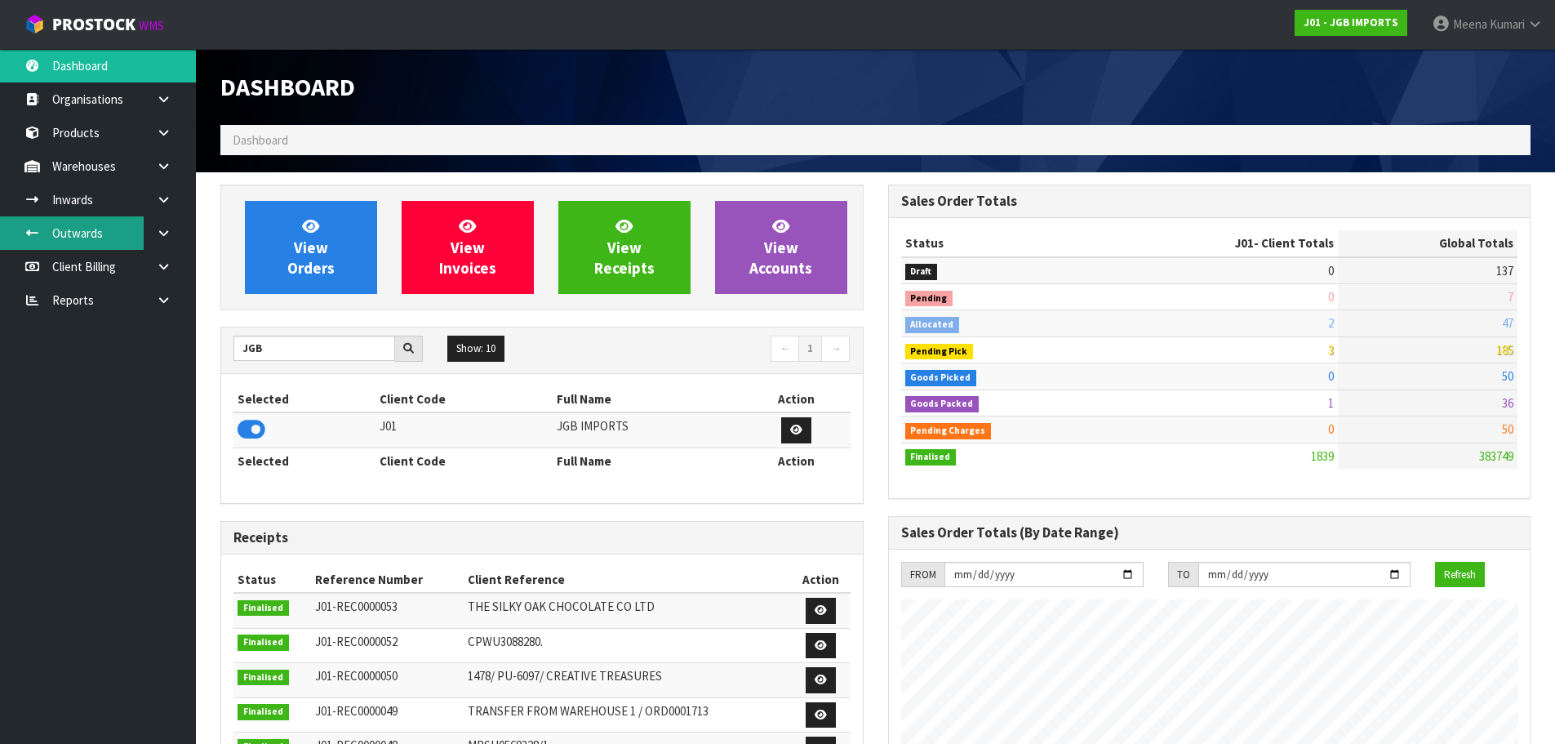
scroll to position [1237, 667]
click at [167, 162] on icon at bounding box center [164, 166] width 16 height 12
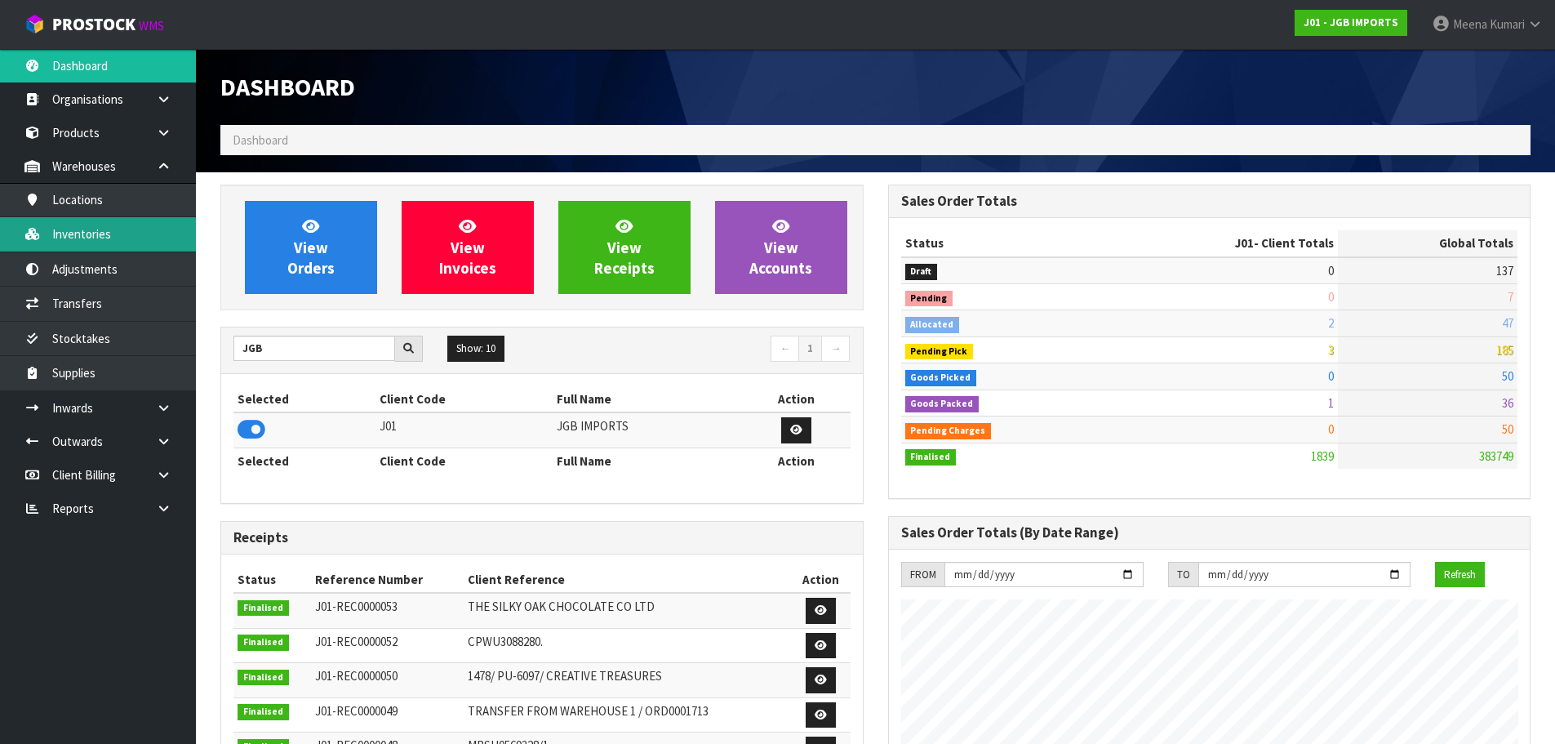
click at [149, 233] on link "Inventories" at bounding box center [98, 233] width 196 height 33
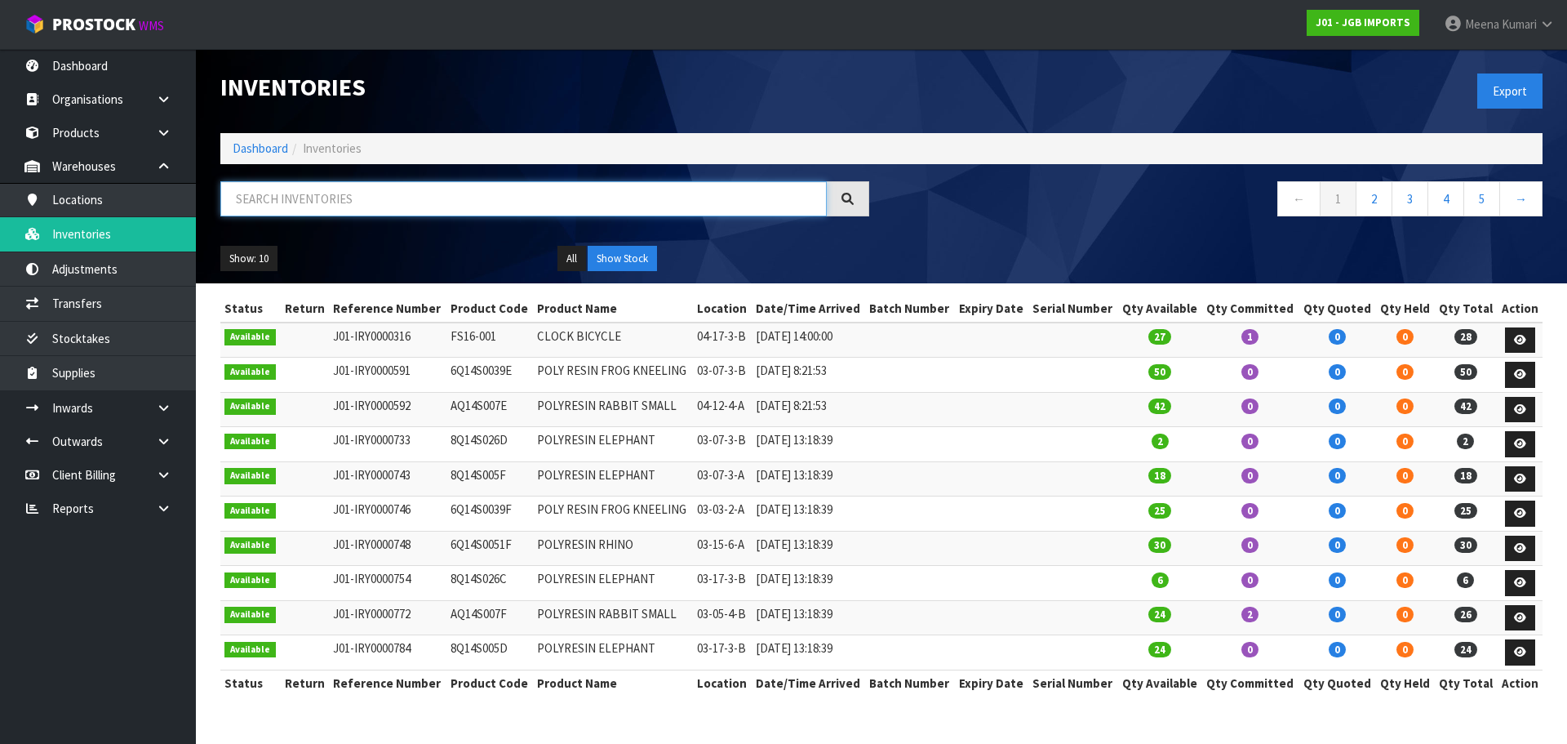
drag, startPoint x: 207, startPoint y: 223, endPoint x: 256, endPoint y: 213, distance: 49.9
click at [256, 213] on input "text" at bounding box center [523, 198] width 606 height 35
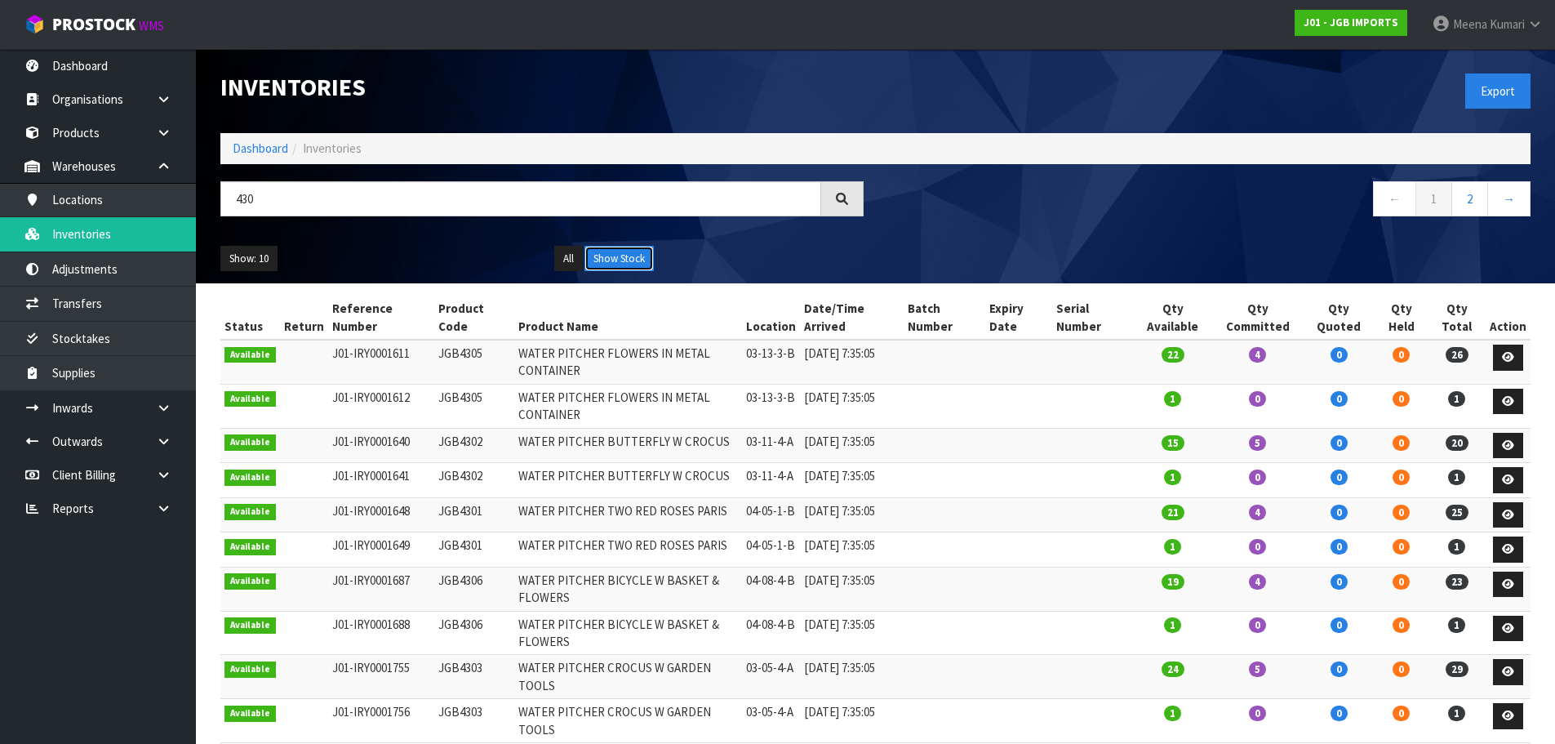
click at [628, 260] on button "Show Stock" at bounding box center [618, 259] width 69 height 26
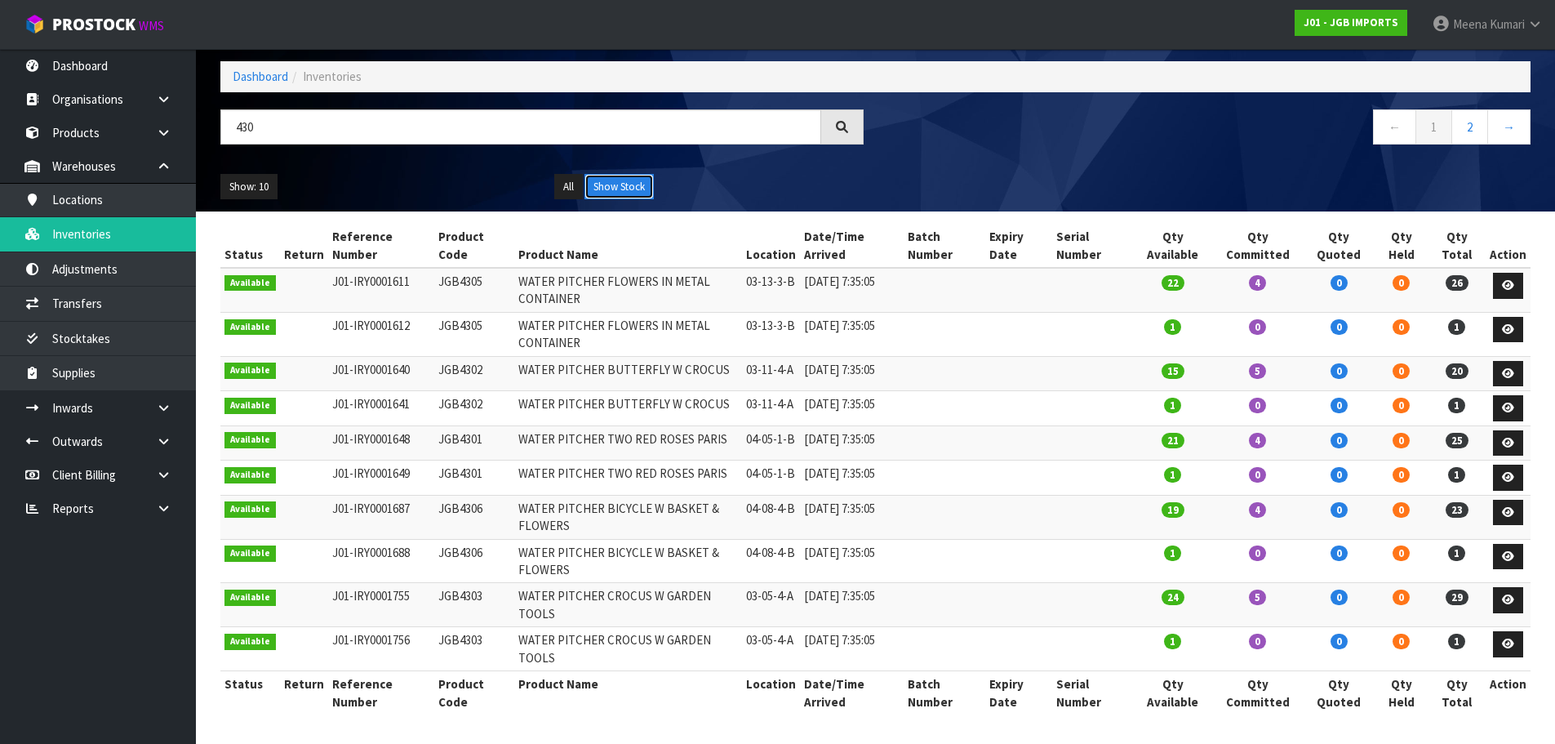
scroll to position [109, 0]
click at [1466, 109] on link "2" at bounding box center [1469, 126] width 37 height 35
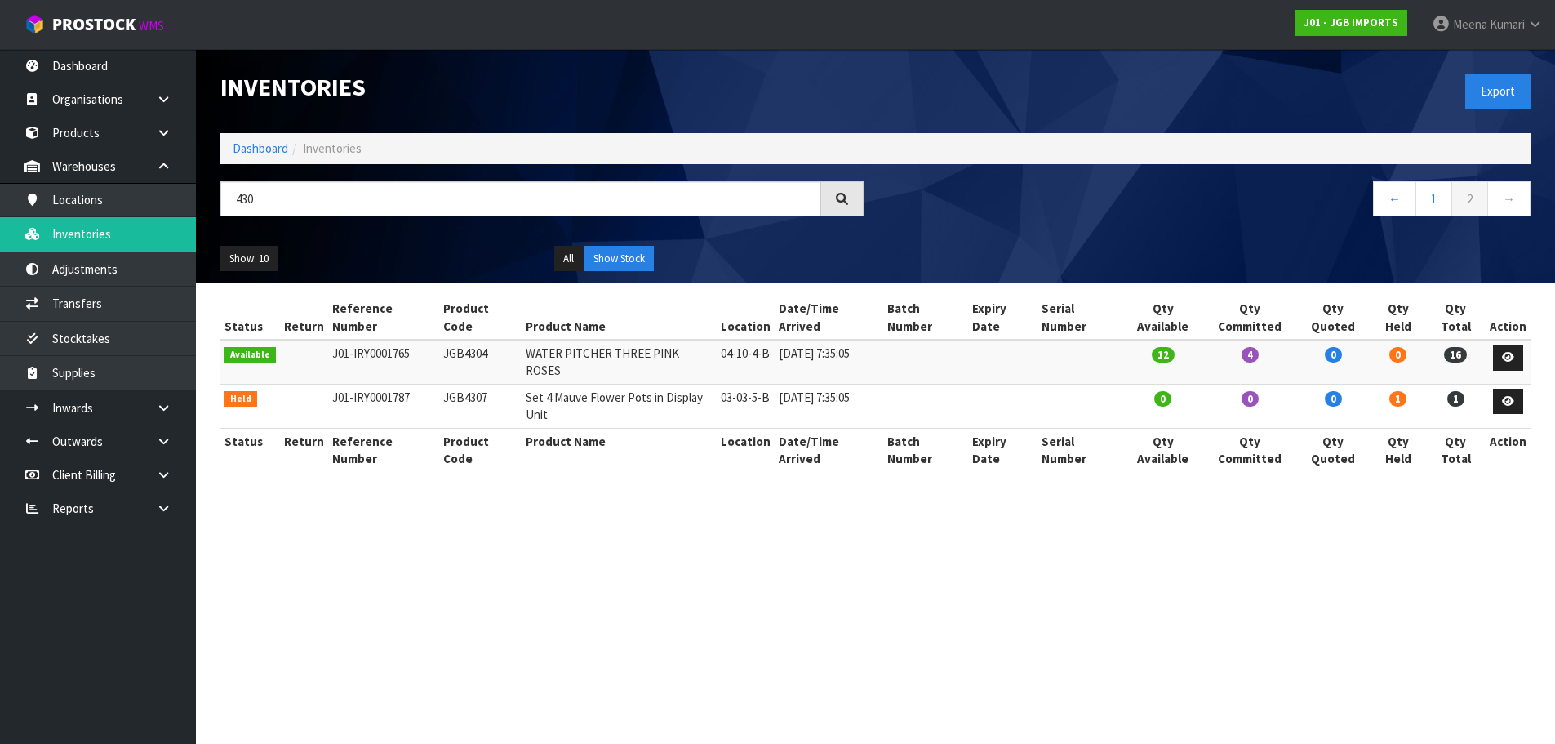
scroll to position [0, 0]
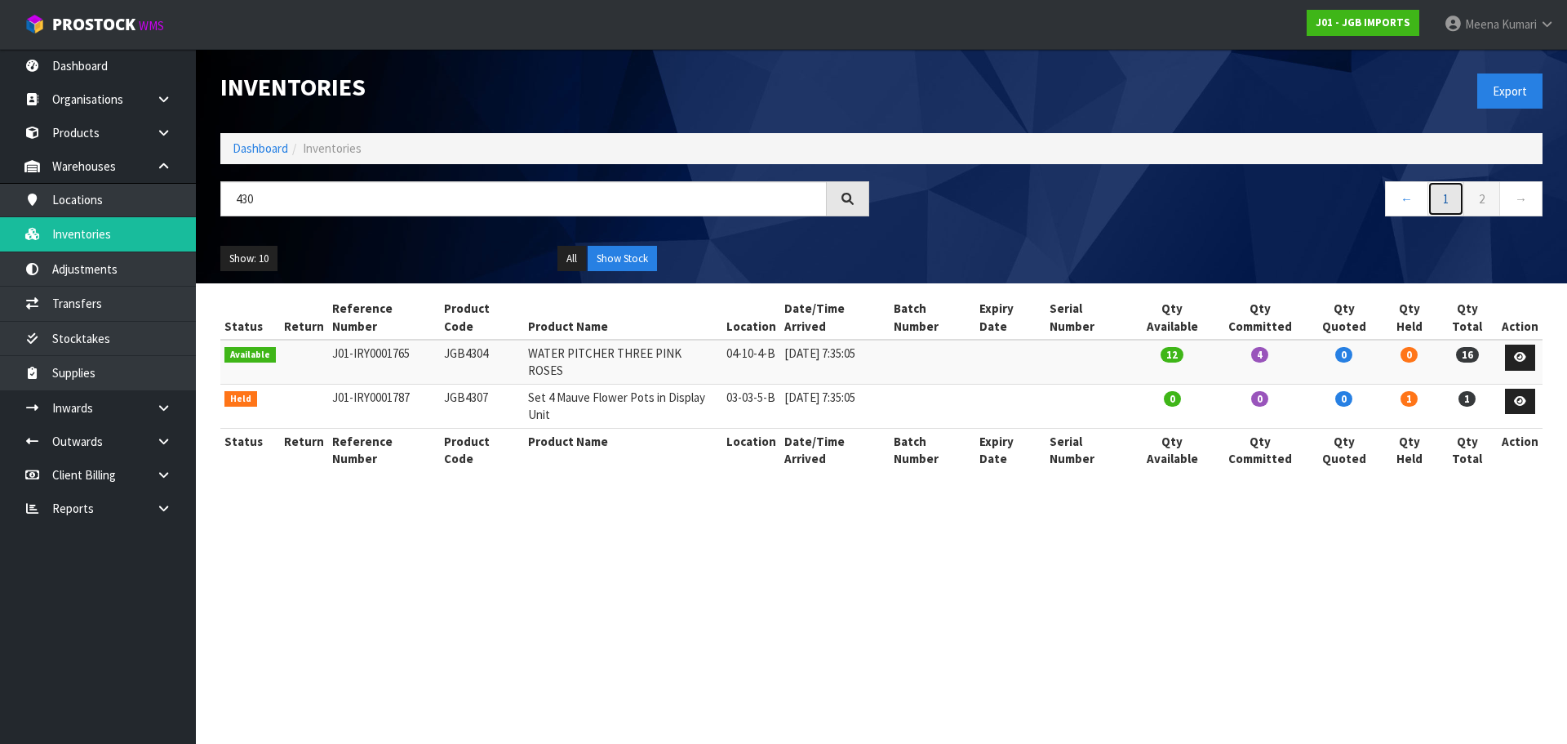
click at [1441, 206] on link "1" at bounding box center [1446, 198] width 37 height 35
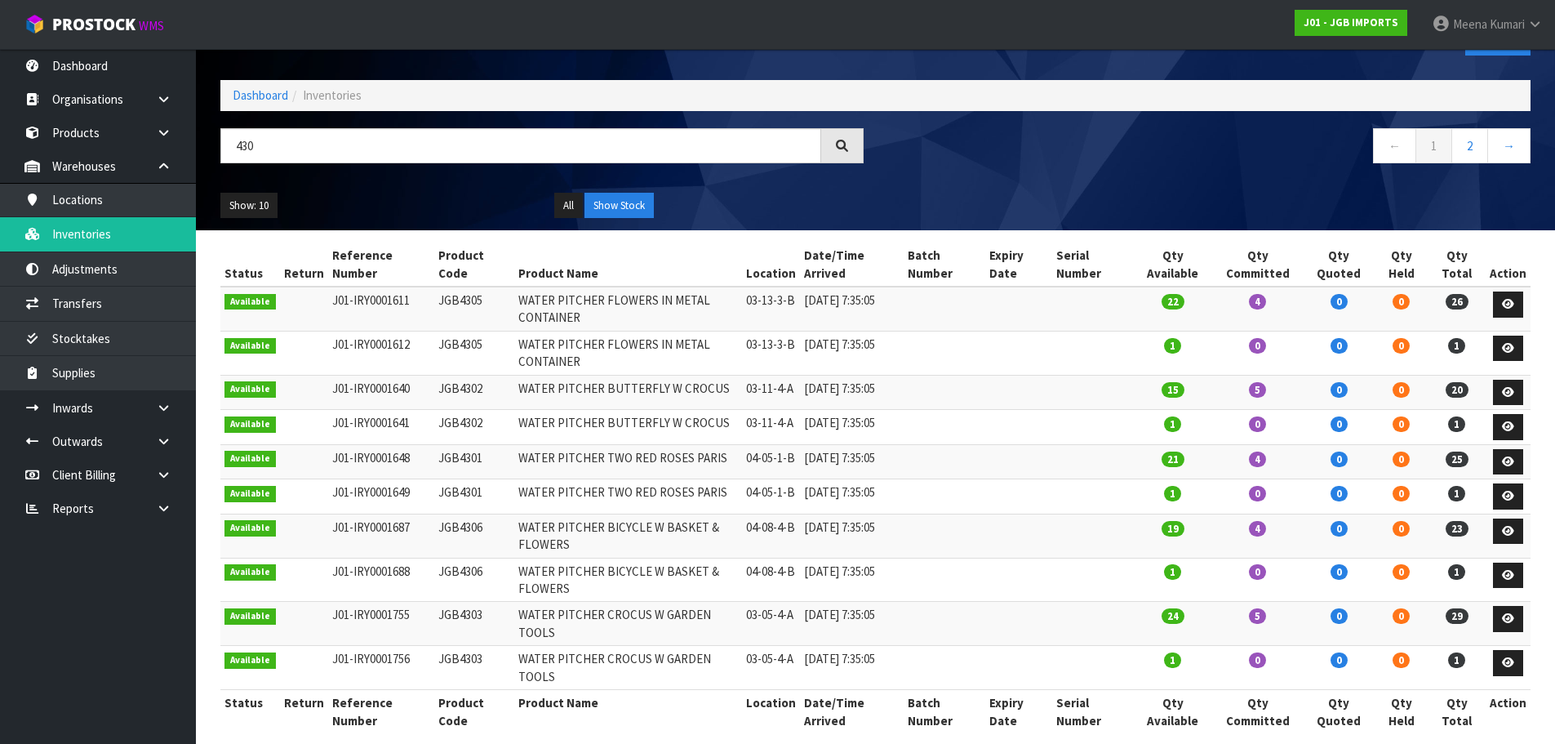
scroll to position [109, 0]
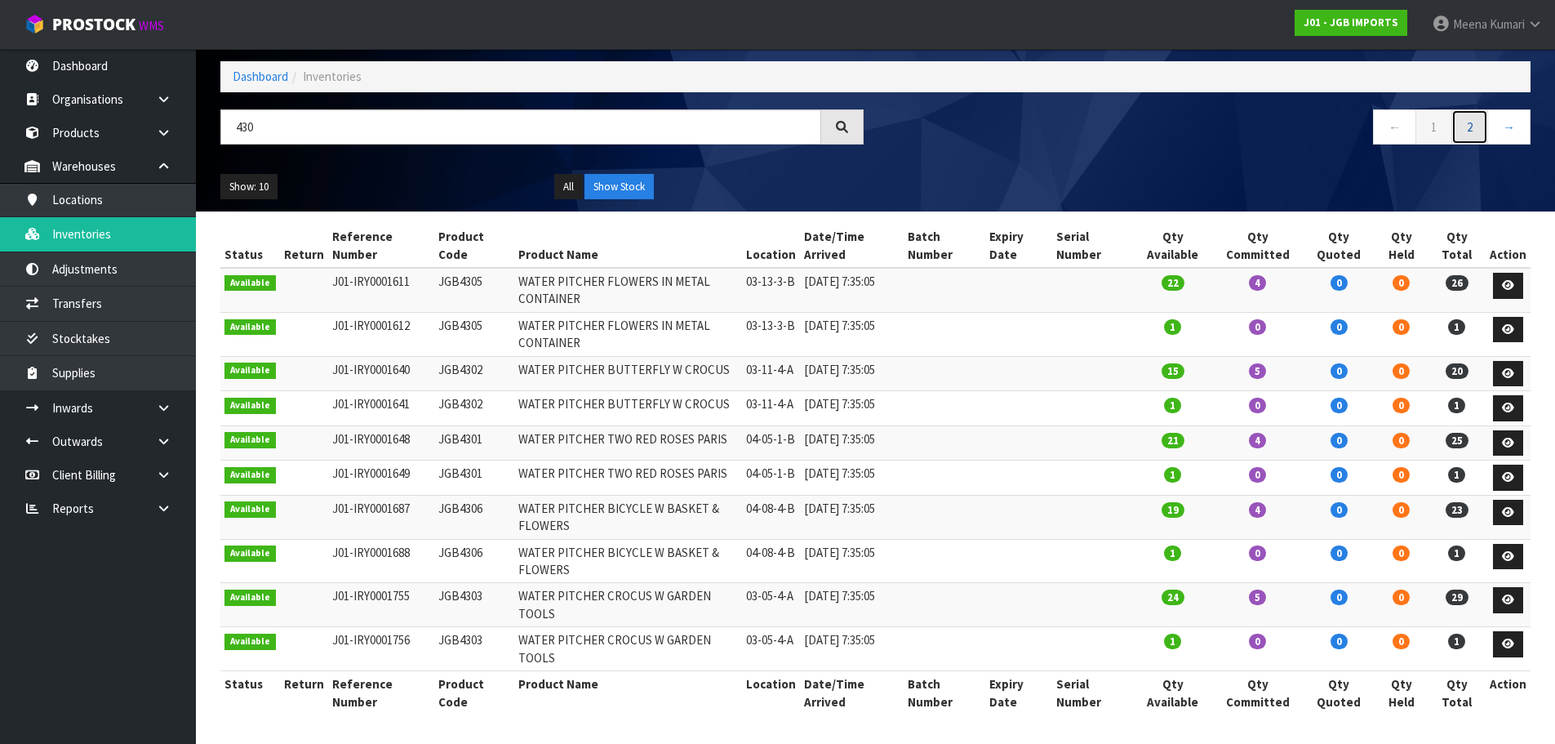
click at [1475, 109] on link "2" at bounding box center [1469, 126] width 37 height 35
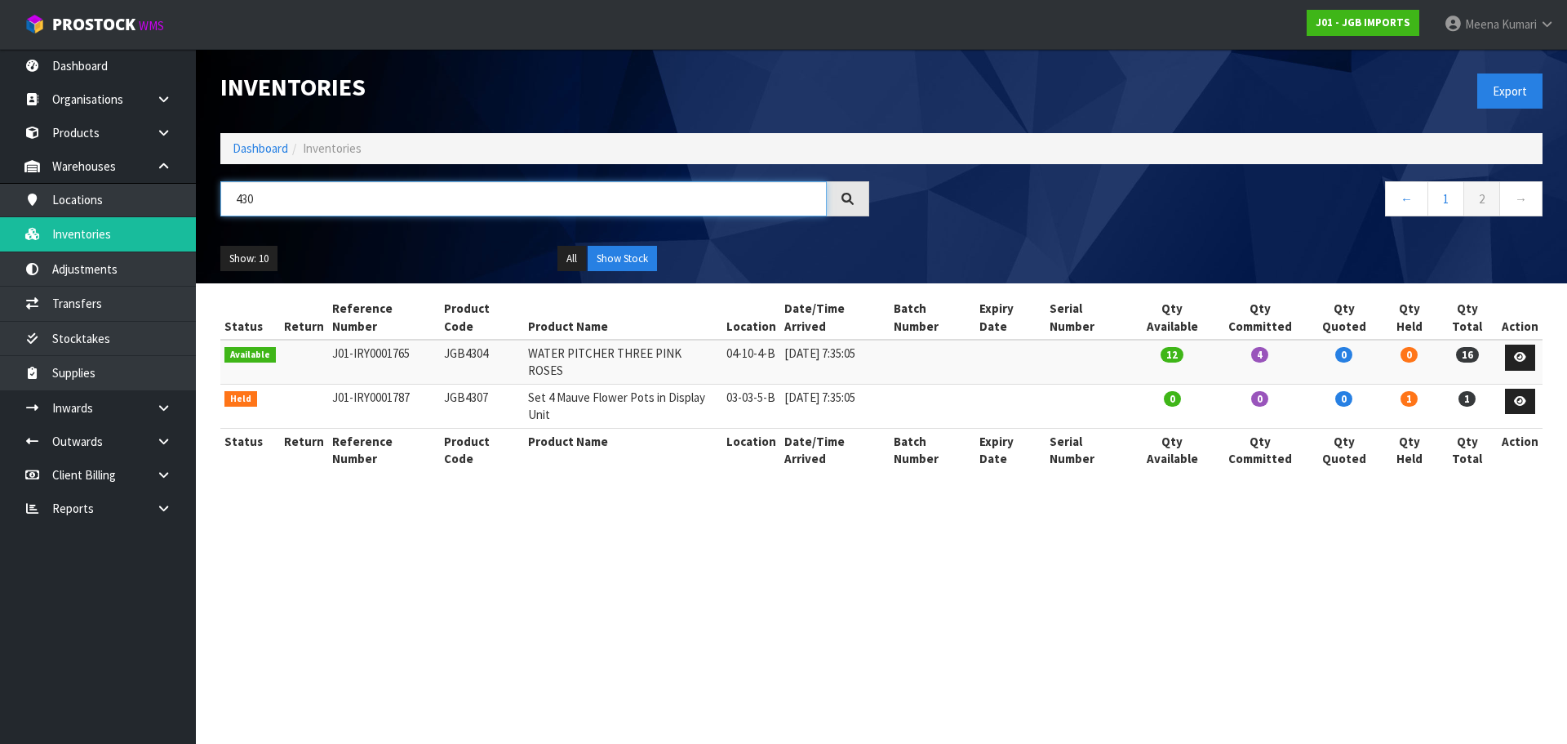
click at [293, 193] on input "430" at bounding box center [523, 198] width 606 height 35
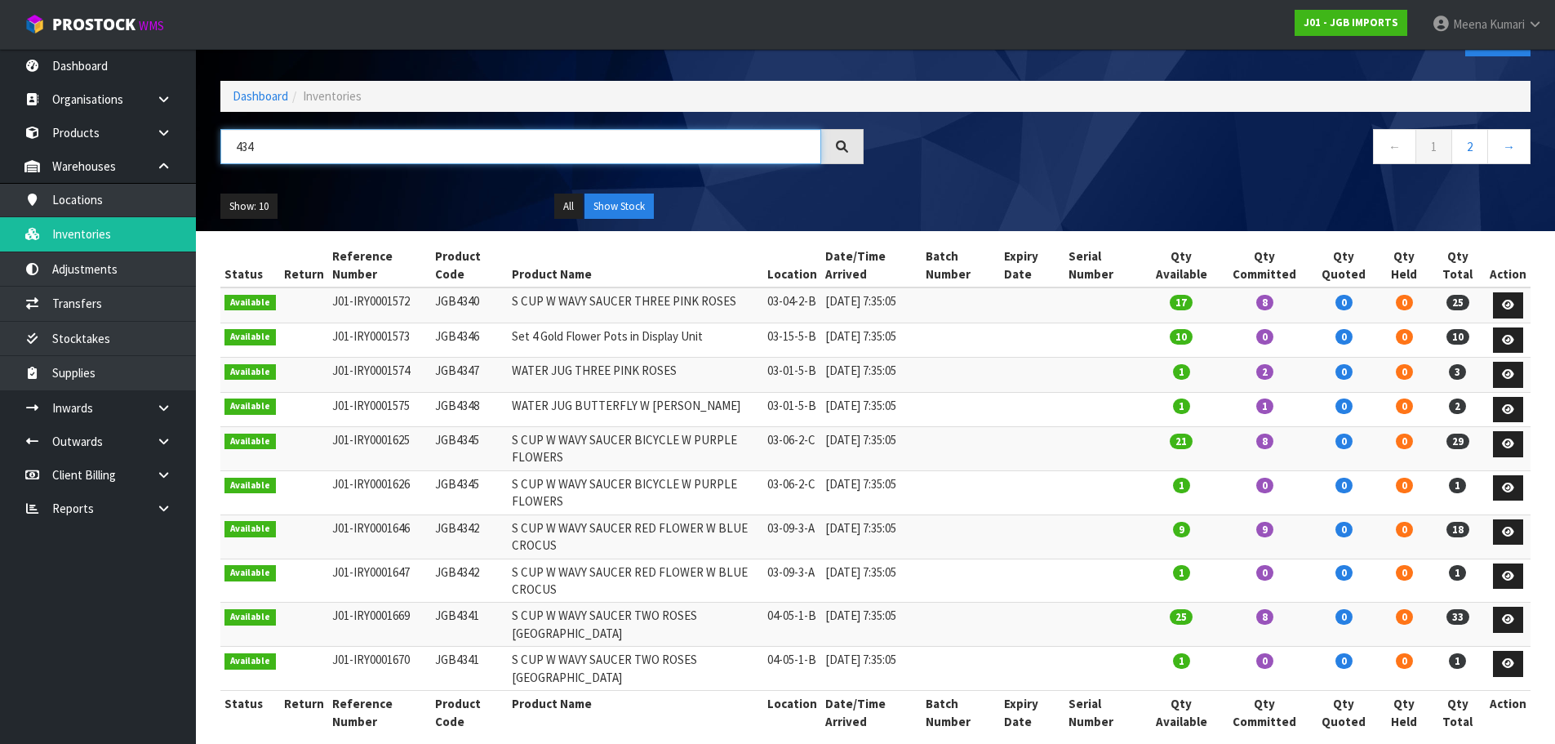
scroll to position [82, 0]
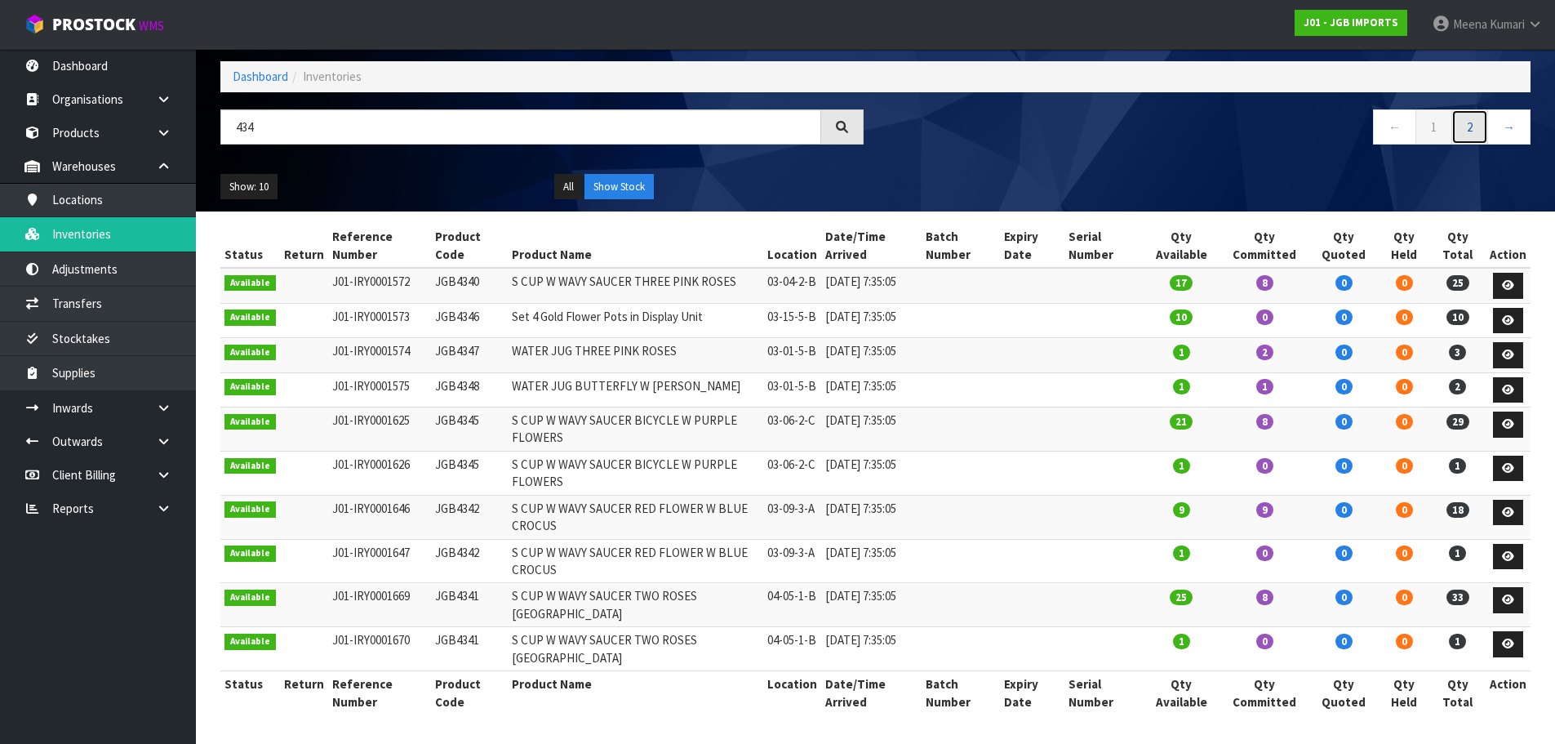
click at [1468, 117] on link "2" at bounding box center [1469, 126] width 37 height 35
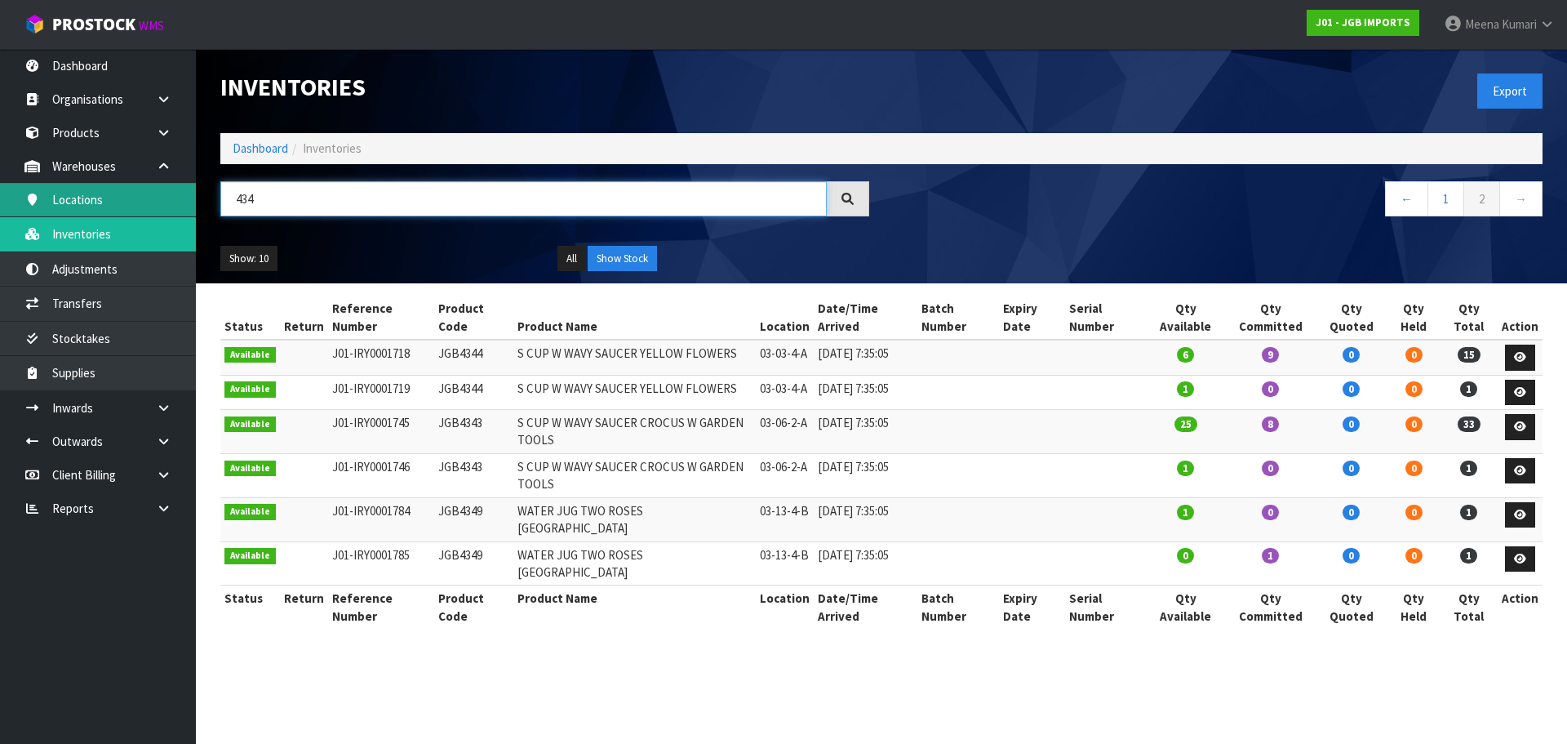
drag, startPoint x: 250, startPoint y: 201, endPoint x: 189, endPoint y: 209, distance: 60.9
click at [189, 209] on body "Toggle navigation ProStock WMS J01 - JGB IMPORTS [PERSON_NAME] Logout Dashboard…" at bounding box center [783, 372] width 1567 height 744
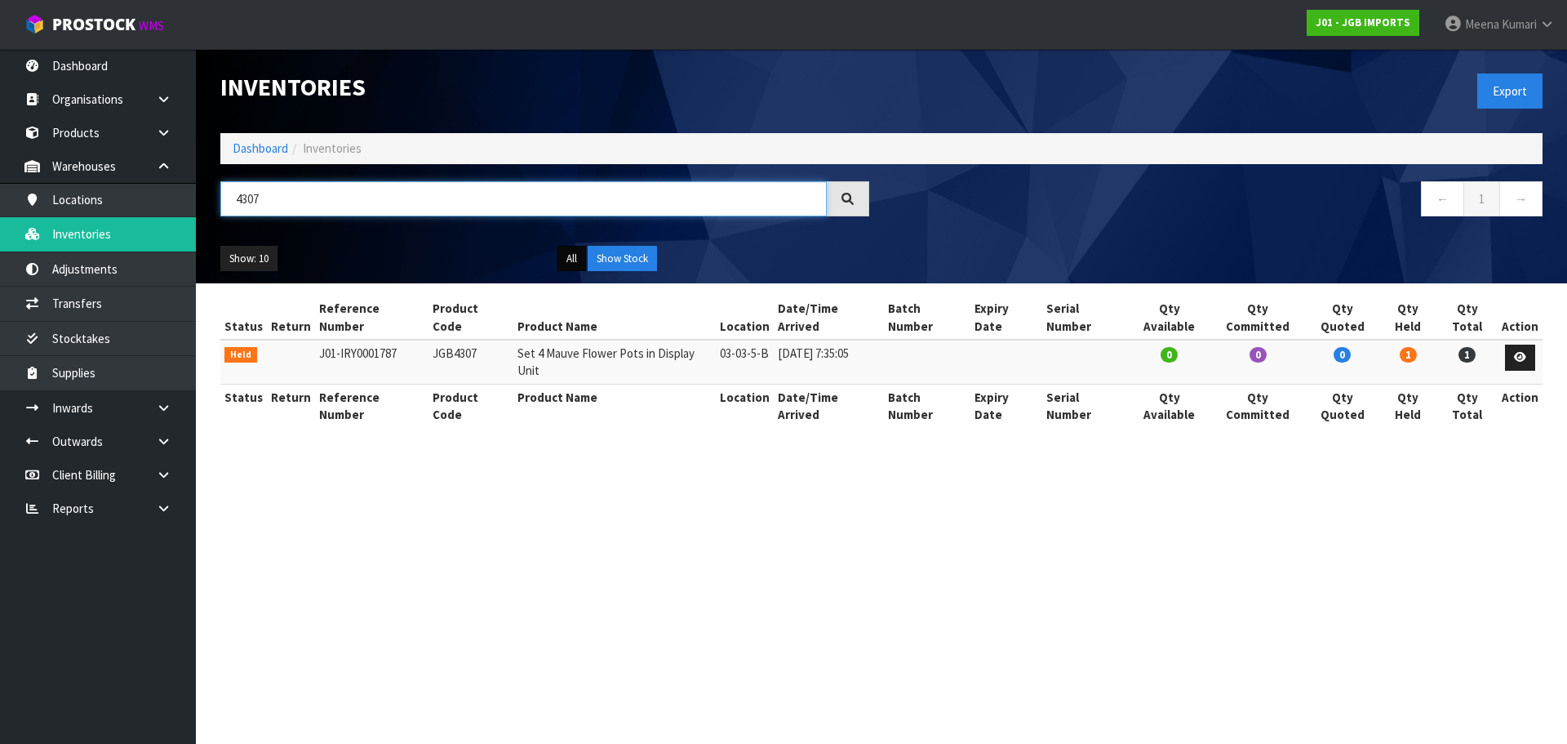
type input "4307"
click at [566, 259] on button "All" at bounding box center [571, 259] width 29 height 26
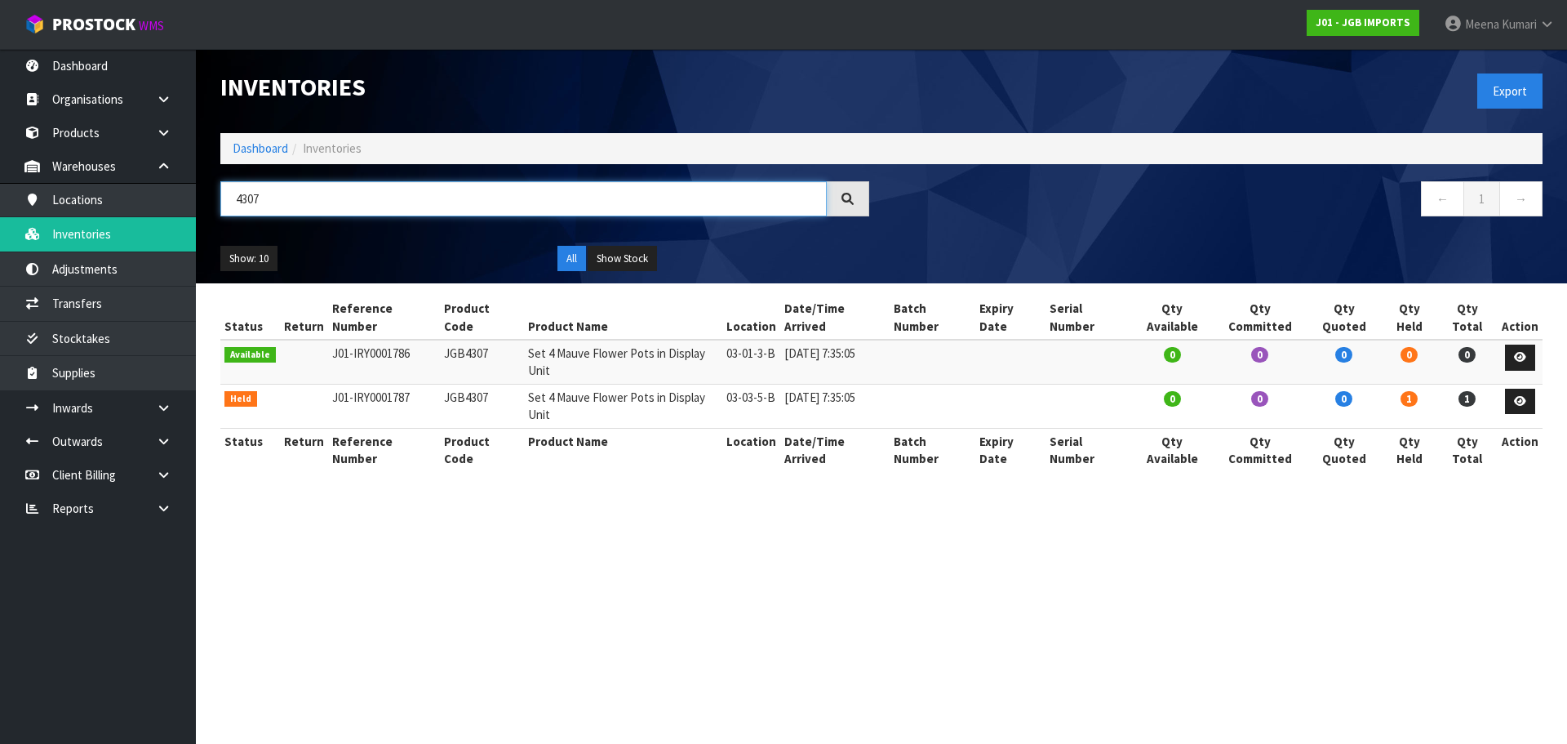
click at [285, 205] on input "4307" at bounding box center [523, 198] width 606 height 35
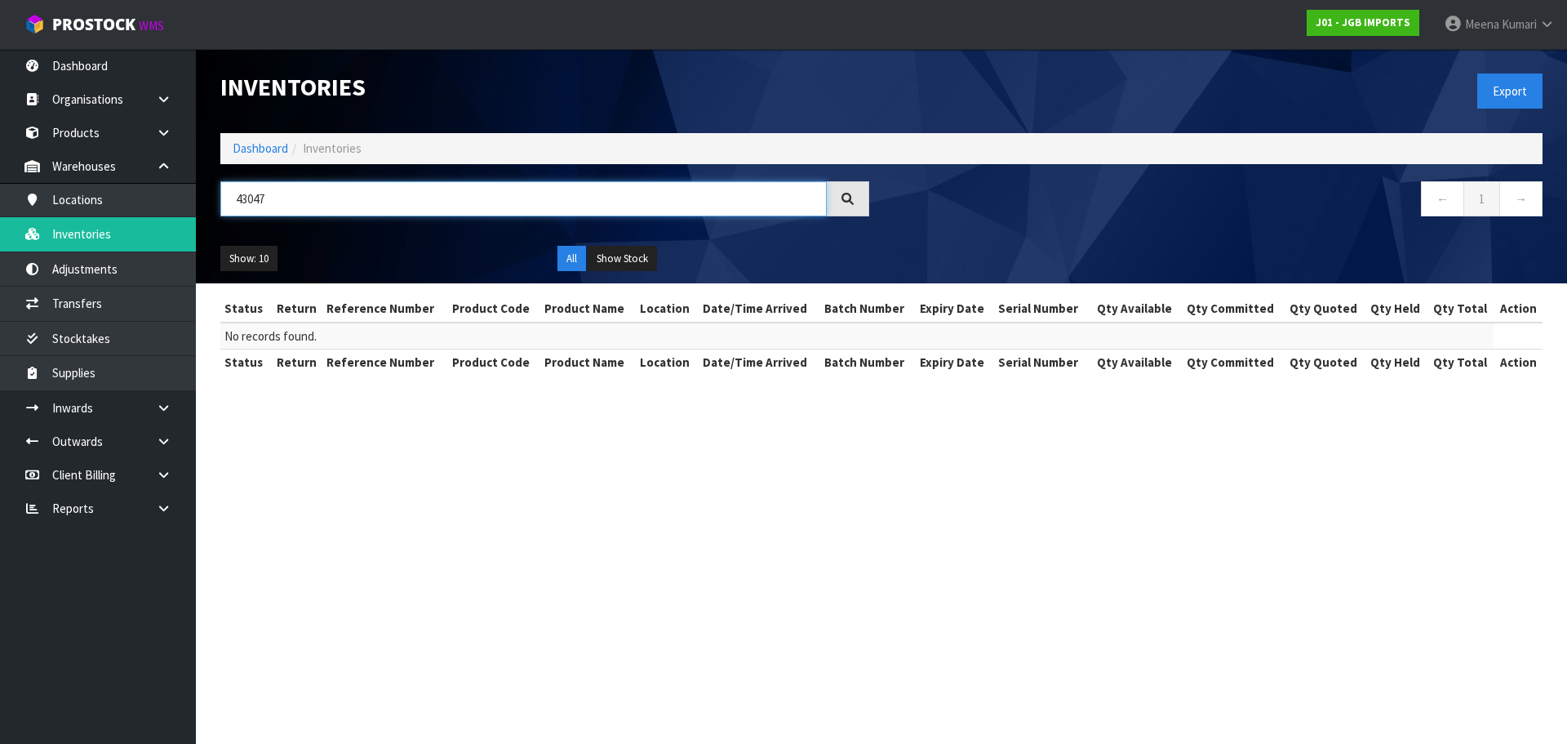
click at [252, 194] on input "43047" at bounding box center [523, 198] width 606 height 35
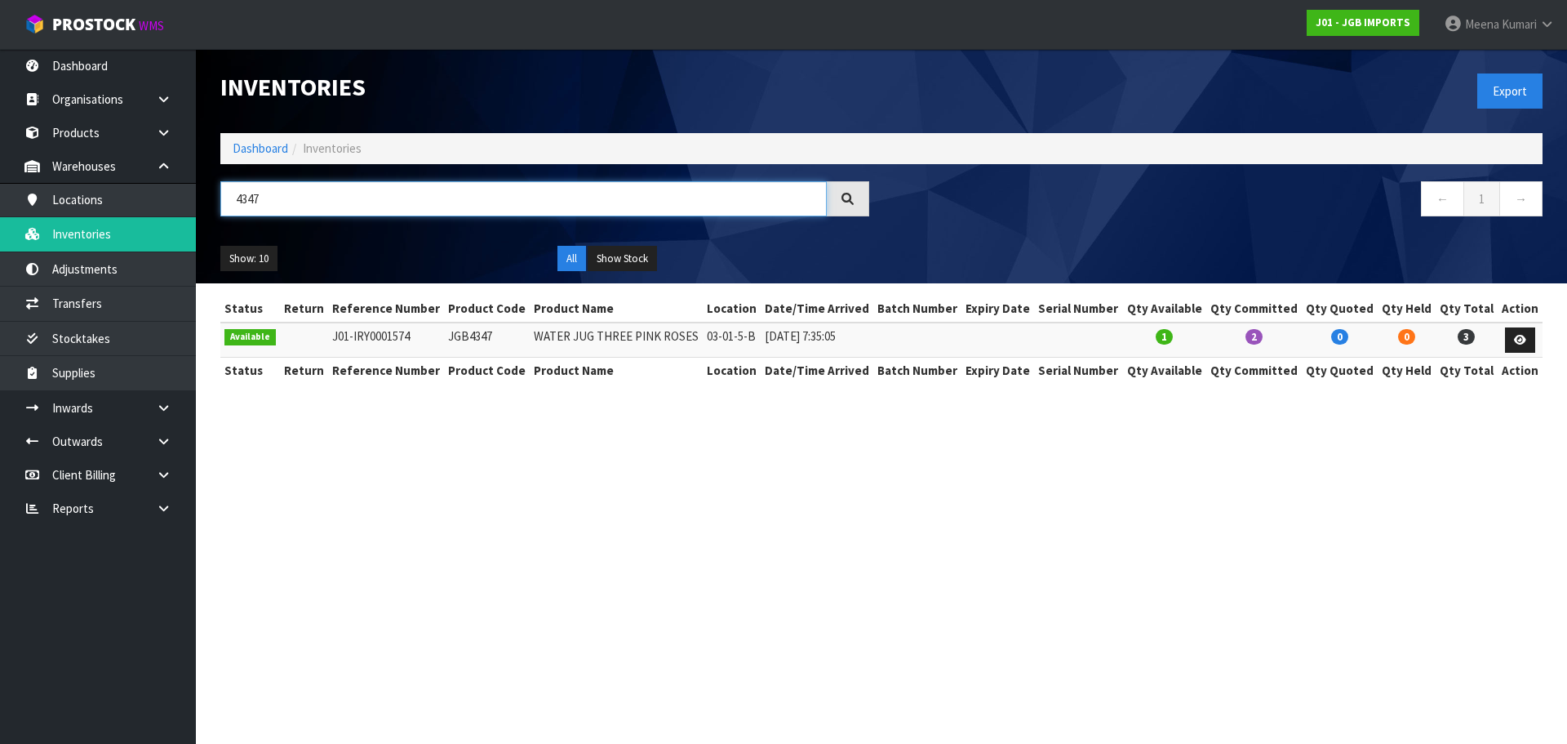
type input "4347"
click at [576, 261] on button "All" at bounding box center [571, 259] width 29 height 26
click at [260, 149] on link "Dashboard" at bounding box center [261, 148] width 56 height 16
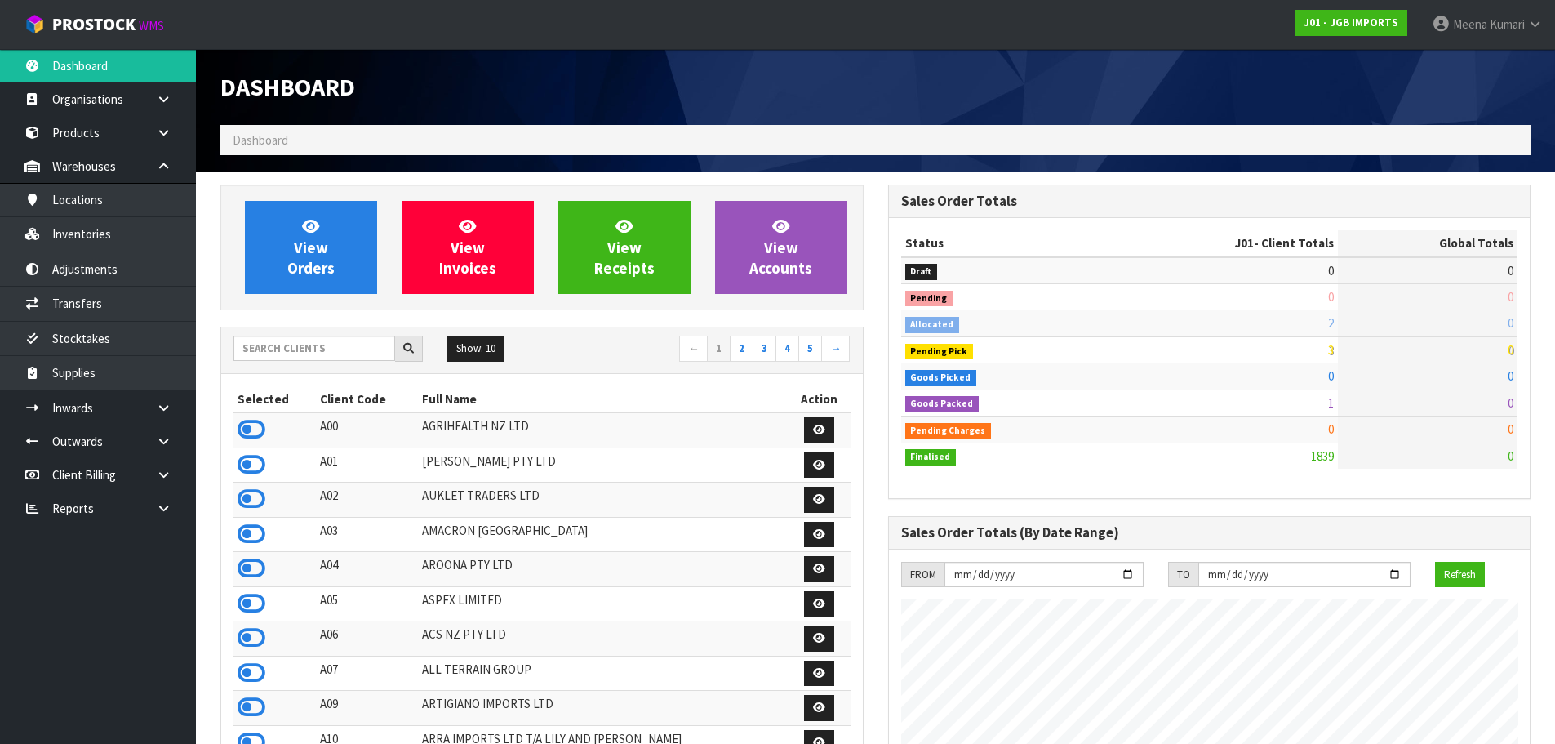
scroll to position [1237, 667]
click at [318, 349] on input "text" at bounding box center [314, 347] width 162 height 25
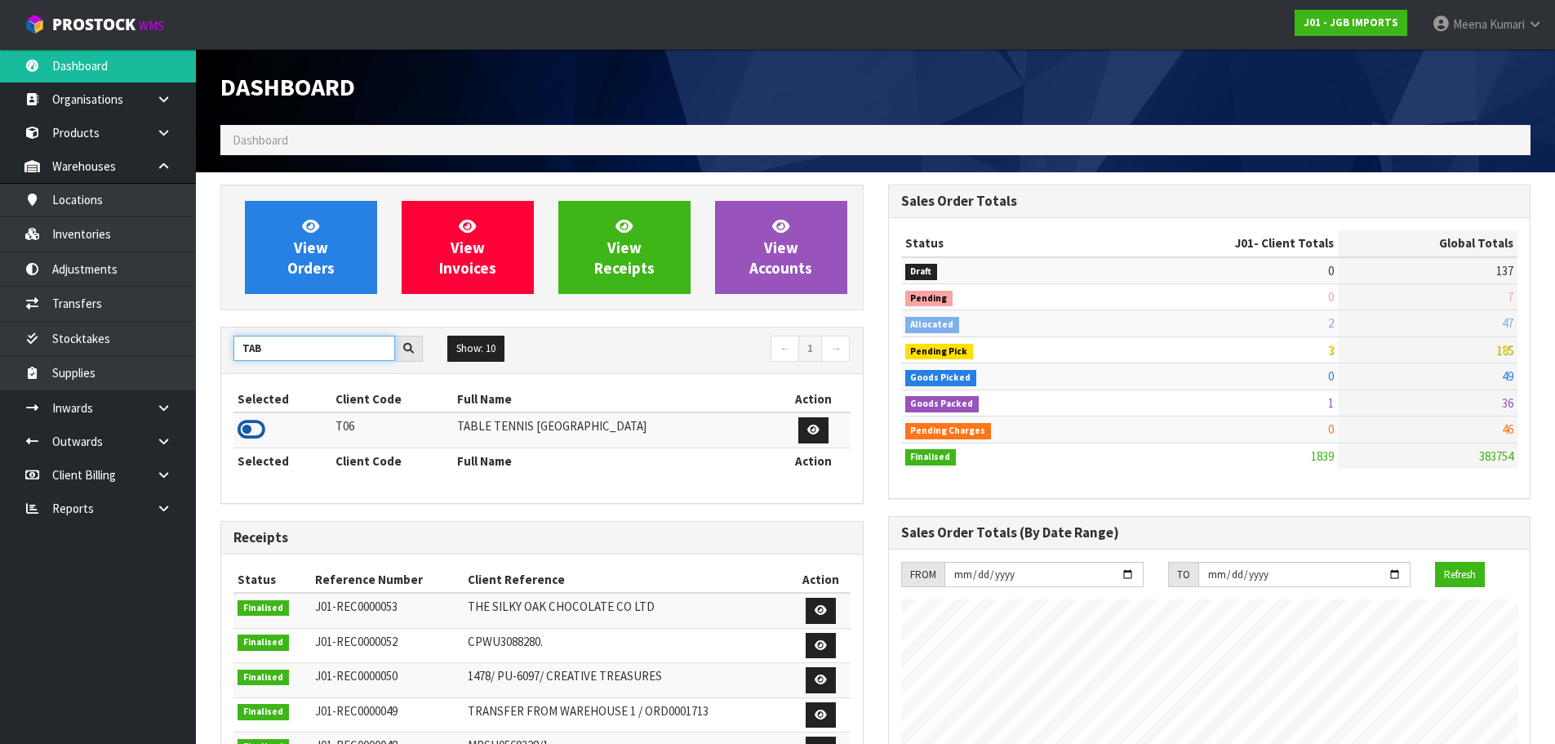
type input "TAB"
click at [259, 432] on icon at bounding box center [252, 429] width 28 height 24
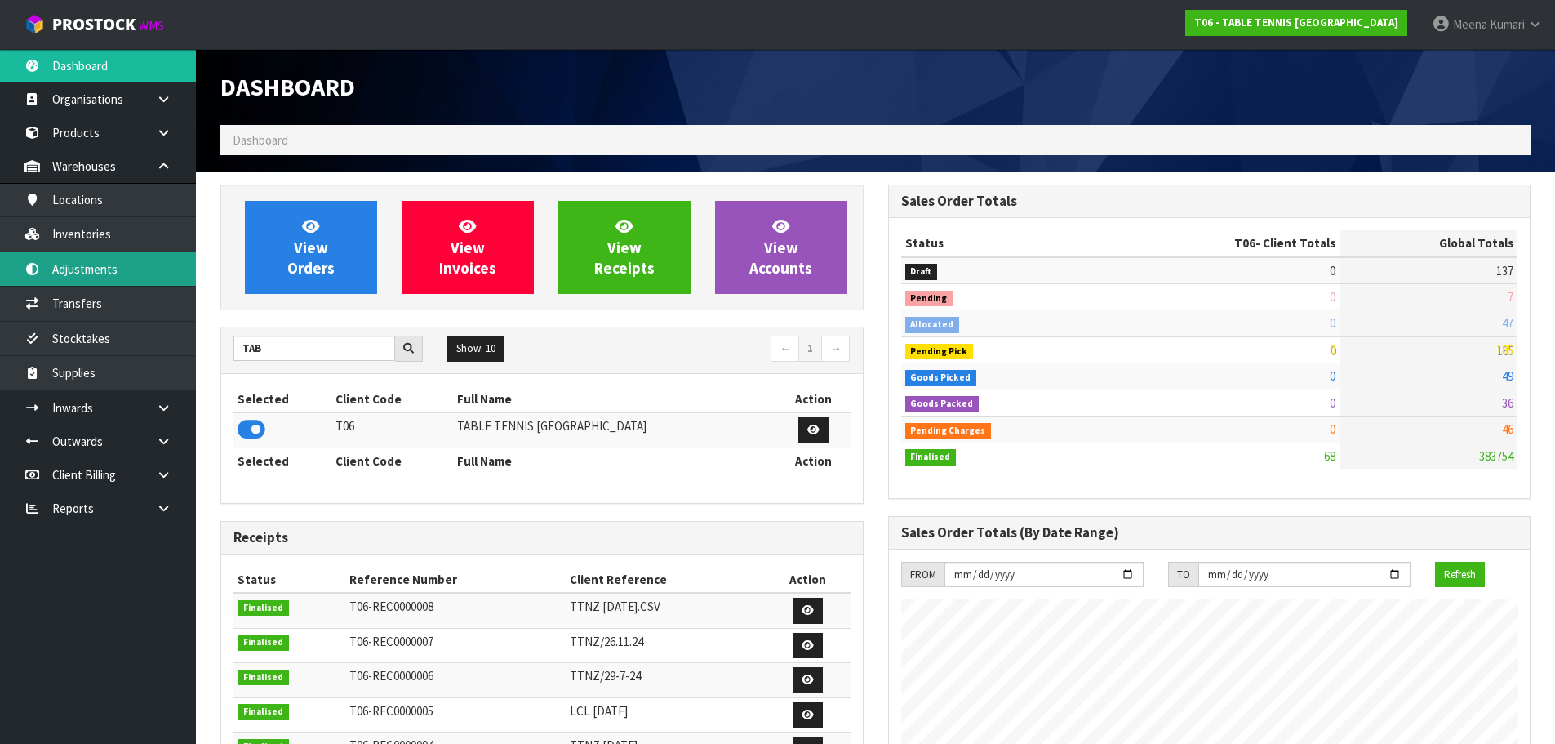
scroll to position [998, 667]
click at [123, 265] on link "Adjustments" at bounding box center [98, 268] width 196 height 33
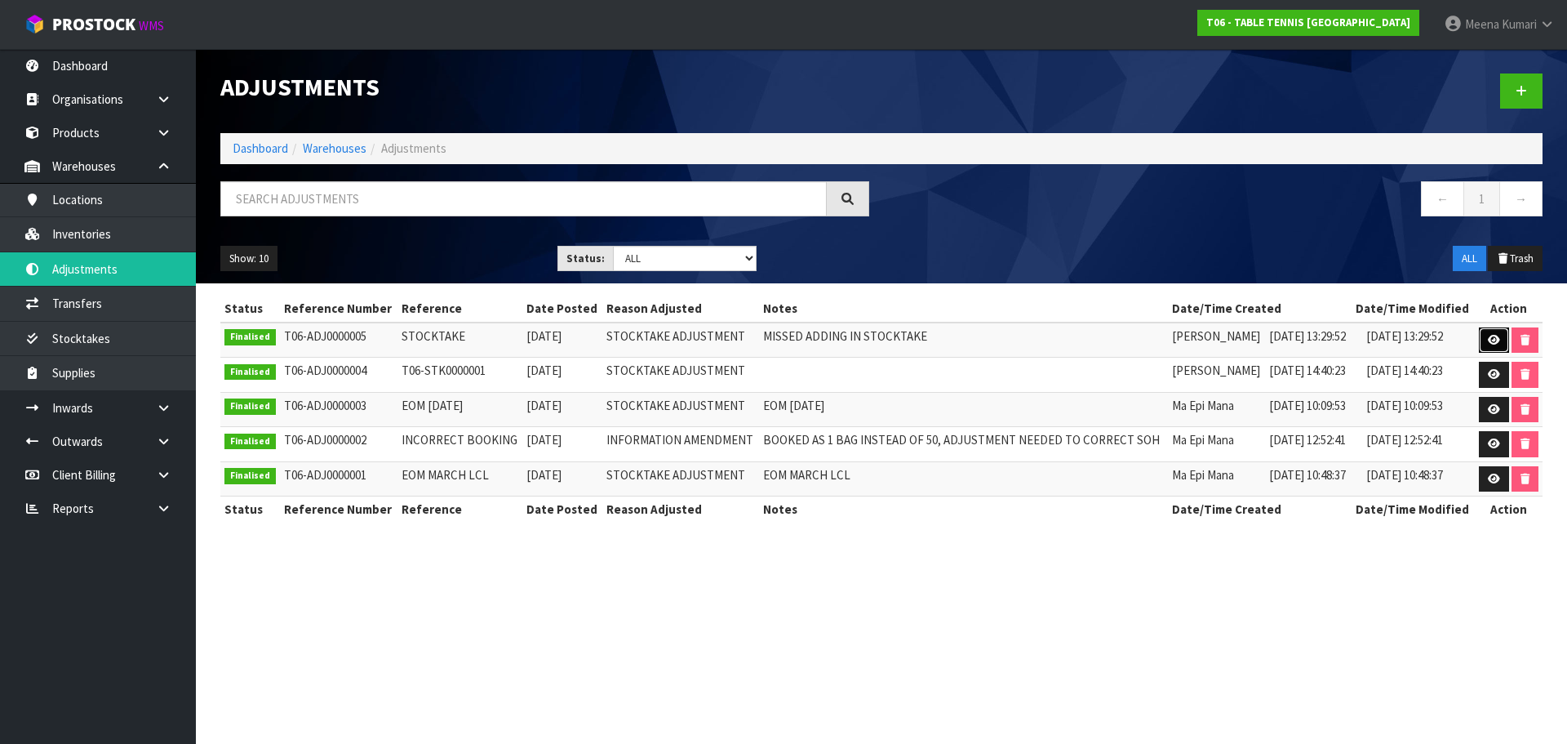
click at [1505, 335] on link at bounding box center [1494, 340] width 30 height 26
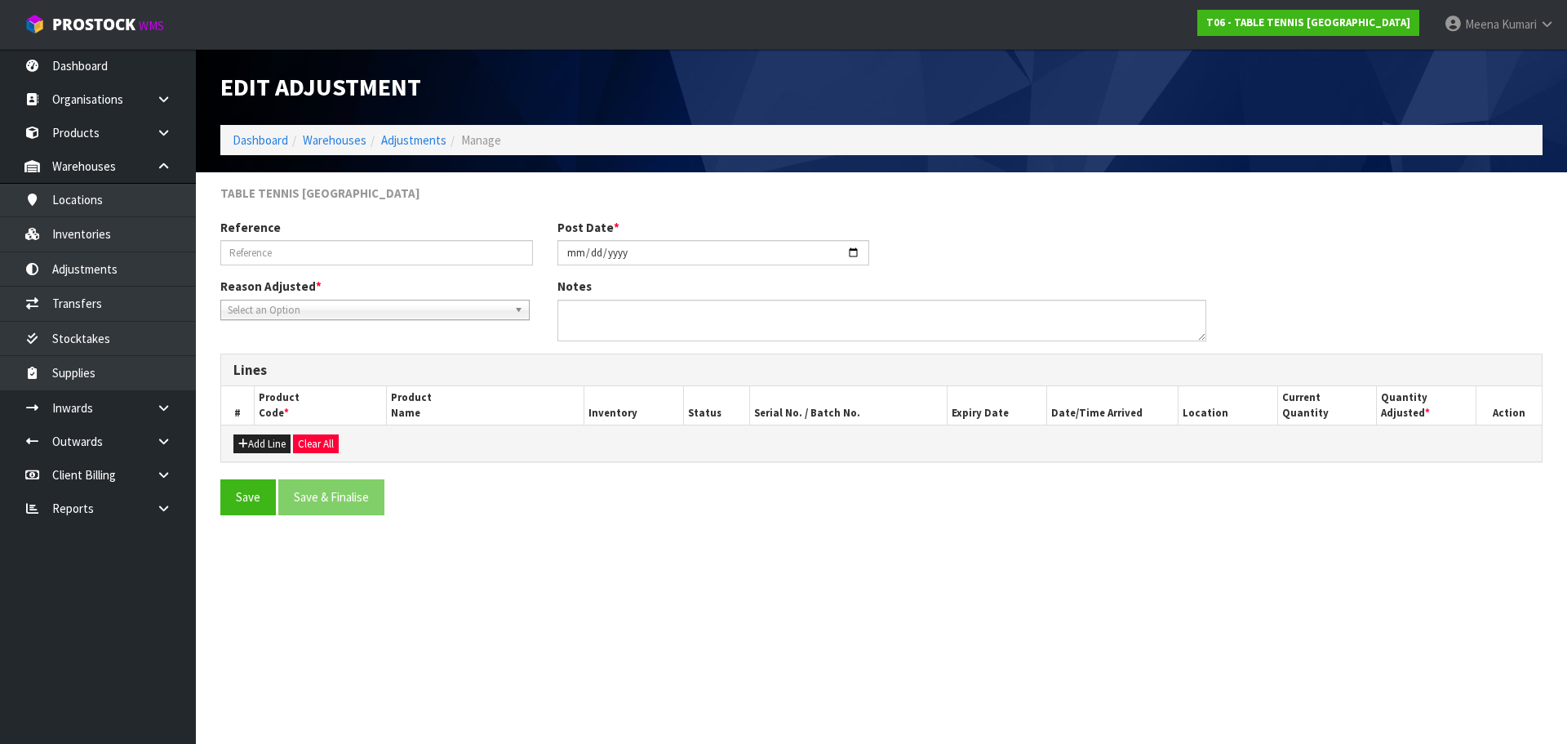
type input "STOCKTAKE"
type input "[DATE]"
type textarea "MISSED ADDING IN STOCKTAKE"
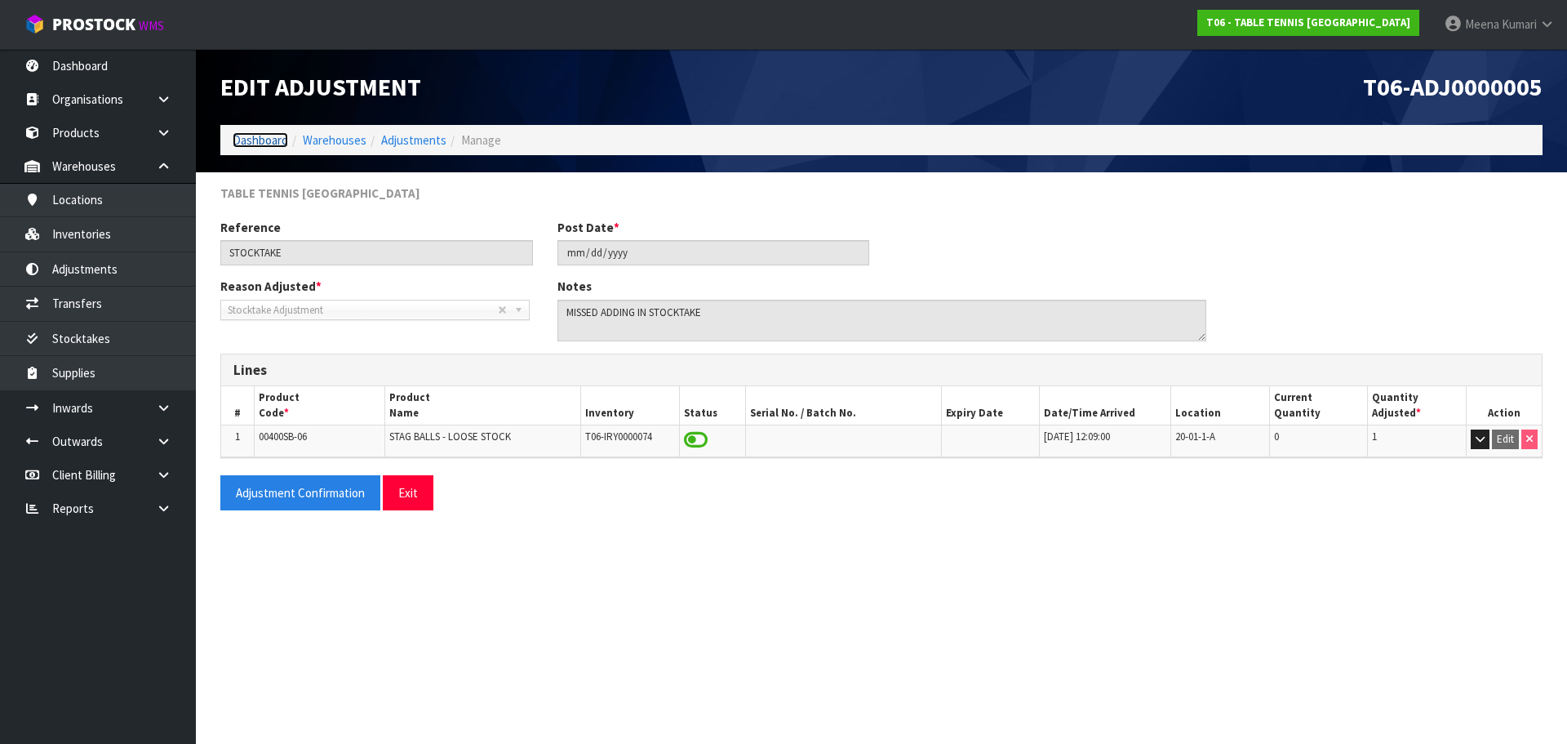
click at [285, 134] on link "Dashboard" at bounding box center [261, 140] width 56 height 16
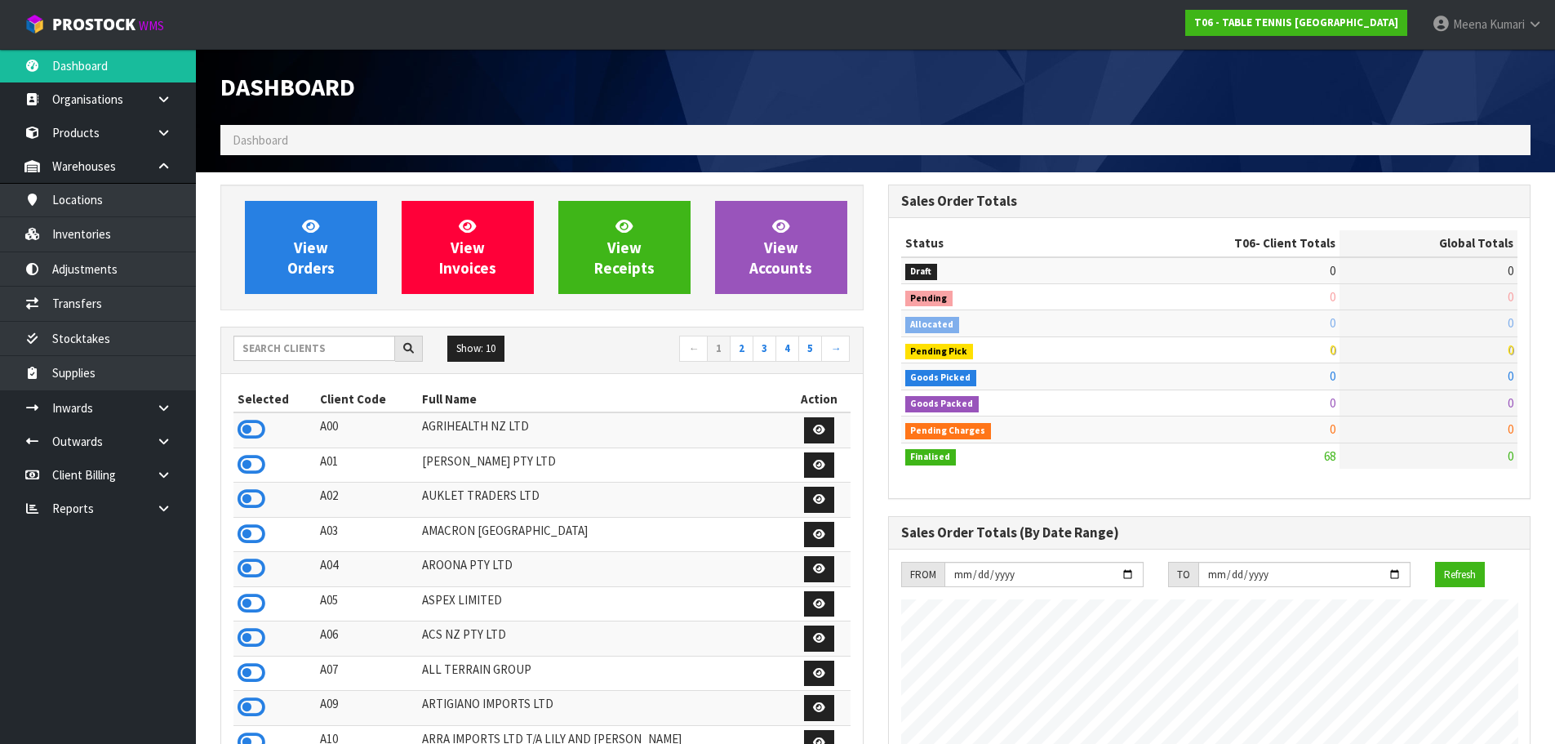
scroll to position [998, 667]
click at [367, 366] on div "Show: 10 5 10 25 50 ← 1 2 3 4 5 →" at bounding box center [542, 350] width 642 height 46
click at [366, 357] on input "text" at bounding box center [314, 347] width 162 height 25
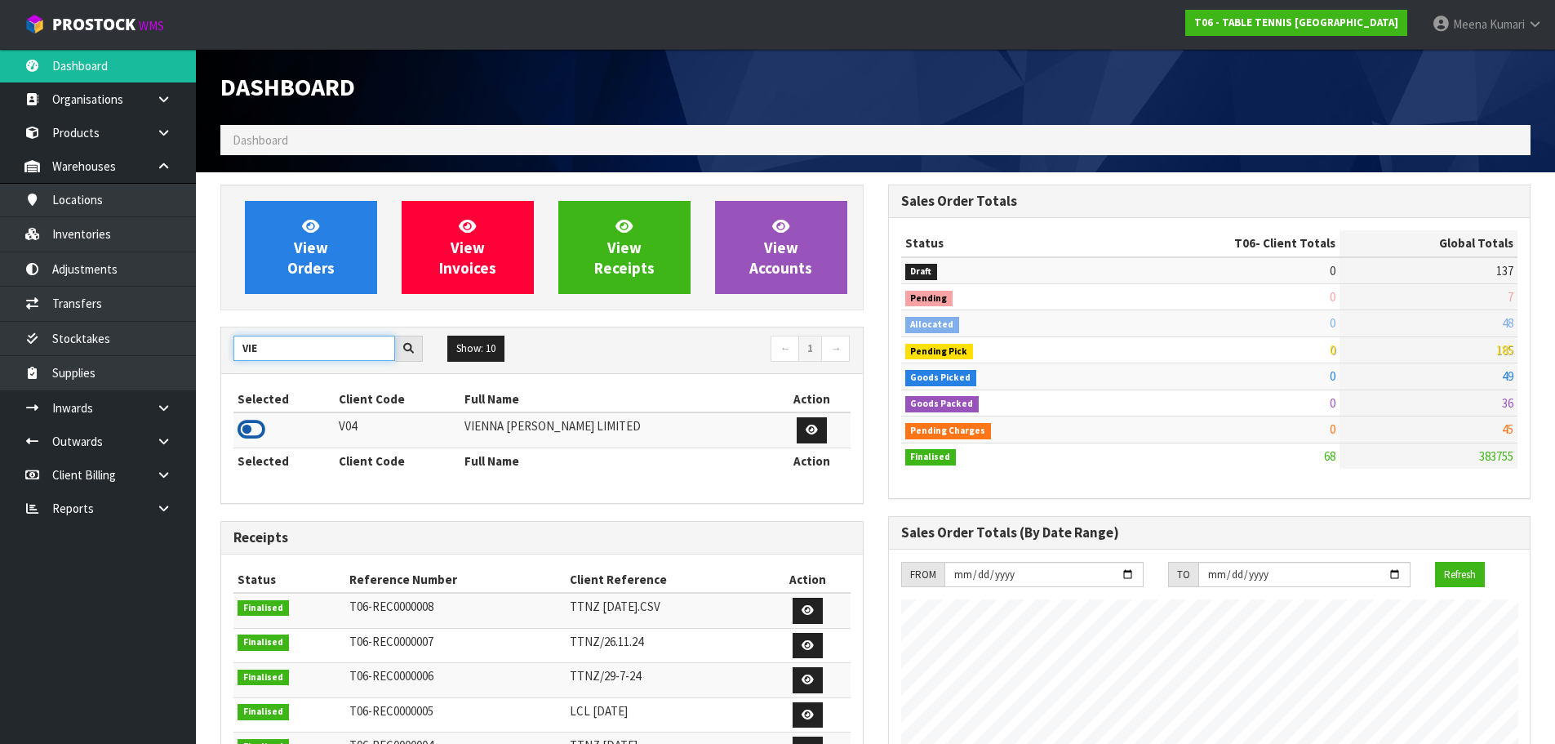
type input "VIE"
click at [243, 429] on icon at bounding box center [252, 429] width 28 height 24
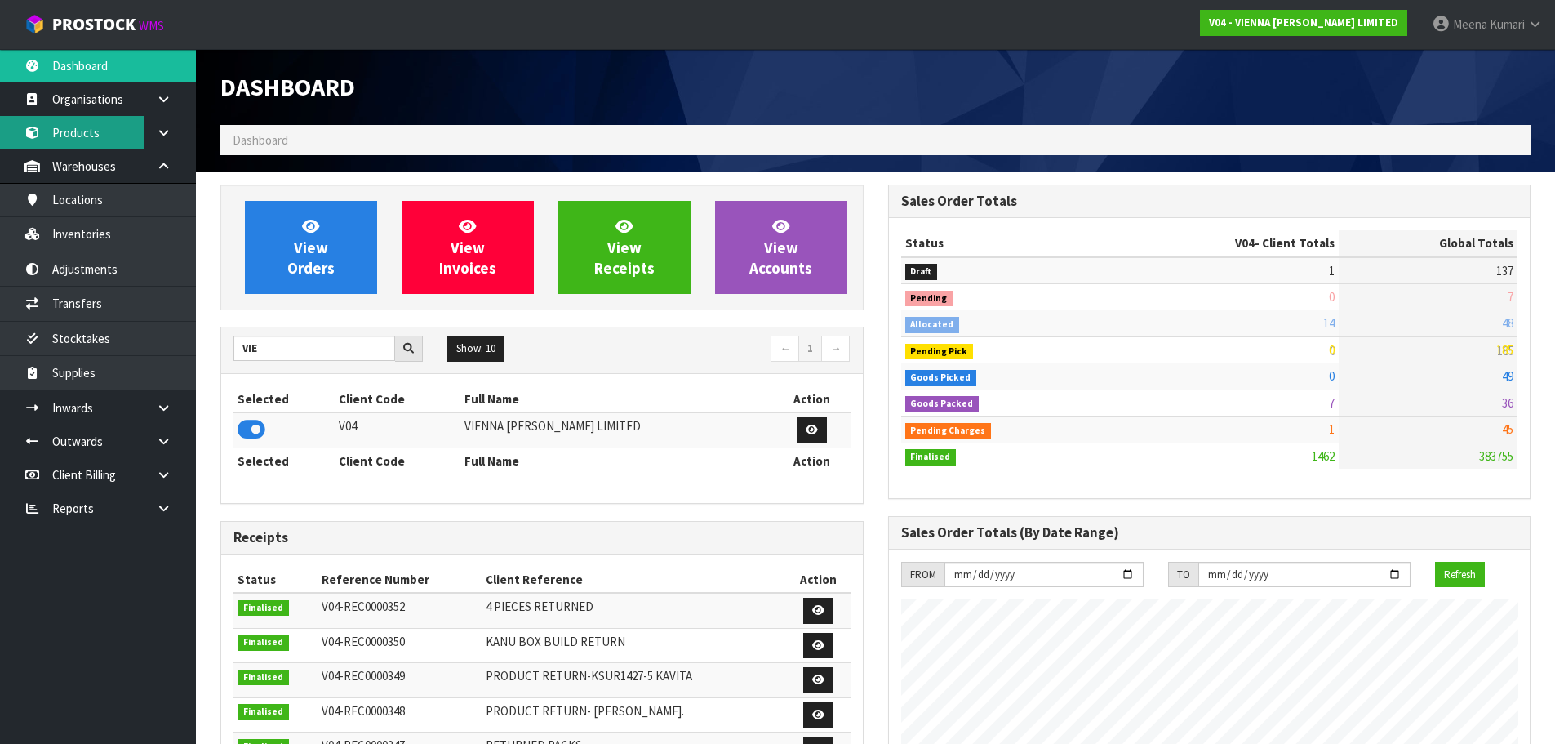
scroll to position [1237, 667]
click at [81, 118] on link "Products" at bounding box center [98, 132] width 196 height 33
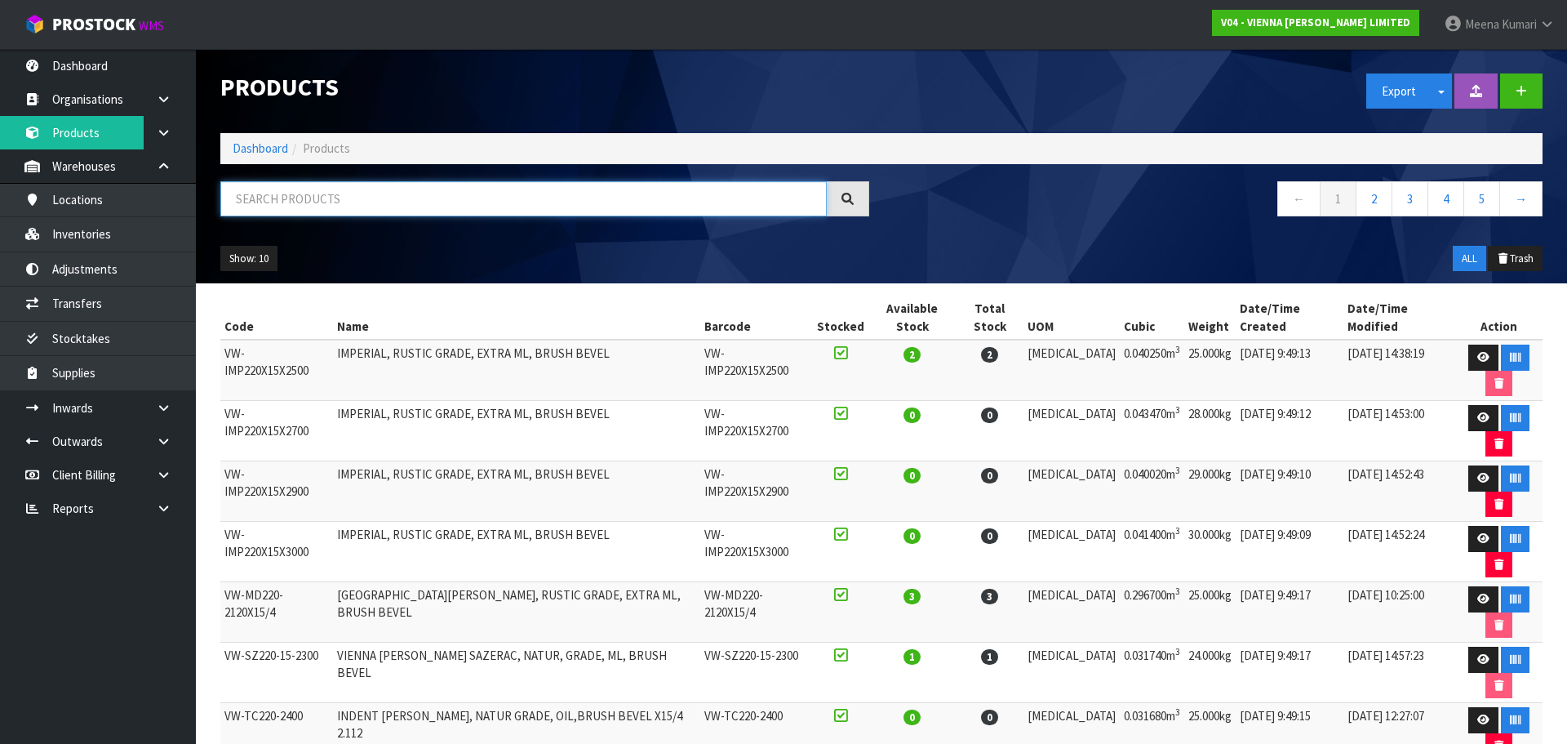
click at [300, 196] on input "text" at bounding box center [523, 198] width 606 height 35
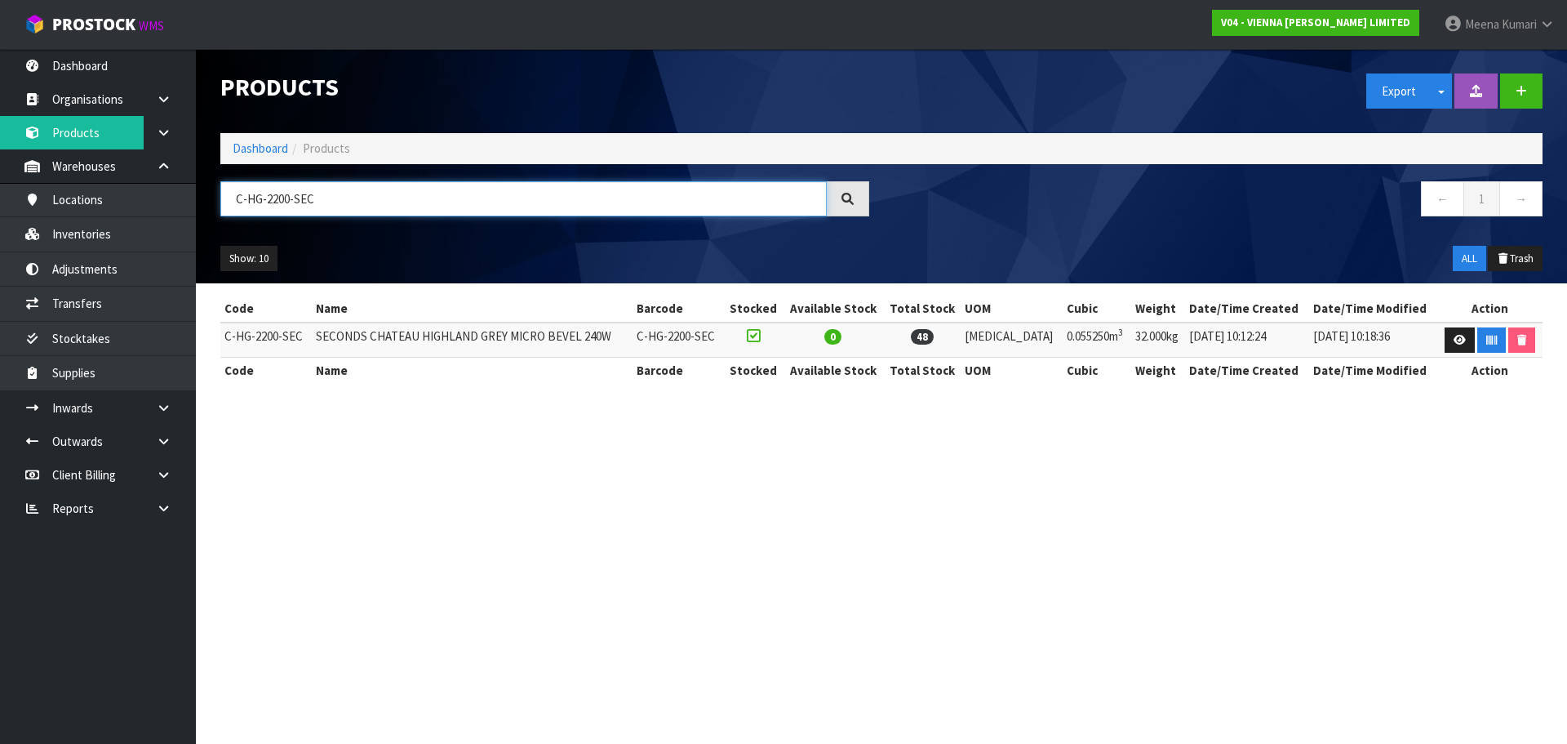
type input "C-HG-2200-SEC"
click at [312, 337] on td "C-HG-2200-SEC" at bounding box center [265, 339] width 91 height 35
click at [230, 334] on td "C-HG-2200-SEC" at bounding box center [265, 339] width 91 height 35
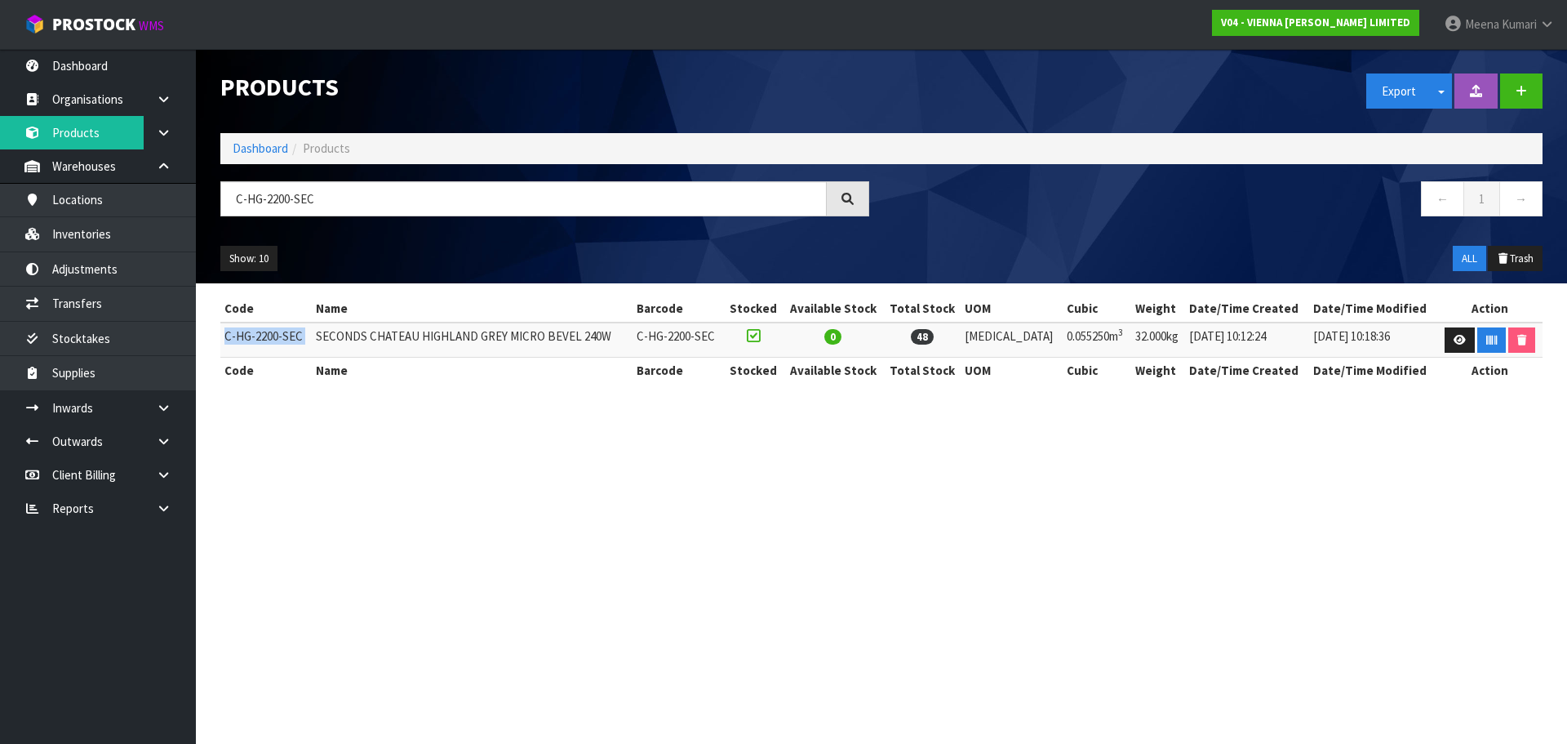
copy tr "C-HG-2200-SEC"
click at [104, 236] on link "Inventories" at bounding box center [98, 233] width 196 height 33
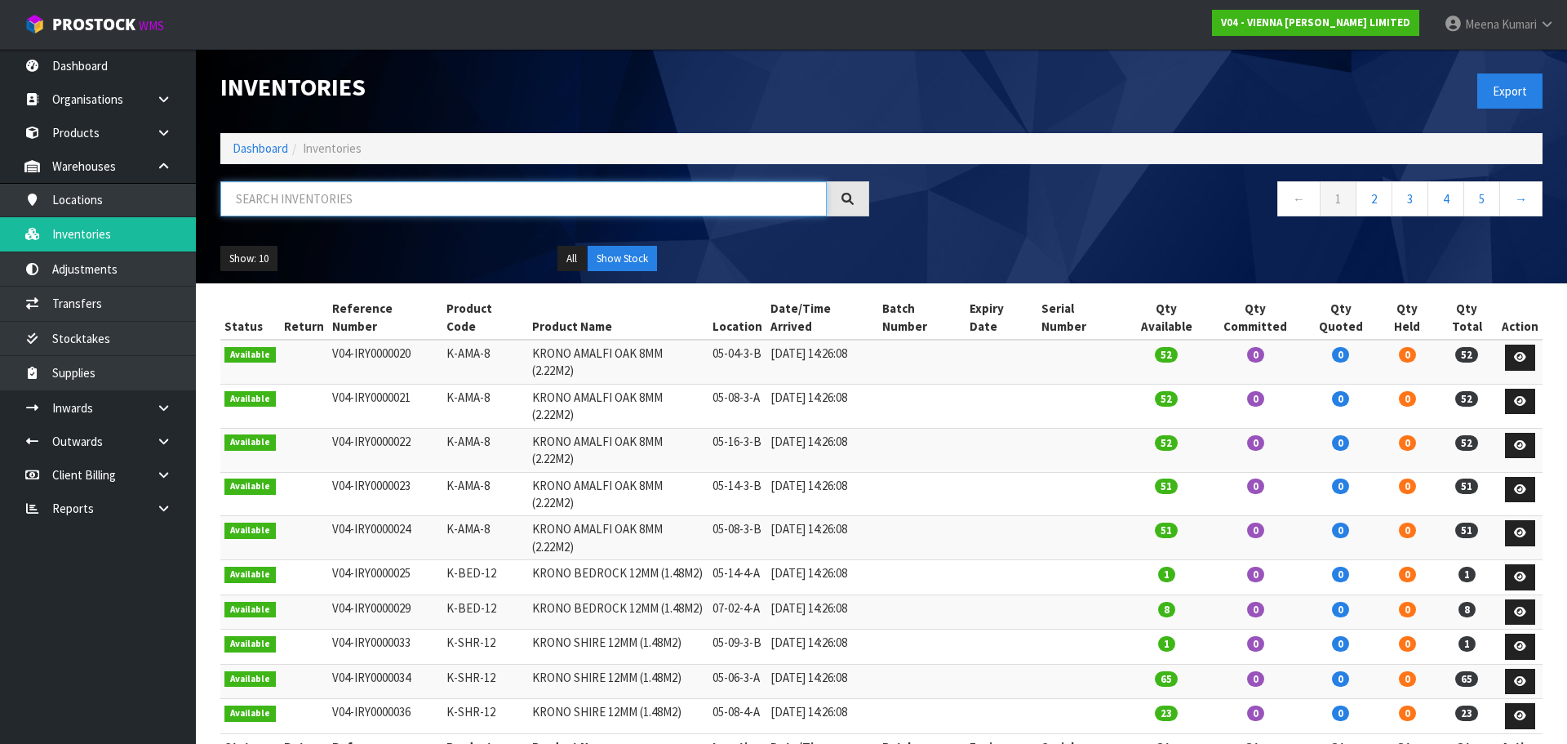
click at [273, 184] on input "text" at bounding box center [523, 198] width 606 height 35
paste input "C-HG-2200-SEC"
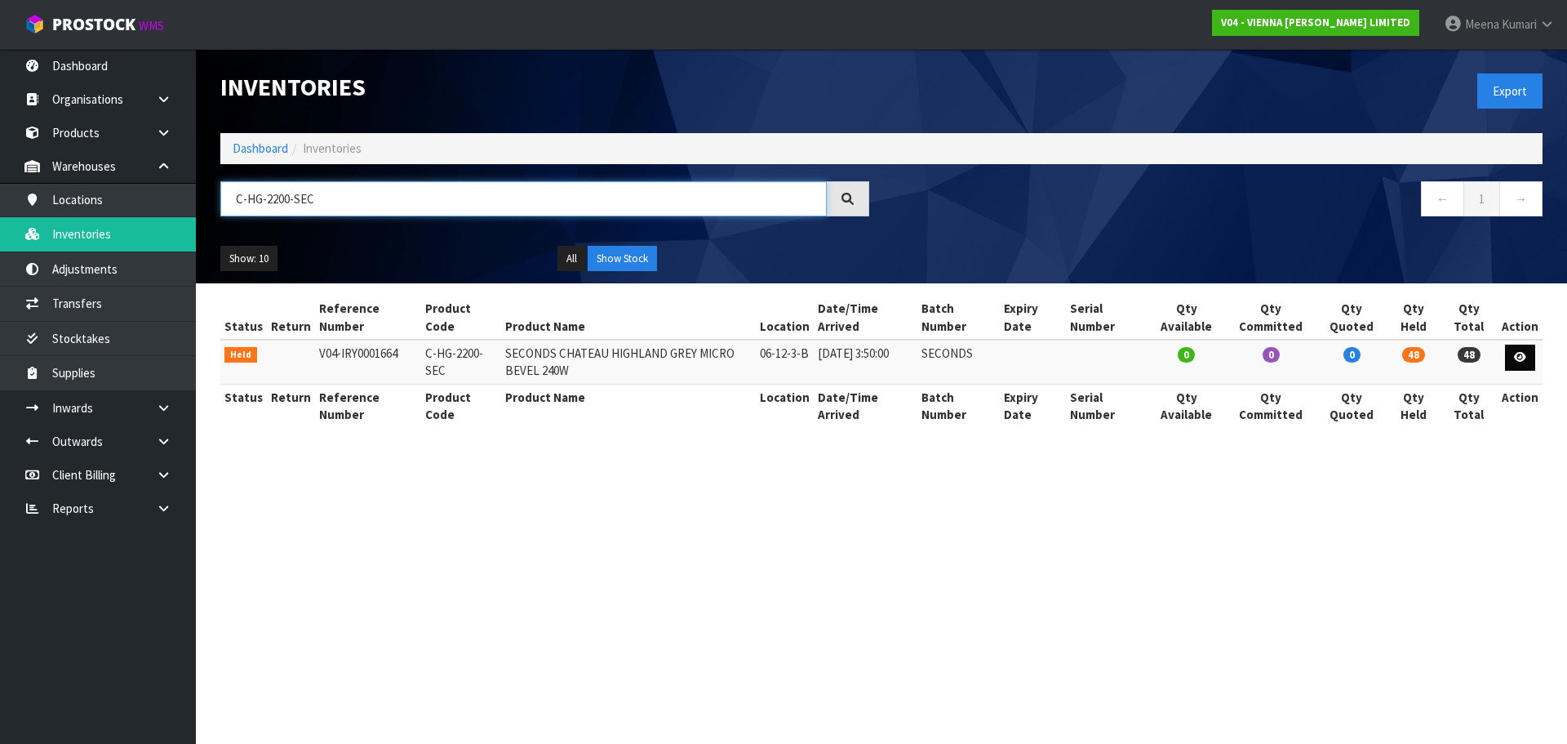
type input "C-HG-2200-SEC"
click at [1519, 362] on icon at bounding box center [1520, 357] width 12 height 11
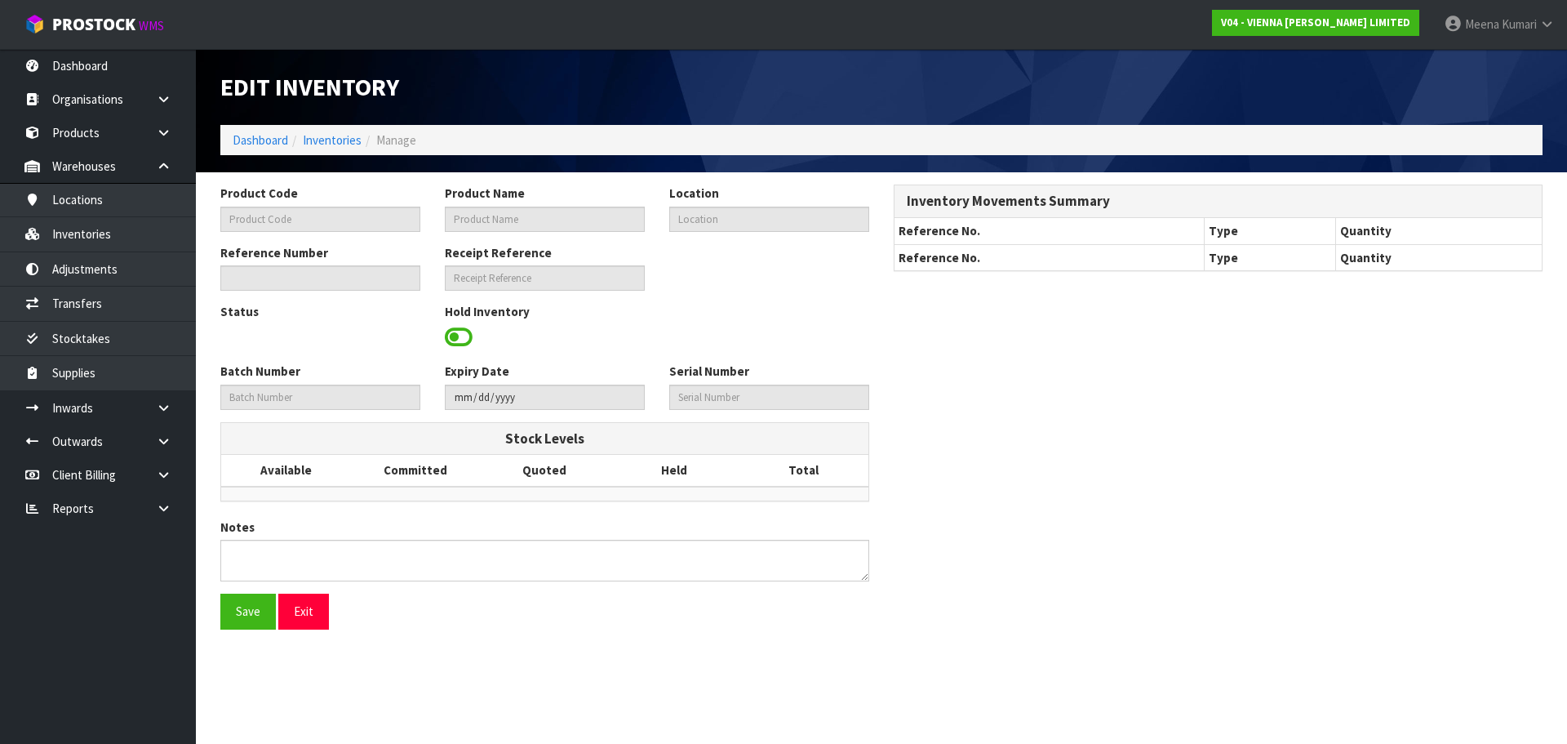
type input "C-HG-2200-SEC"
type input "SECONDS CHATEAU HIGHLAND GREY MICRO BEVEL 240W"
type input "06-12-3-B"
type input "V04-IRY0001664"
type input "SECONDS"
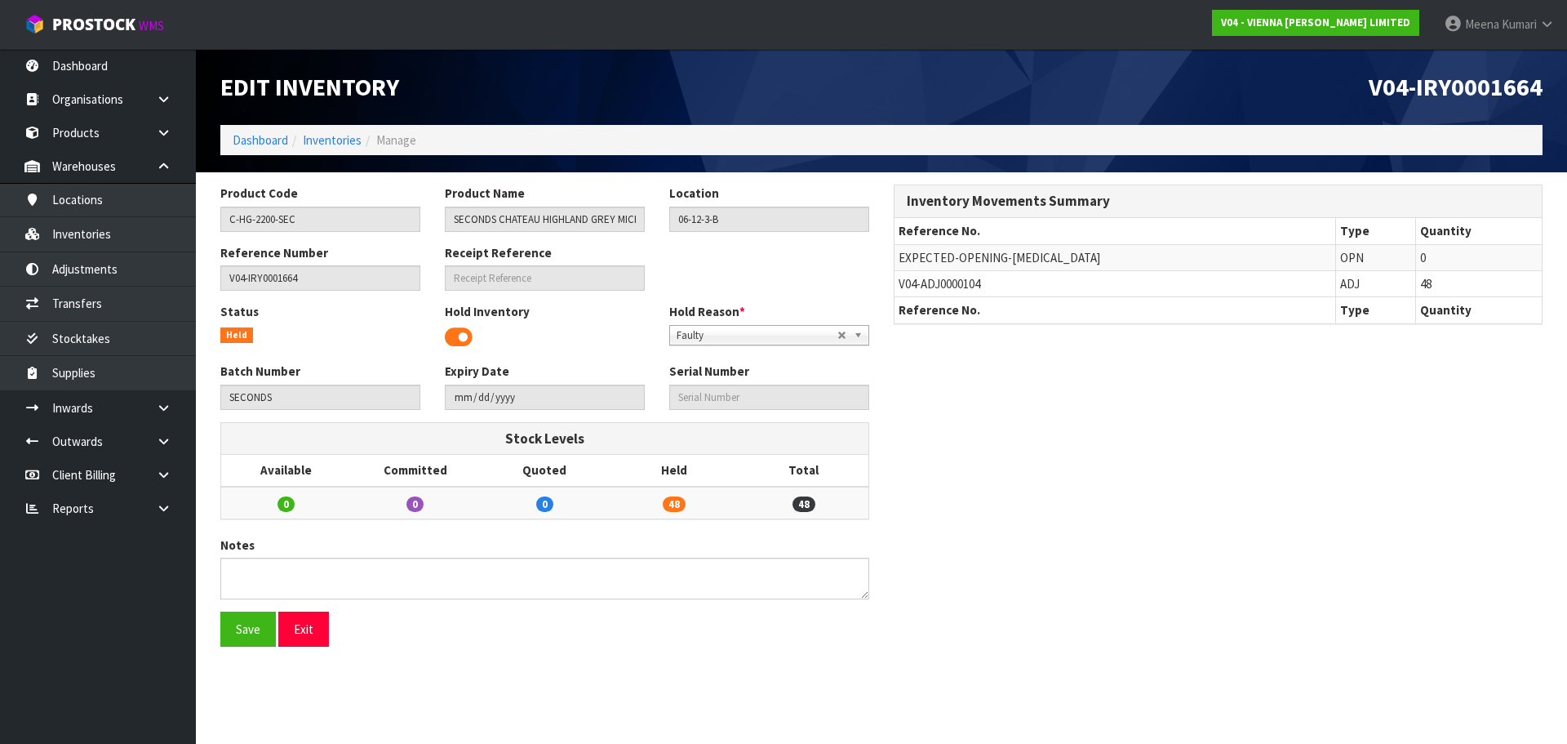
click at [909, 285] on span "V04-ADJ0000104" at bounding box center [940, 284] width 82 height 16
copy tr "V04-ADJ0000104"
click at [84, 262] on link "Adjustments" at bounding box center [98, 268] width 196 height 33
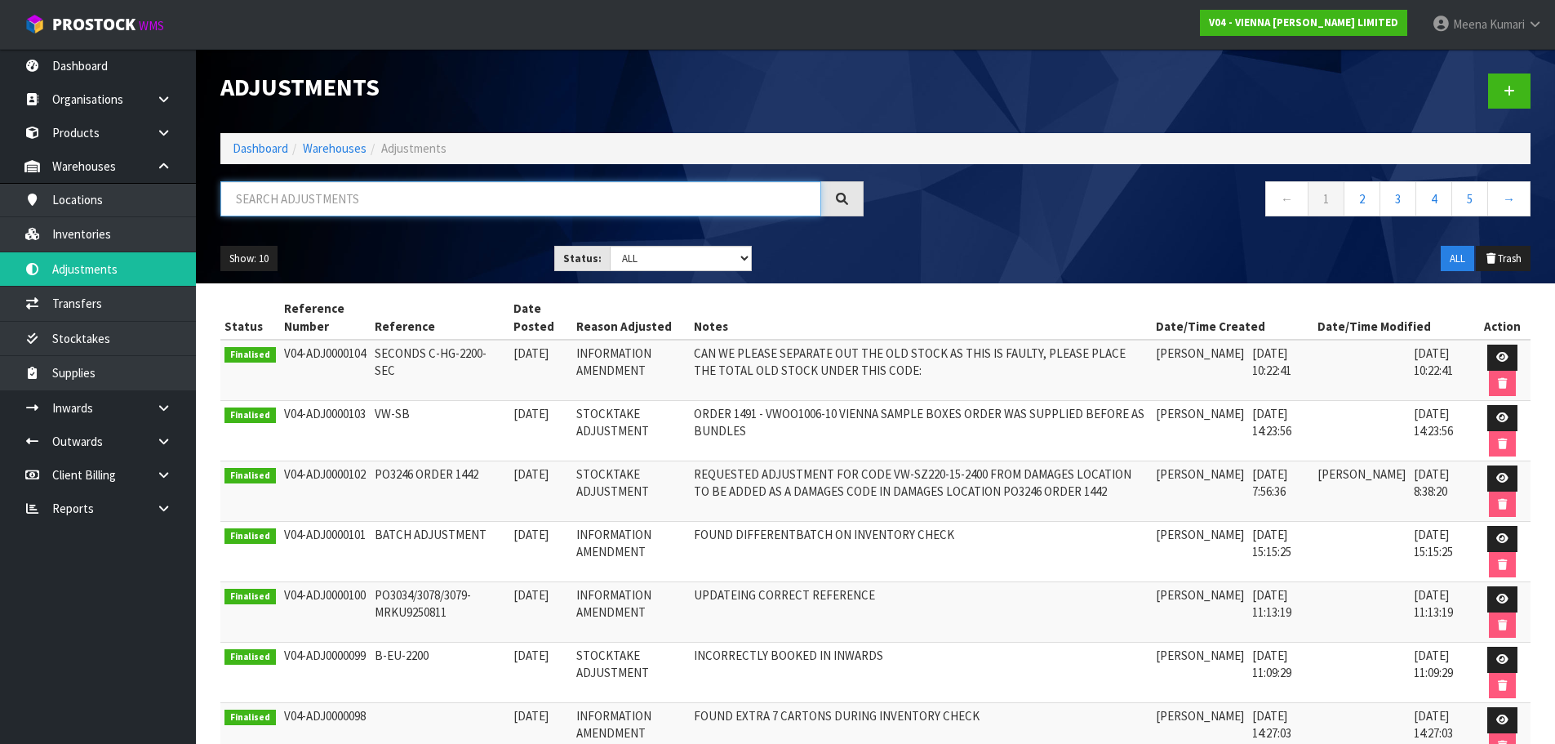
click at [337, 215] on input "text" at bounding box center [520, 198] width 601 height 35
paste input "V04-ADJ0000104"
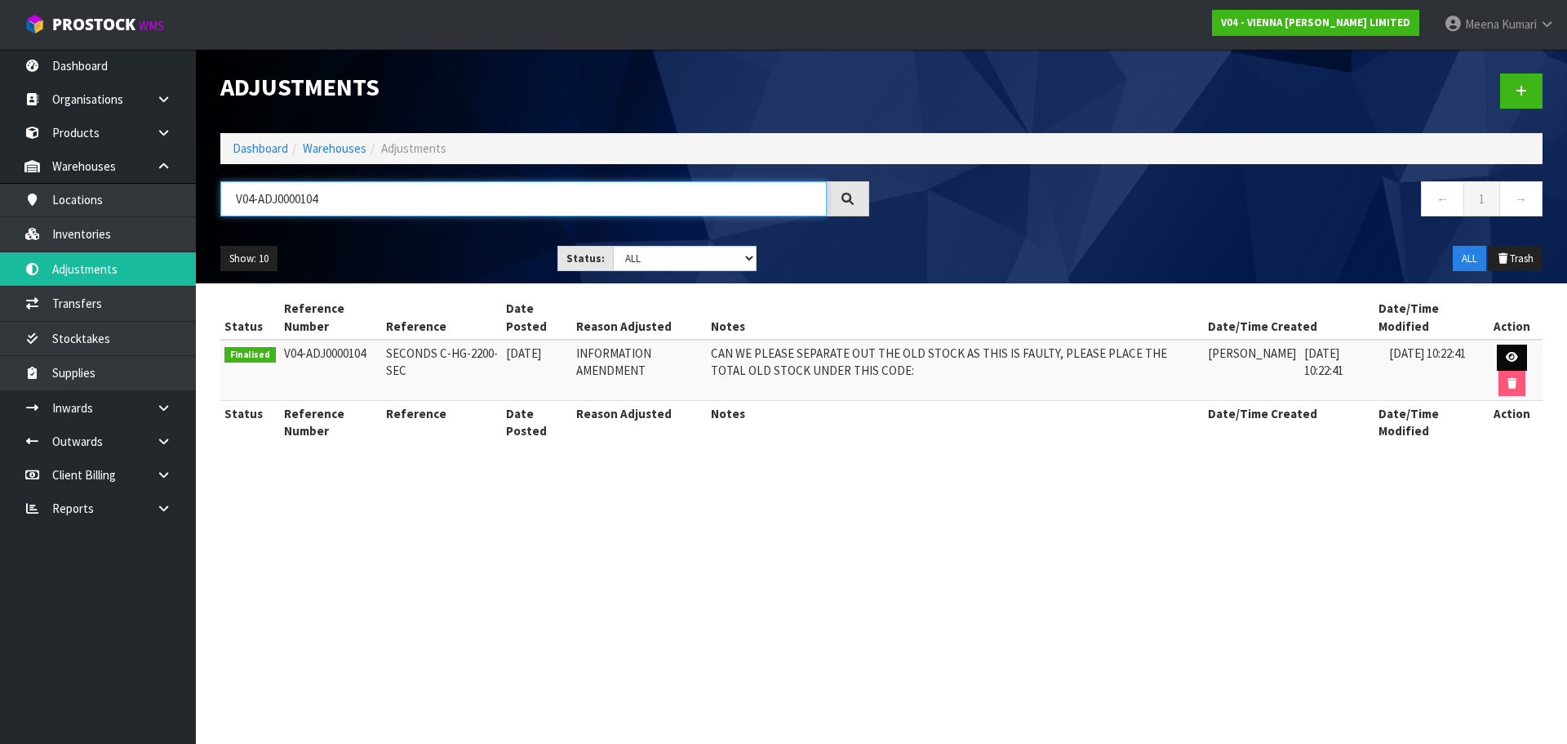
type input "V04-ADJ0000104"
click at [1520, 355] on link at bounding box center [1512, 357] width 30 height 26
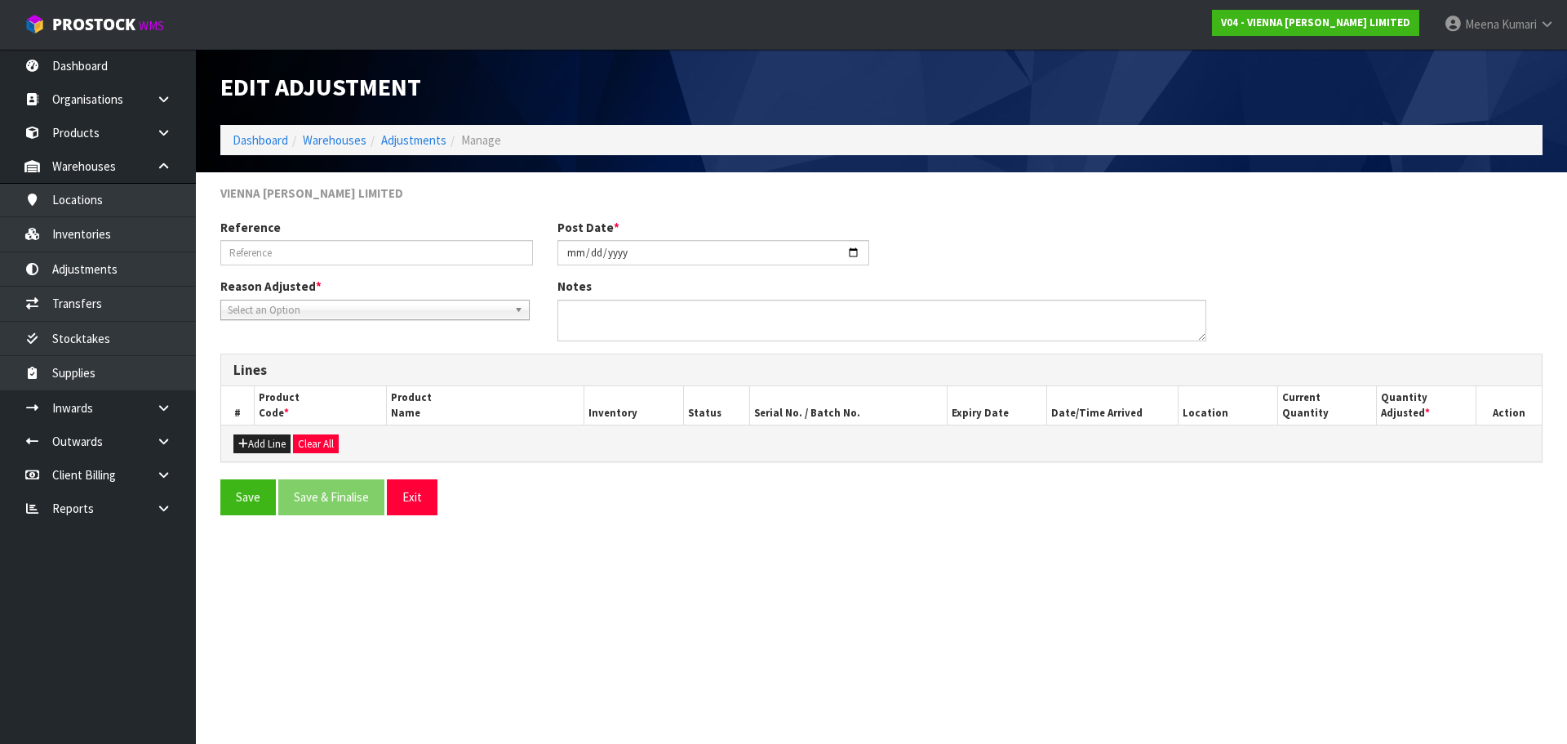
type input "SECONDS C-HG-2200-SEC"
type input "[DATE]"
type textarea "CAN WE PLEASE SEPARATE OUT THE OLD STOCK AS THIS IS FAULTY, PLEASE PLACE THE TO…"
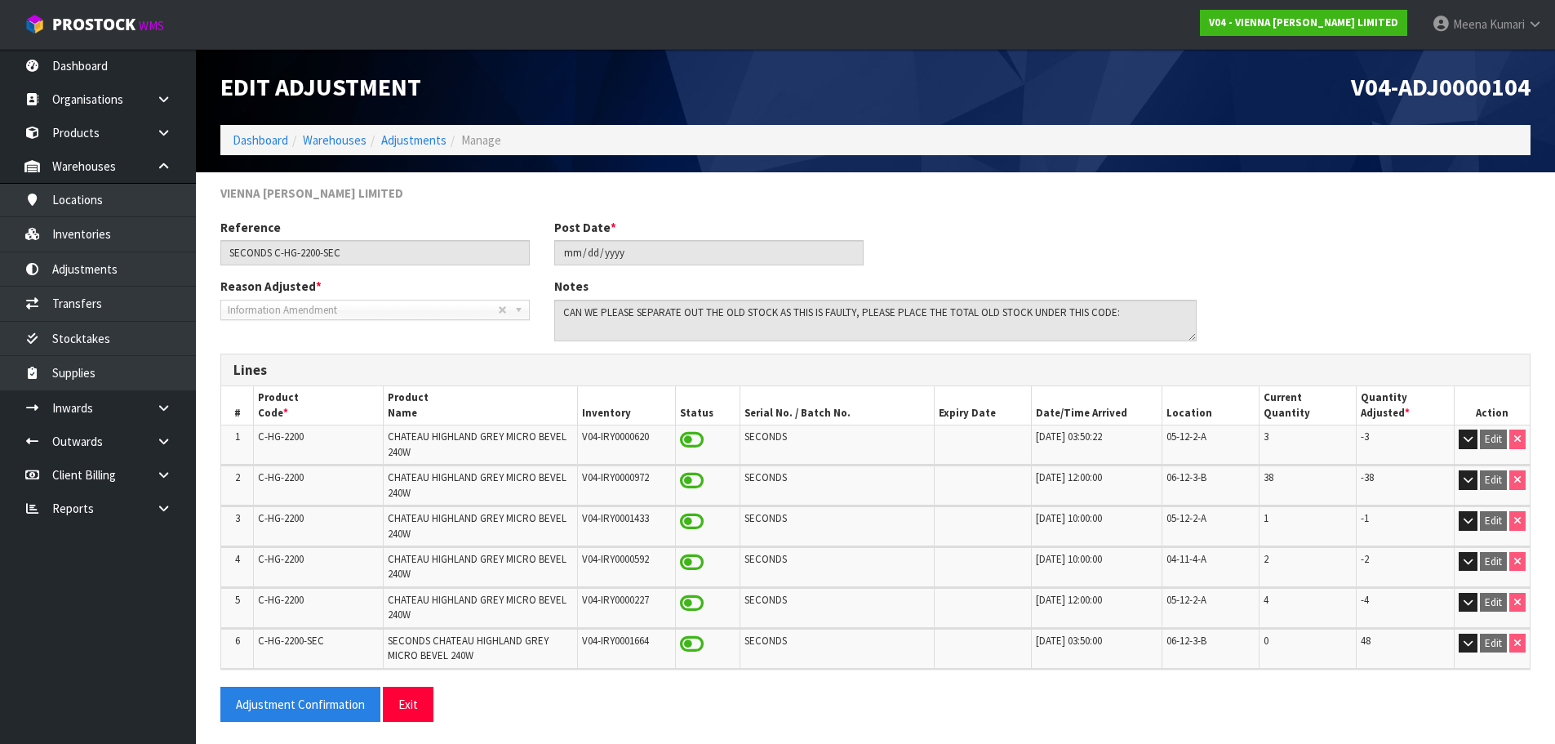
click at [1019, 707] on div "Adjustment Confirmation Exit" at bounding box center [875, 709] width 1334 height 47
click at [324, 700] on button "Adjustment Confirmation" at bounding box center [300, 703] width 160 height 35
drag, startPoint x: 340, startPoint y: 442, endPoint x: 303, endPoint y: 437, distance: 37.1
click at [303, 437] on td "C-HG-2200" at bounding box center [319, 444] width 130 height 39
click at [305, 435] on td "C-HG-2200" at bounding box center [319, 444] width 130 height 39
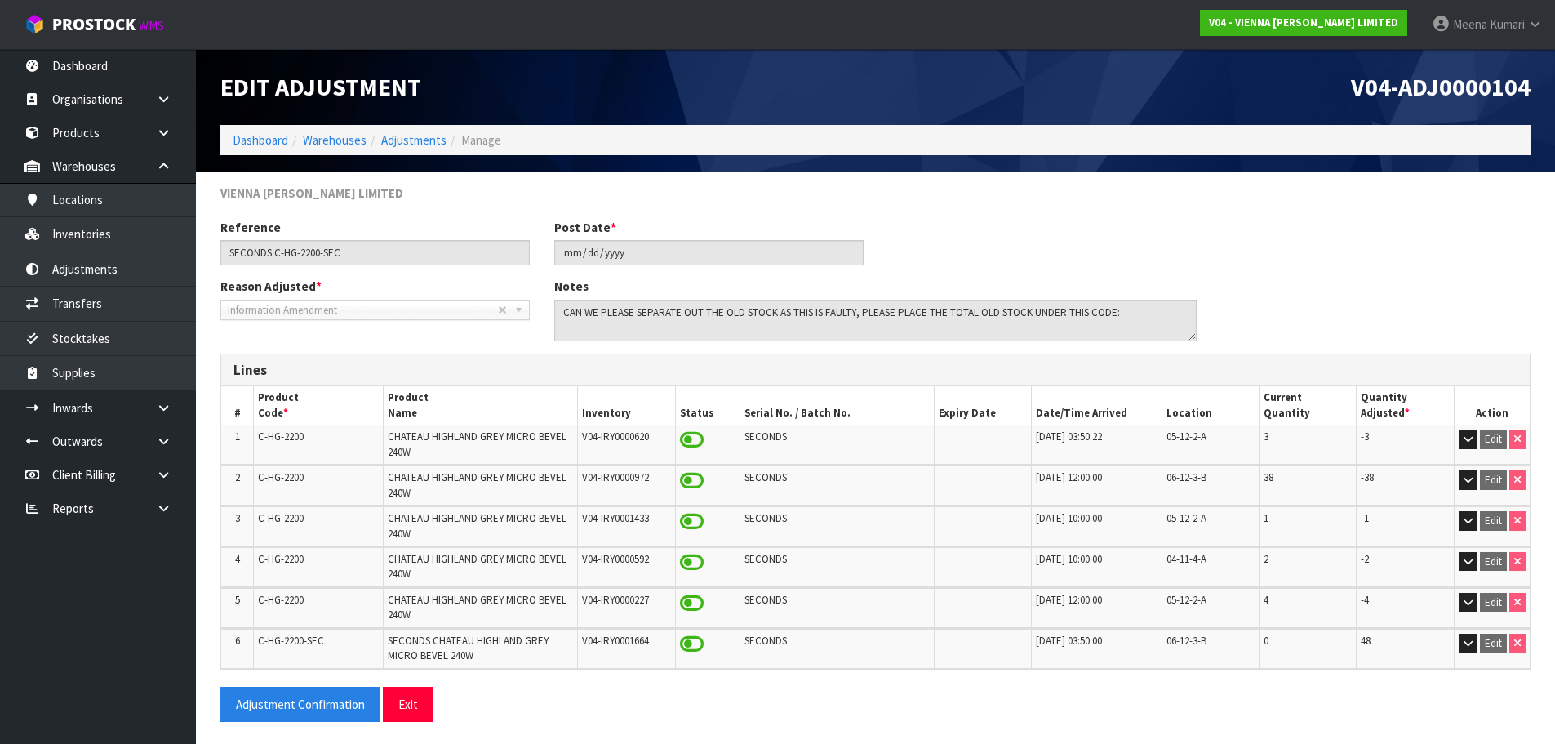
click at [305, 435] on td "C-HG-2200" at bounding box center [319, 444] width 130 height 39
copy tr "C-HG-2200"
click at [139, 231] on link "Inventories" at bounding box center [98, 233] width 196 height 33
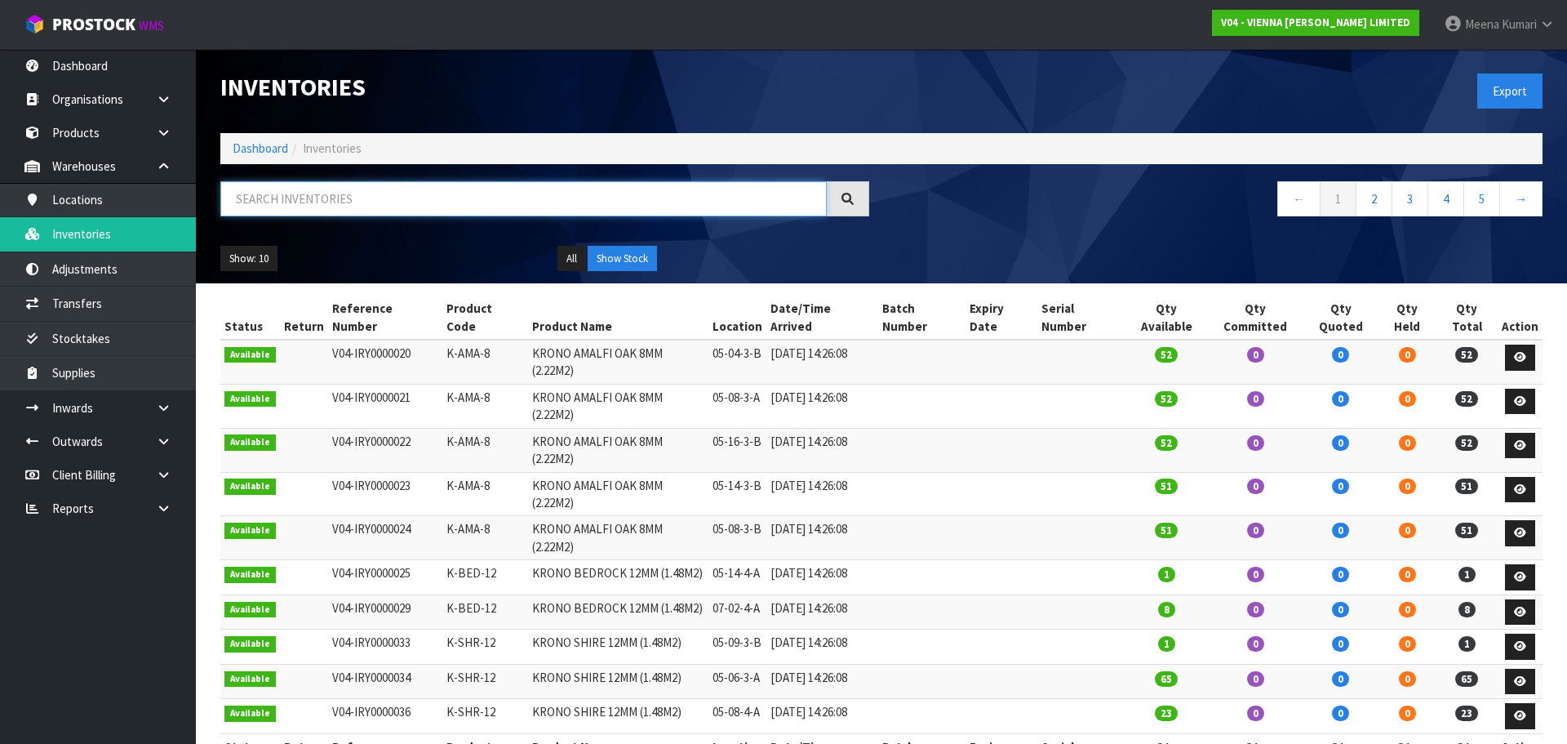
click at [338, 206] on input "text" at bounding box center [523, 198] width 606 height 35
paste input "C-HG-2200"
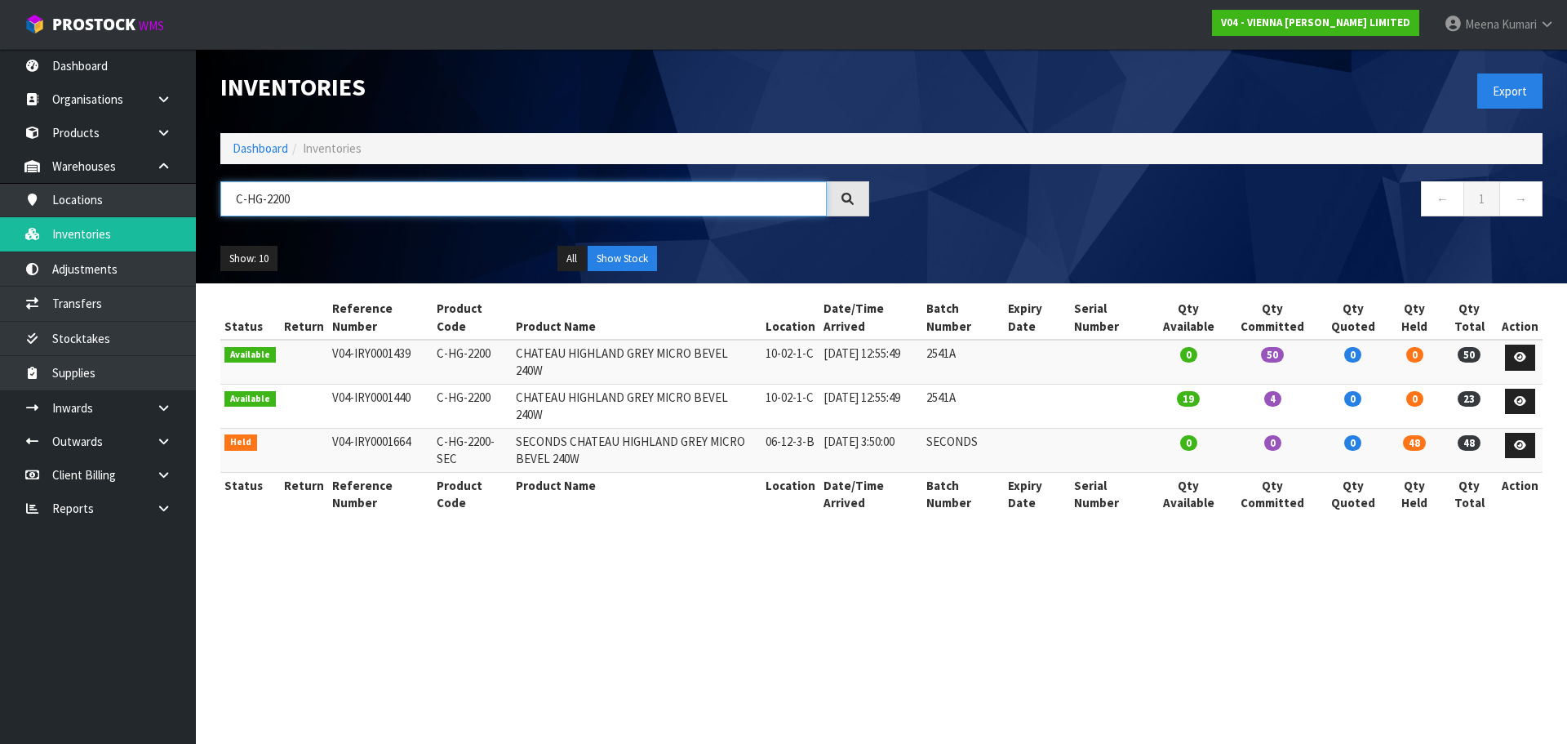
type input "C-HG-2200"
click at [252, 144] on link "Dashboard" at bounding box center [261, 148] width 56 height 16
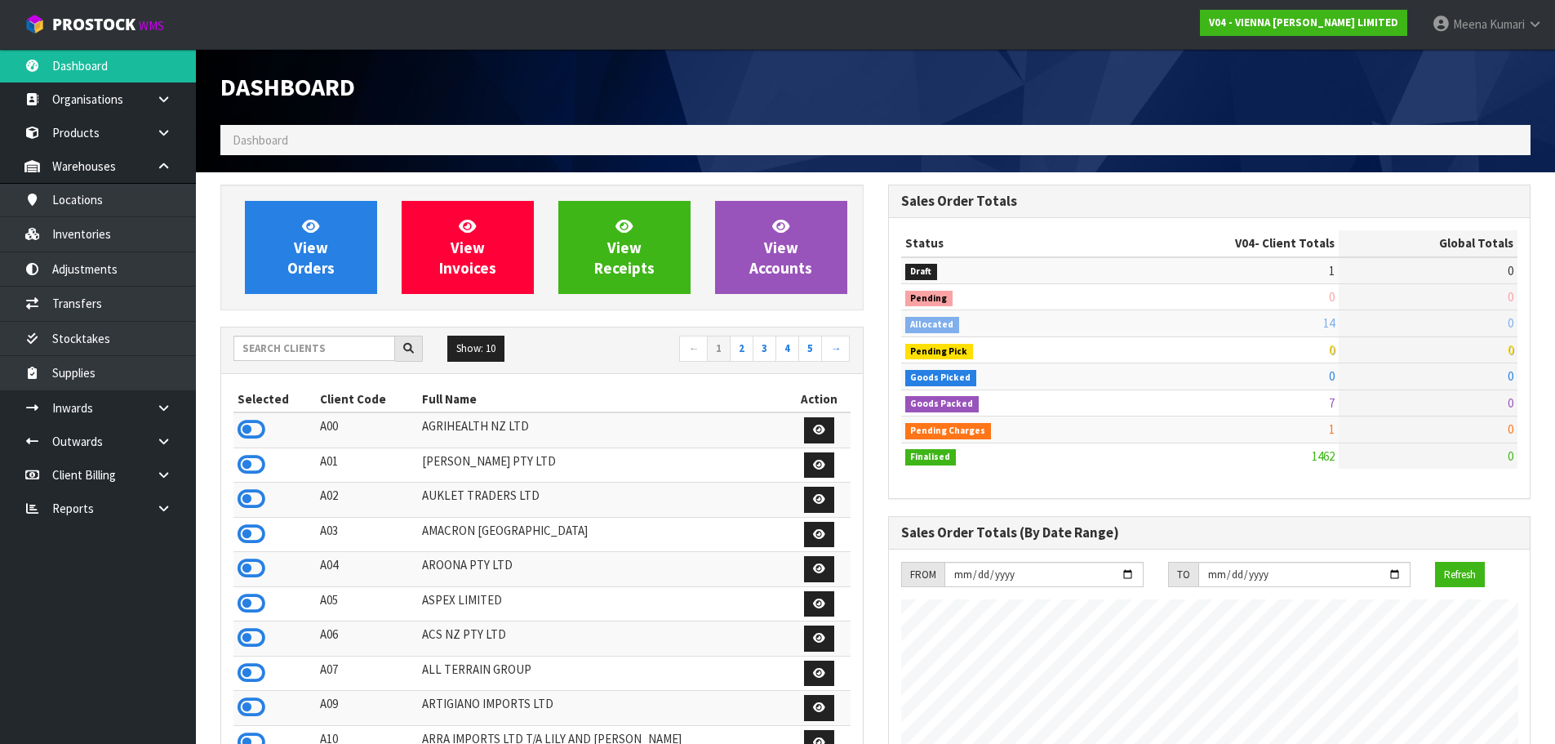
scroll to position [1237, 667]
click at [306, 344] on input "text" at bounding box center [314, 347] width 162 height 25
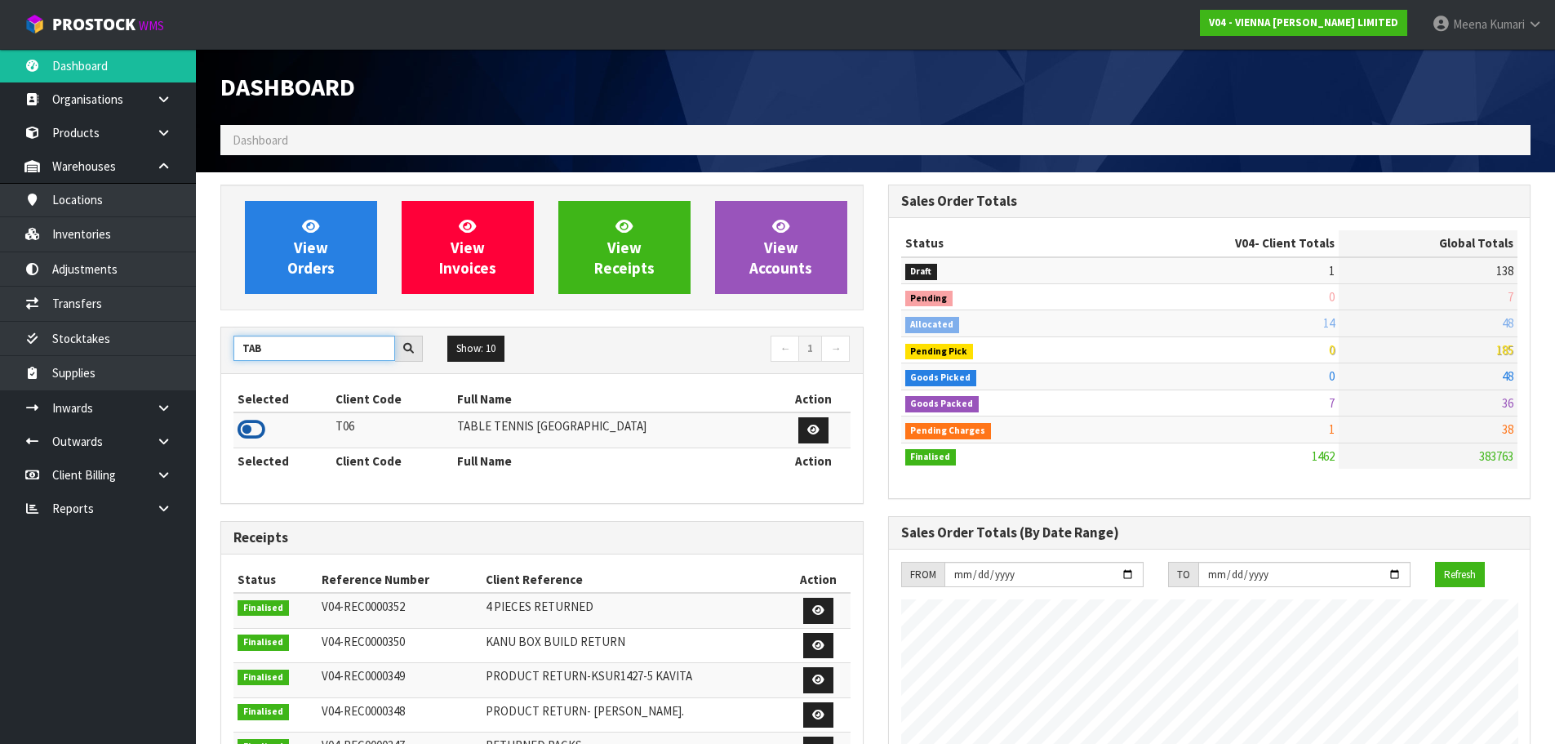
type input "TAB"
click at [260, 417] on icon at bounding box center [252, 429] width 28 height 24
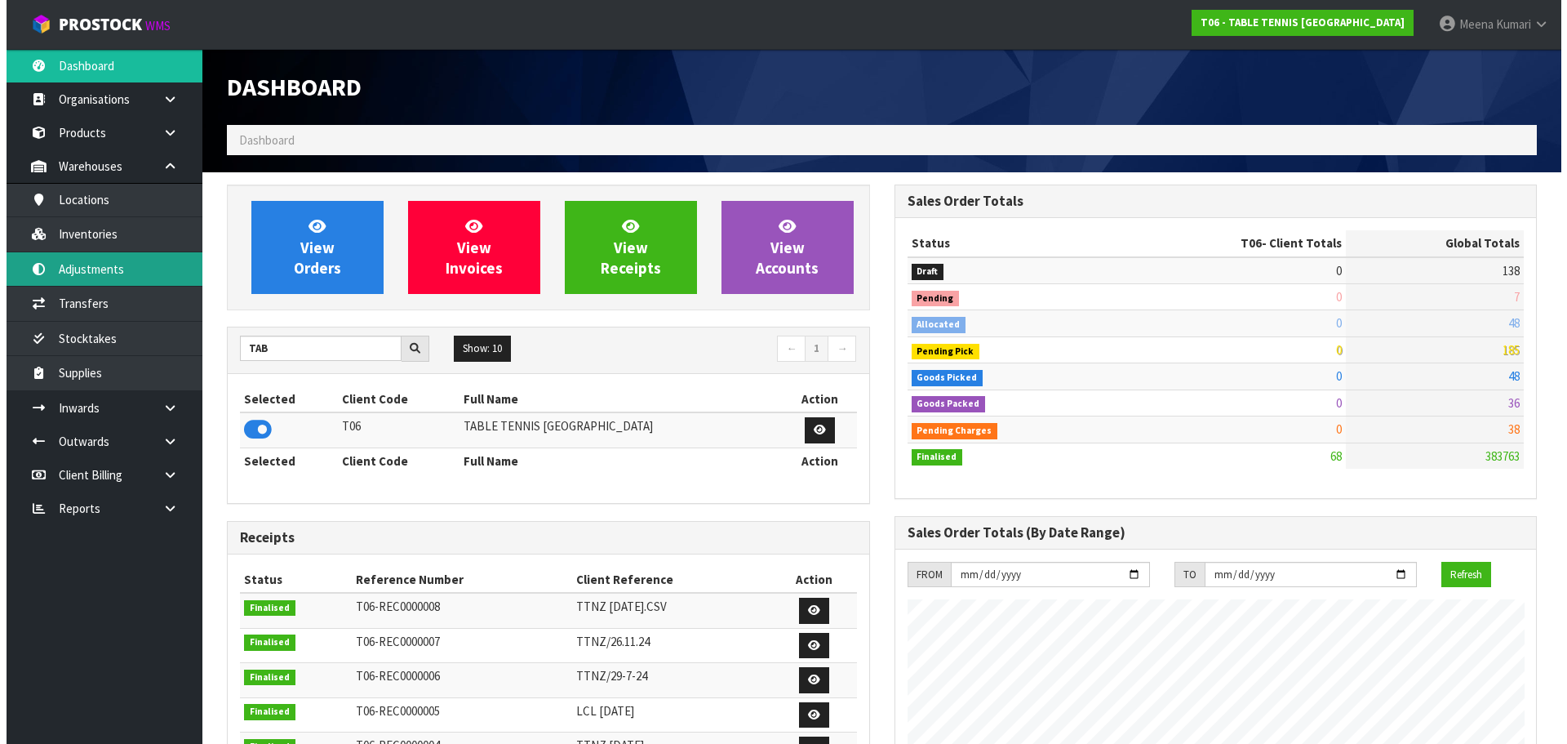
scroll to position [998, 667]
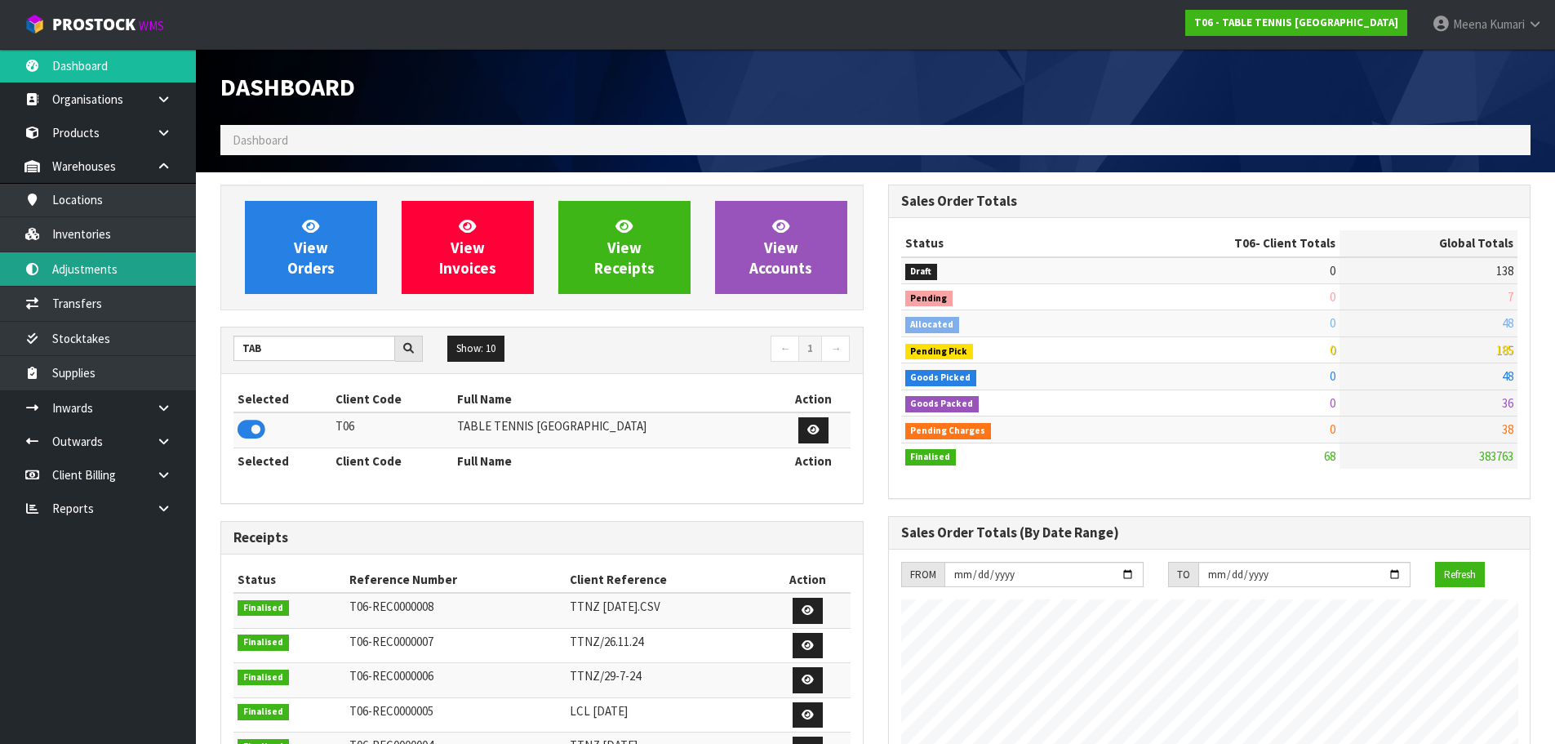
click at [132, 278] on link "Adjustments" at bounding box center [98, 268] width 196 height 33
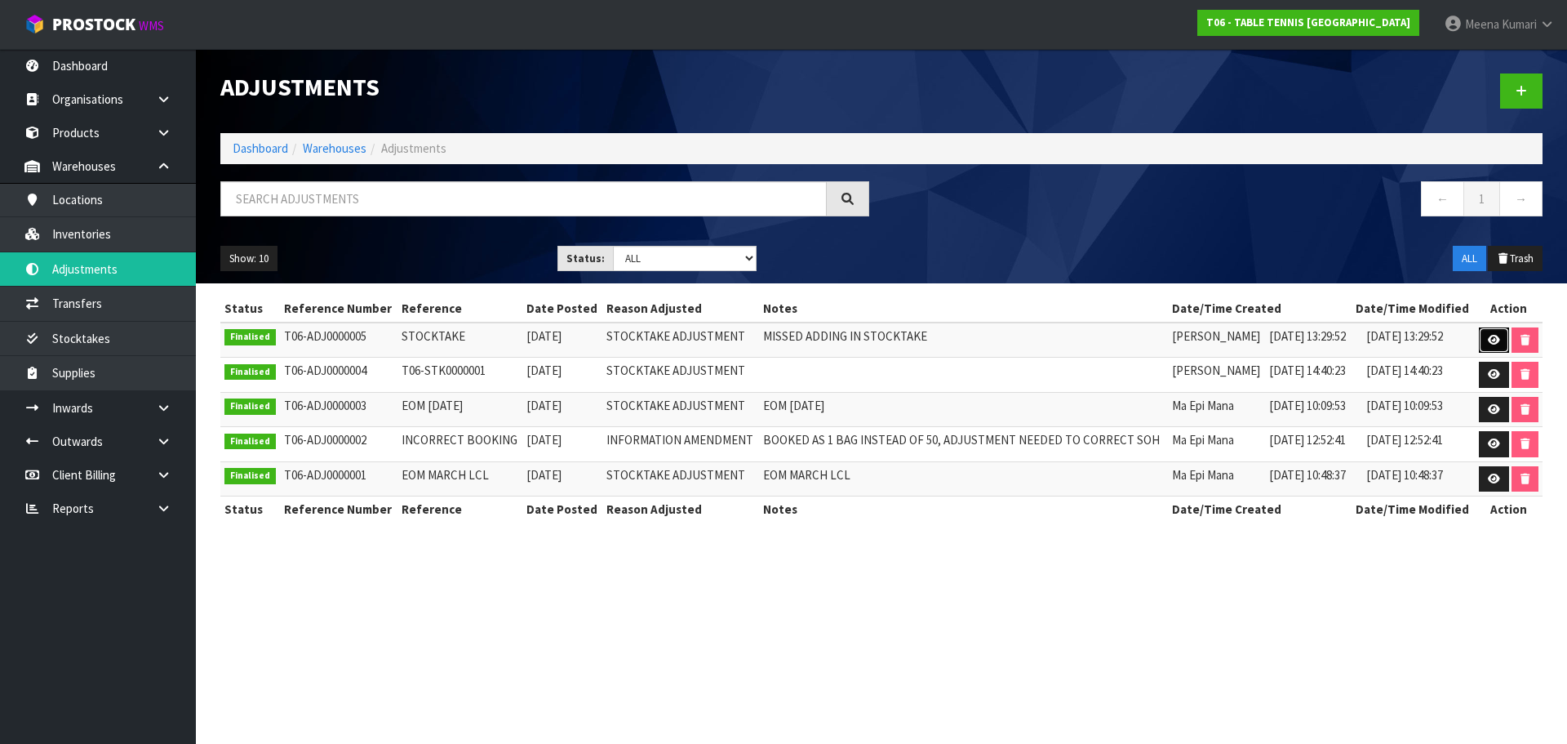
click at [1501, 344] on link at bounding box center [1494, 340] width 30 height 26
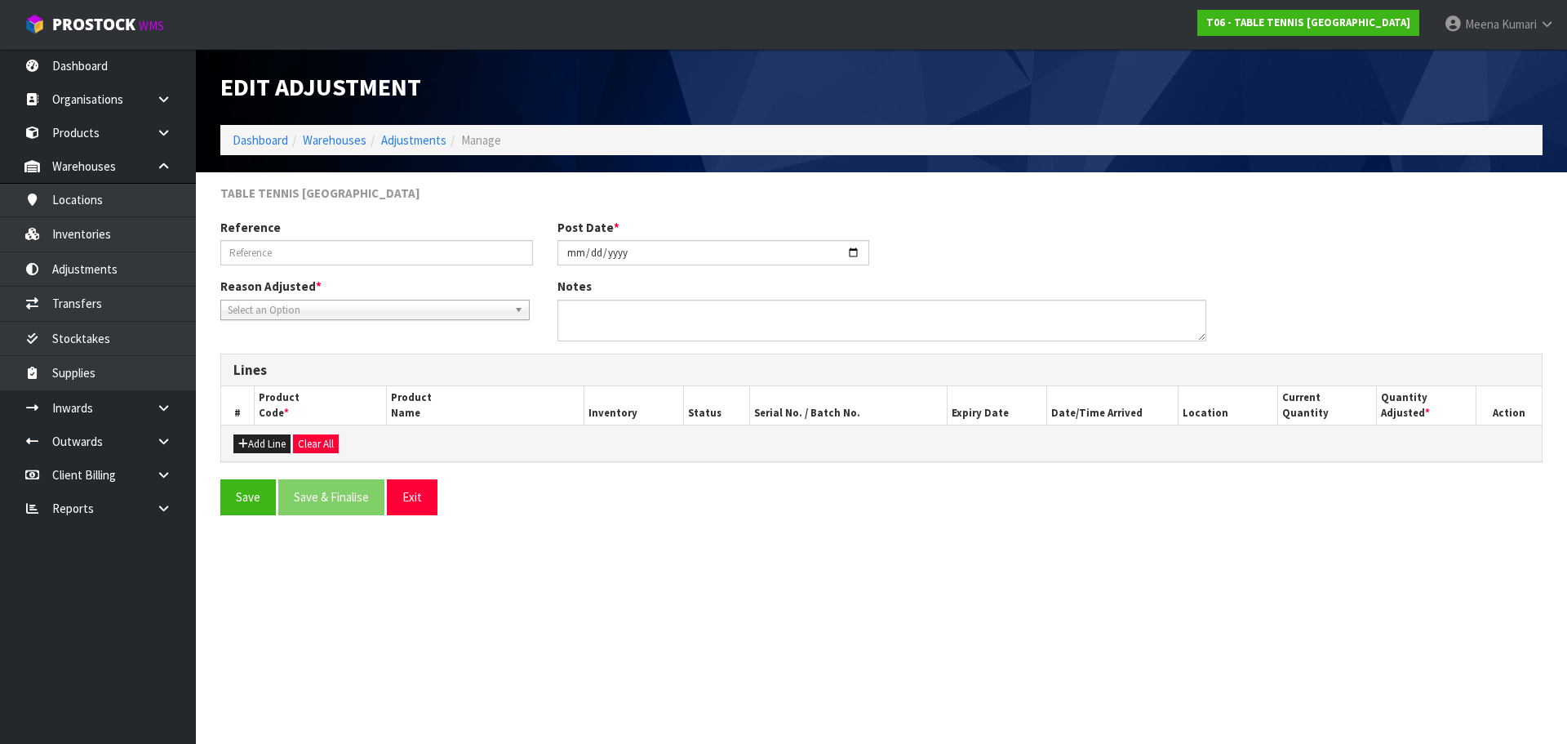
type input "STOCKTAKE"
type input "[DATE]"
type textarea "MISSED ADDING IN STOCKTAKE"
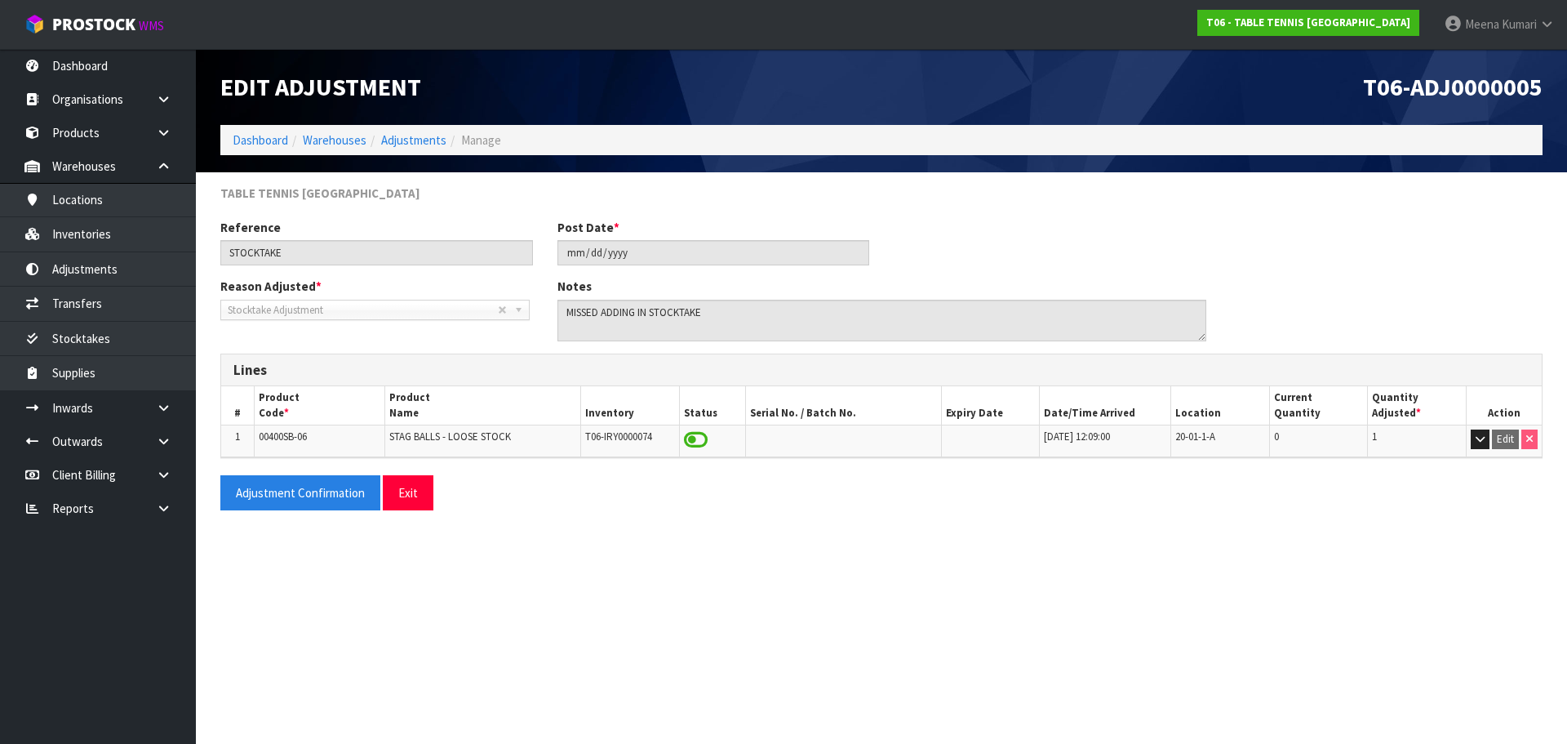
click at [302, 438] on span "00400SB-06" at bounding box center [283, 436] width 48 height 14
copy tr "00400SB-06"
click at [128, 225] on link "Inventories" at bounding box center [98, 233] width 196 height 33
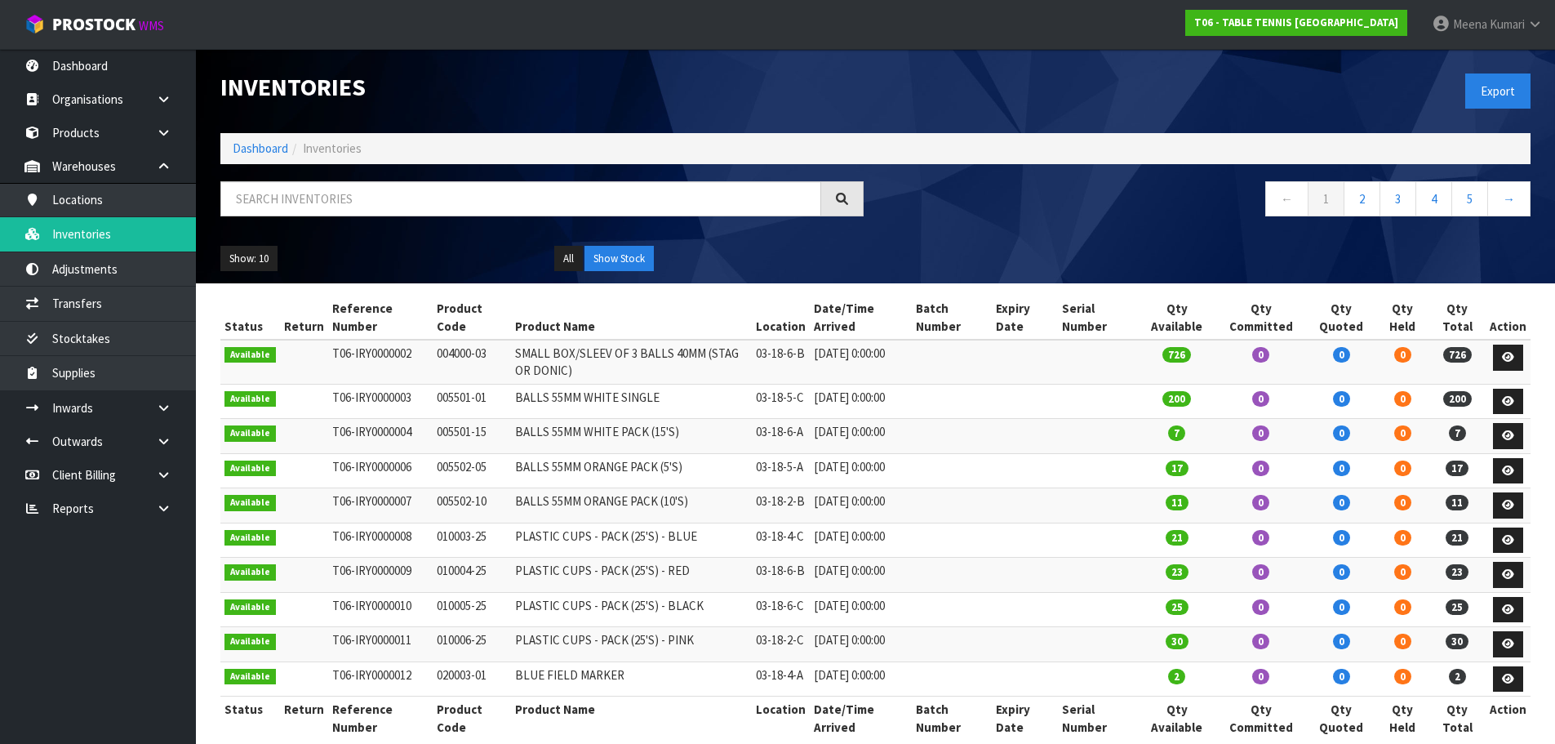
click at [469, 220] on div at bounding box center [542, 204] width 668 height 47
click at [475, 202] on input "text" at bounding box center [520, 198] width 601 height 35
paste input "00400SB-06"
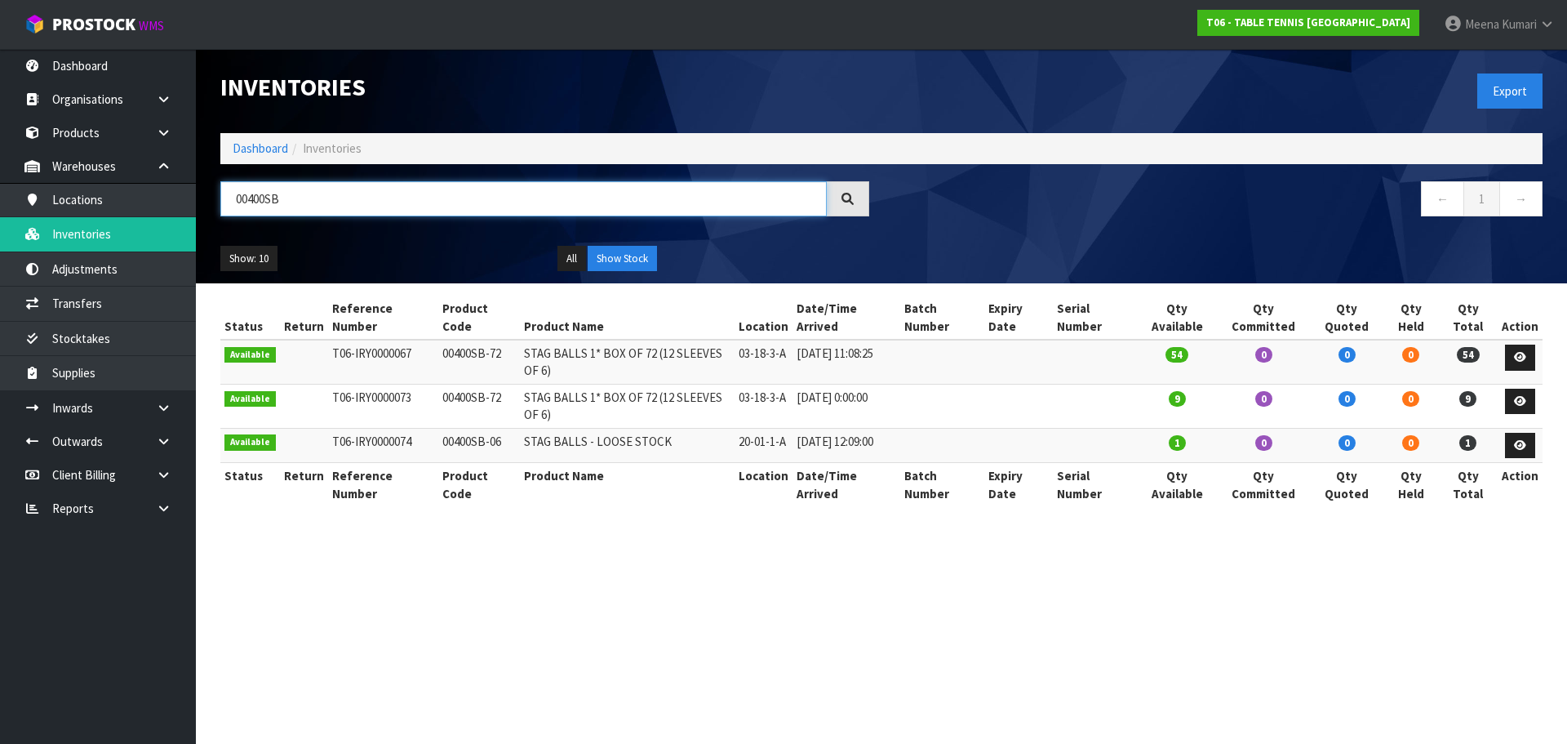
type input "00400SB"
click at [487, 358] on td "00400SB-72" at bounding box center [479, 362] width 82 height 44
copy tr "00400SB-72"
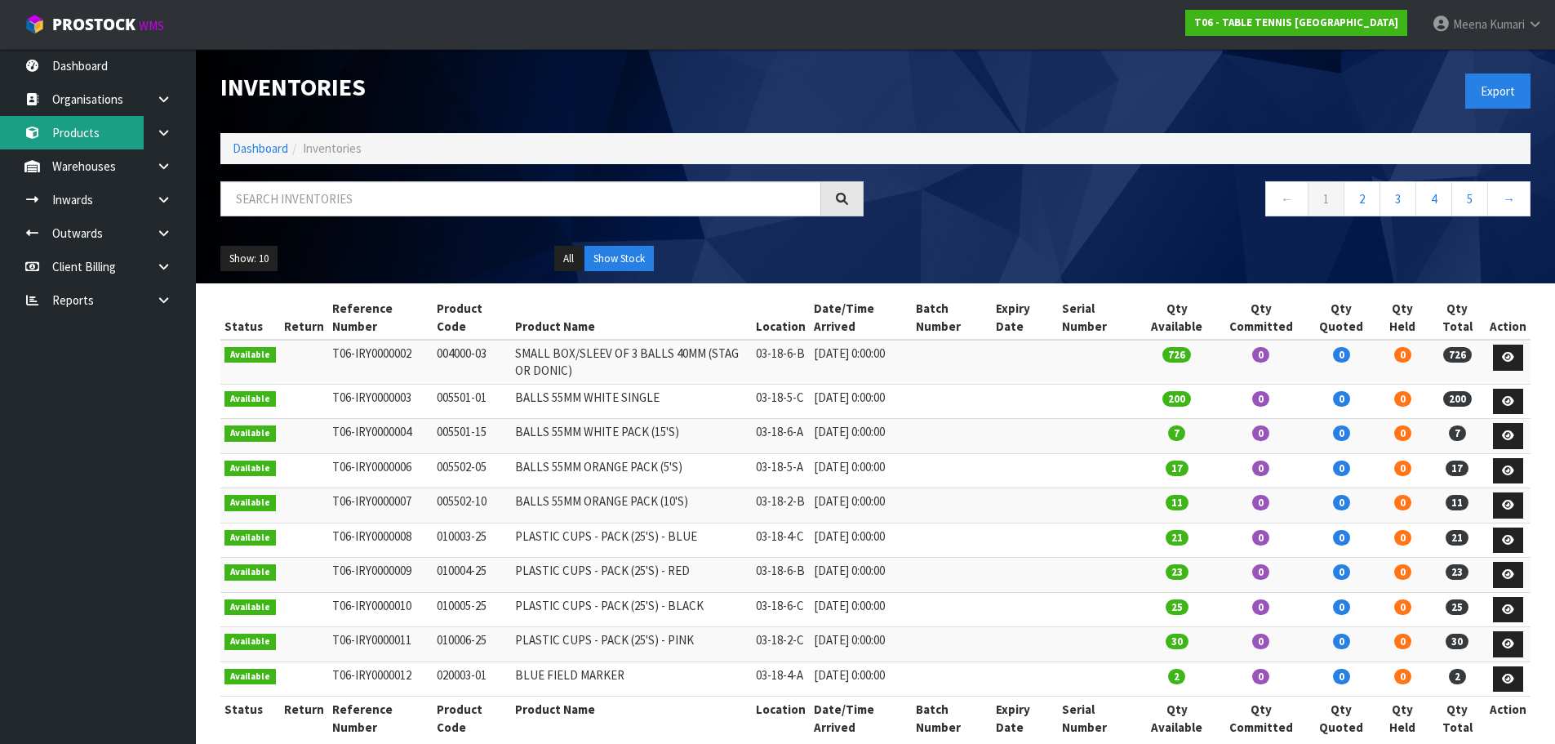
click at [95, 135] on link "Products" at bounding box center [98, 132] width 196 height 33
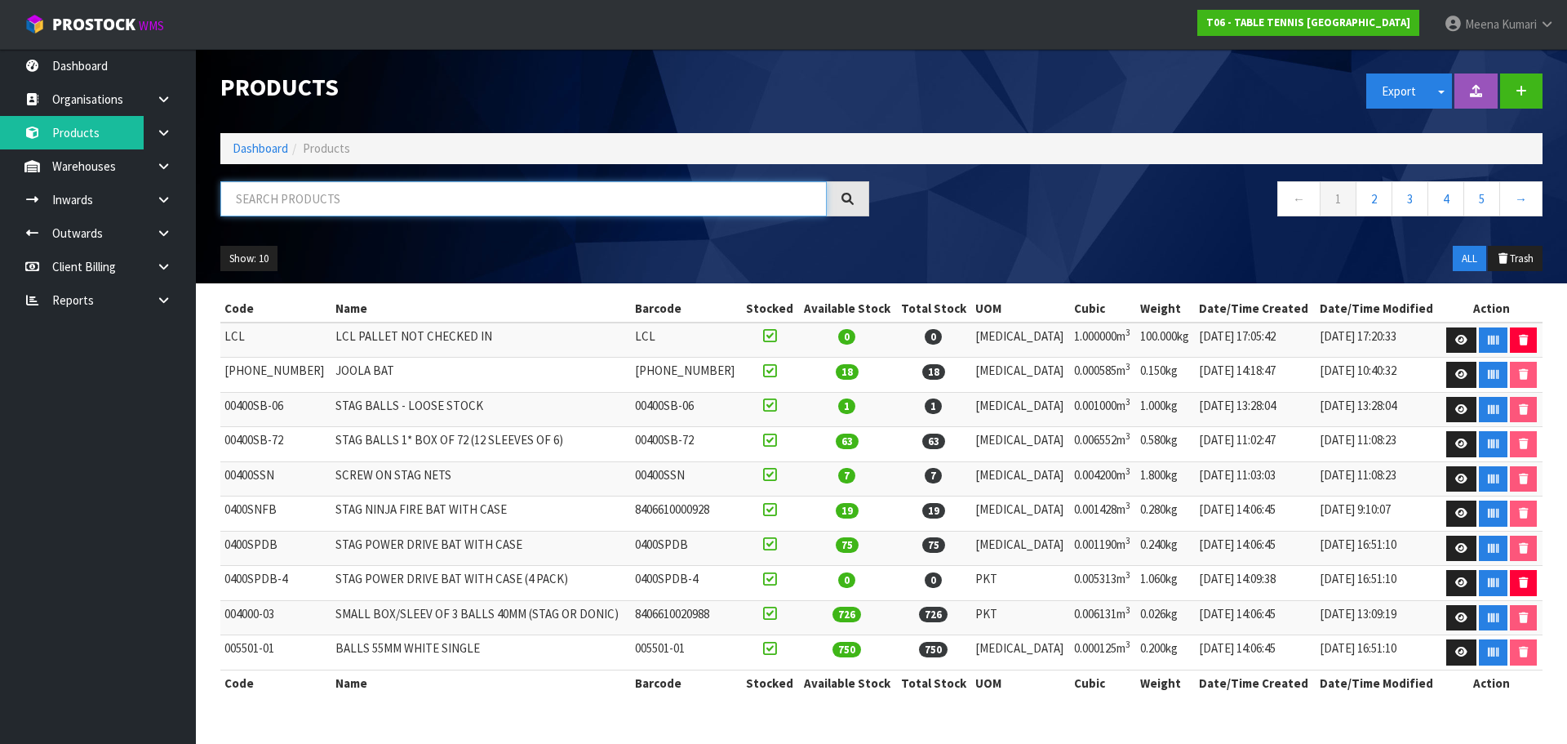
click at [351, 207] on input "text" at bounding box center [523, 198] width 606 height 35
paste input "00400SB-72"
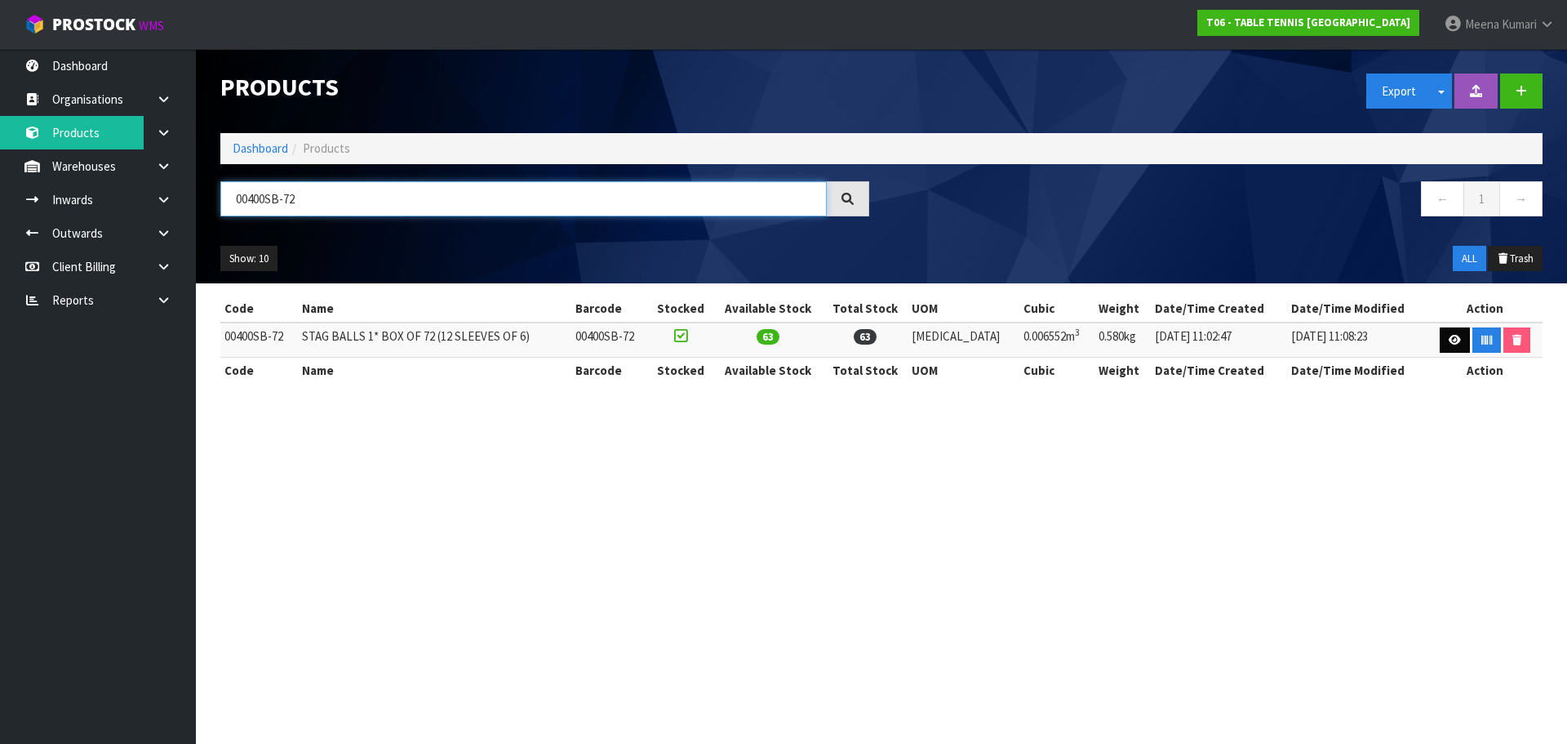
type input "00400SB-72"
click at [1450, 344] on icon at bounding box center [1455, 340] width 12 height 11
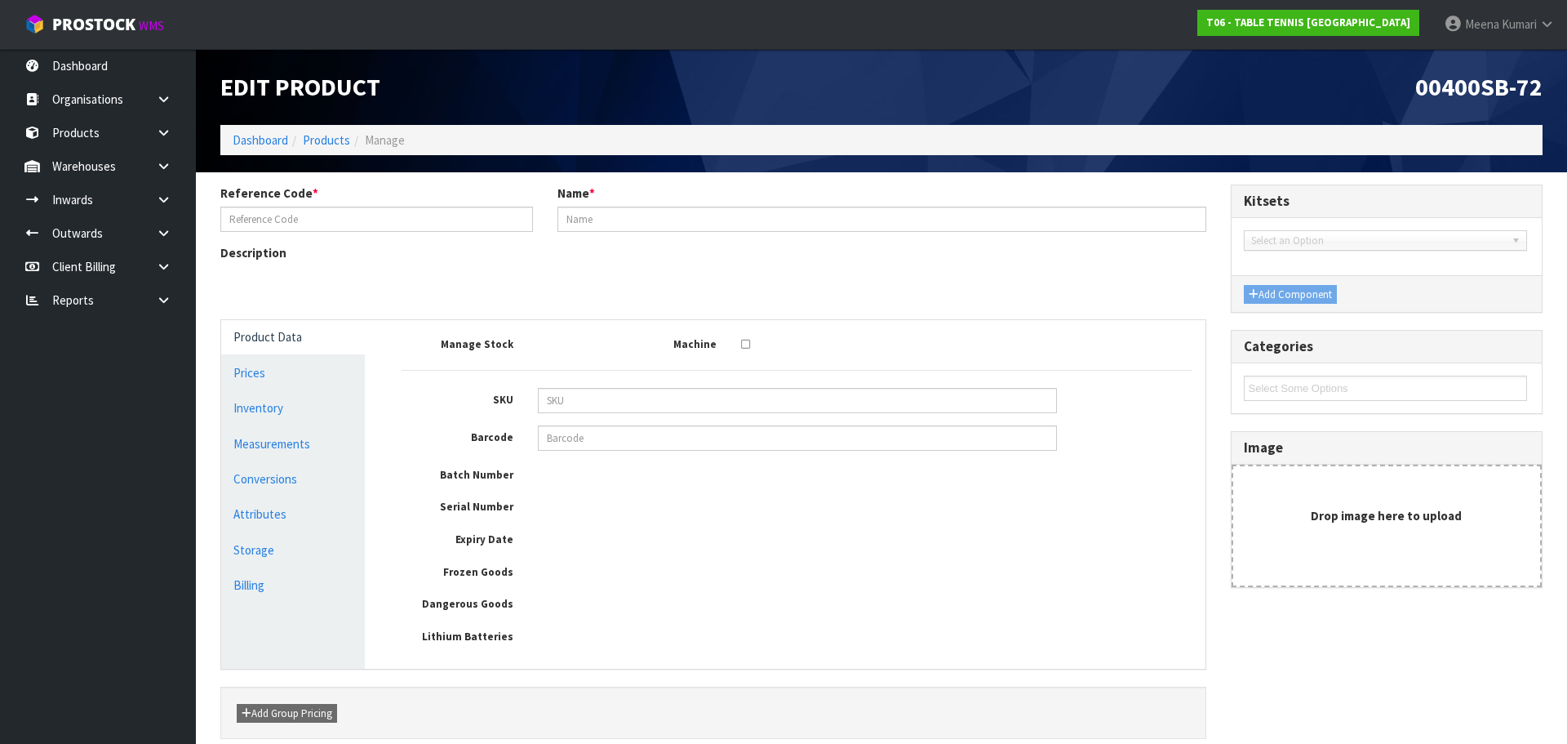
type input "00400SB-72"
type input "STAG BALLS 1* BOX OF 72 (12 SLEEVES OF 6)"
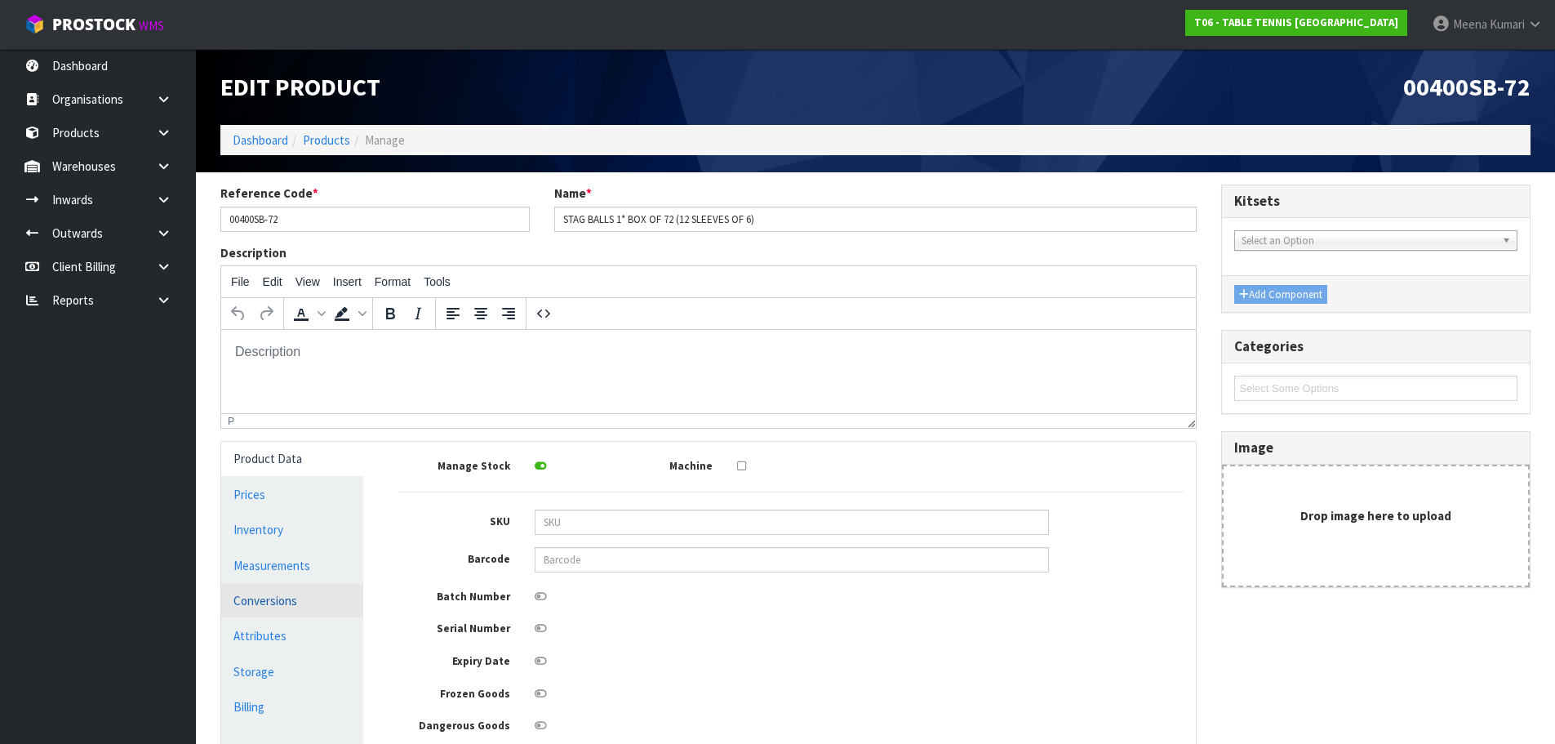
click at [318, 610] on link "Conversions" at bounding box center [292, 600] width 142 height 33
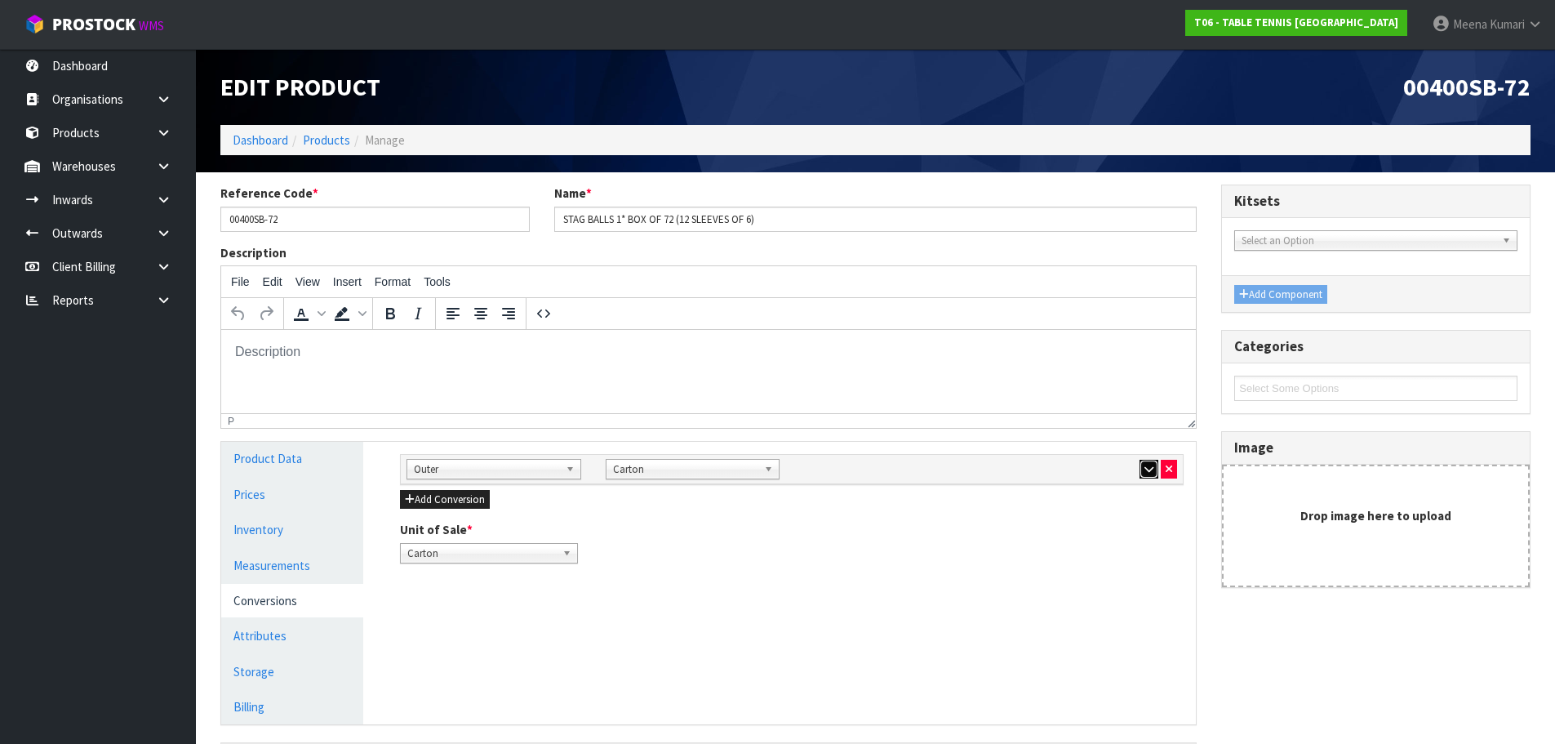
click at [1139, 463] on button "button" at bounding box center [1148, 470] width 19 height 20
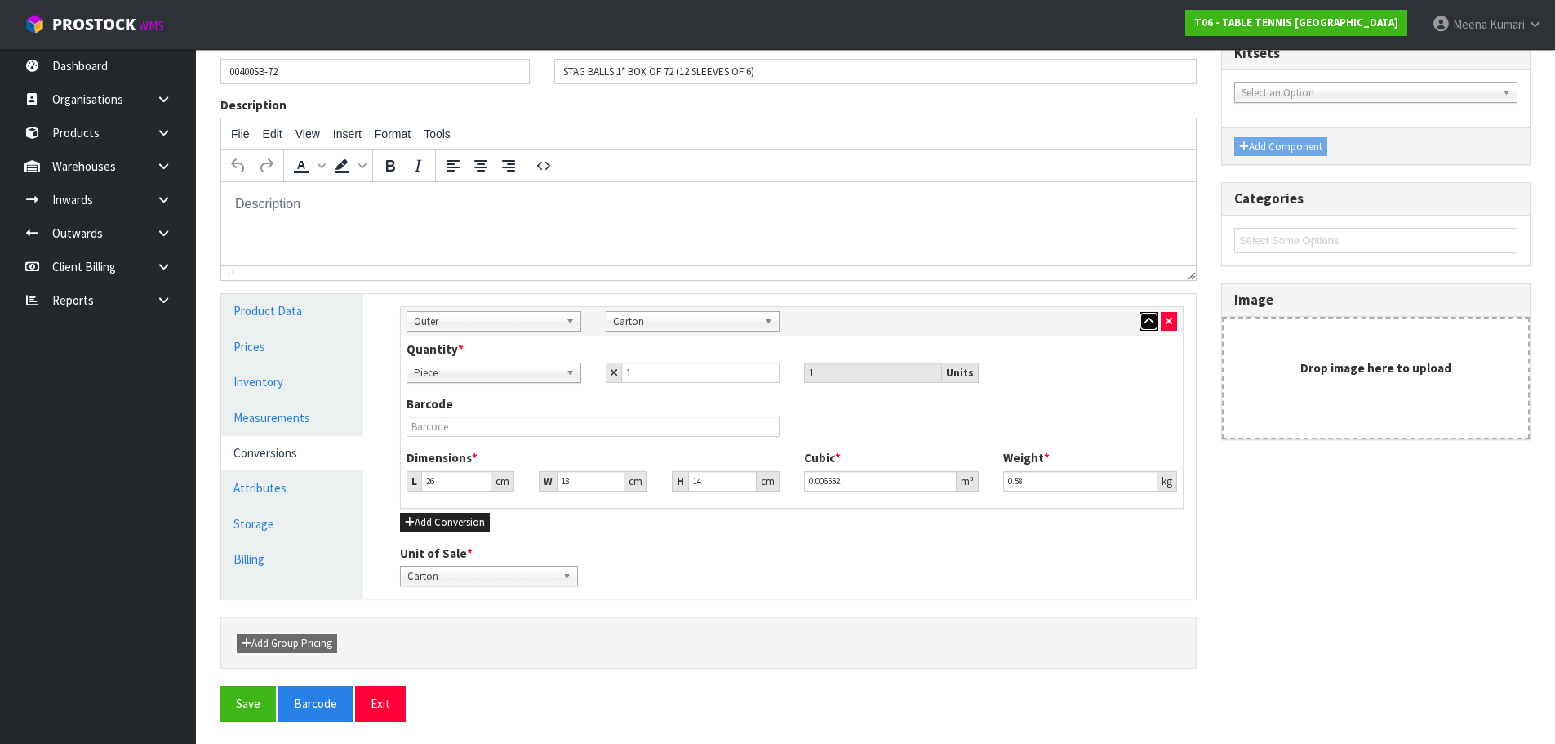
scroll to position [150, 0]
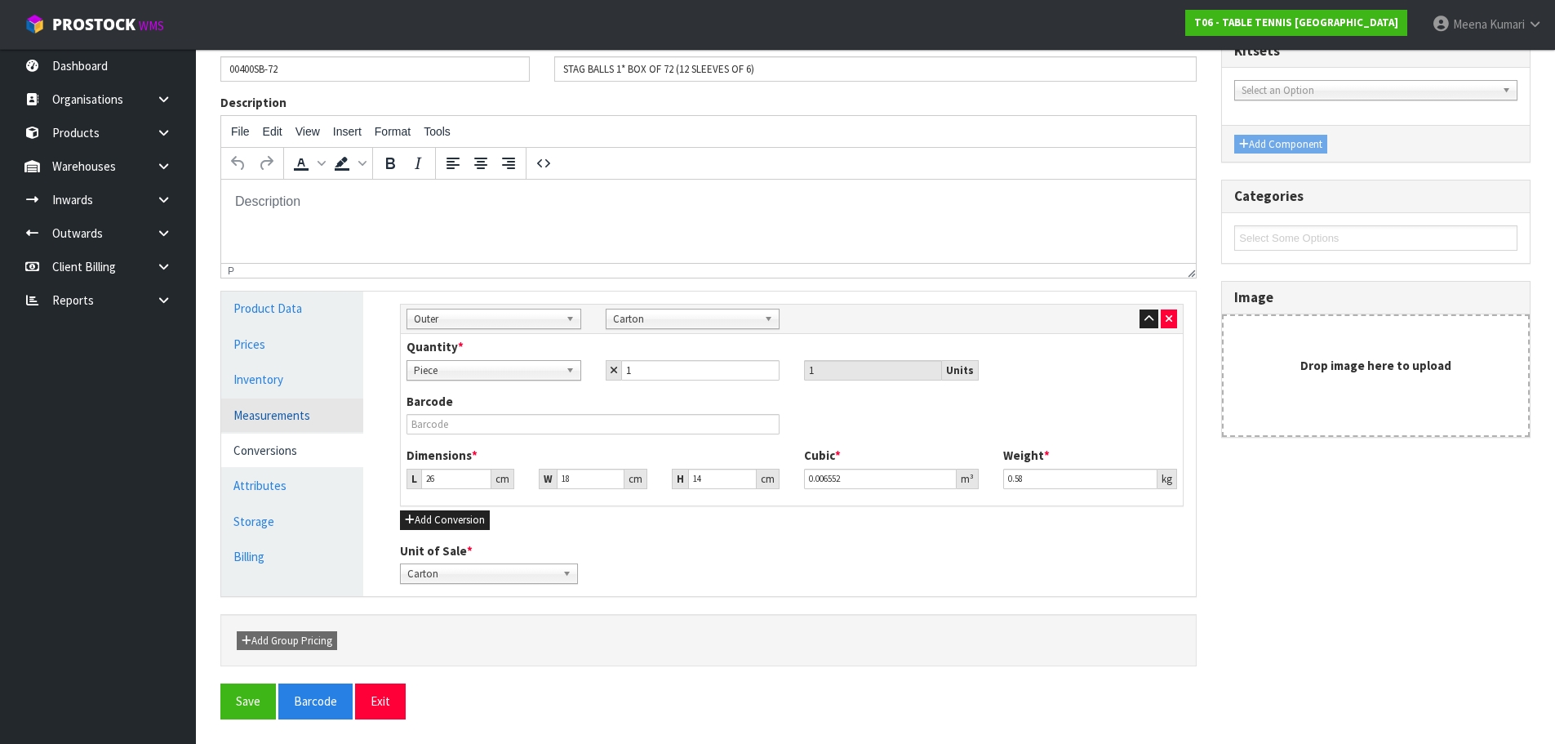
click at [289, 420] on link "Measurements" at bounding box center [292, 414] width 142 height 33
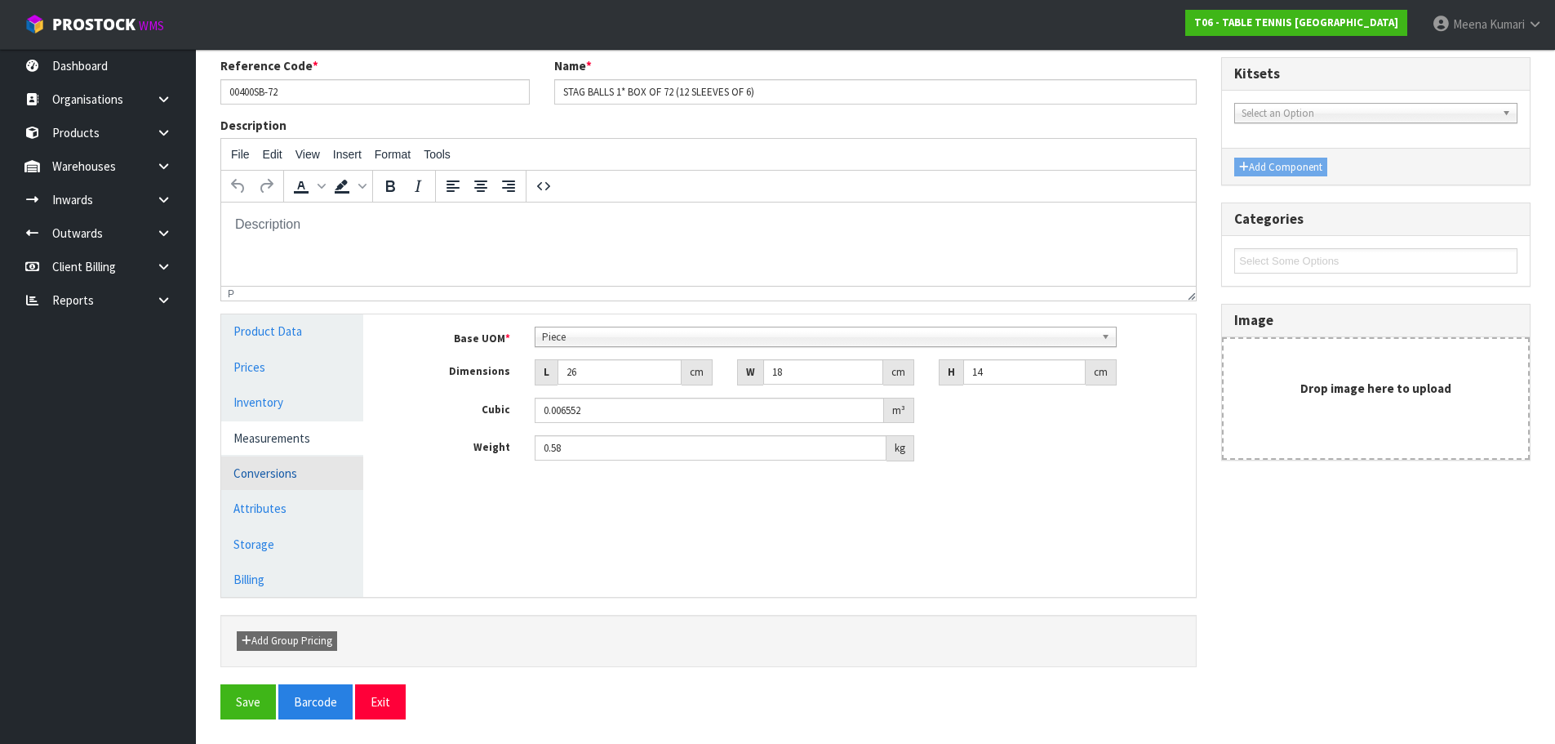
click at [310, 477] on link "Conversions" at bounding box center [292, 472] width 142 height 33
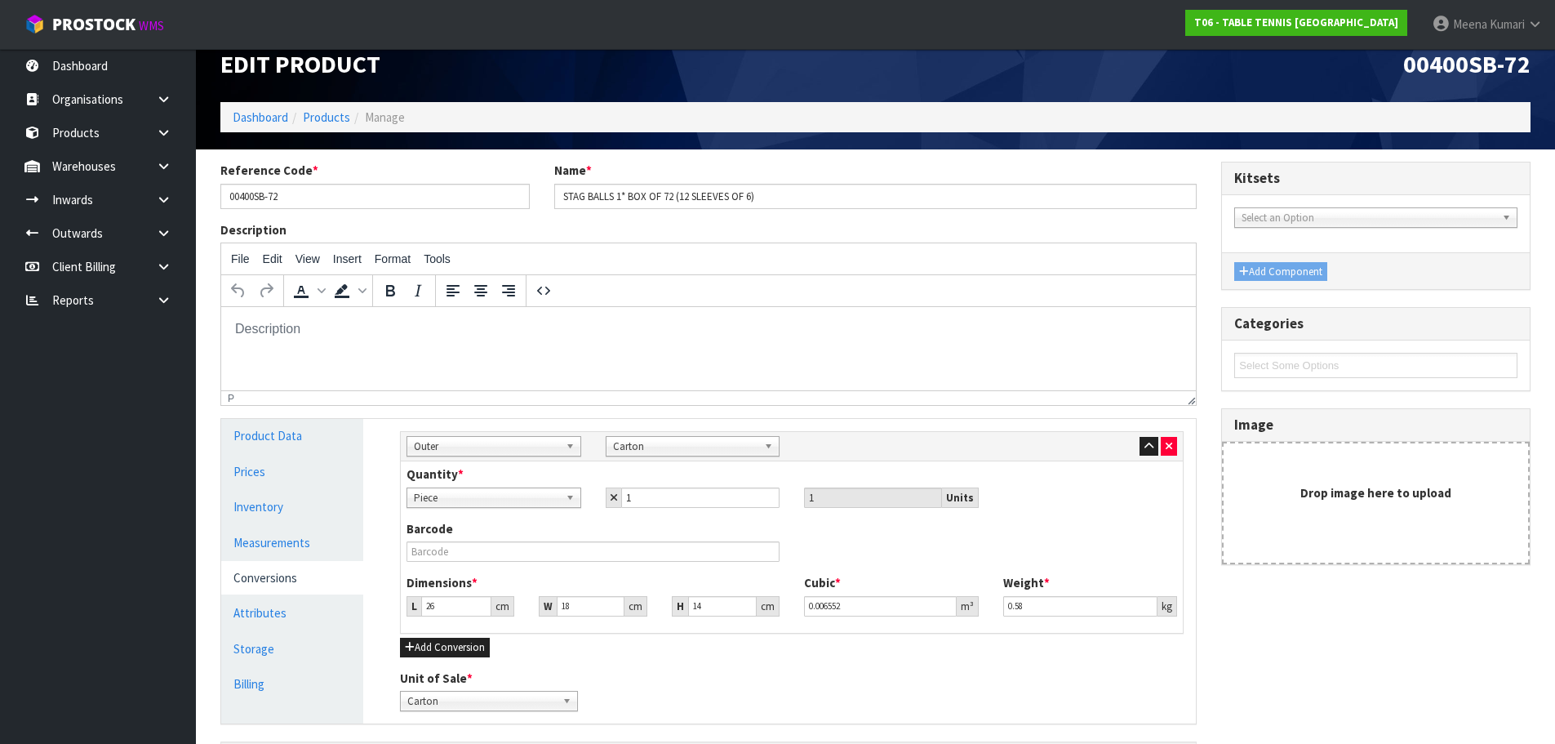
scroll to position [0, 0]
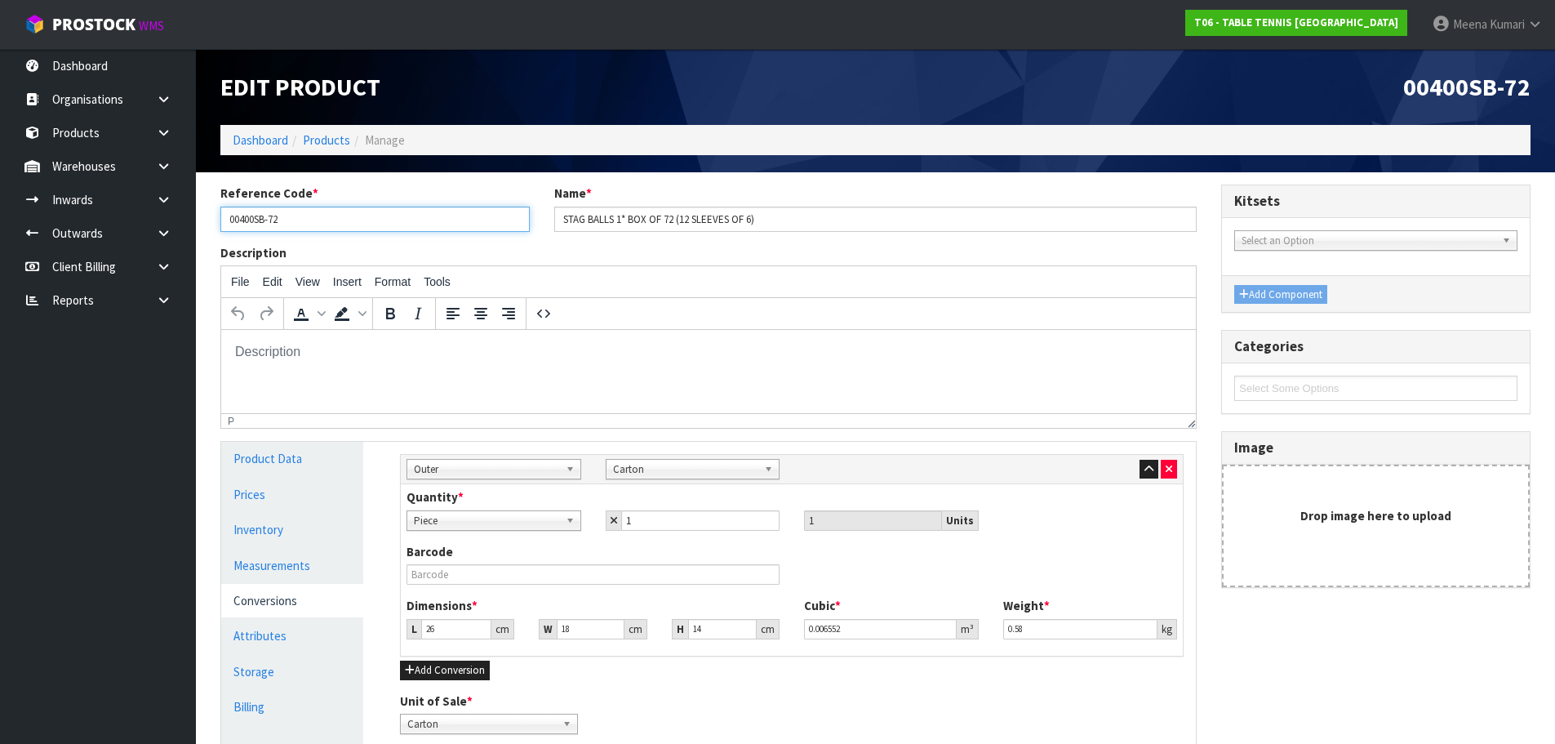
click at [266, 224] on input "00400SB-72" at bounding box center [374, 218] width 309 height 25
drag, startPoint x: 266, startPoint y: 224, endPoint x: 227, endPoint y: 224, distance: 39.2
click at [227, 224] on input "00400SB-72" at bounding box center [374, 218] width 309 height 25
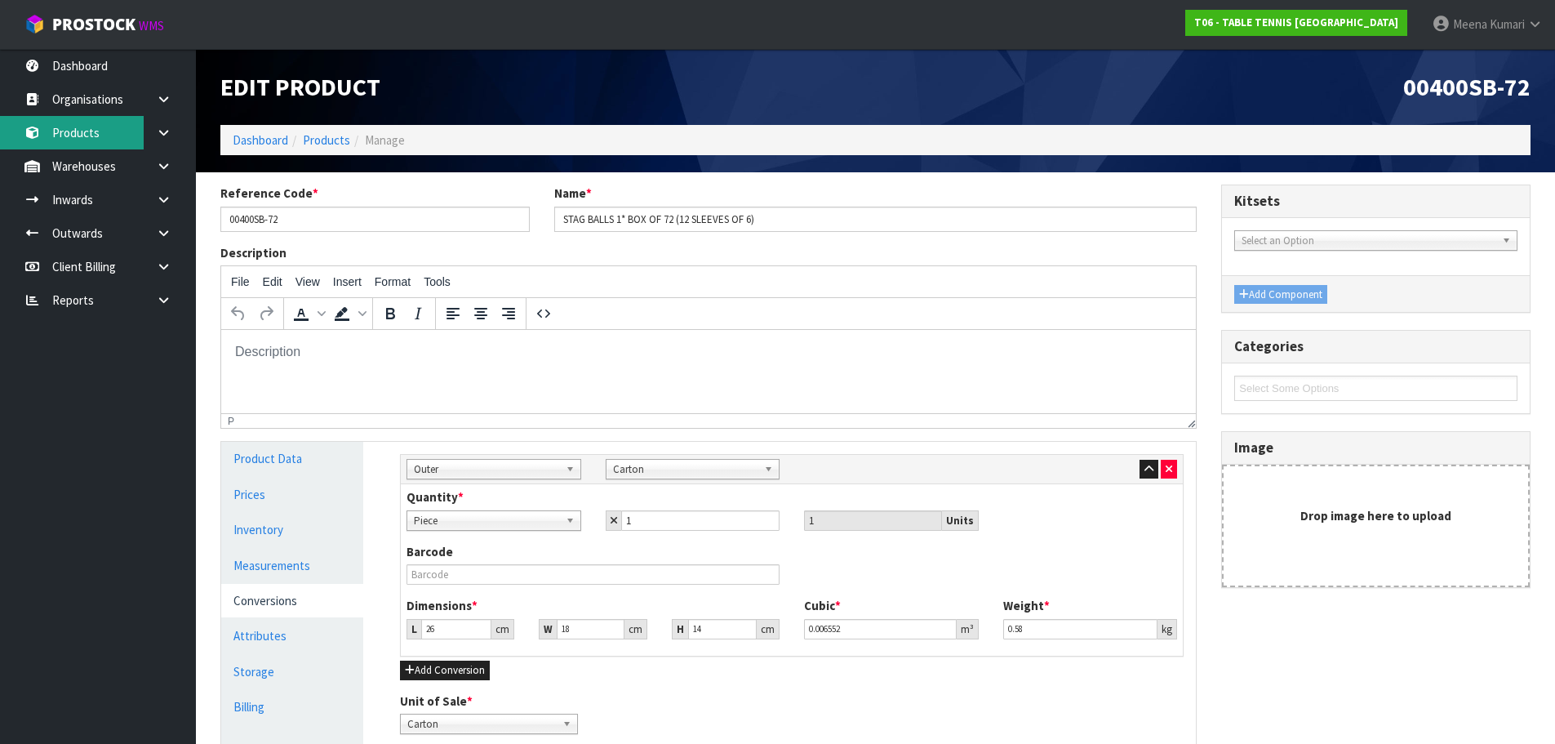
click at [106, 127] on link "Products" at bounding box center [98, 132] width 196 height 33
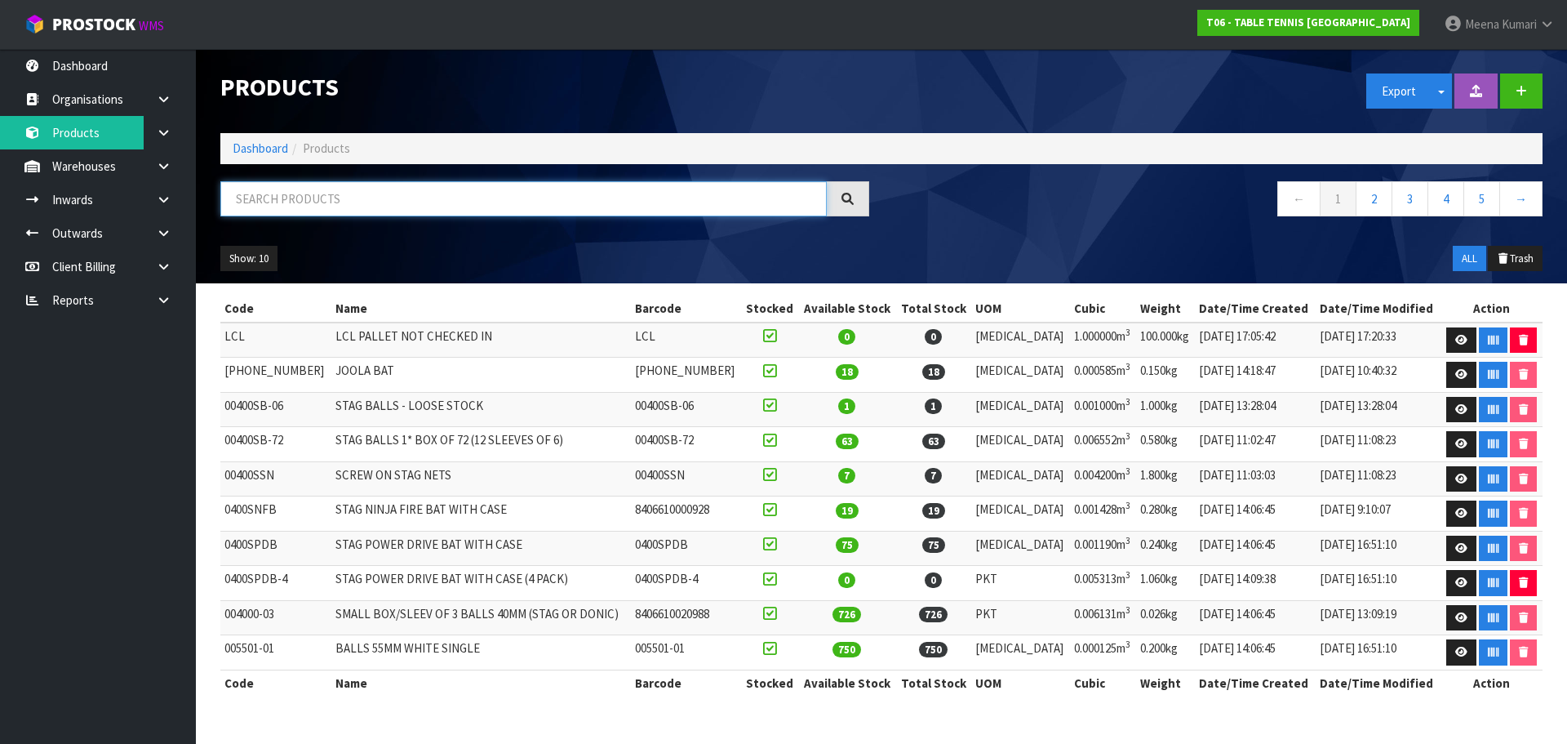
click at [323, 190] on input "text" at bounding box center [523, 198] width 606 height 35
paste input "00400SB"
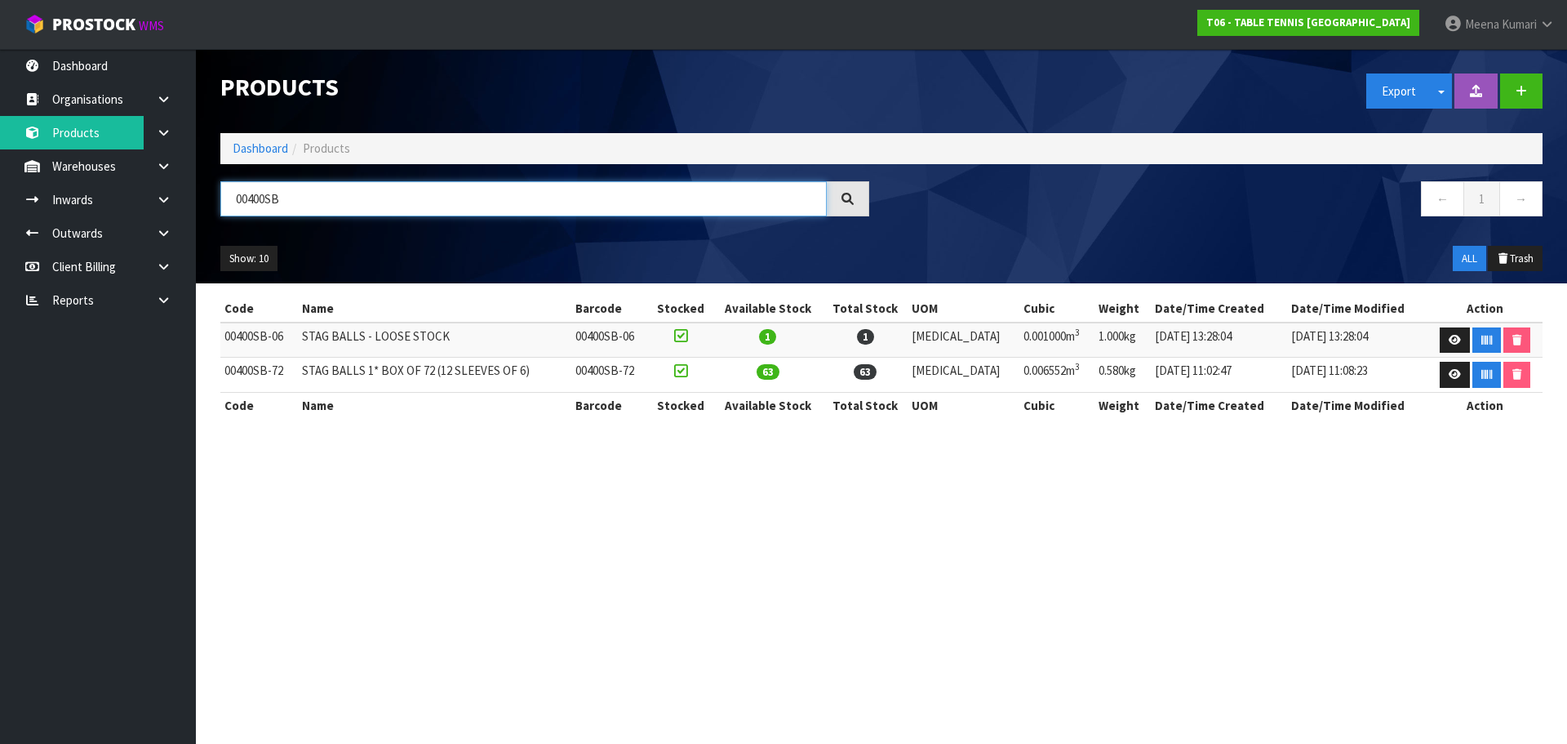
type input "00400SB"
click at [1432, 330] on td at bounding box center [1485, 339] width 114 height 35
click at [1458, 346] on link at bounding box center [1455, 340] width 30 height 26
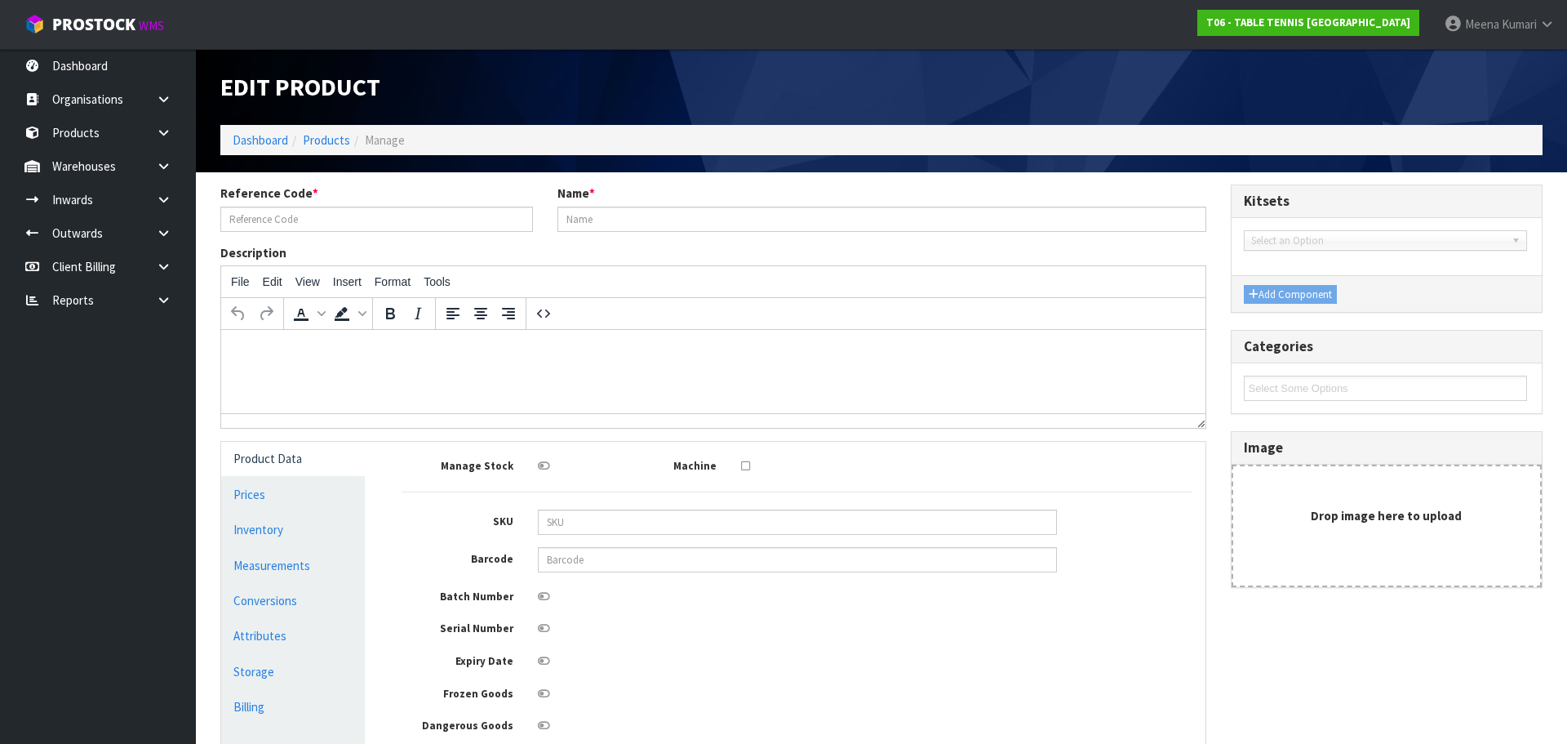
type input "00400SB-06"
type input "STAG BALLS - LOOSE STOCK"
type input "10"
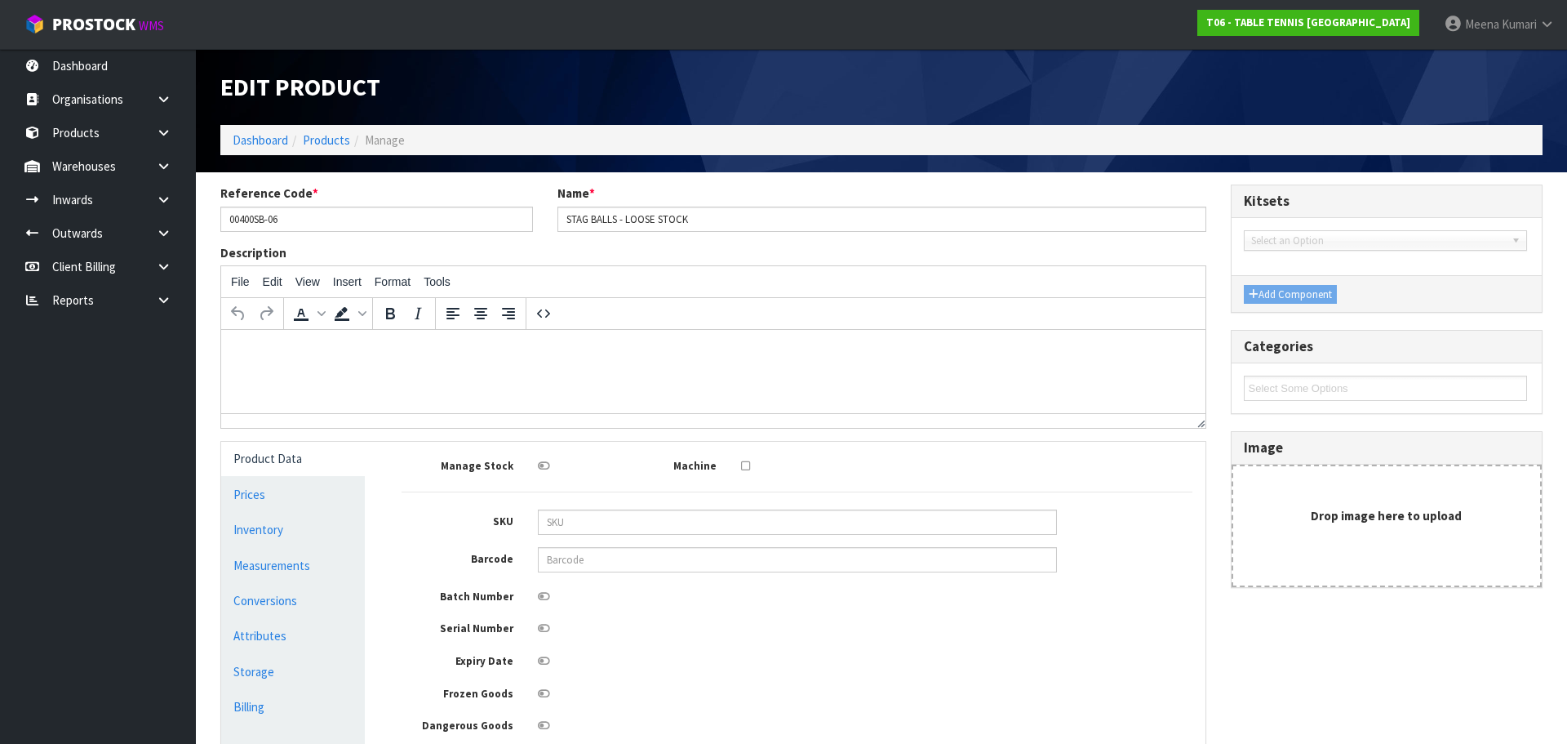
type input "0.001"
type input "1"
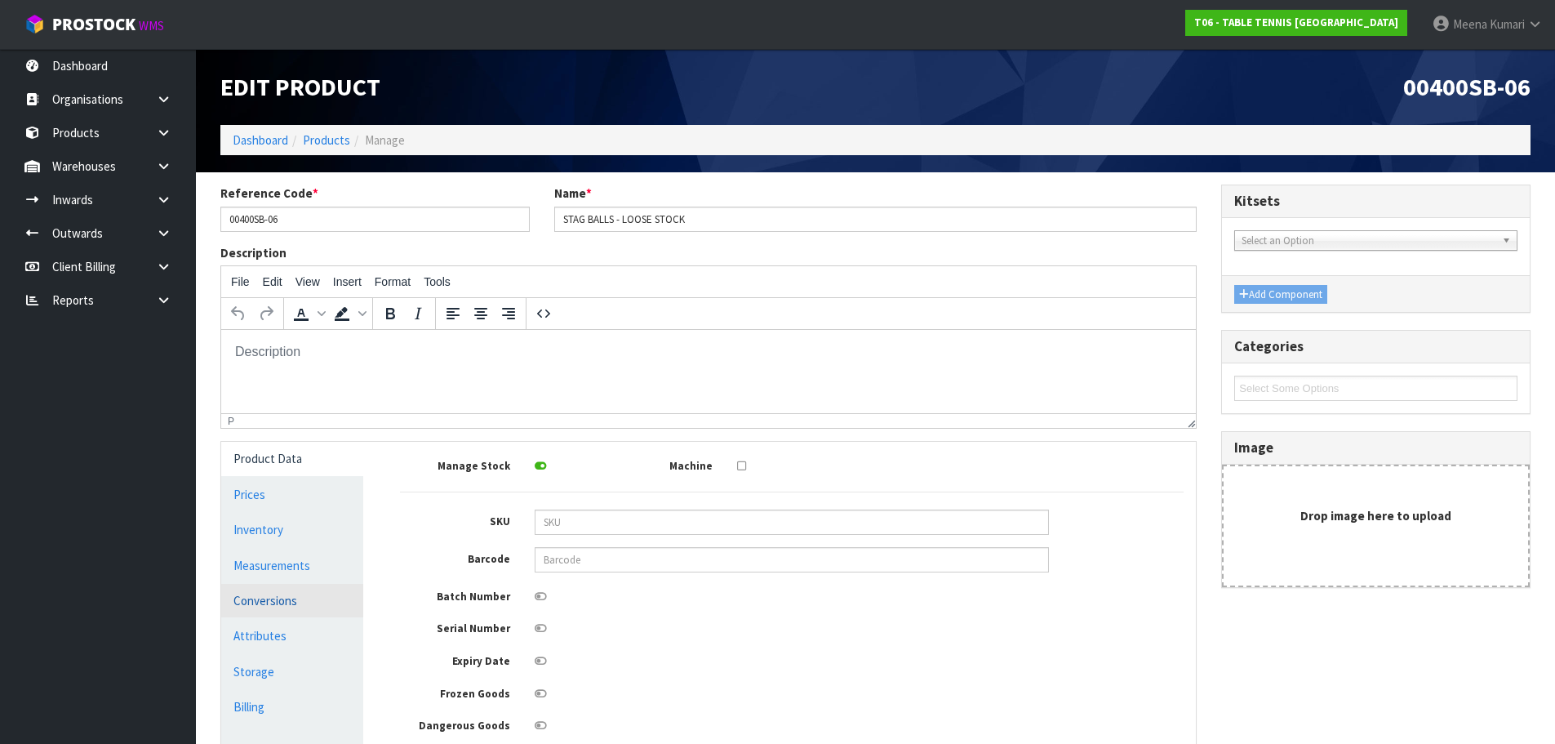
click at [308, 597] on link "Conversions" at bounding box center [292, 600] width 142 height 33
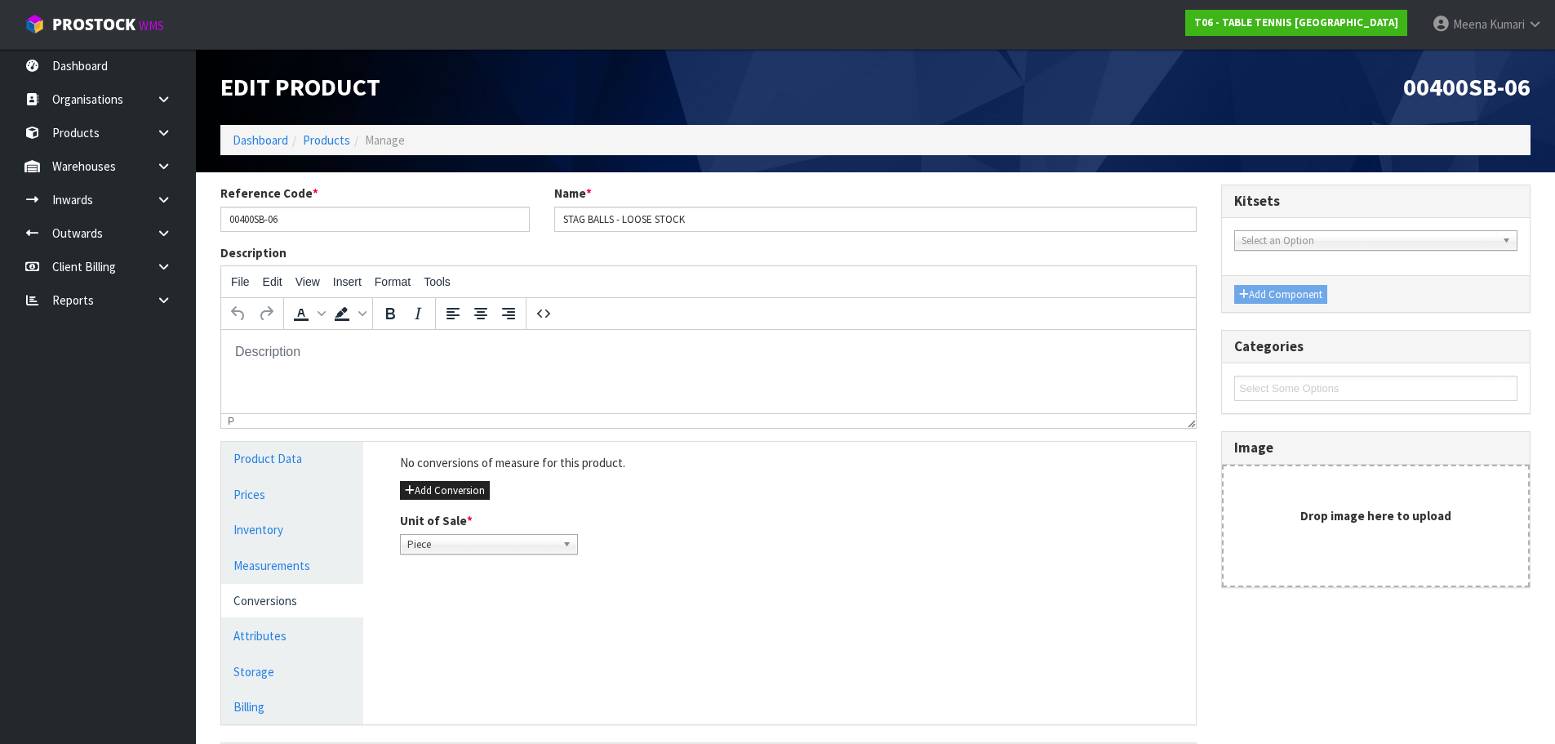
click at [330, 547] on ul "Product Data Prices Inventory Measurements Conversions Attributes Storage Billi…" at bounding box center [292, 583] width 142 height 282
click at [317, 567] on link "Measurements" at bounding box center [292, 564] width 142 height 33
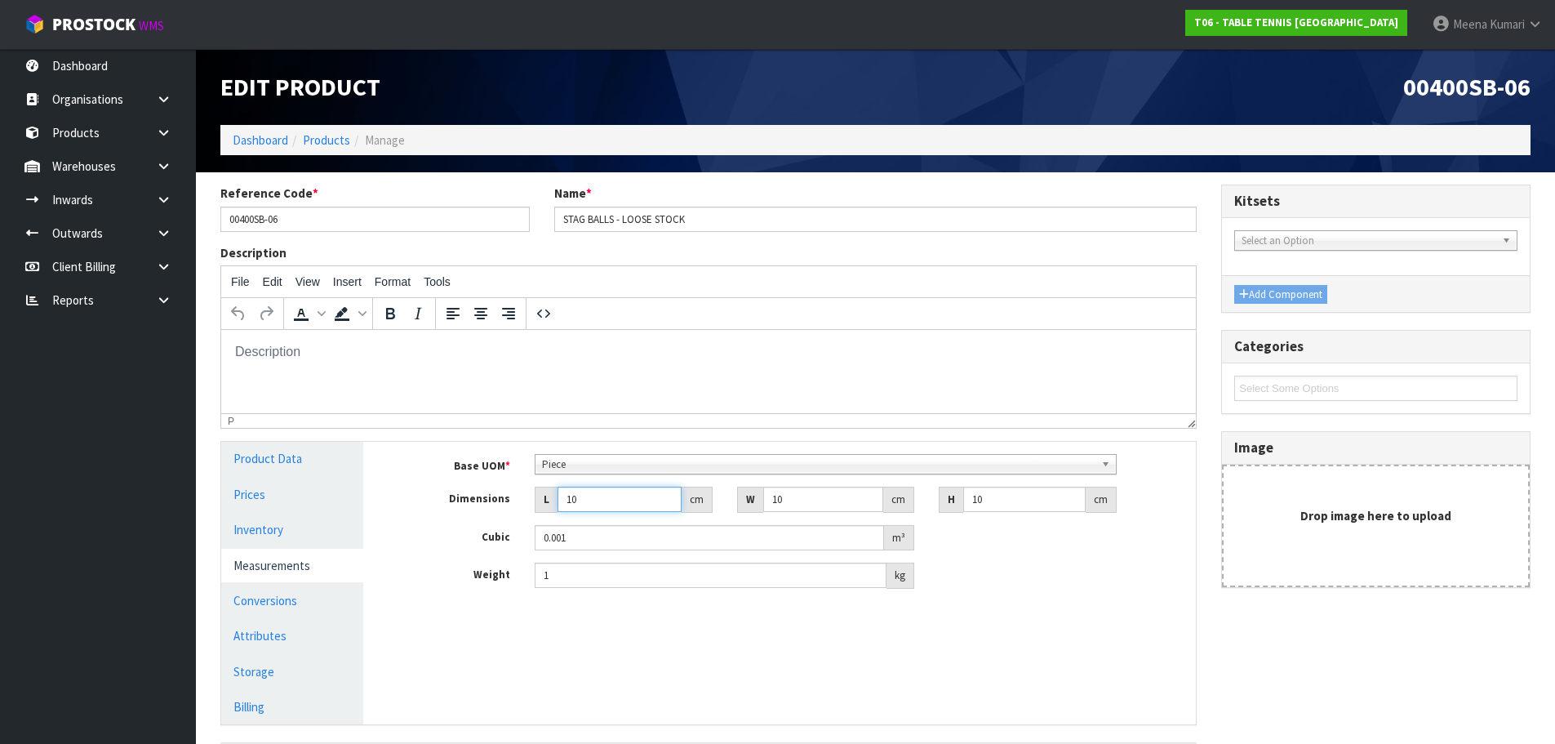
drag, startPoint x: 628, startPoint y: 508, endPoint x: 401, endPoint y: 505, distance: 226.9
click at [401, 505] on div "Dimensions L 10 cm W 10 cm H 10 cm" at bounding box center [792, 499] width 808 height 26
type input "2"
type input "0.0002"
type input "27"
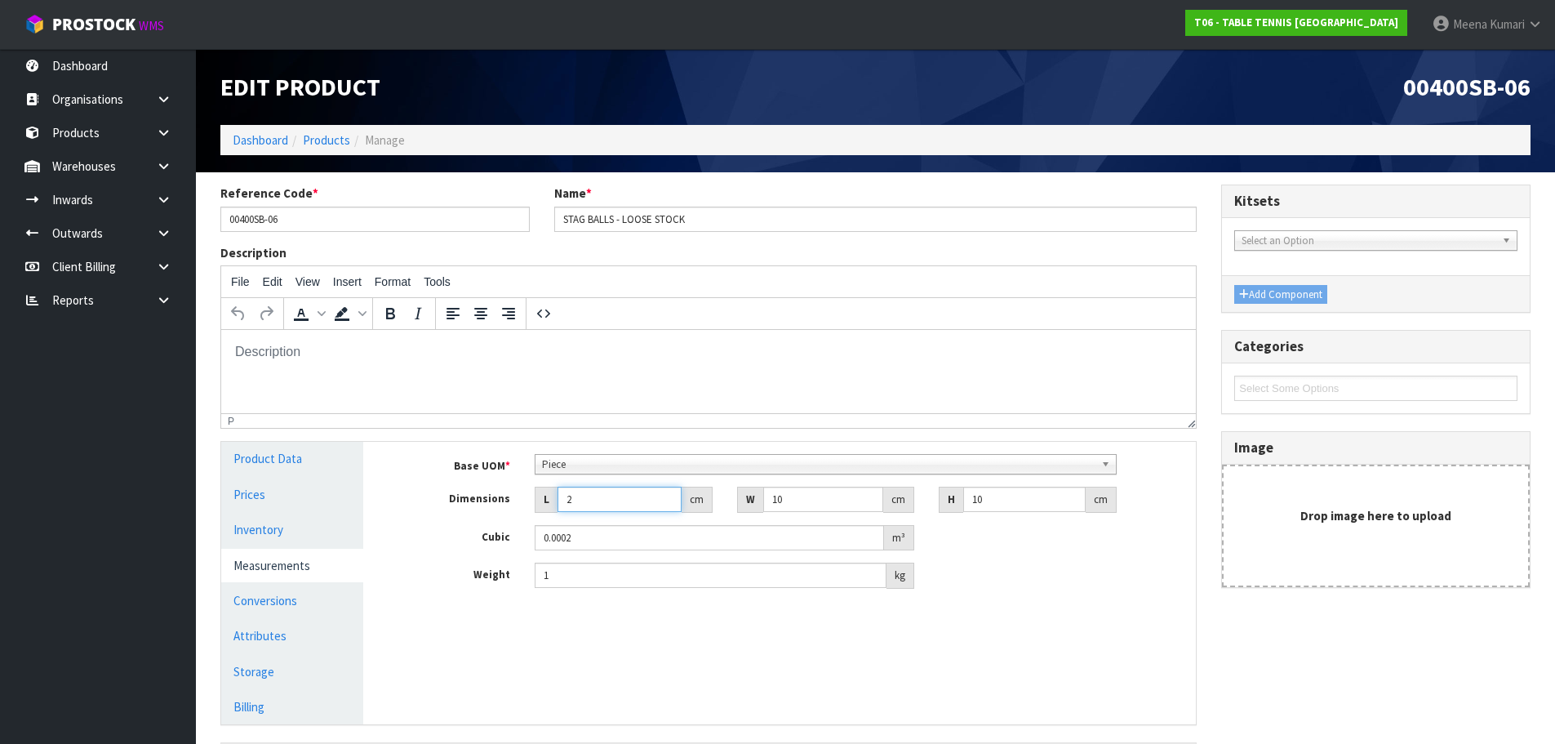
type input "0.0027"
type input "27"
type input "4"
type input "0.00108"
type input "4.5"
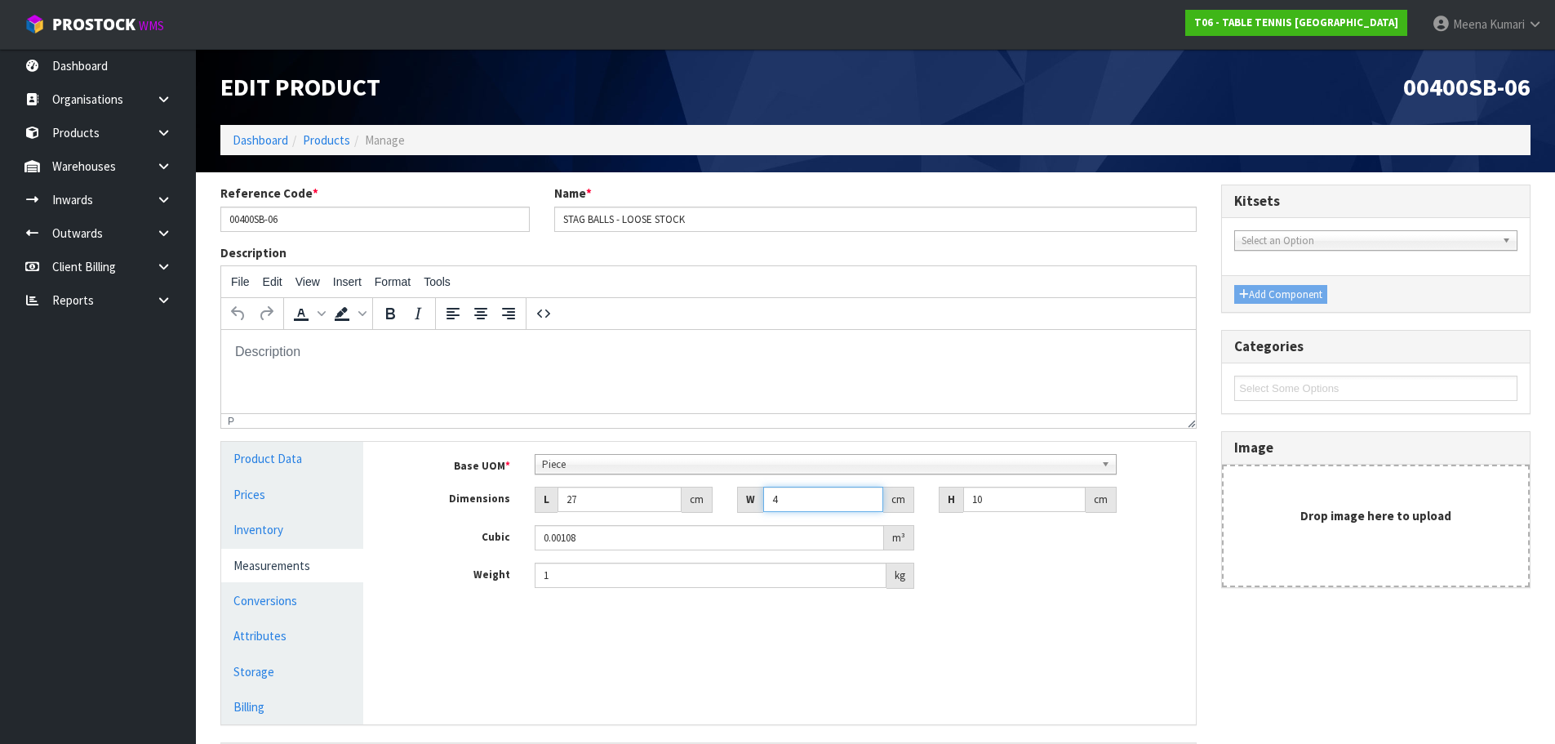
type input "0.001215"
type input "4.5"
type input "4"
type input "0.000486"
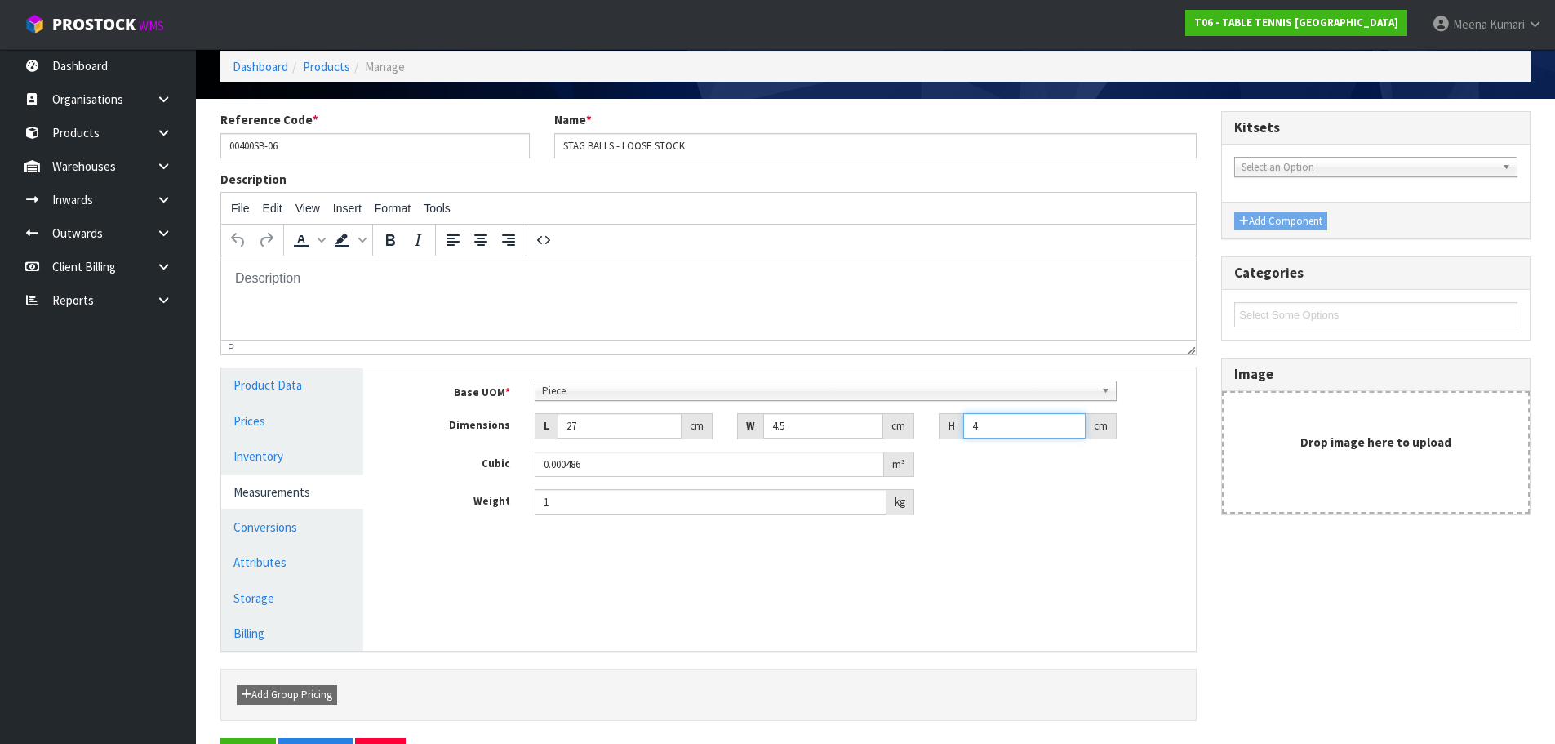
scroll to position [127, 0]
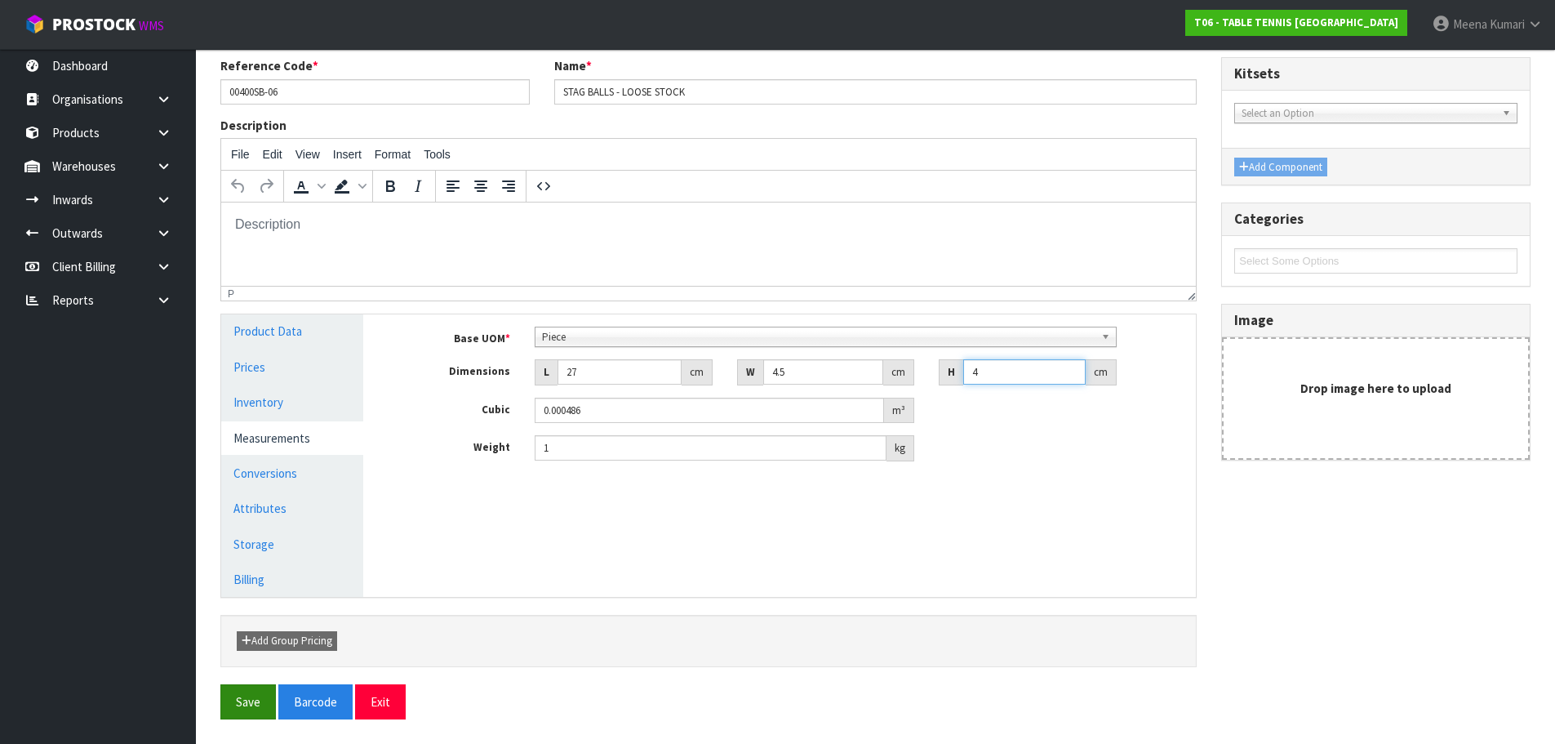
type input "4"
click at [248, 699] on button "Save" at bounding box center [248, 701] width 56 height 35
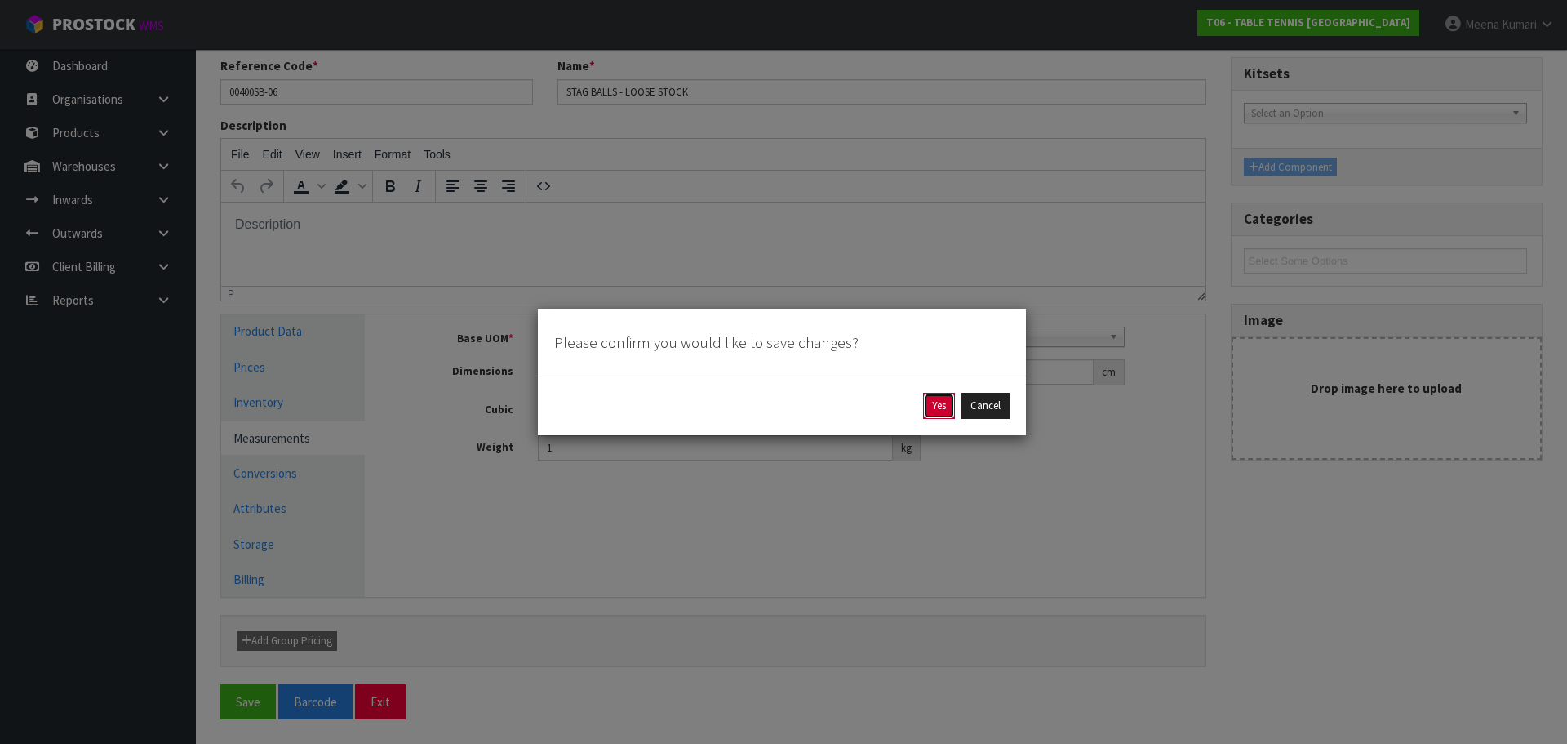
click at [946, 402] on button "Yes" at bounding box center [939, 406] width 32 height 26
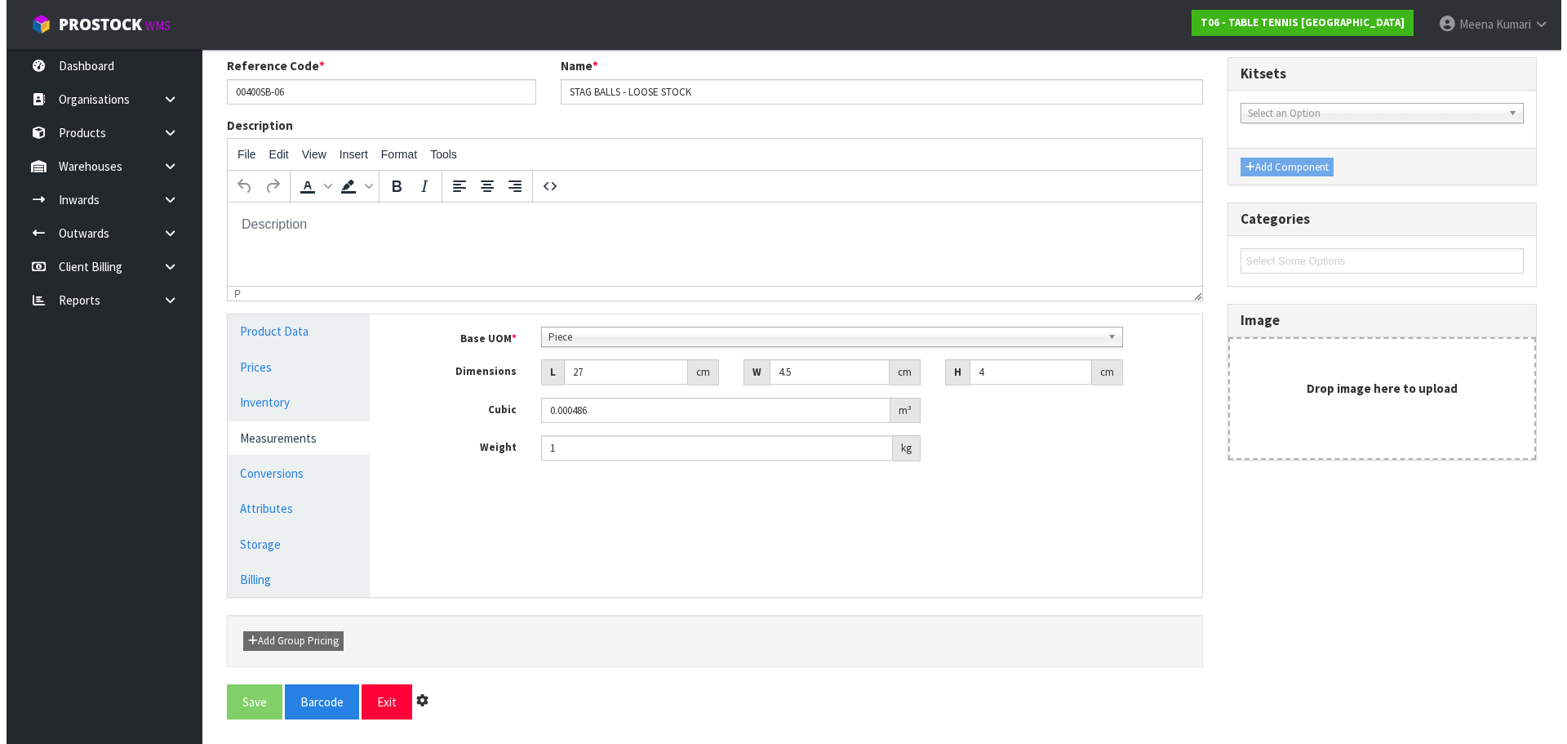
scroll to position [0, 0]
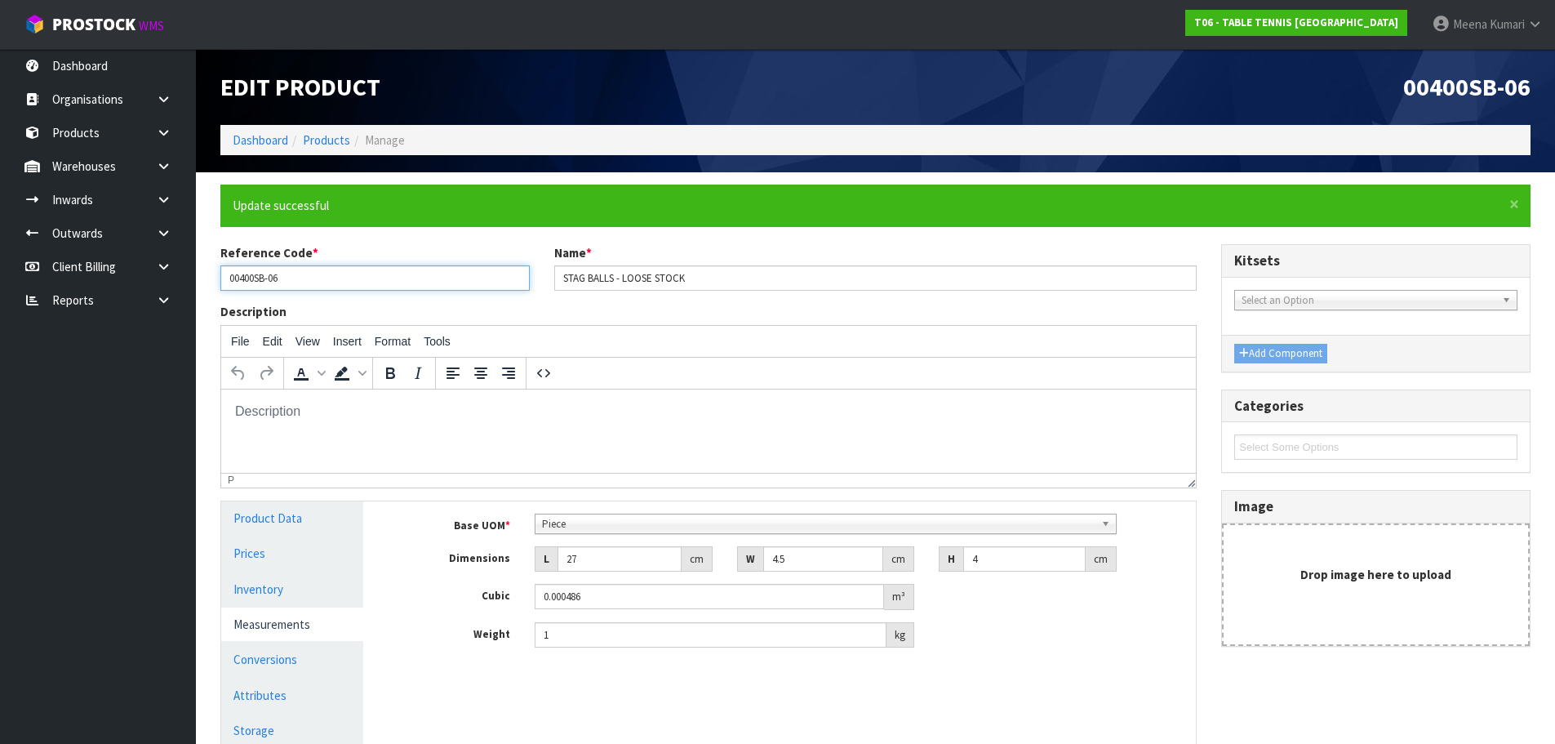
click at [344, 287] on input "00400SB-06" at bounding box center [374, 277] width 309 height 25
click at [238, 273] on input "00400SB-06" at bounding box center [374, 277] width 309 height 25
drag, startPoint x: 268, startPoint y: 277, endPoint x: 223, endPoint y: 277, distance: 44.9
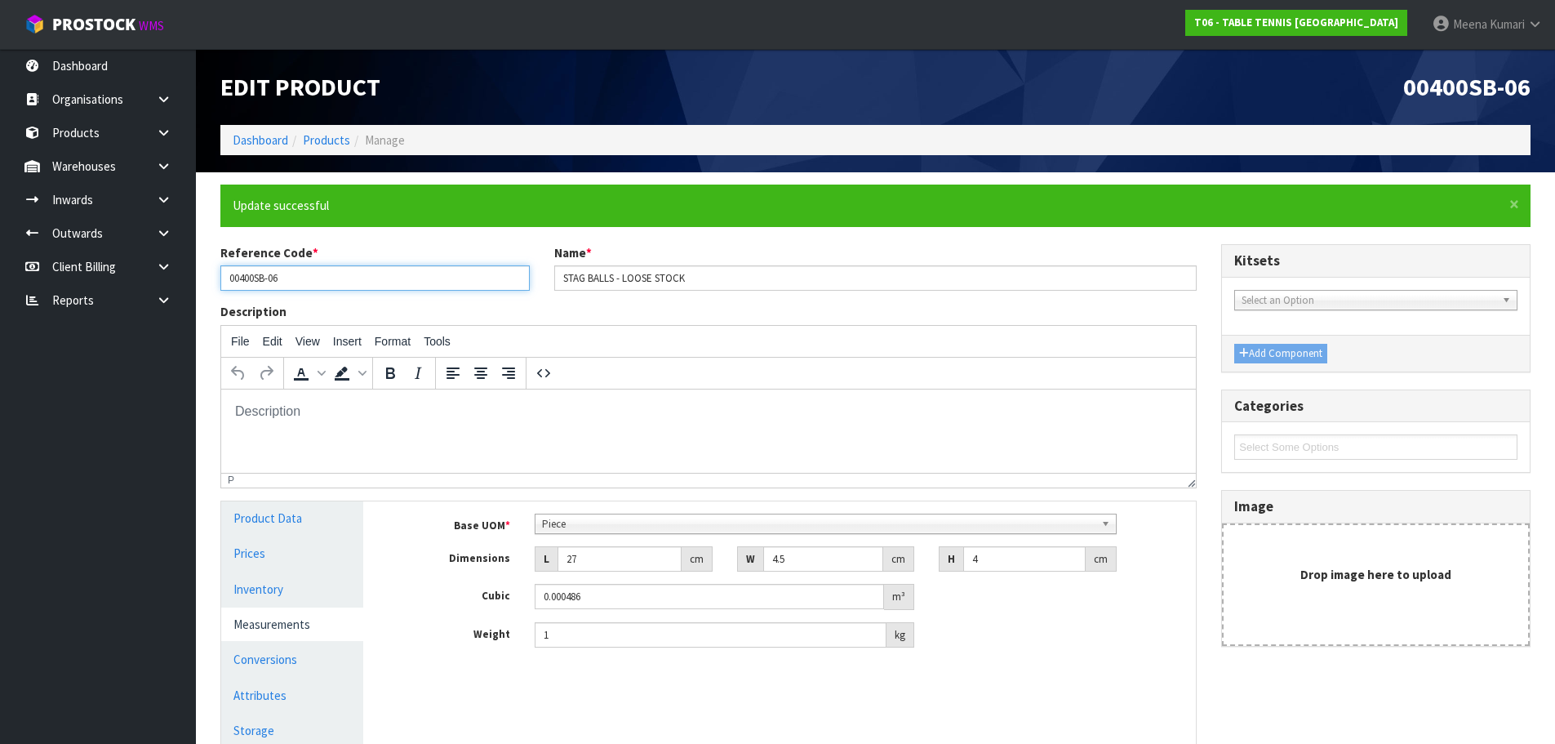
click at [223, 277] on input "00400SB-06" at bounding box center [374, 277] width 309 height 25
click at [180, 167] on link at bounding box center [170, 165] width 52 height 33
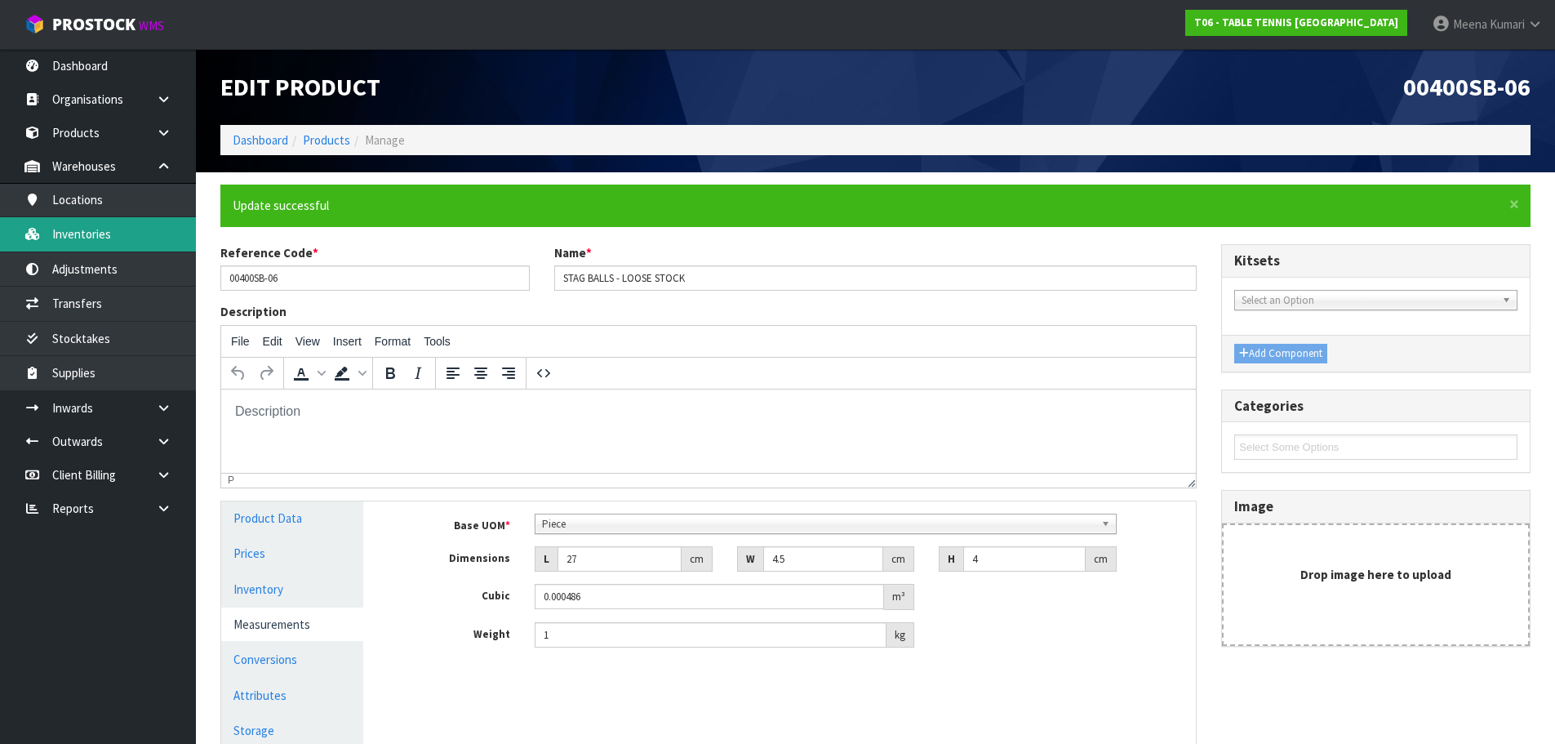
click at [153, 223] on link "Inventories" at bounding box center [98, 233] width 196 height 33
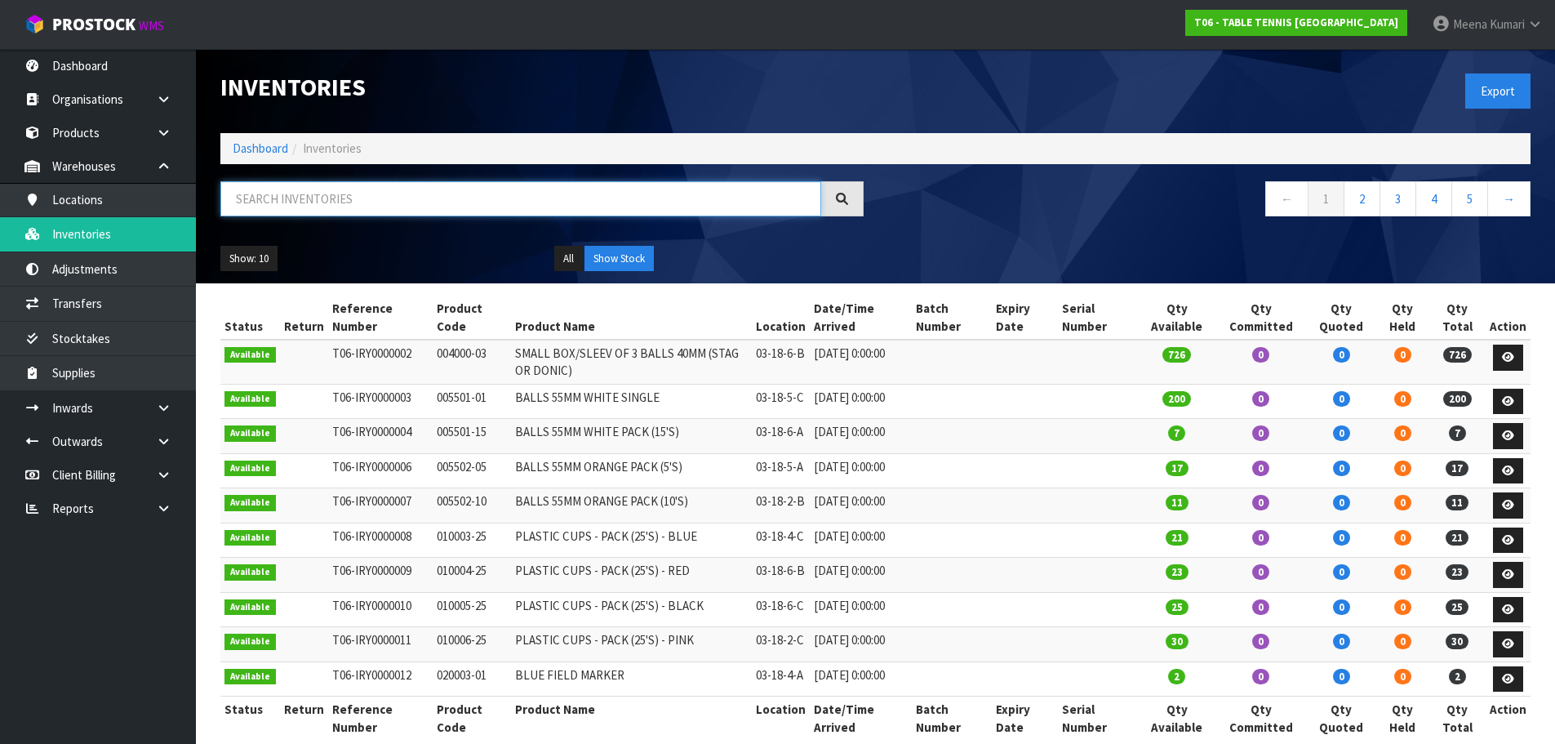
click at [314, 196] on input "text" at bounding box center [520, 198] width 601 height 35
paste input "00400SB"
type input "00400SB"
